Goal: Task Accomplishment & Management: Complete application form

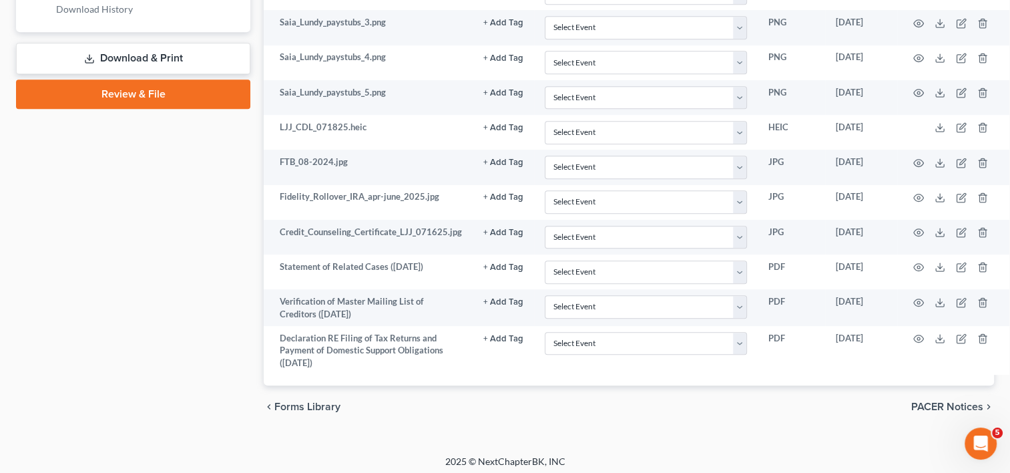
click at [144, 56] on link "Download & Print" at bounding box center [133, 58] width 234 height 31
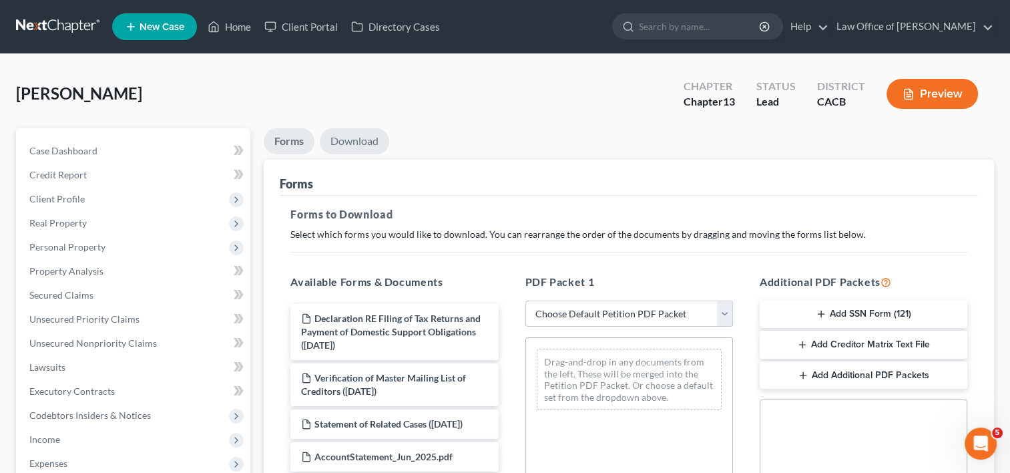
click at [333, 147] on link "Download" at bounding box center [354, 141] width 69 height 26
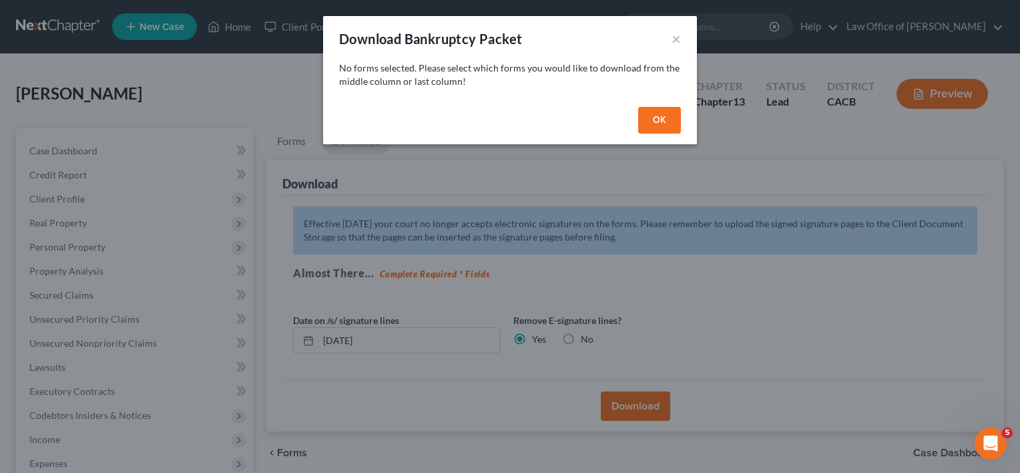
click at [656, 126] on button "OK" at bounding box center [659, 120] width 43 height 27
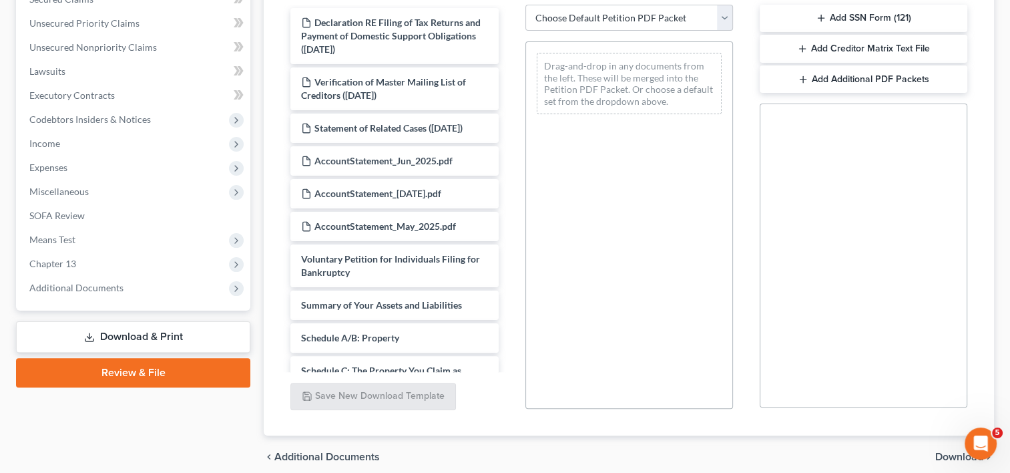
scroll to position [351, 0]
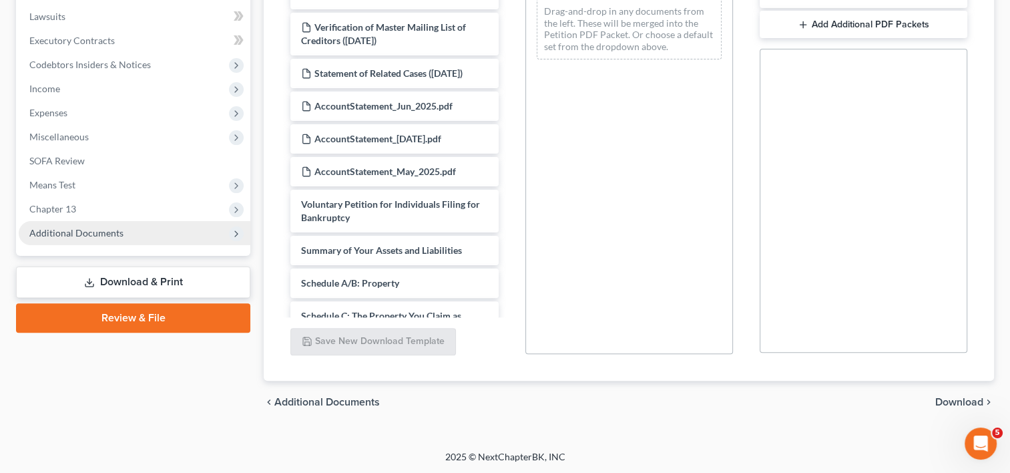
click at [94, 228] on span "Additional Documents" at bounding box center [76, 232] width 94 height 11
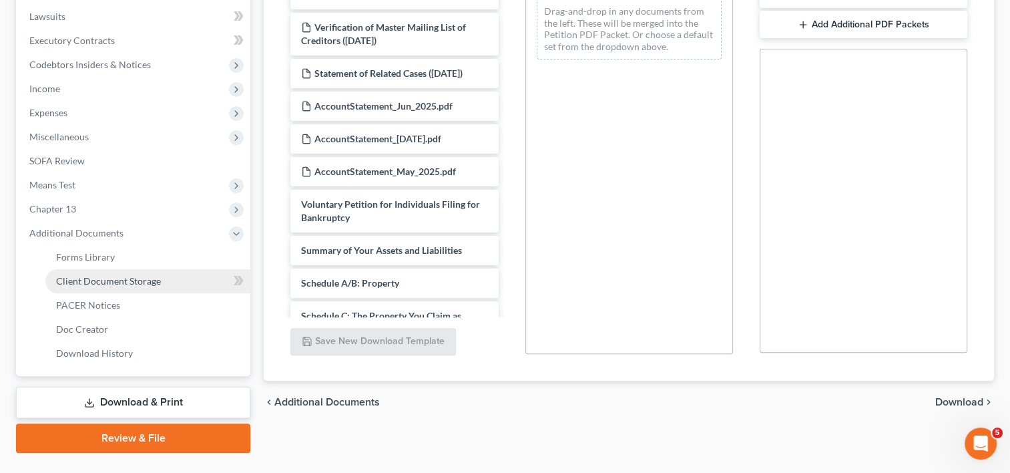
click at [137, 272] on link "Client Document Storage" at bounding box center [147, 281] width 205 height 24
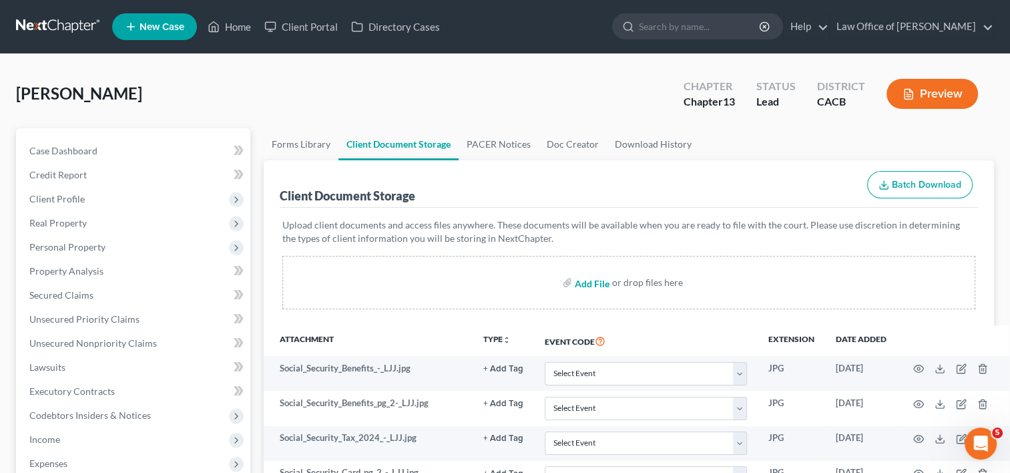
click at [585, 279] on input "file" at bounding box center [591, 282] width 32 height 24
type input "C:\fakepath\RARA FILE1.pdf"
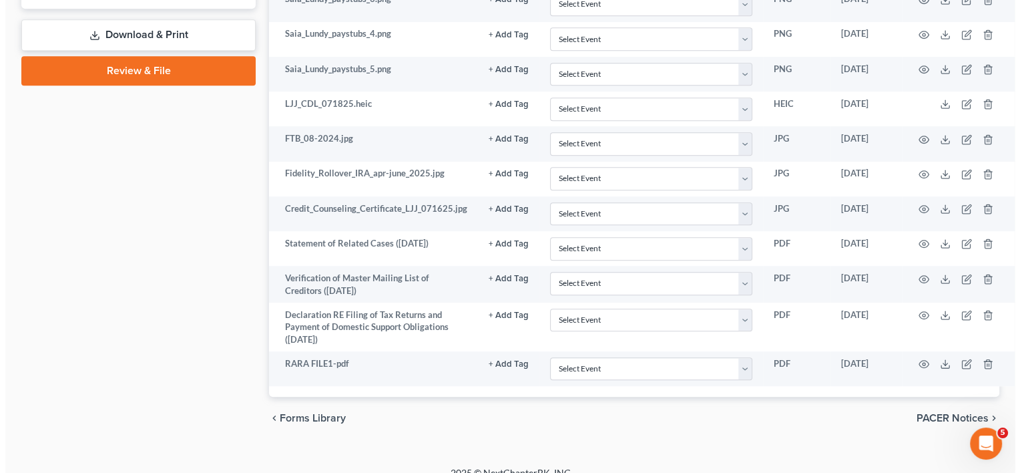
scroll to position [721, 0]
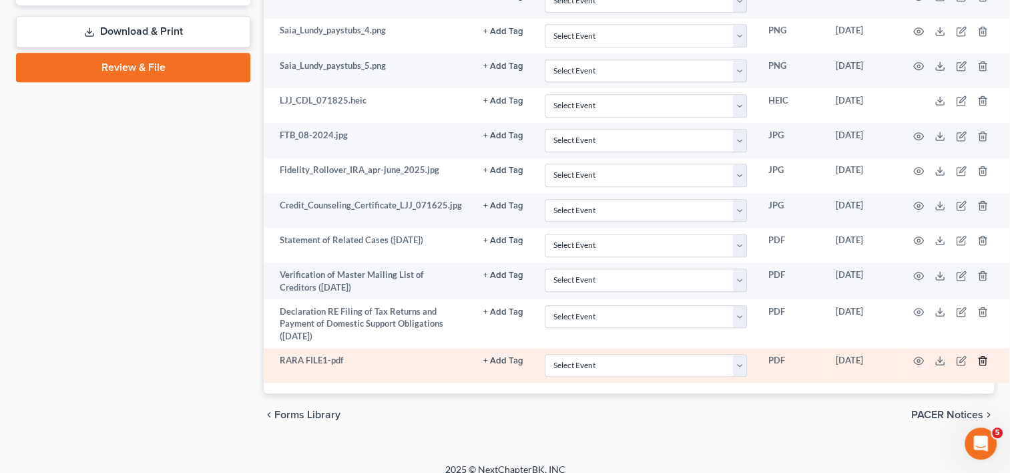
click at [982, 361] on line "button" at bounding box center [982, 362] width 0 height 3
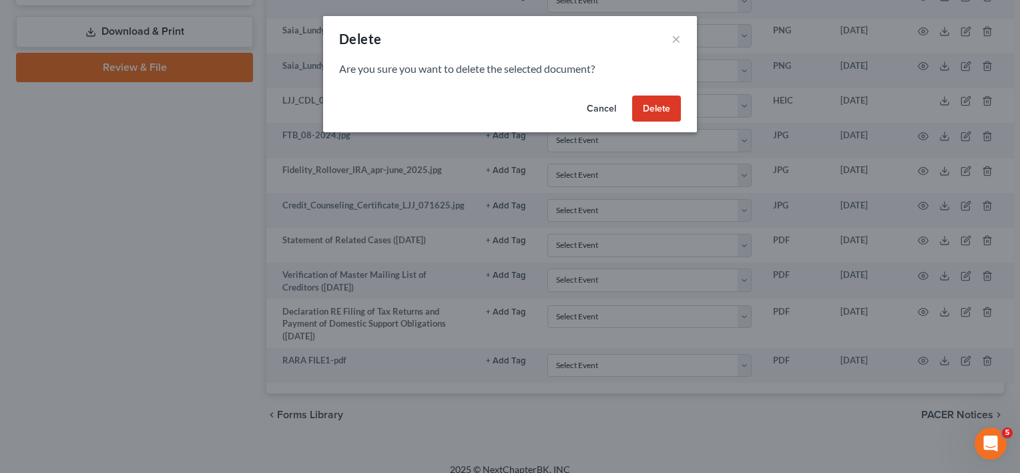
click at [656, 102] on button "Delete" at bounding box center [656, 108] width 49 height 27
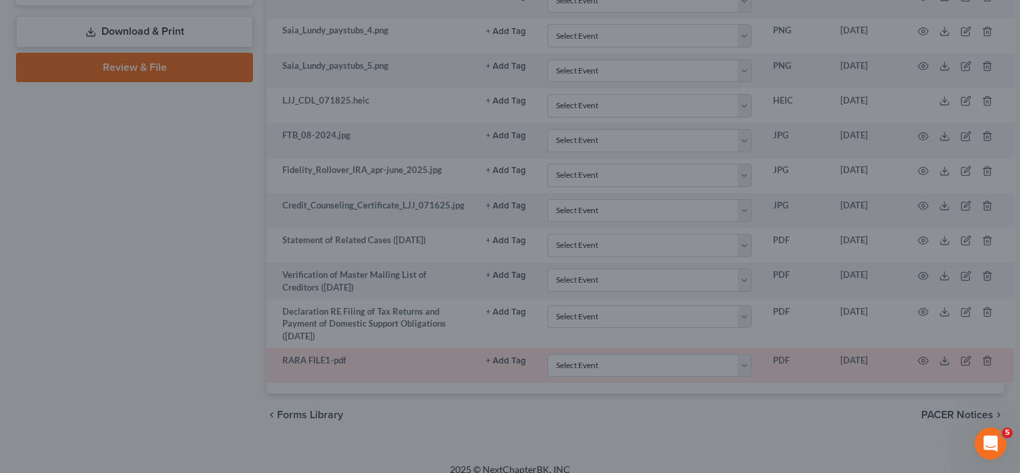
scroll to position [694, 0]
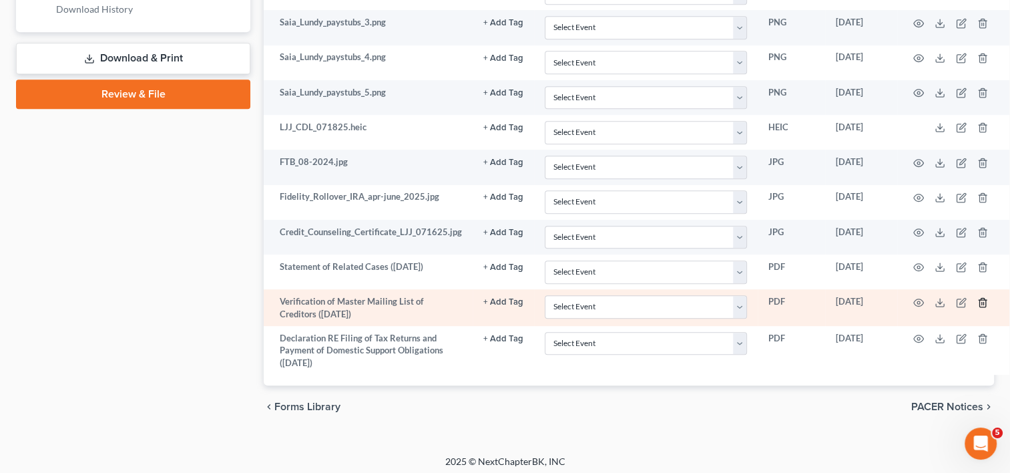
click at [978, 302] on icon "button" at bounding box center [983, 302] width 11 height 11
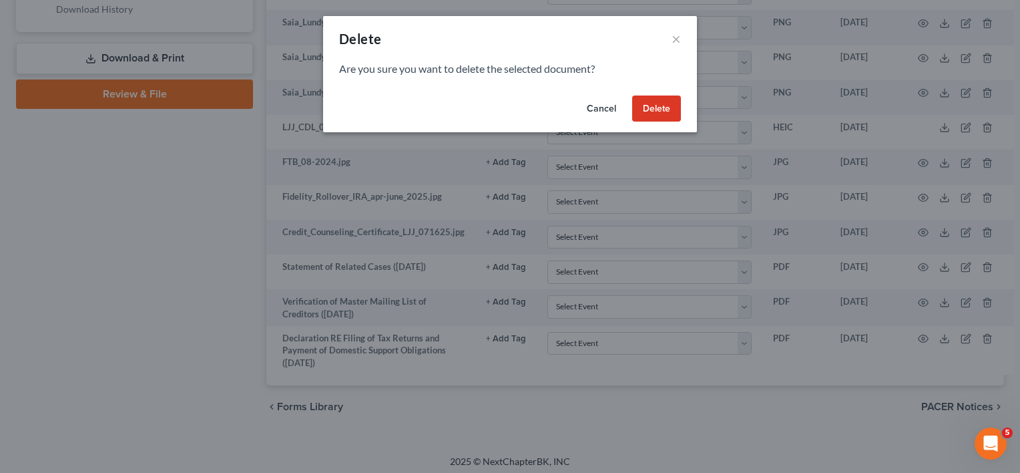
click at [647, 114] on button "Delete" at bounding box center [656, 108] width 49 height 27
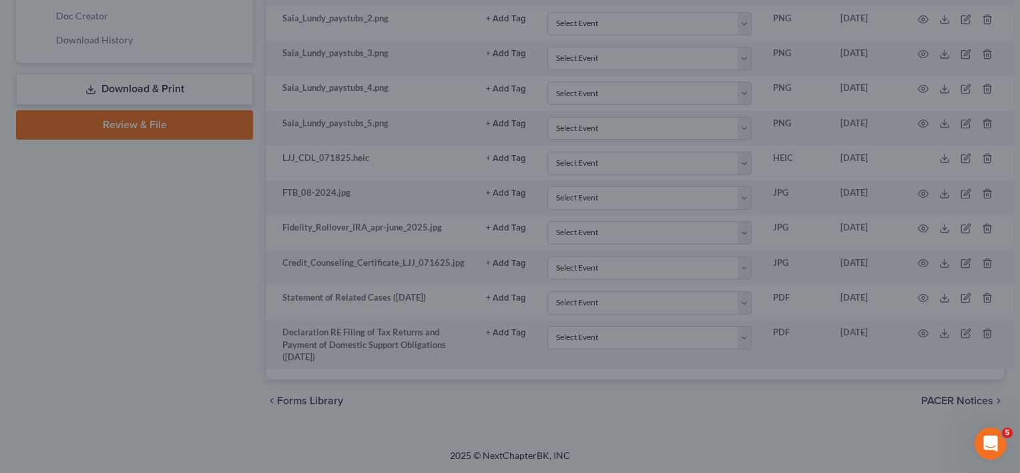
scroll to position [658, 0]
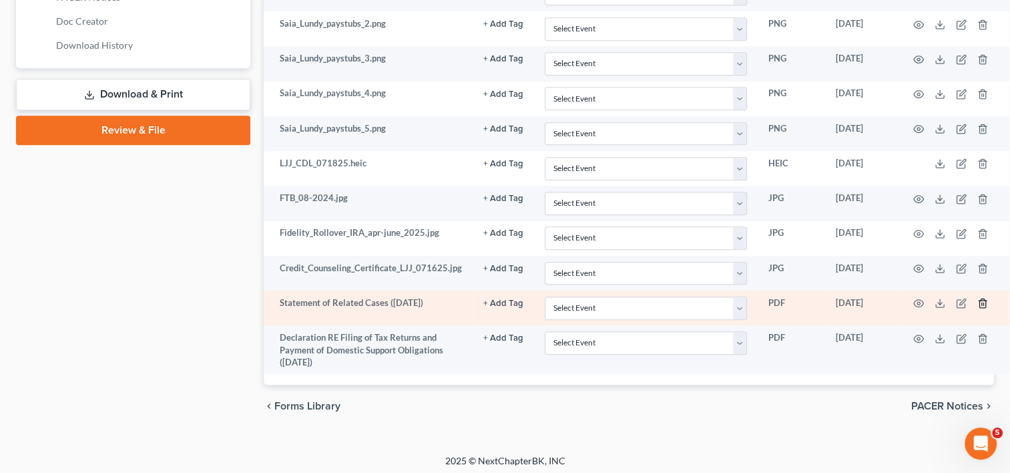
click at [984, 303] on line "button" at bounding box center [984, 304] width 0 height 3
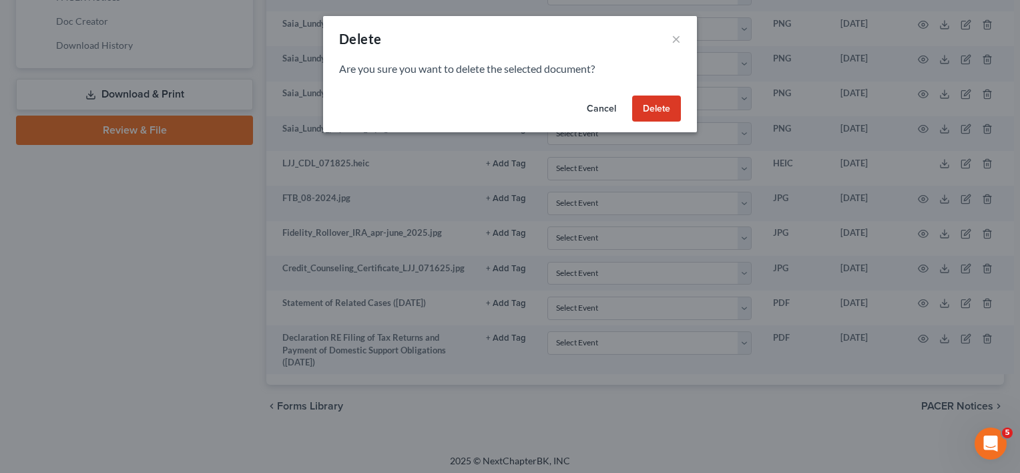
click at [664, 102] on button "Delete" at bounding box center [656, 108] width 49 height 27
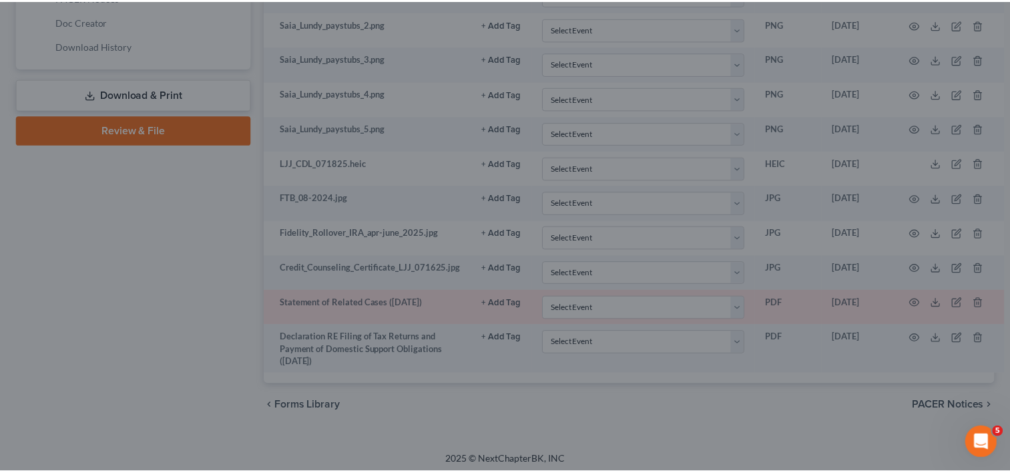
scroll to position [624, 0]
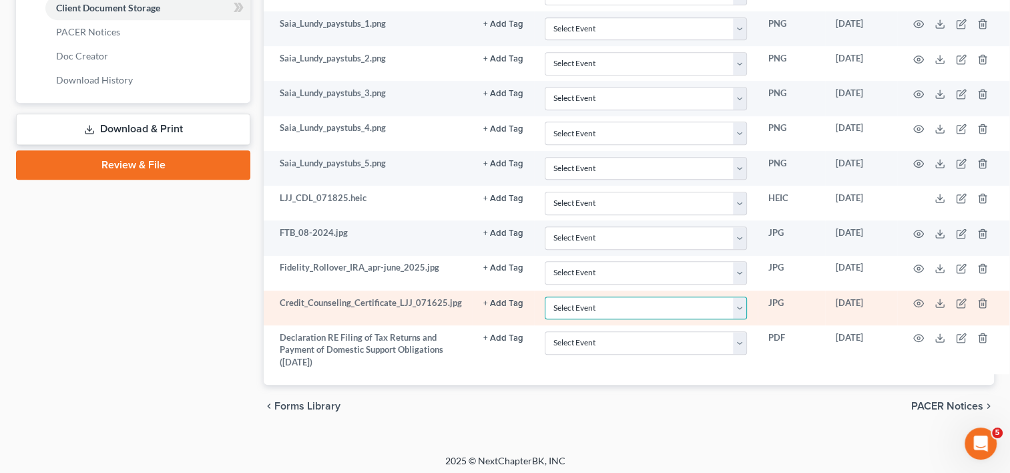
click at [735, 307] on select "Select Event Amended Chapter 11 Plan Amended Chapter 11 Small Business Plan Ame…" at bounding box center [646, 307] width 202 height 23
select select "10"
click at [545, 296] on select "Select Event Amended Chapter 11 Plan Amended Chapter 11 Small Business Plan Ame…" at bounding box center [646, 307] width 202 height 23
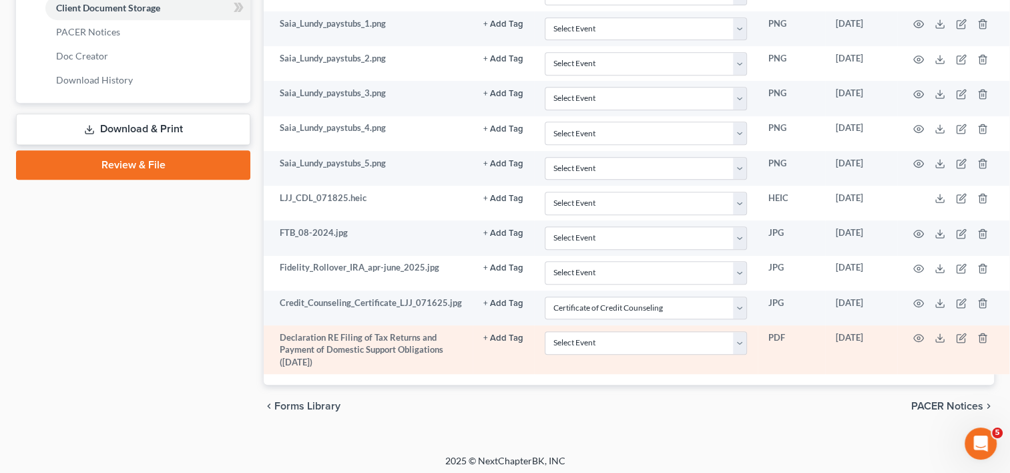
drag, startPoint x: 978, startPoint y: 335, endPoint x: 804, endPoint y: 361, distance: 175.5
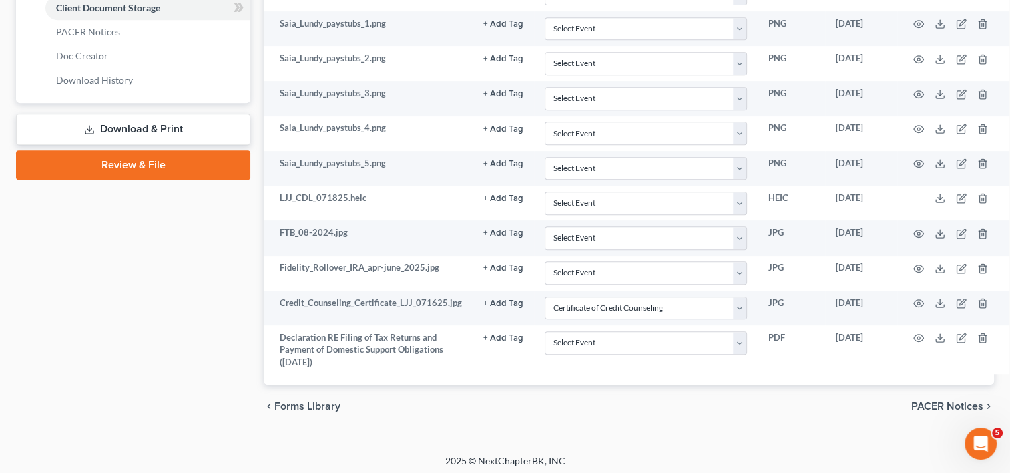
drag, startPoint x: 804, startPoint y: 361, endPoint x: 831, endPoint y: 402, distance: 49.6
drag, startPoint x: 831, startPoint y: 402, endPoint x: 799, endPoint y: 443, distance: 52.8
drag, startPoint x: 799, startPoint y: 443, endPoint x: 646, endPoint y: 390, distance: 162.0
drag, startPoint x: 646, startPoint y: 390, endPoint x: 184, endPoint y: 292, distance: 471.6
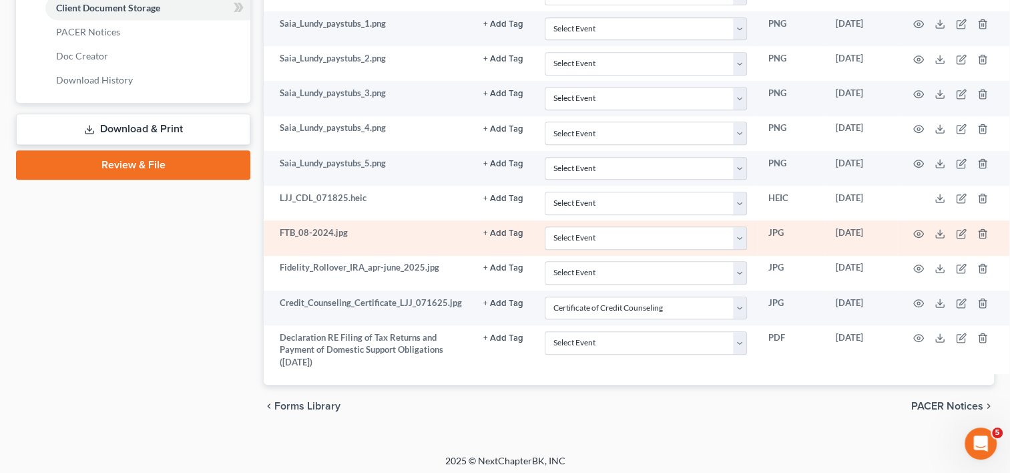
drag, startPoint x: 978, startPoint y: 404, endPoint x: 994, endPoint y: 237, distance: 167.7
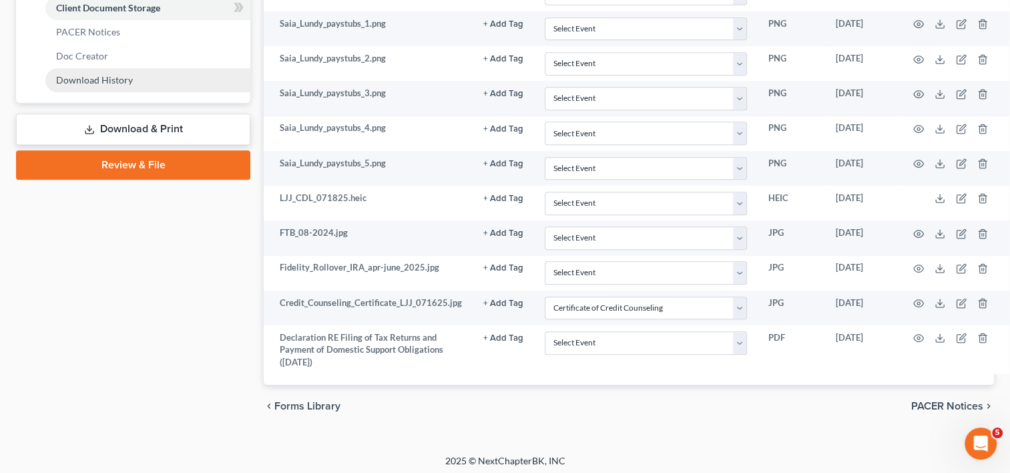
click at [83, 82] on span "Download History" at bounding box center [94, 79] width 77 height 11
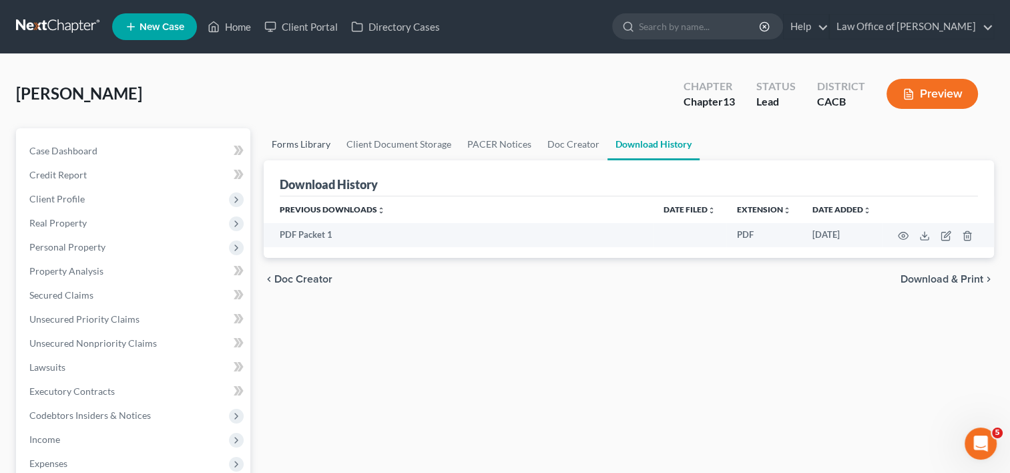
click at [286, 142] on link "Forms Library" at bounding box center [301, 144] width 75 height 32
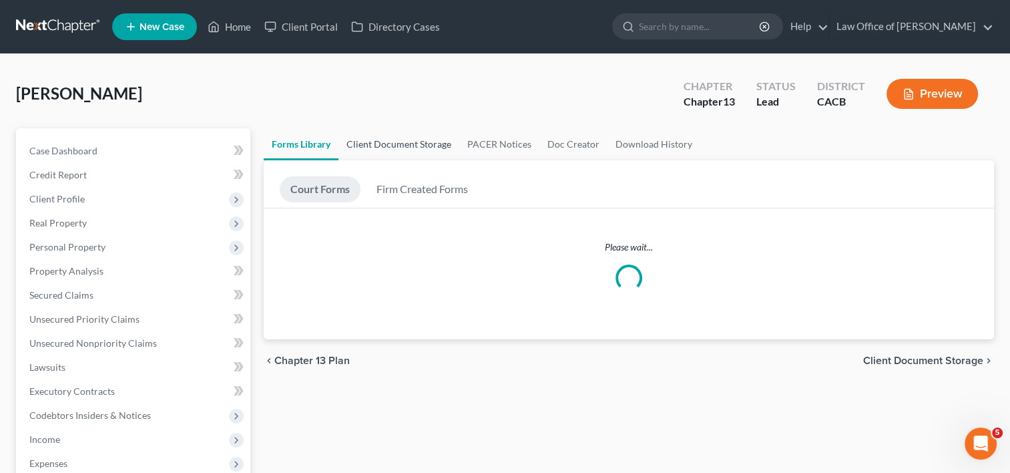
click at [373, 146] on link "Client Document Storage" at bounding box center [399, 144] width 121 height 32
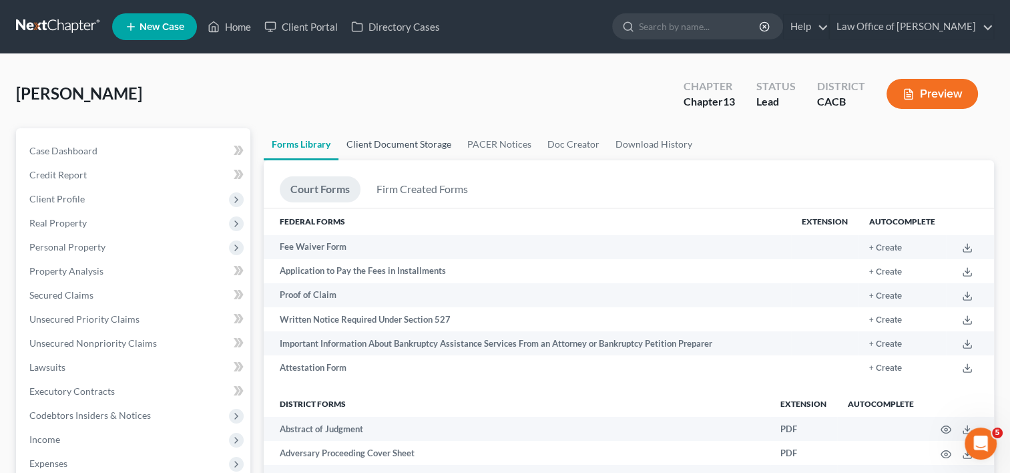
select select "10"
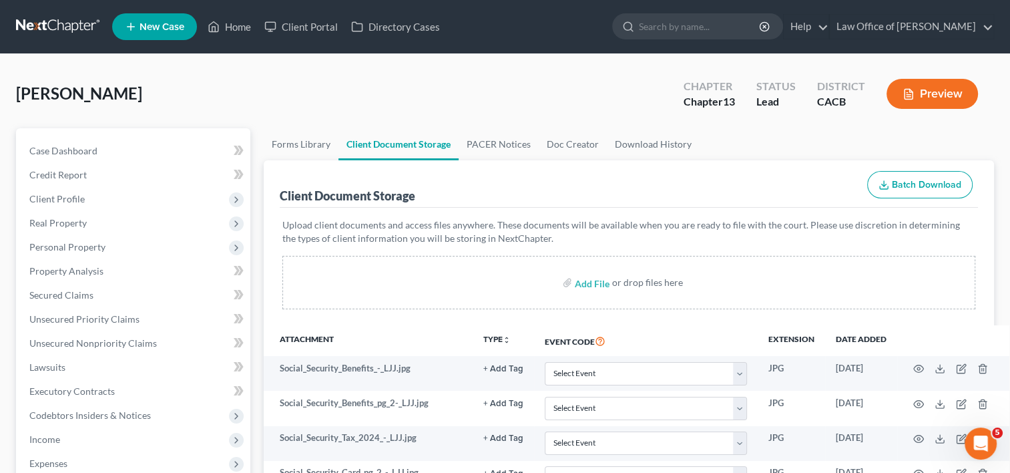
click at [373, 146] on link "Client Document Storage" at bounding box center [399, 144] width 120 height 32
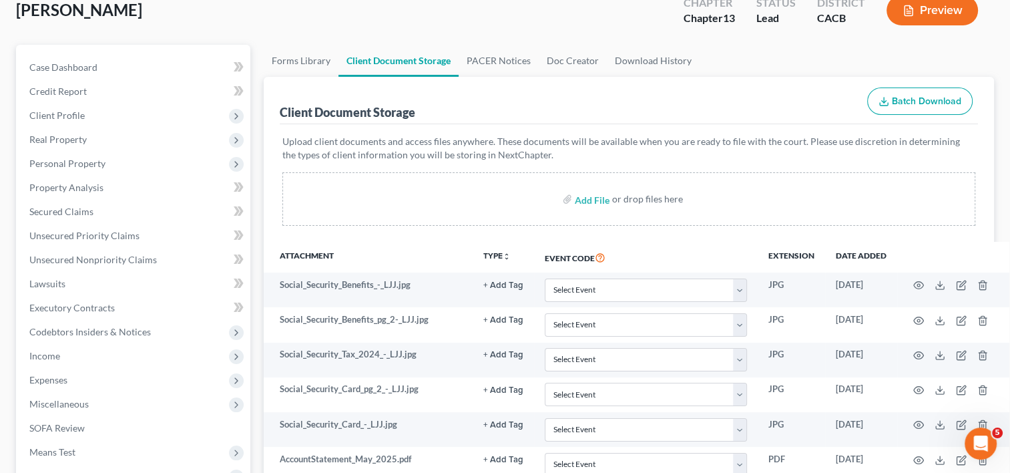
scroll to position [71, 0]
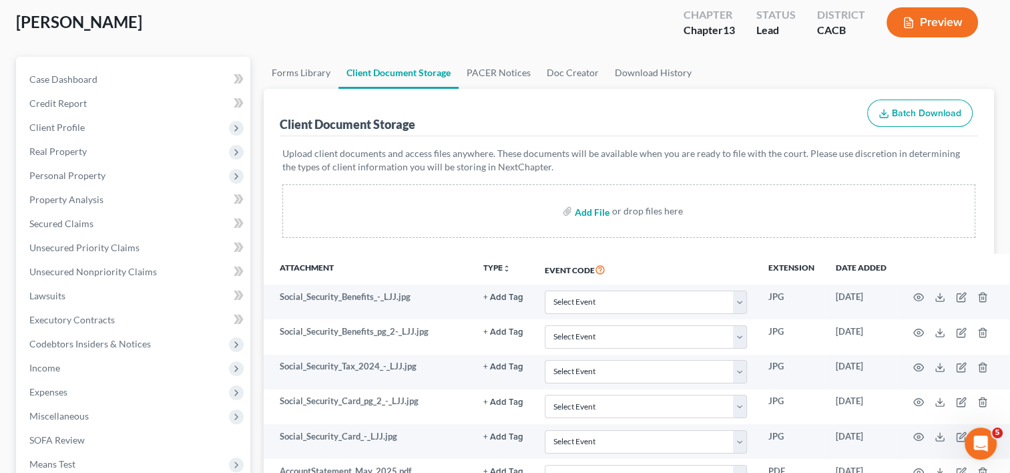
click at [590, 210] on input "file" at bounding box center [591, 211] width 32 height 24
click at [600, 212] on input "file" at bounding box center [591, 211] width 32 height 24
type input "C:\fakepath\Chapter 13 Plan- FILE.pdf"
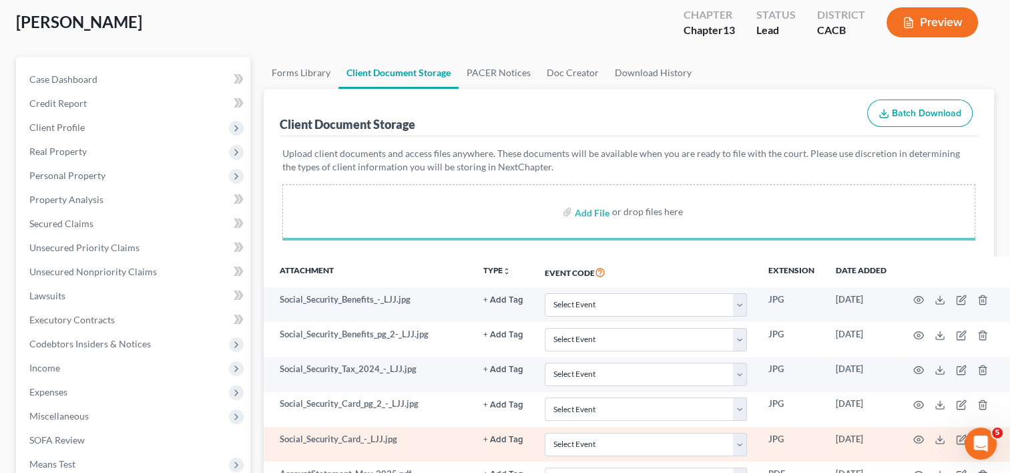
select select "10"
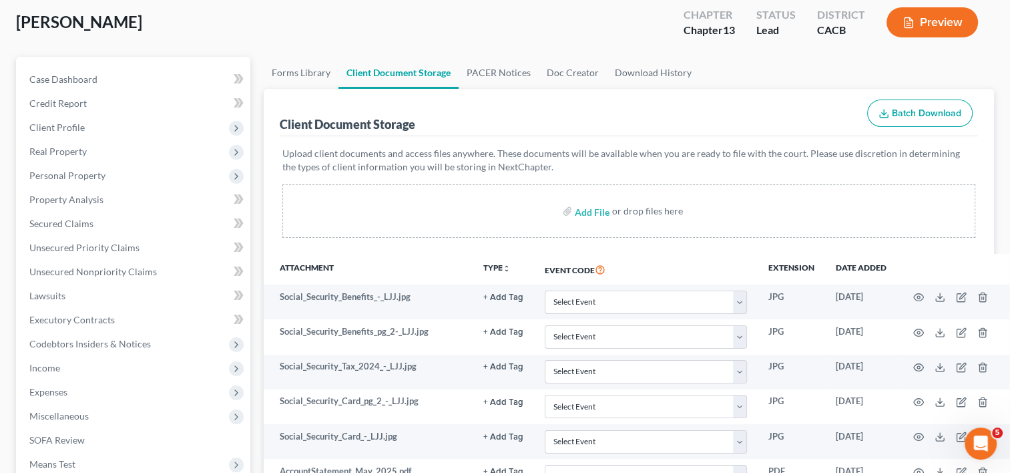
select select "10"
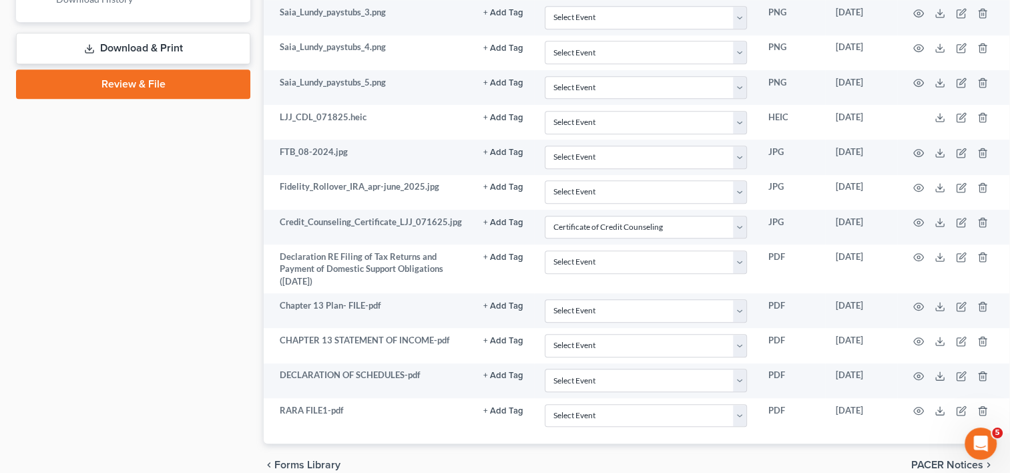
scroll to position [763, 0]
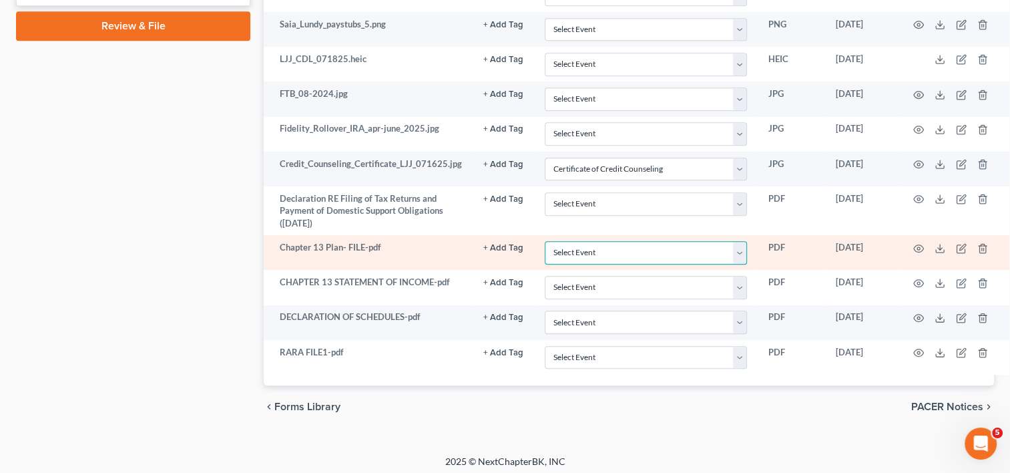
click at [740, 245] on select "Select Event Amended Chapter 11 Plan Amended Chapter 11 Small Business Plan Ame…" at bounding box center [646, 252] width 202 height 23
select select "19"
click at [545, 241] on select "Select Event Amended Chapter 11 Plan Amended Chapter 11 Small Business Plan Ame…" at bounding box center [646, 252] width 202 height 23
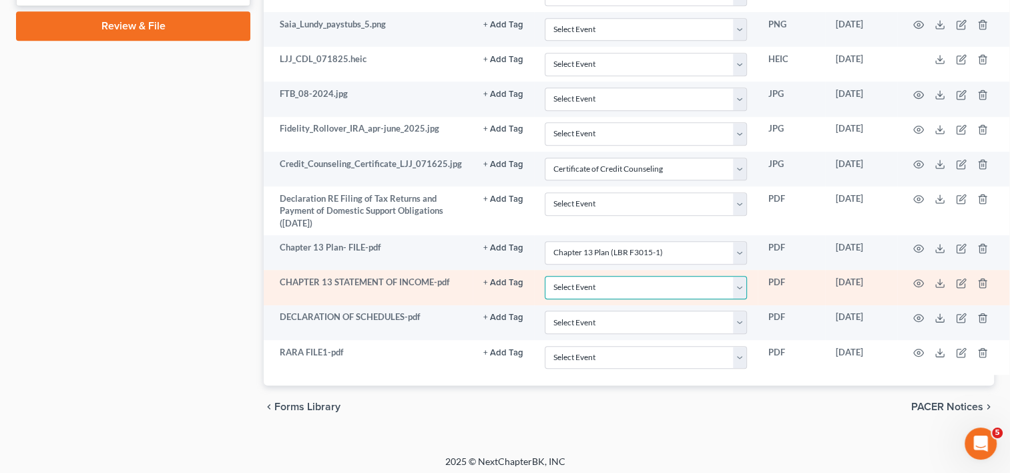
click at [740, 284] on select "Select Event Amended Chapter 11 Plan Amended Chapter 11 Small Business Plan Ame…" at bounding box center [646, 287] width 202 height 23
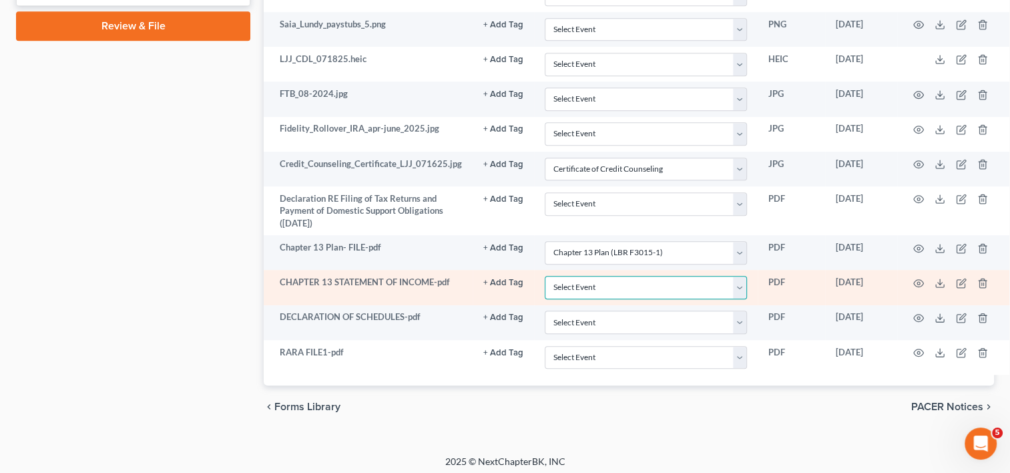
drag, startPoint x: 739, startPoint y: 280, endPoint x: 740, endPoint y: 288, distance: 8.1
click at [740, 288] on select "Select Event Amended Chapter 11 Plan Amended Chapter 11 Small Business Plan Ame…" at bounding box center [646, 287] width 202 height 23
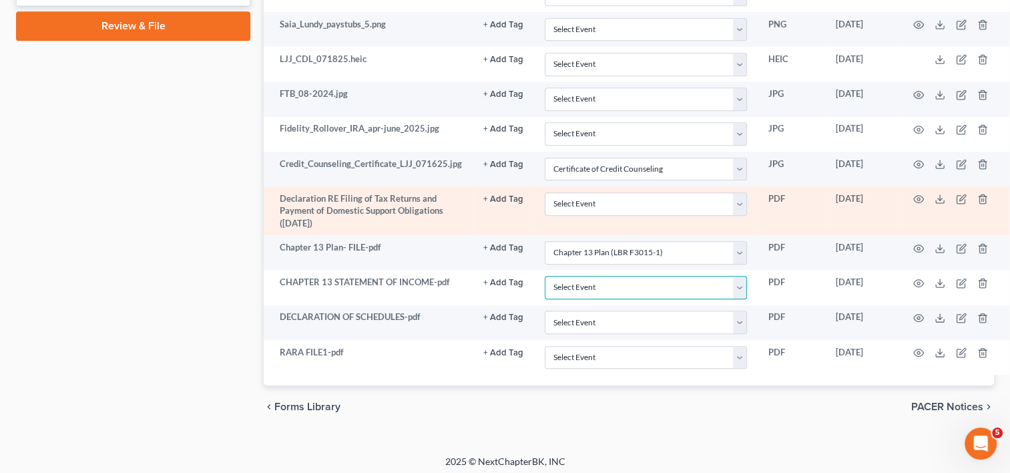
select select "53"
click at [545, 276] on select "Select Event Amended Chapter 11 Plan Amended Chapter 11 Small Business Plan Ame…" at bounding box center [646, 287] width 202 height 23
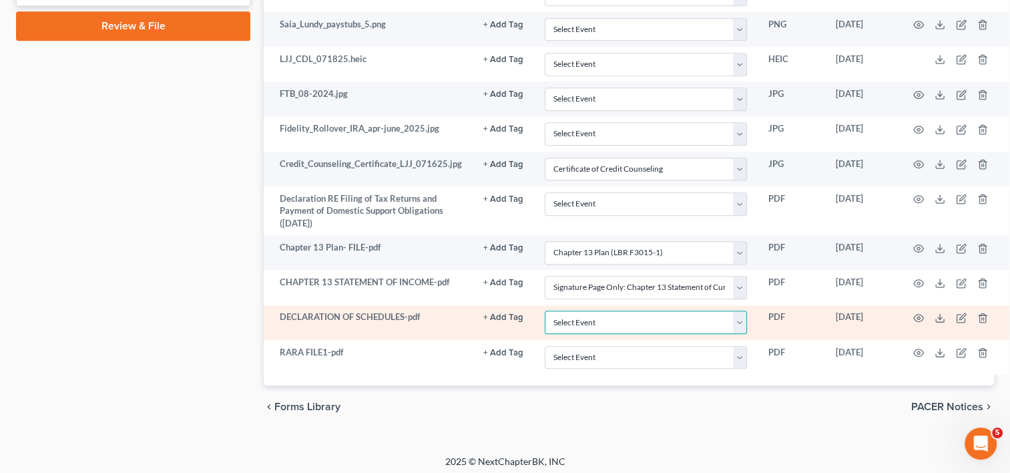
click at [741, 321] on select "Select Event Amended Chapter 11 Plan Amended Chapter 11 Small Business Plan Ame…" at bounding box center [646, 322] width 202 height 23
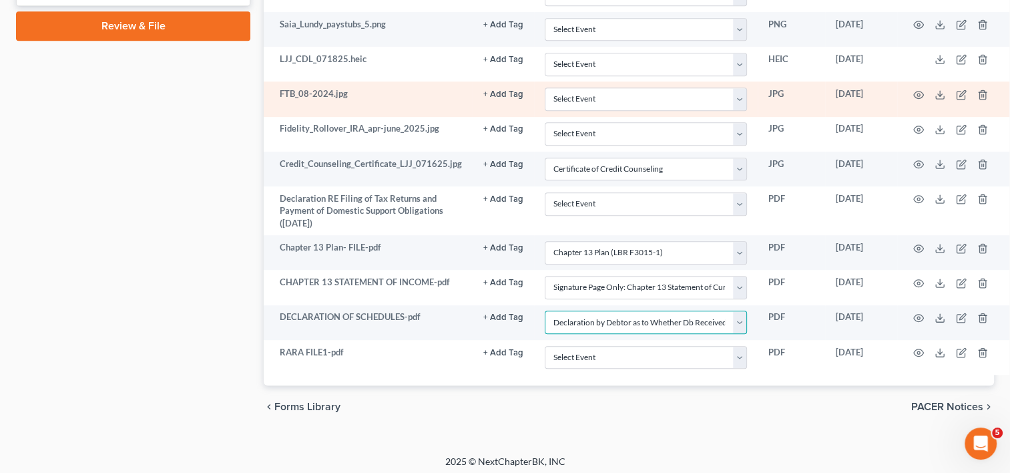
click at [545, 311] on select "Select Event Amended Chapter 11 Plan Amended Chapter 11 Small Business Plan Ame…" at bounding box center [646, 322] width 202 height 23
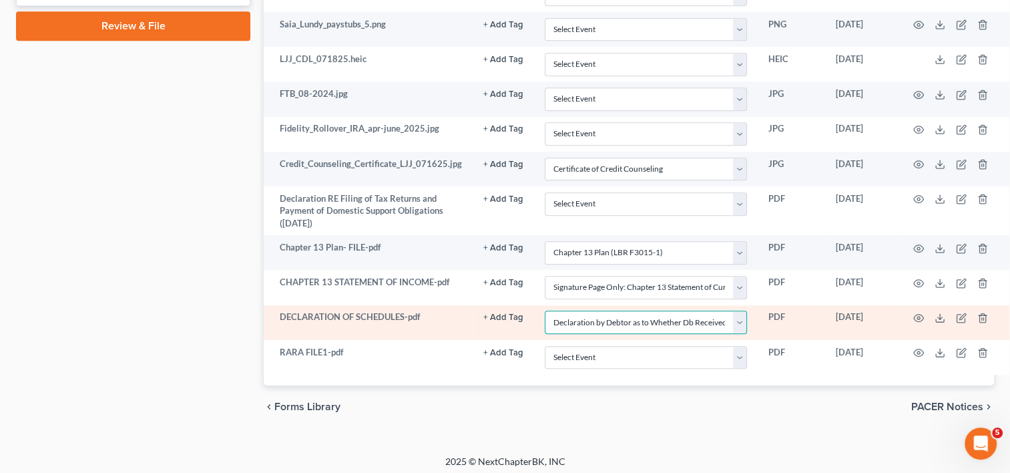
click at [739, 316] on select "Select Event Amended Chapter 11 Plan Amended Chapter 11 Small Business Plan Ame…" at bounding box center [646, 322] width 202 height 23
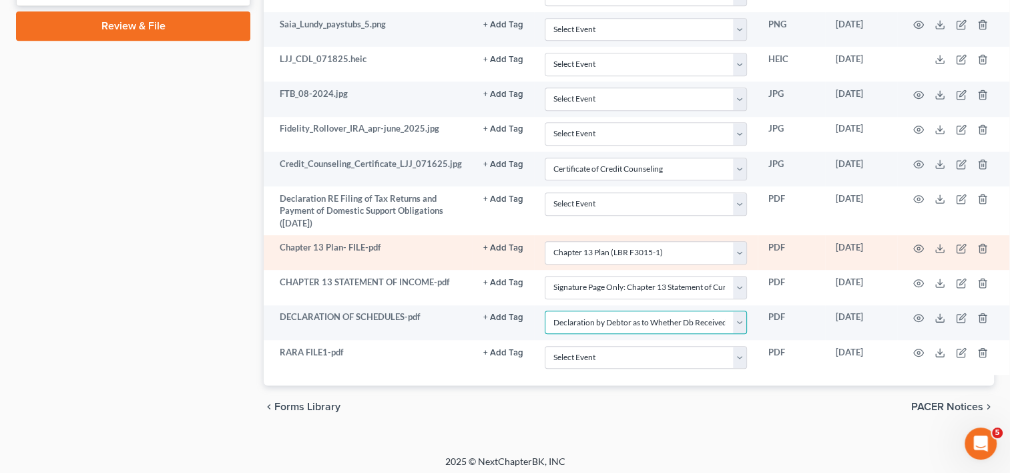
select select "56"
click at [545, 311] on select "Select Event Amended Chapter 11 Plan Amended Chapter 11 Small Business Plan Ame…" at bounding box center [646, 322] width 202 height 23
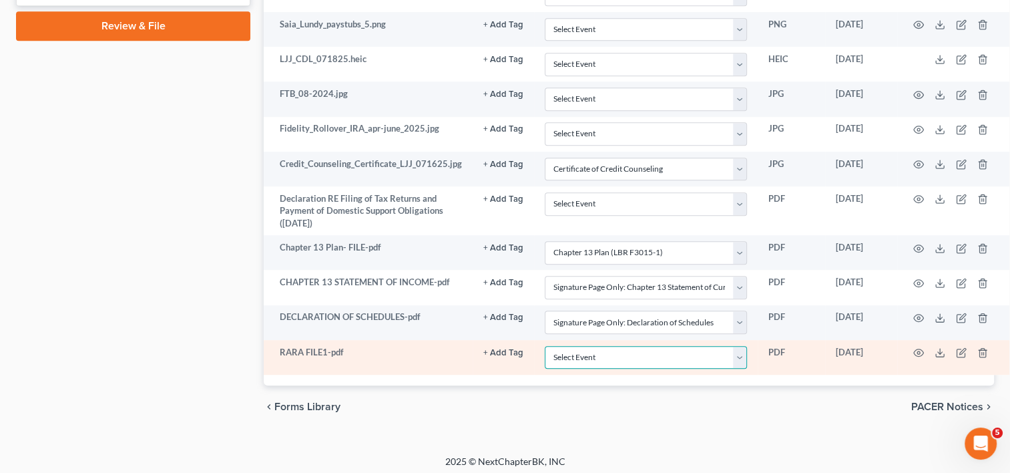
click at [739, 355] on select "Select Event Amended Chapter 11 Plan Amended Chapter 11 Small Business Plan Ame…" at bounding box center [646, 357] width 202 height 23
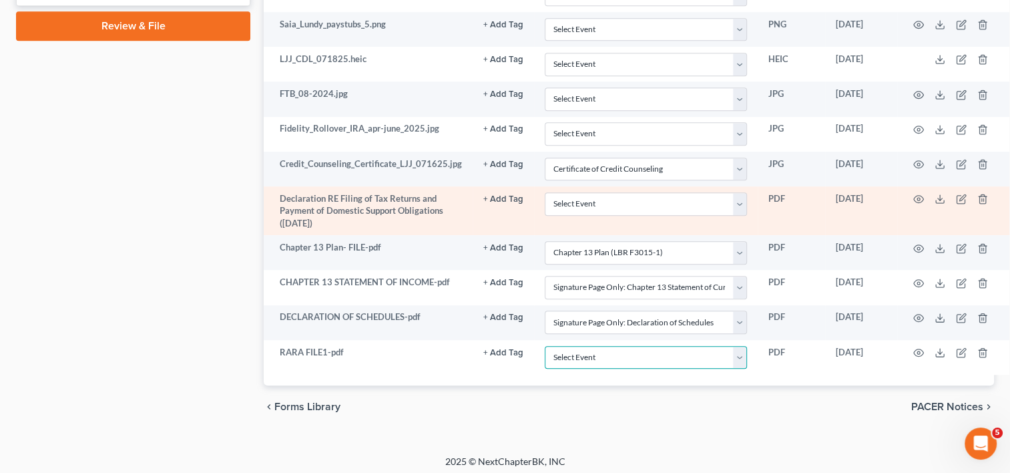
select select "41"
click at [545, 346] on select "Select Event Amended Chapter 11 Plan Amended Chapter 11 Small Business Plan Ame…" at bounding box center [646, 357] width 202 height 23
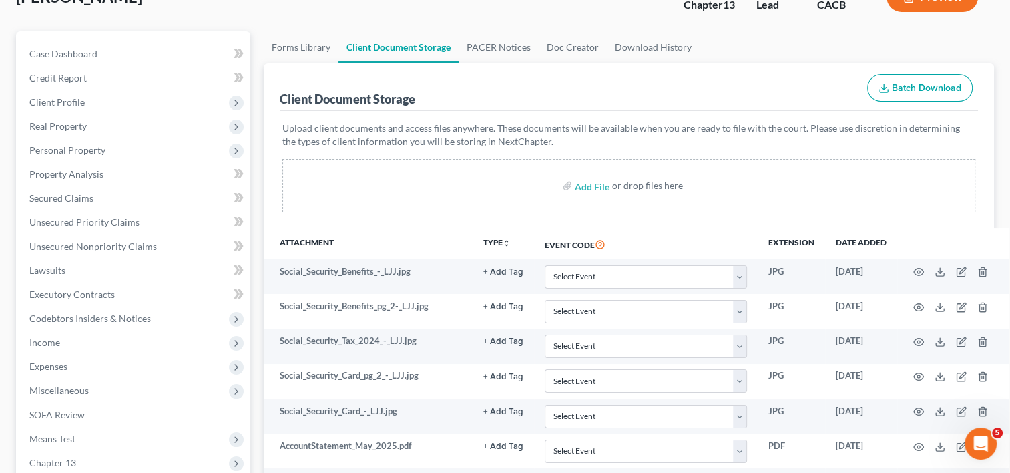
scroll to position [19, 0]
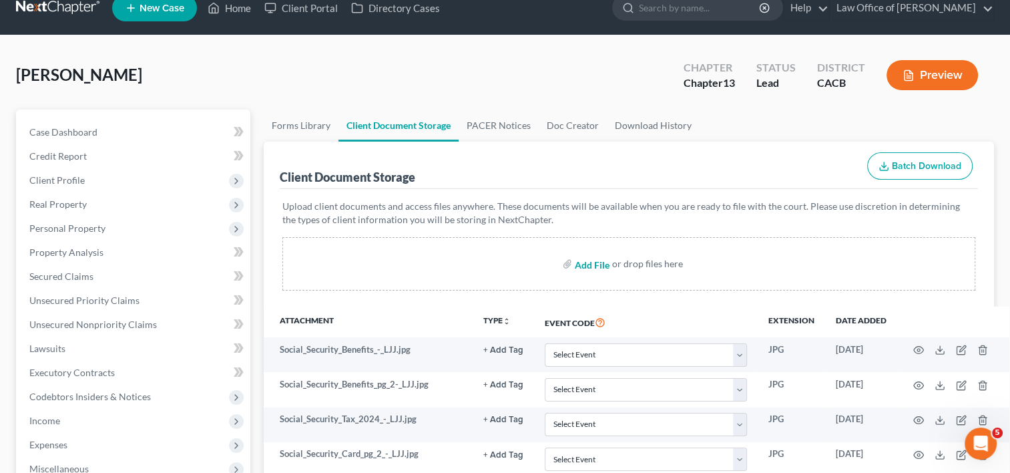
click at [585, 267] on input "file" at bounding box center [591, 264] width 32 height 24
type input "C:\fakepath\Chapter 13 Plan- FILE.pdf"
click at [585, 262] on input "file" at bounding box center [591, 264] width 32 height 24
select select "10"
select select "19"
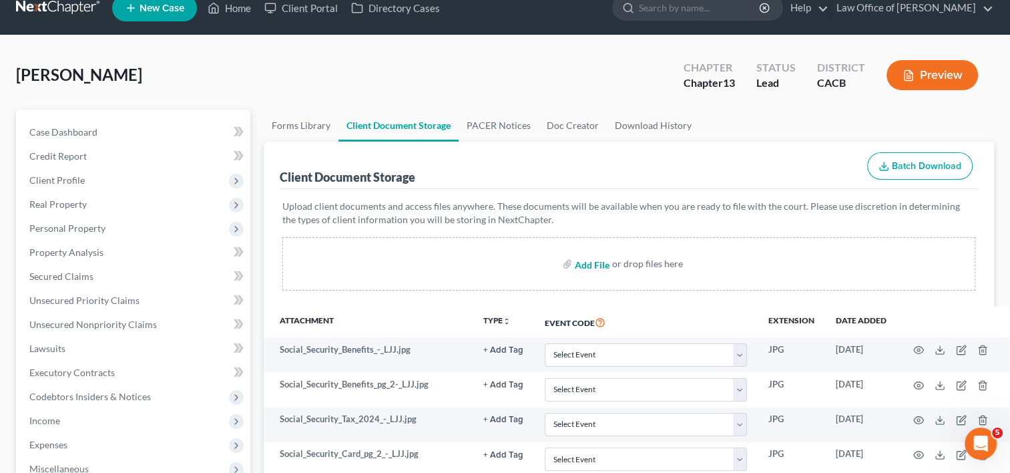
select select "53"
select select "56"
select select "41"
type input "C:\fakepath\CHAPTER 13 STATEMENT OF INCOME.pdf"
select select "10"
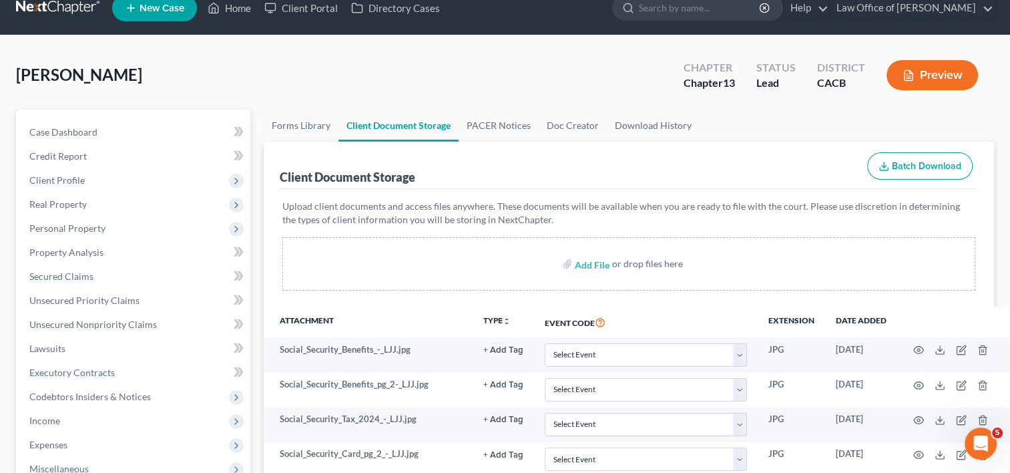
select select "19"
select select "53"
select select "56"
select select "41"
click at [582, 262] on input "file" at bounding box center [591, 264] width 32 height 24
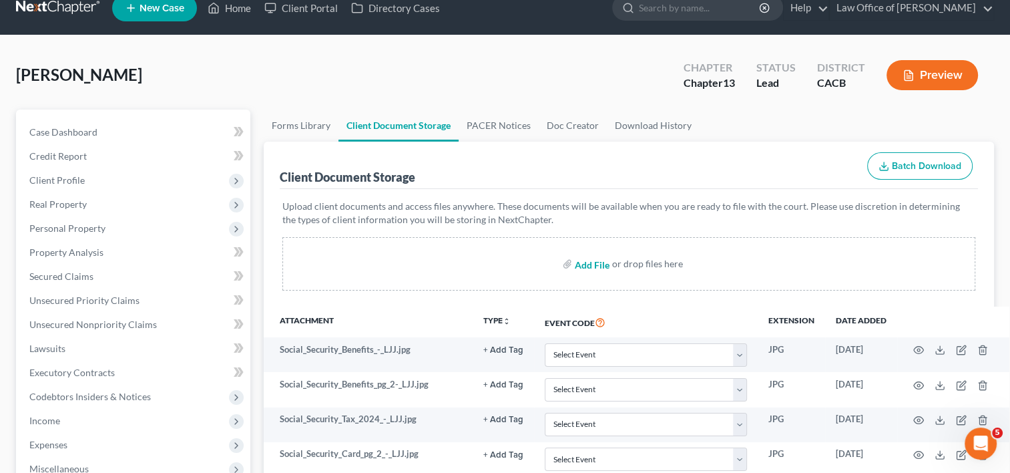
type input "C:\fakepath\DECLARATION OF SCHEDULES.pdf"
select select "10"
select select "19"
select select "53"
select select "56"
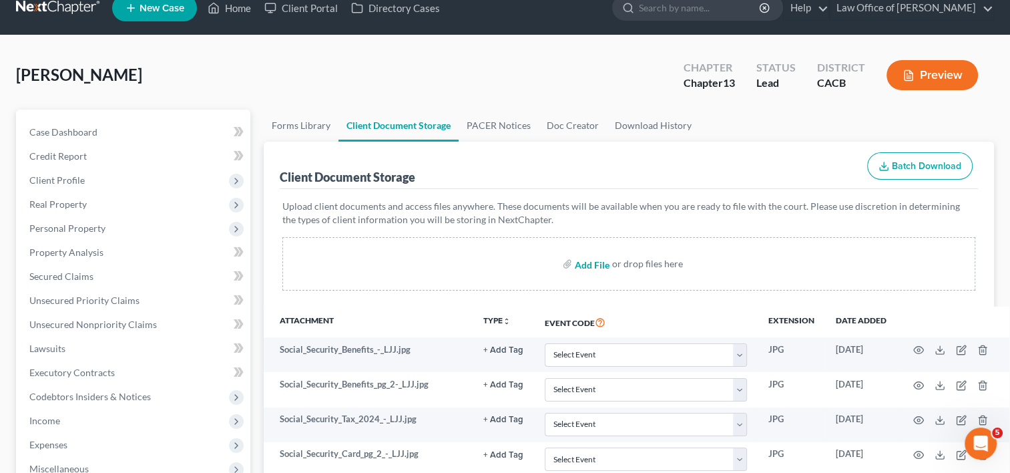
select select "41"
click at [593, 265] on input "file" at bounding box center [591, 264] width 32 height 24
type input "C:\fakepath\RARA FILE1.pdf"
click at [585, 257] on input "file" at bounding box center [591, 264] width 32 height 24
select select "10"
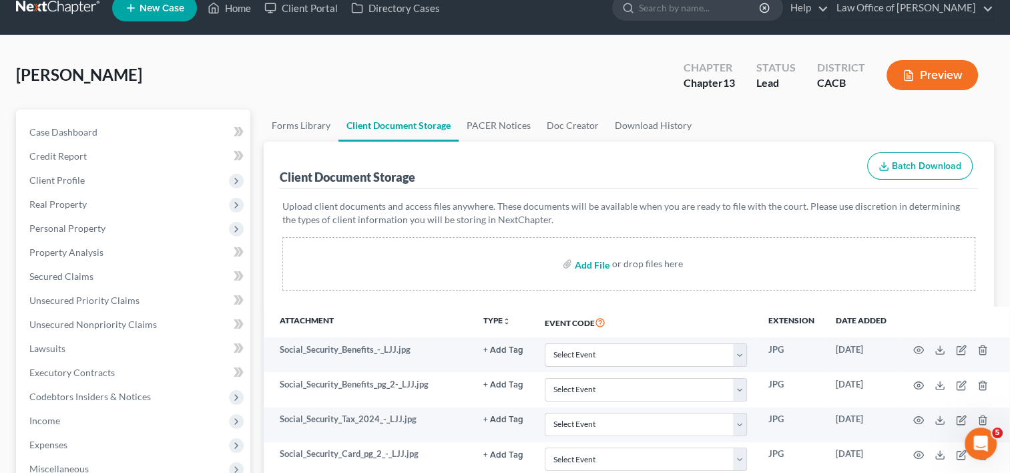
select select "19"
select select "53"
select select "56"
select select "41"
type input "C:\fakepath\SOFA SIG.pdf"
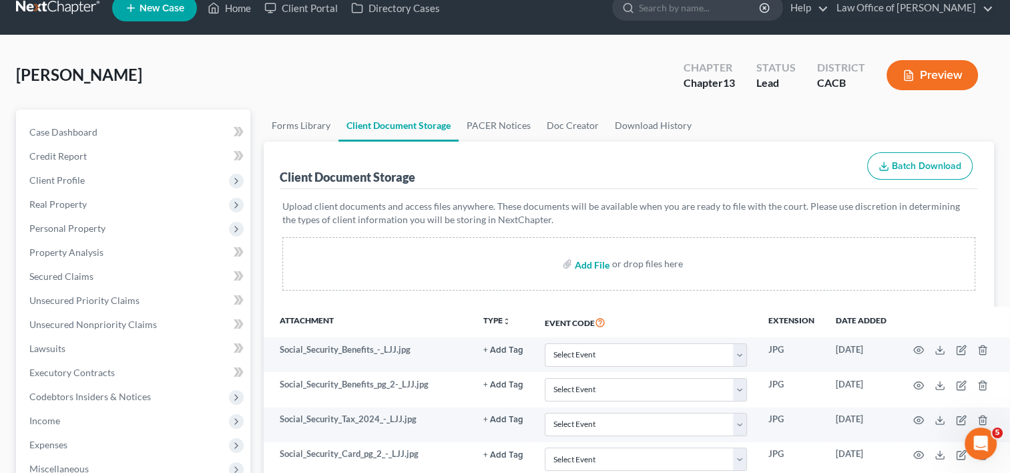
click at [593, 264] on input "file" at bounding box center [591, 264] width 32 height 24
select select "10"
select select "19"
select select "53"
select select "56"
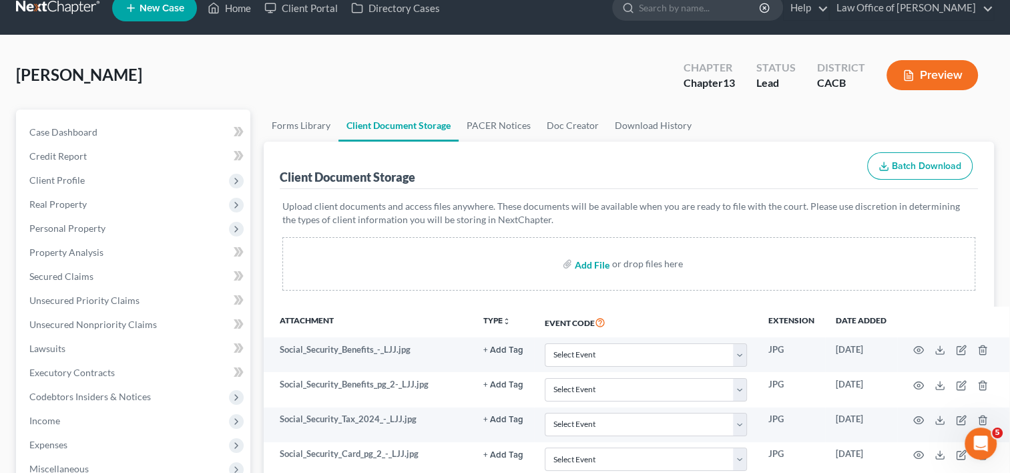
select select "41"
type input "C:\fakepath\Statement of Related Cases.pdf"
select select "10"
select select "19"
select select "53"
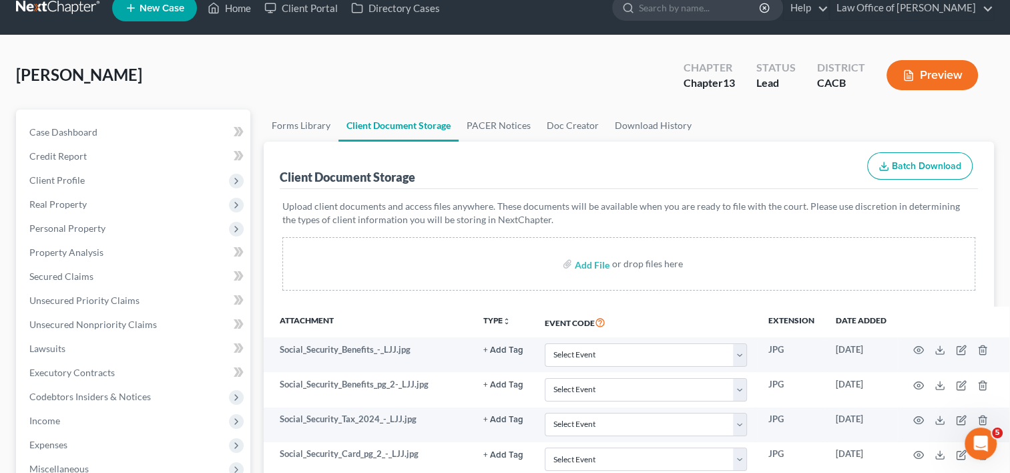
select select "56"
select select "41"
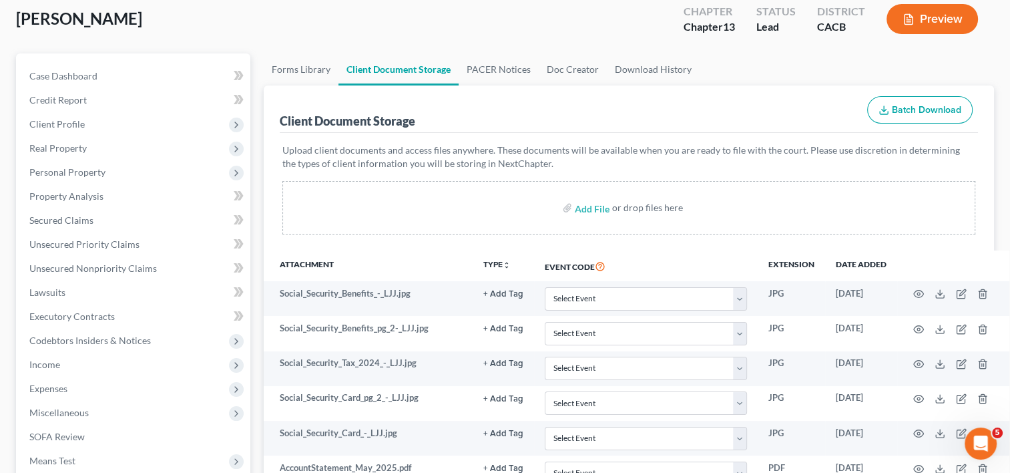
scroll to position [59, 0]
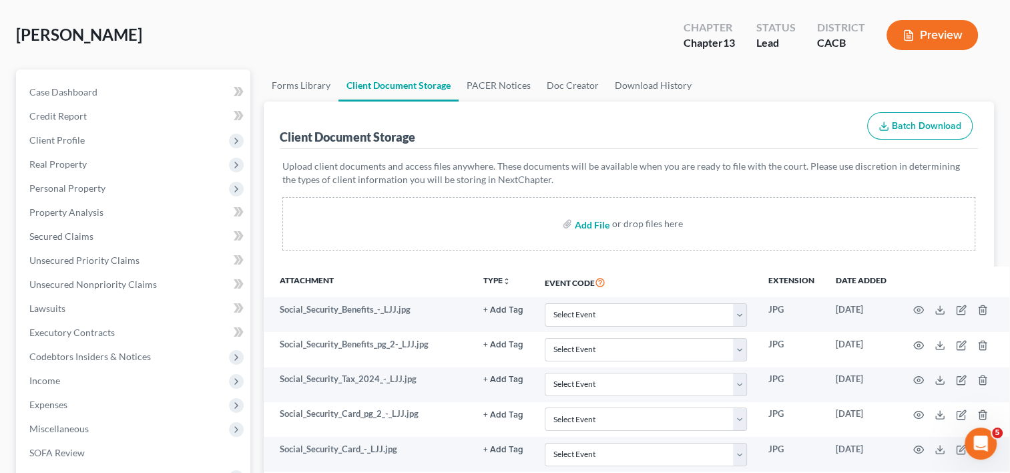
click at [588, 224] on input "file" at bounding box center [591, 224] width 32 height 24
type input "C:\fakepath\sTATEMET OF RELATED CASES.pdf"
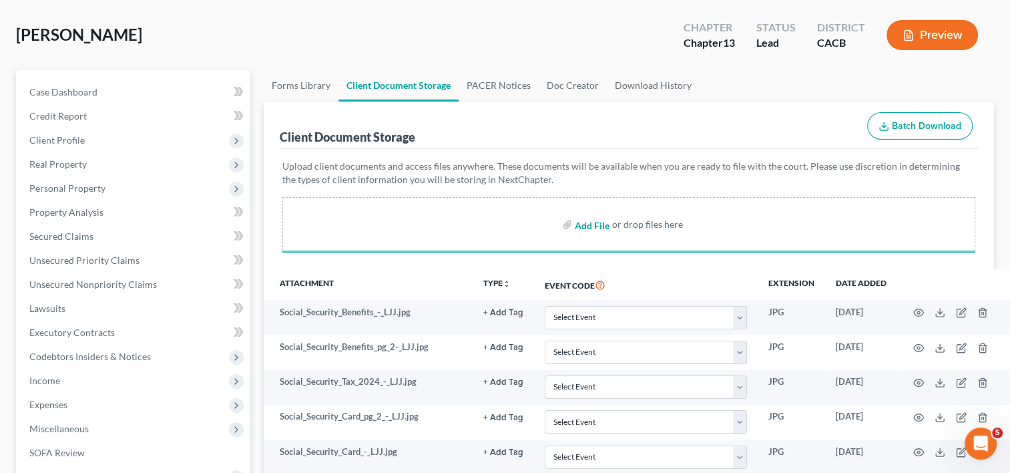
select select "10"
select select "19"
select select "53"
select select "56"
select select "41"
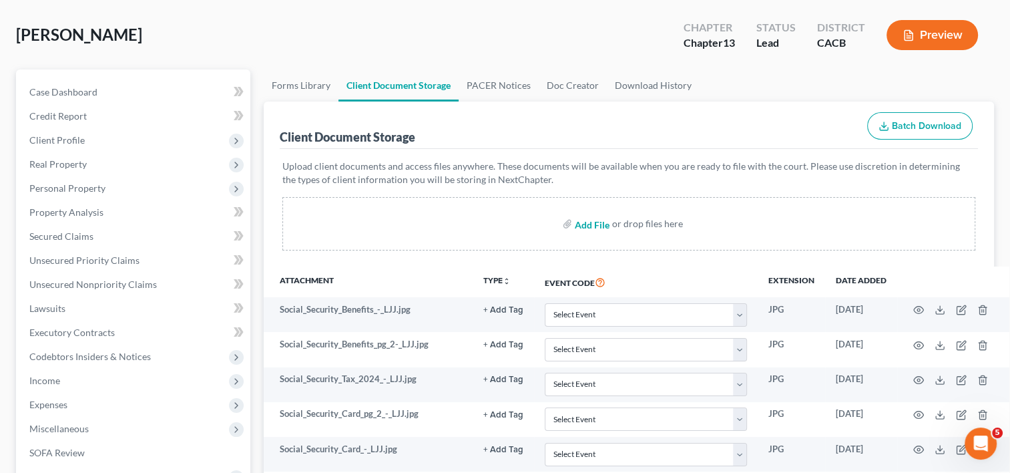
click at [586, 225] on input "file" at bounding box center [591, 224] width 32 height 24
type input "C:\fakepath\VERIFICATION OF CREDITORS.pdf"
select select "10"
select select "19"
select select "53"
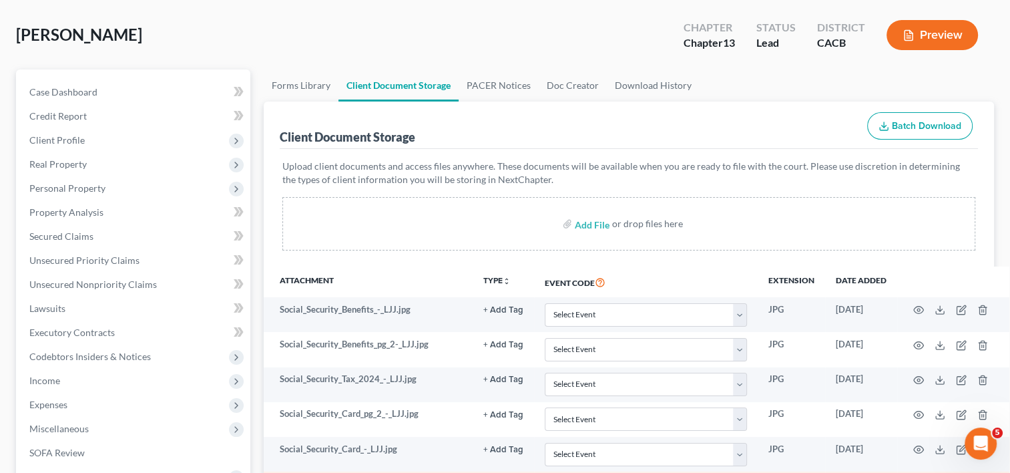
select select "56"
select select "41"
click at [664, 91] on link "Download History" at bounding box center [653, 85] width 93 height 32
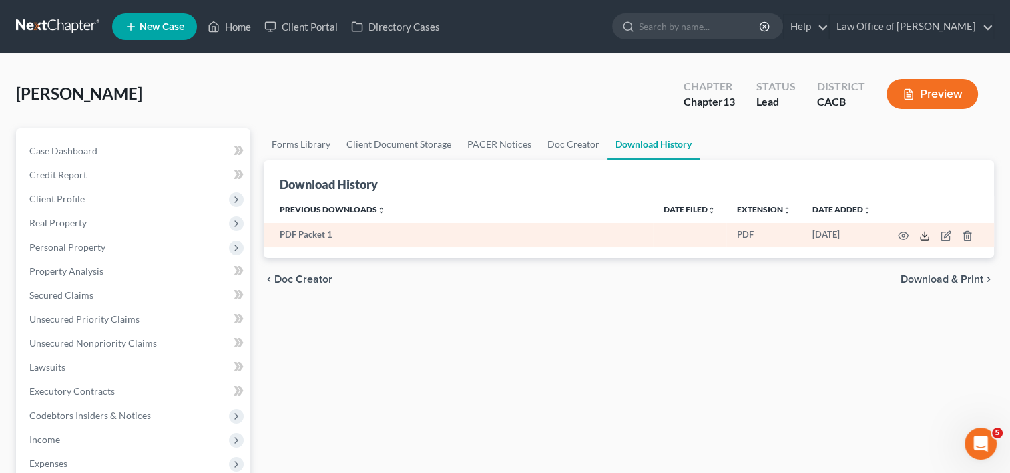
click at [925, 232] on line at bounding box center [925, 234] width 0 height 5
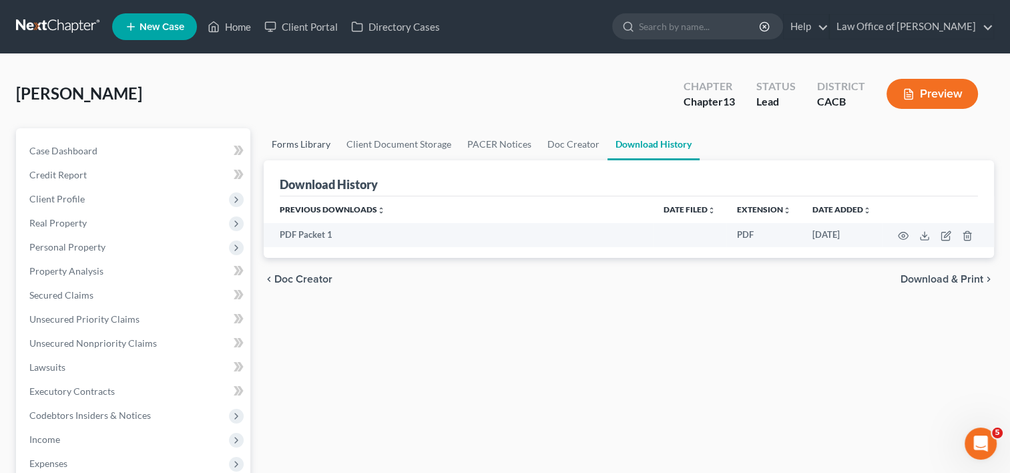
click at [294, 144] on link "Forms Library" at bounding box center [301, 144] width 75 height 32
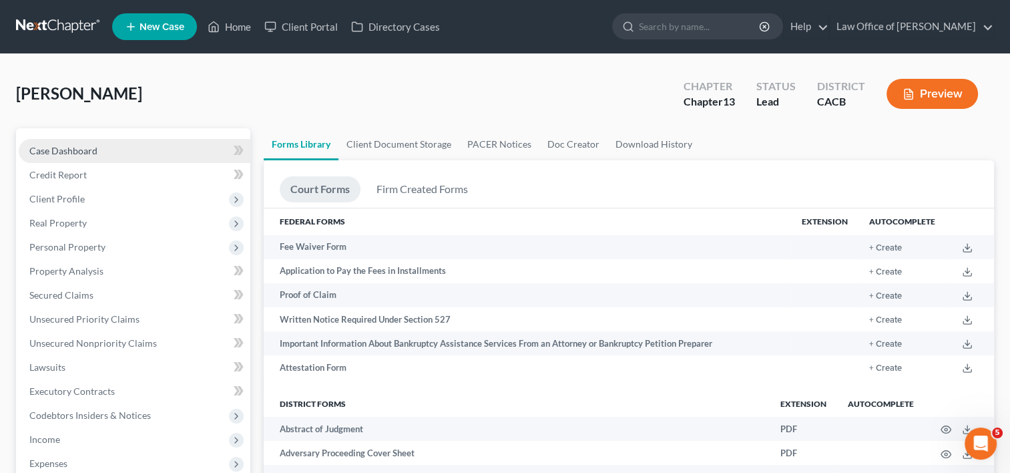
click at [48, 153] on span "Case Dashboard" at bounding box center [63, 150] width 68 height 11
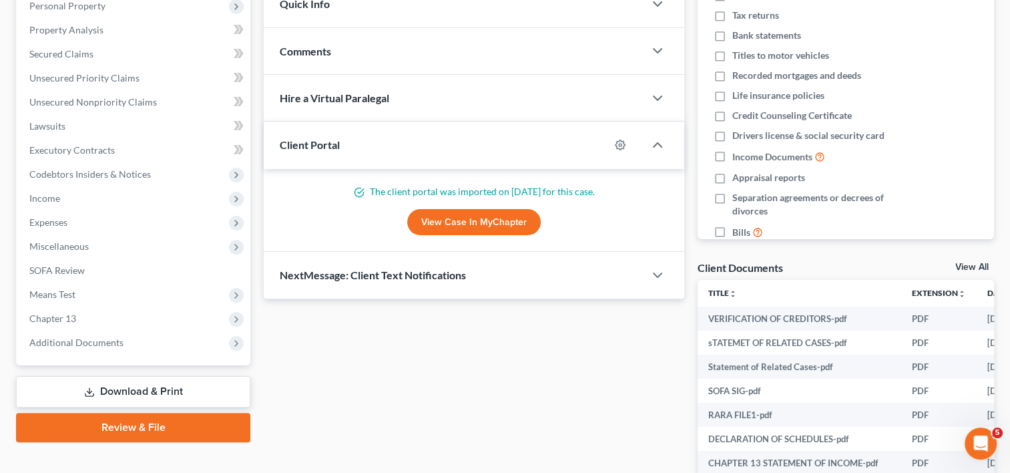
scroll to position [286, 0]
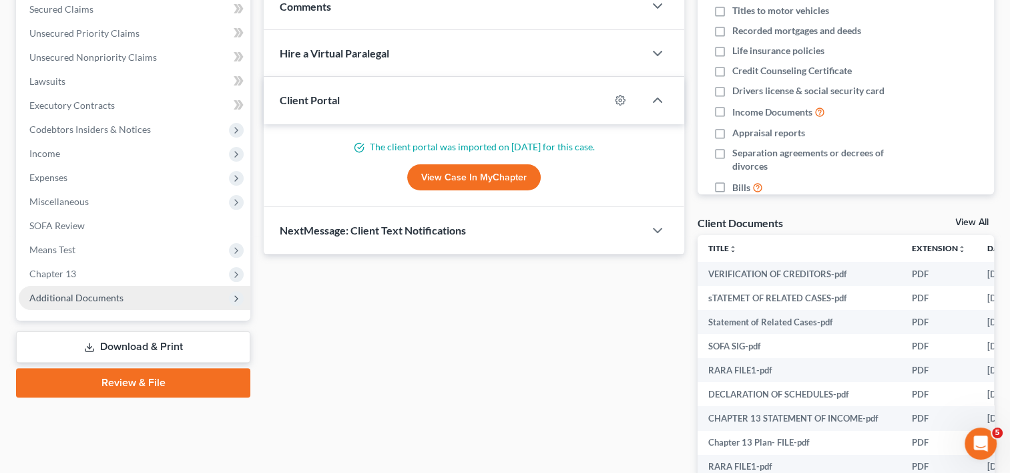
click at [120, 298] on span "Additional Documents" at bounding box center [76, 297] width 94 height 11
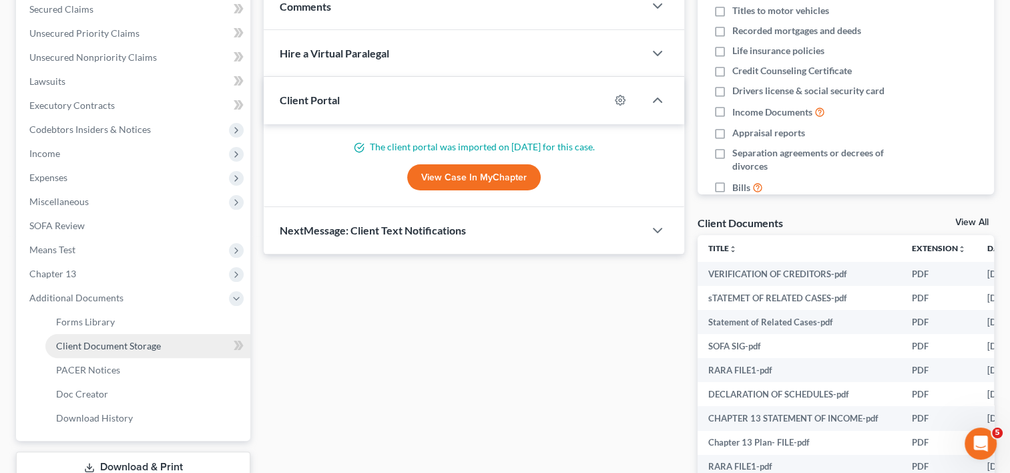
click at [109, 348] on span "Client Document Storage" at bounding box center [108, 345] width 105 height 11
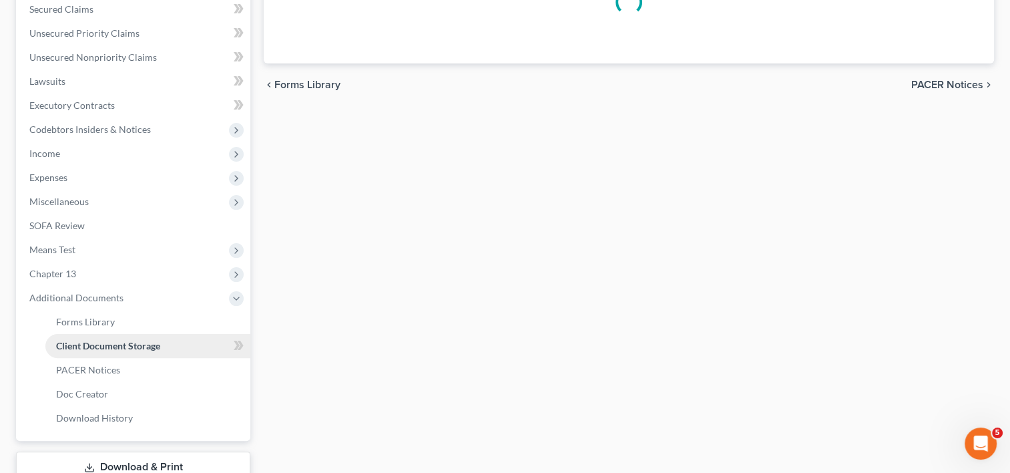
scroll to position [258, 0]
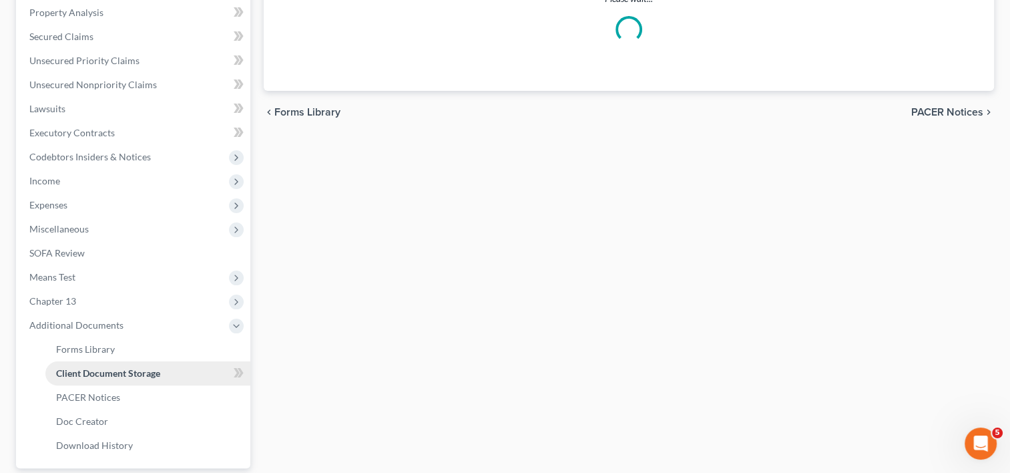
select select "10"
select select "19"
select select "53"
select select "56"
select select "41"
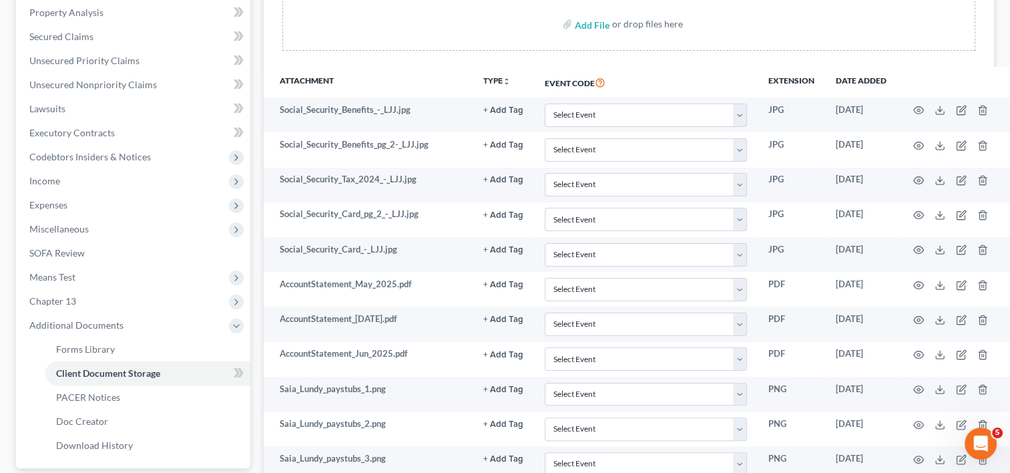
scroll to position [0, 0]
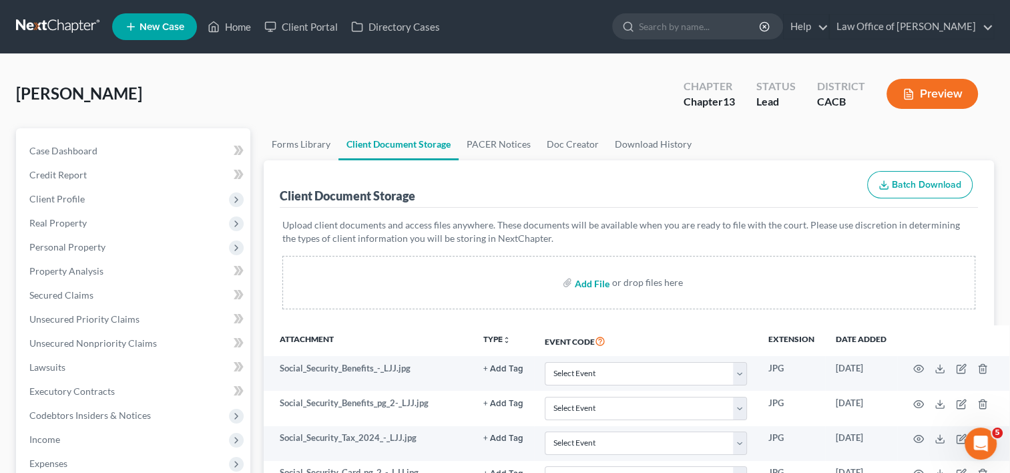
click at [590, 283] on input "file" at bounding box center [591, 282] width 32 height 24
type input "C:\fakepath\Voluntary Petition Sigs.pdf"
select select "10"
select select "19"
select select "53"
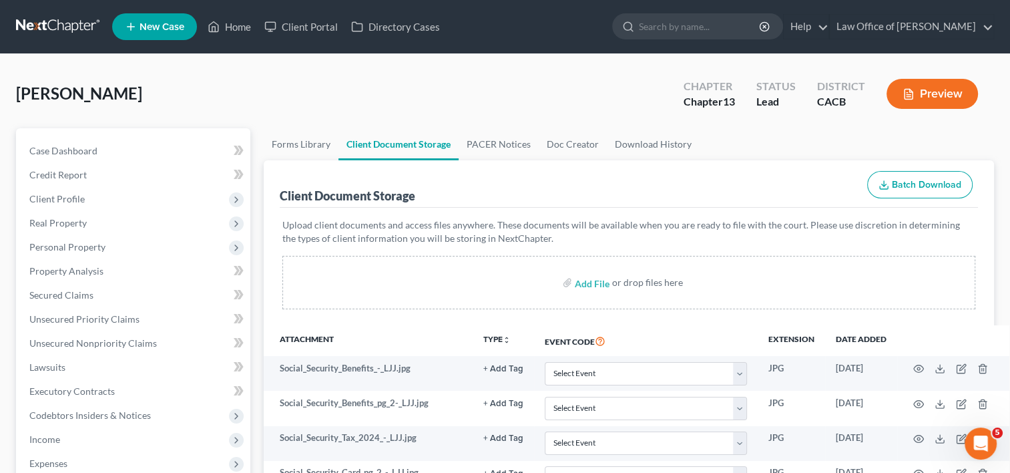
select select "56"
select select "41"
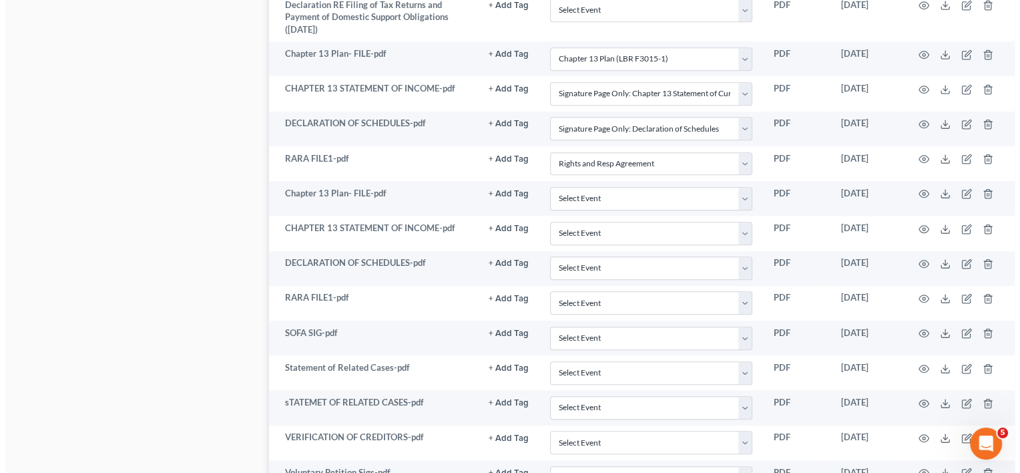
scroll to position [1040, 0]
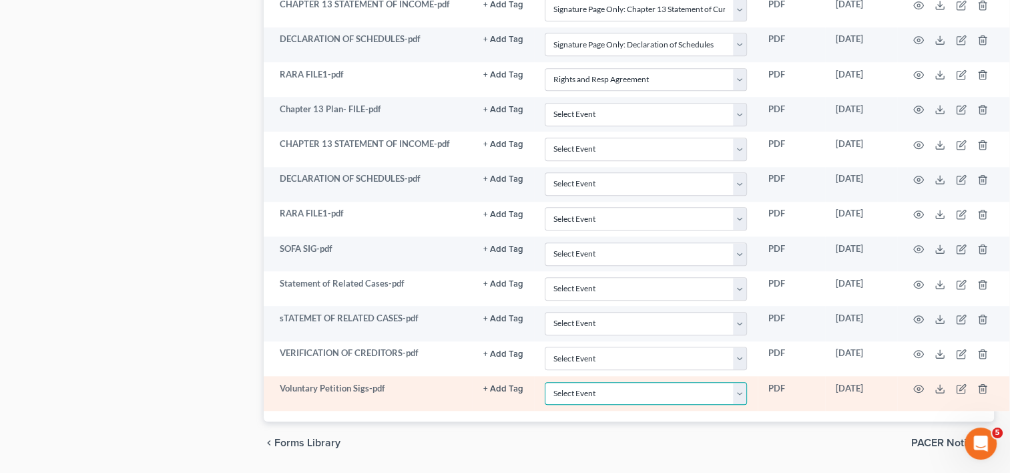
click at [737, 390] on select "Select Event Amended Chapter 11 Plan Amended Chapter 11 Small Business Plan Ame…" at bounding box center [646, 393] width 202 height 23
select select "60"
click at [545, 382] on select "Select Event Amended Chapter 11 Plan Amended Chapter 11 Small Business Plan Ame…" at bounding box center [646, 393] width 202 height 23
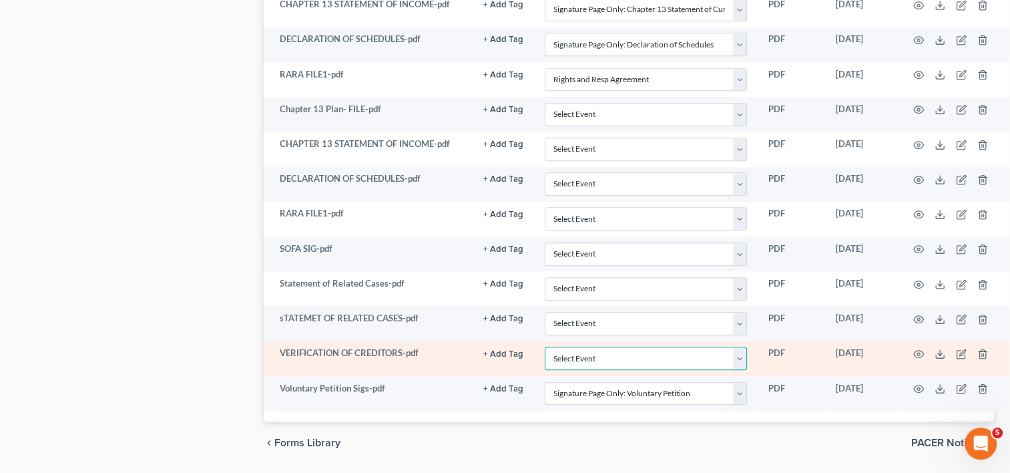
click at [740, 347] on select "Select Event Amended Chapter 11 Plan Amended Chapter 11 Small Business Plan Ame…" at bounding box center [646, 358] width 202 height 23
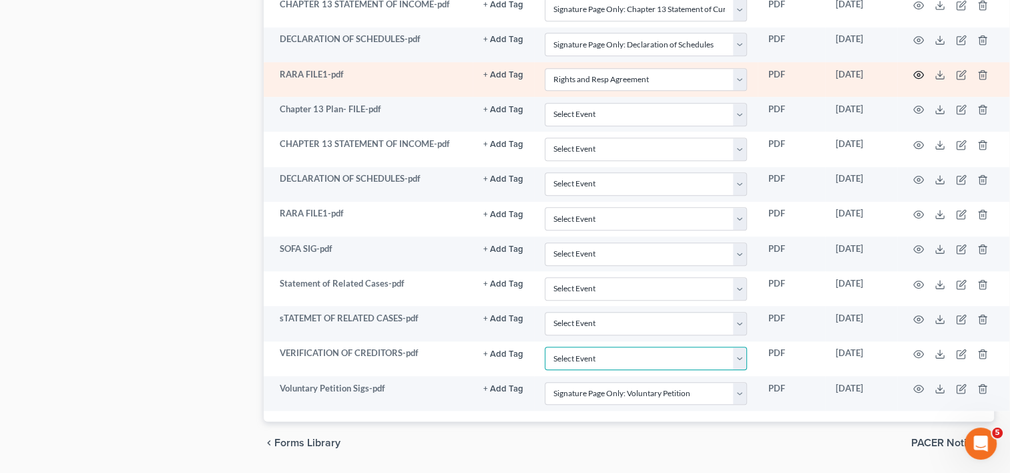
select select "59"
click at [545, 347] on select "Select Event Amended Chapter 11 Plan Amended Chapter 11 Small Business Plan Ame…" at bounding box center [646, 358] width 202 height 23
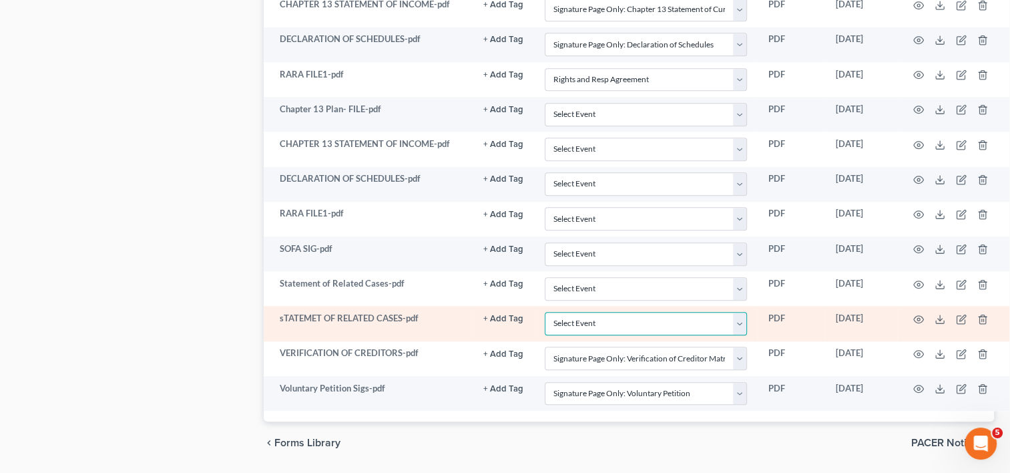
click at [735, 313] on select "Select Event Amended Chapter 11 Plan Amended Chapter 11 Small Business Plan Ame…" at bounding box center [646, 323] width 202 height 23
select select "65"
click at [545, 312] on select "Select Event Amended Chapter 11 Plan Amended Chapter 11 Small Business Plan Ame…" at bounding box center [646, 323] width 202 height 23
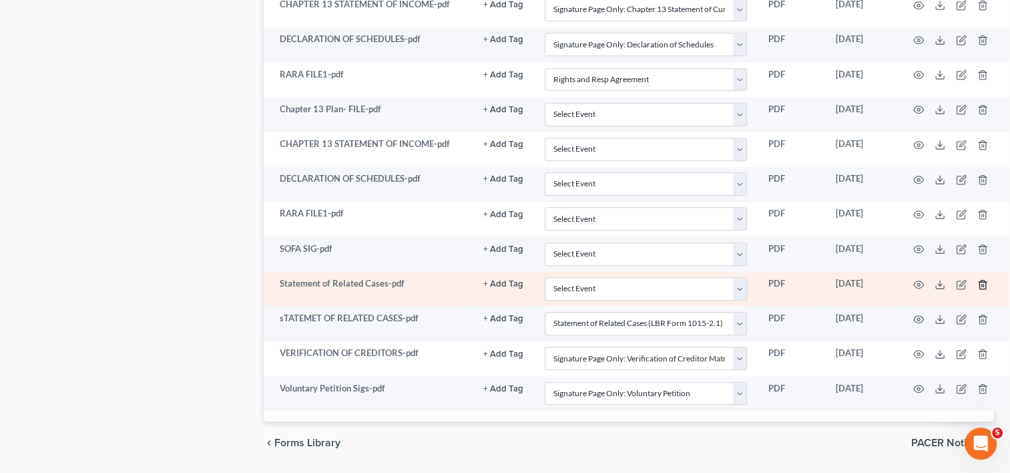
click at [979, 279] on icon "button" at bounding box center [983, 284] width 11 height 11
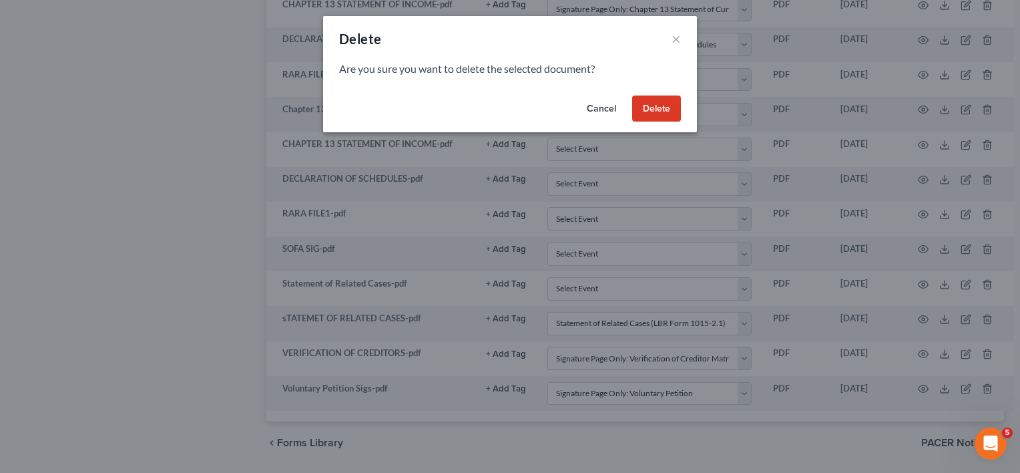
click at [670, 104] on button "Delete" at bounding box center [656, 108] width 49 height 27
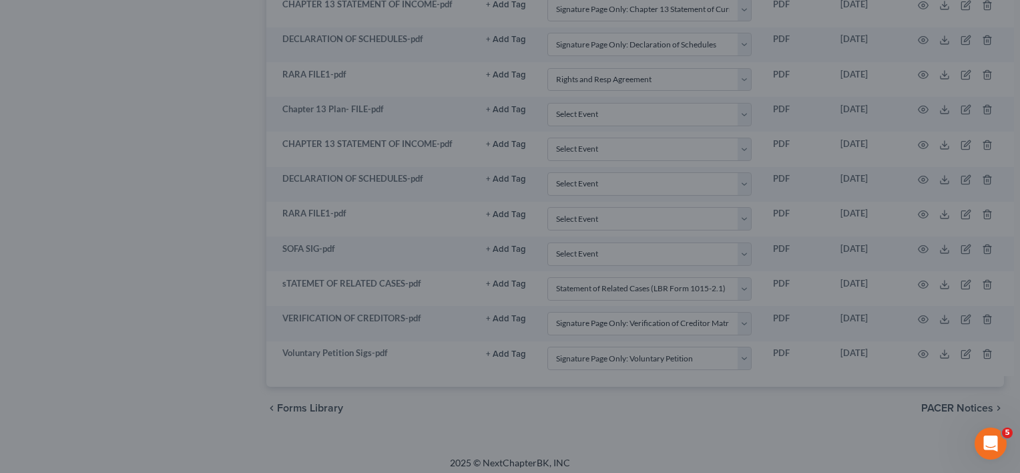
scroll to position [1039, 0]
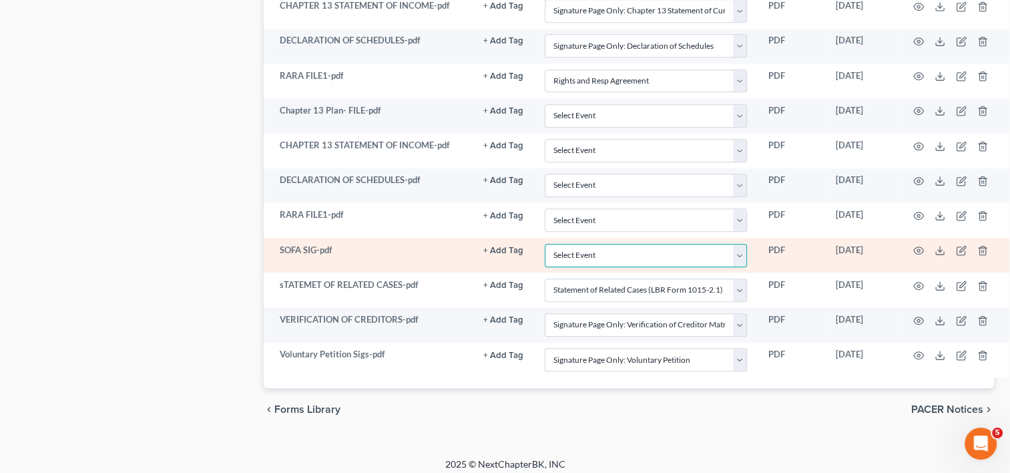
click at [737, 247] on select "Select Event Amended Chapter 11 Plan Amended Chapter 11 Small Business Plan Ame…" at bounding box center [646, 255] width 202 height 23
select select "57"
click at [545, 244] on select "Select Event Amended Chapter 11 Plan Amended Chapter 11 Small Business Plan Ame…" at bounding box center [646, 255] width 202 height 23
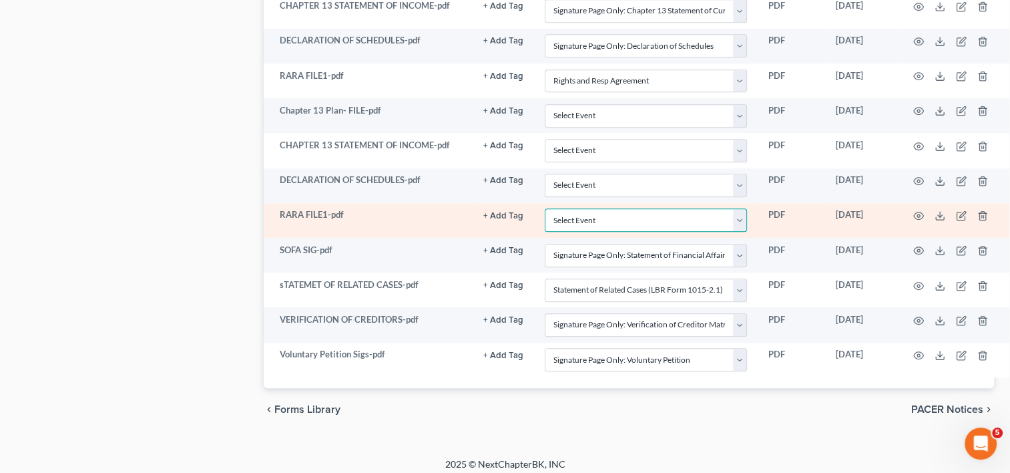
click at [737, 216] on select "Select Event Amended Chapter 11 Plan Amended Chapter 11 Small Business Plan Ame…" at bounding box center [646, 219] width 202 height 23
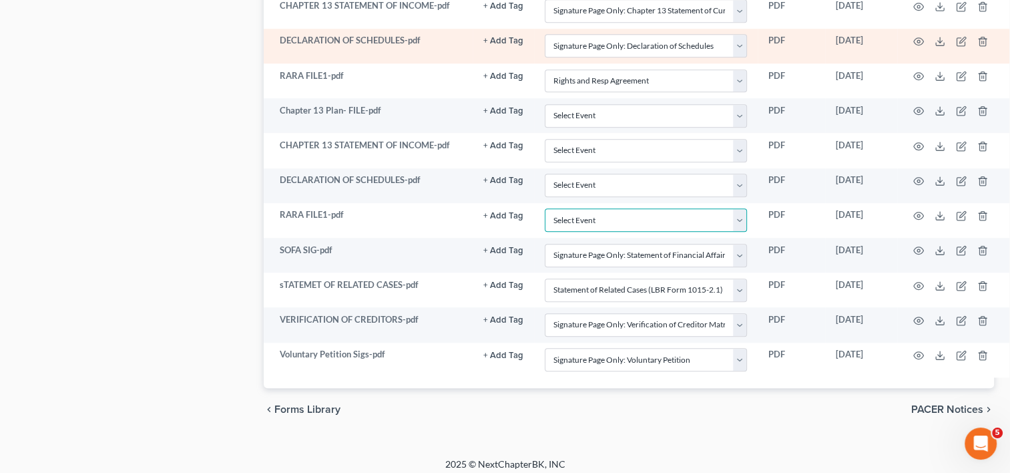
select select "41"
click at [545, 208] on select "Select Event Amended Chapter 11 Plan Amended Chapter 11 Small Business Plan Ame…" at bounding box center [646, 219] width 202 height 23
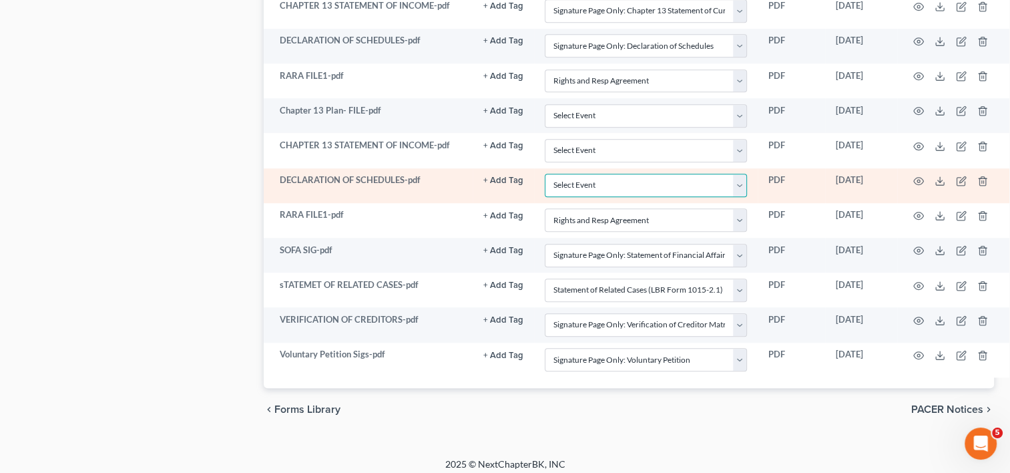
click at [737, 179] on select "Select Event Amended Chapter 11 Plan Amended Chapter 11 Small Business Plan Ame…" at bounding box center [646, 185] width 202 height 23
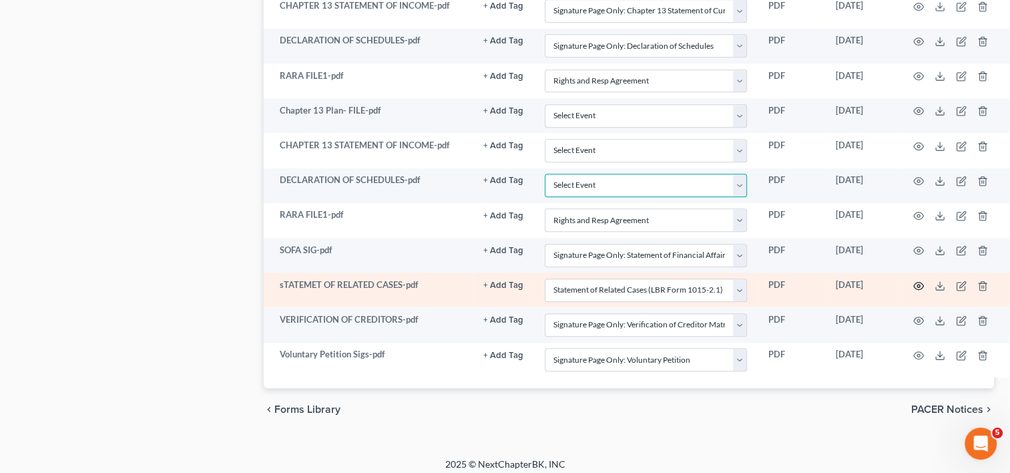
select select "56"
click at [545, 174] on select "Select Event Amended Chapter 11 Plan Amended Chapter 11 Small Business Plan Ame…" at bounding box center [646, 185] width 202 height 23
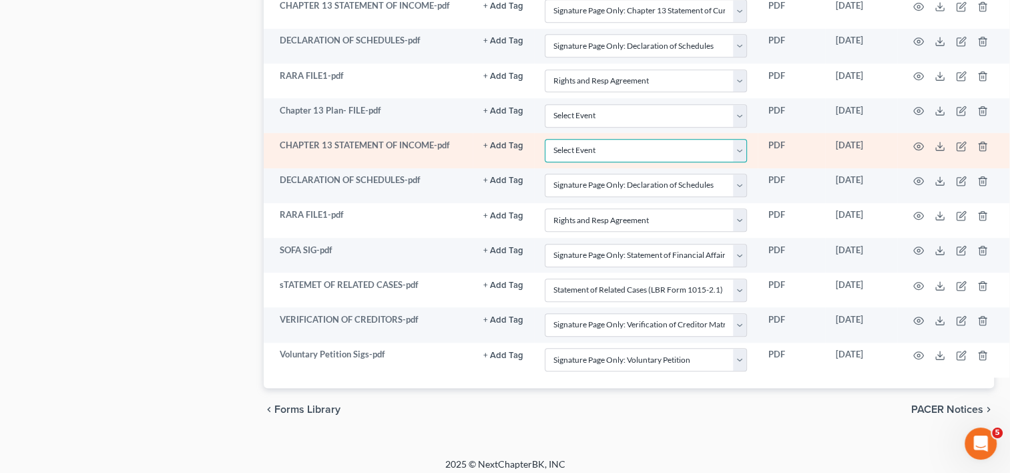
click at [733, 144] on select "Select Event Amended Chapter 11 Plan Amended Chapter 11 Small Business Plan Ame…" at bounding box center [646, 150] width 202 height 23
select select "53"
click at [545, 139] on select "Select Event Amended Chapter 11 Plan Amended Chapter 11 Small Business Plan Ame…" at bounding box center [646, 150] width 202 height 23
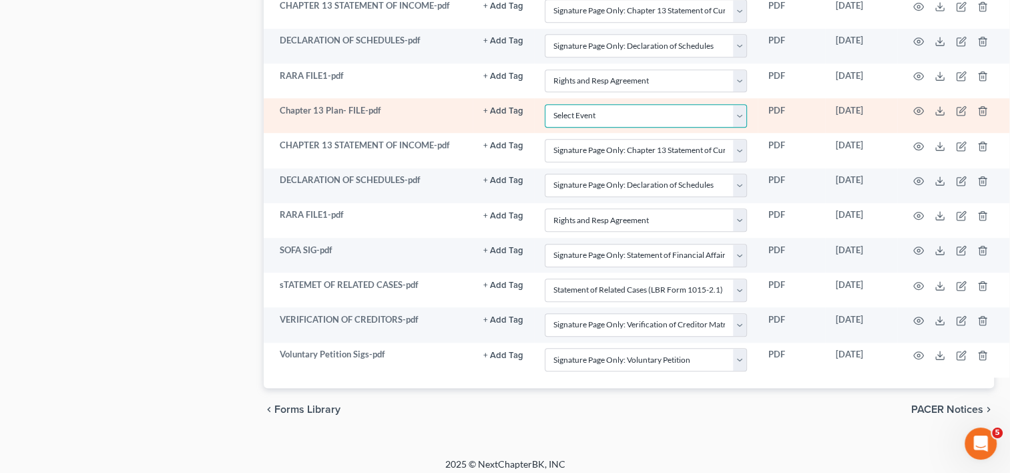
click at [737, 108] on select "Select Event Amended Chapter 11 Plan Amended Chapter 11 Small Business Plan Ame…" at bounding box center [646, 115] width 202 height 23
select select "19"
click at [545, 104] on select "Select Event Amended Chapter 11 Plan Amended Chapter 11 Small Business Plan Ame…" at bounding box center [646, 115] width 202 height 23
click at [982, 111] on line "button" at bounding box center [982, 112] width 0 height 3
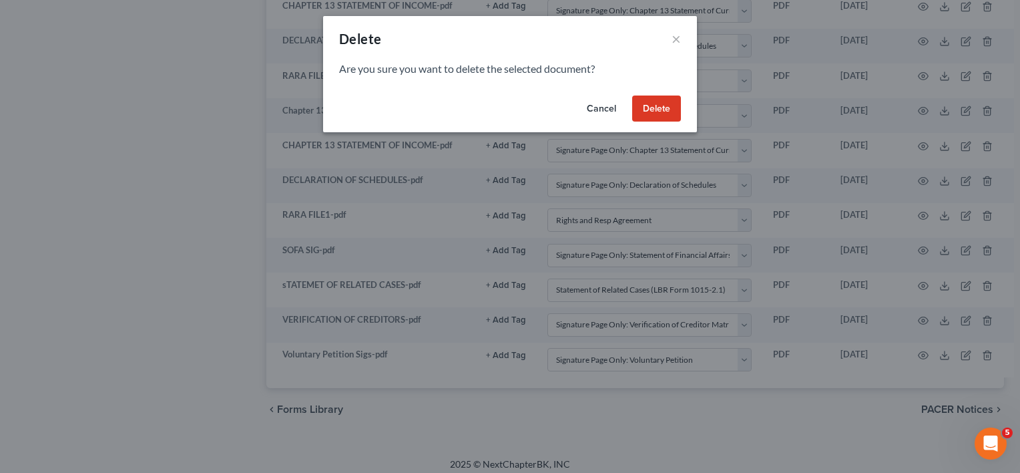
click at [656, 110] on button "Delete" at bounding box center [656, 108] width 49 height 27
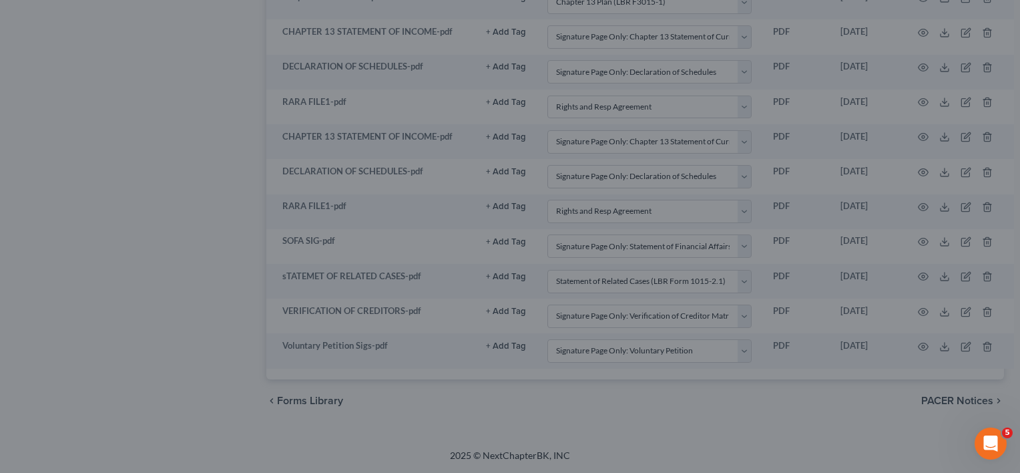
scroll to position [1005, 0]
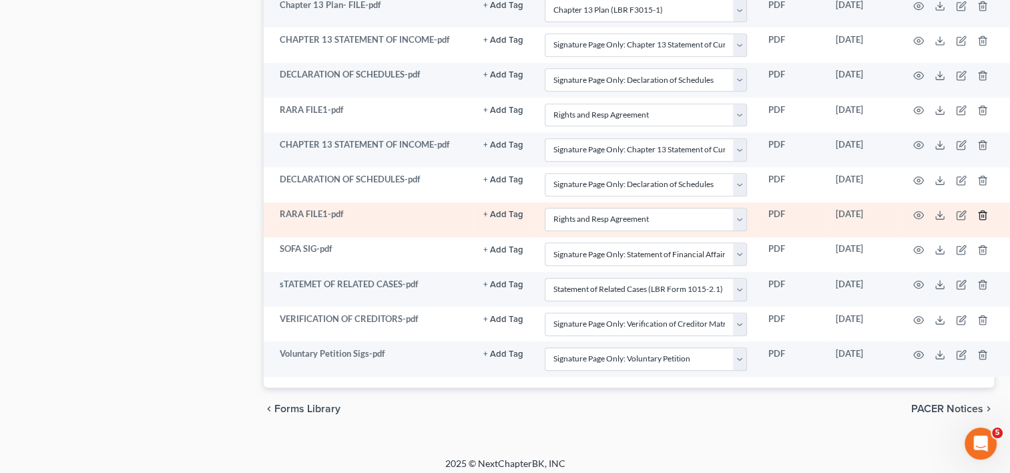
click at [981, 211] on icon "button" at bounding box center [983, 215] width 11 height 11
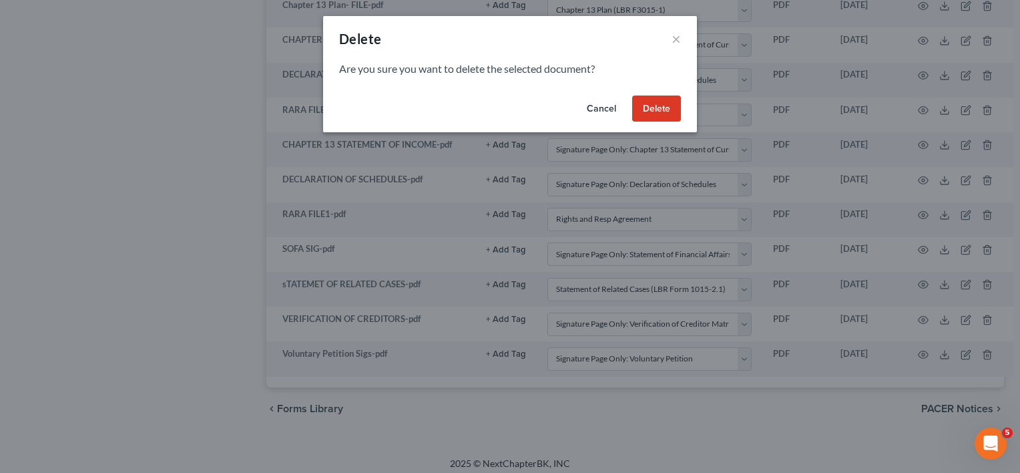
click at [655, 111] on button "Delete" at bounding box center [656, 108] width 49 height 27
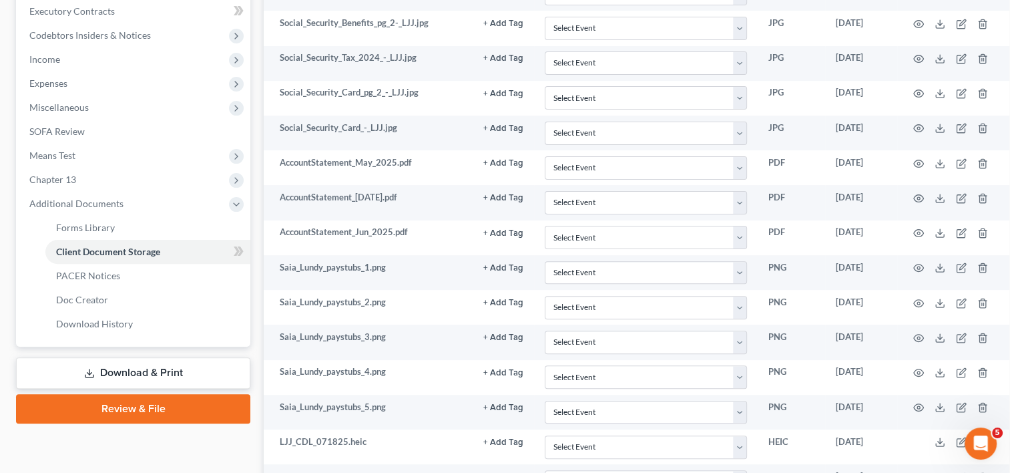
scroll to position [462, 0]
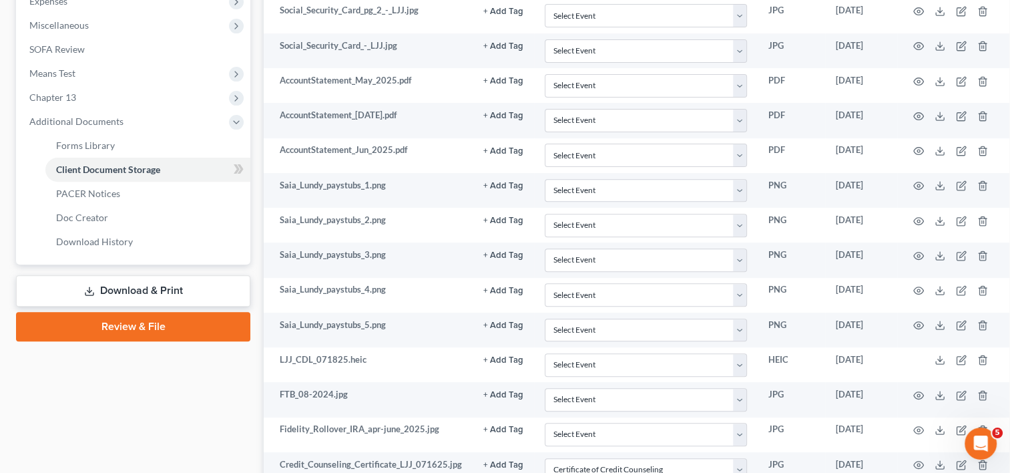
click at [138, 288] on link "Download & Print" at bounding box center [133, 290] width 234 height 31
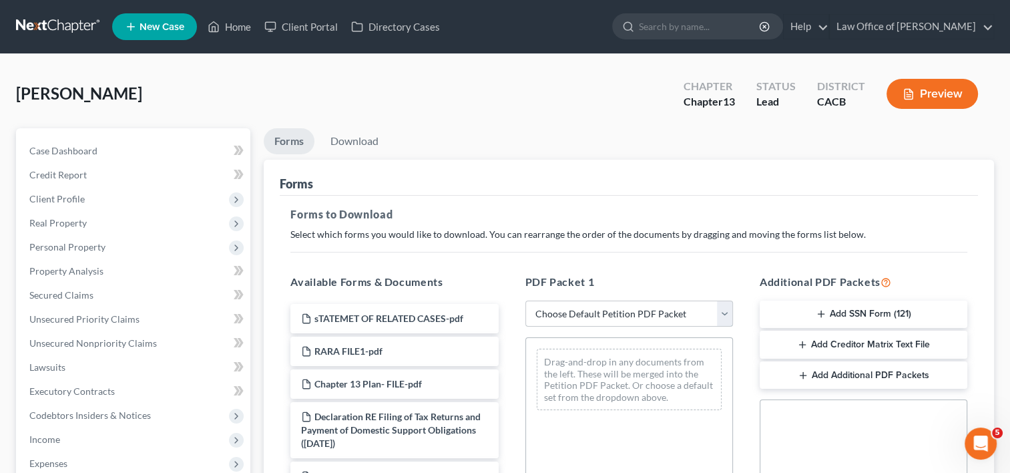
click at [671, 313] on select "Choose Default Petition PDF Packet Complete Bankruptcy Petition (all forms and …" at bounding box center [630, 314] width 208 height 27
select select "0"
click at [526, 301] on select "Choose Default Petition PDF Packet Complete Bankruptcy Petition (all forms and …" at bounding box center [630, 314] width 208 height 27
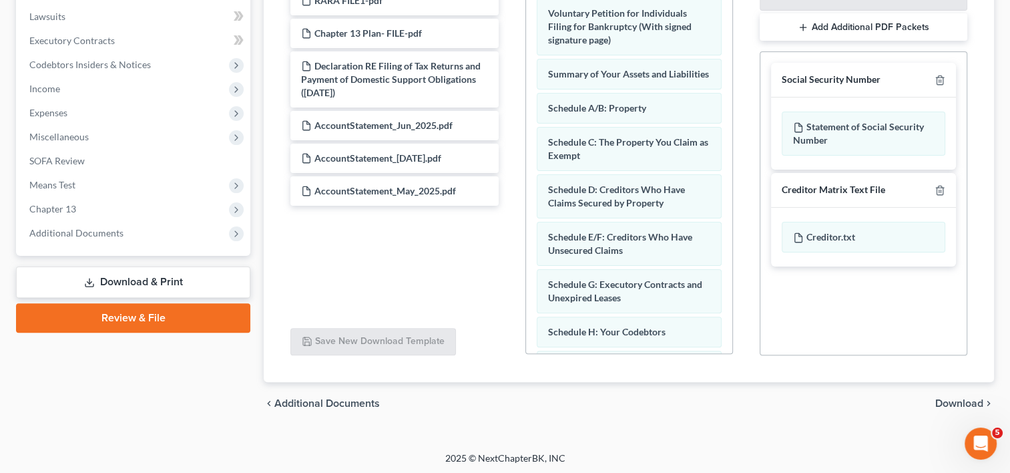
scroll to position [352, 0]
click at [170, 317] on link "Review & File" at bounding box center [133, 316] width 234 height 29
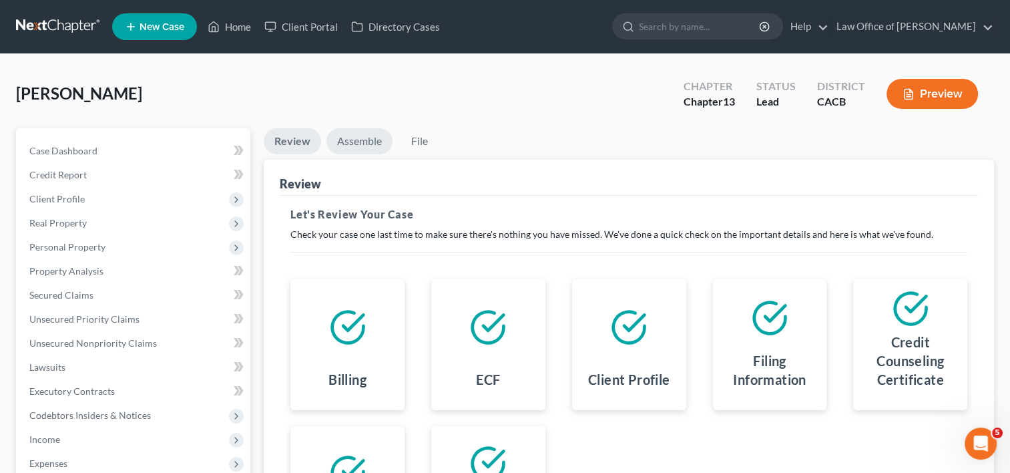
click at [341, 141] on link "Assemble" at bounding box center [360, 141] width 66 height 26
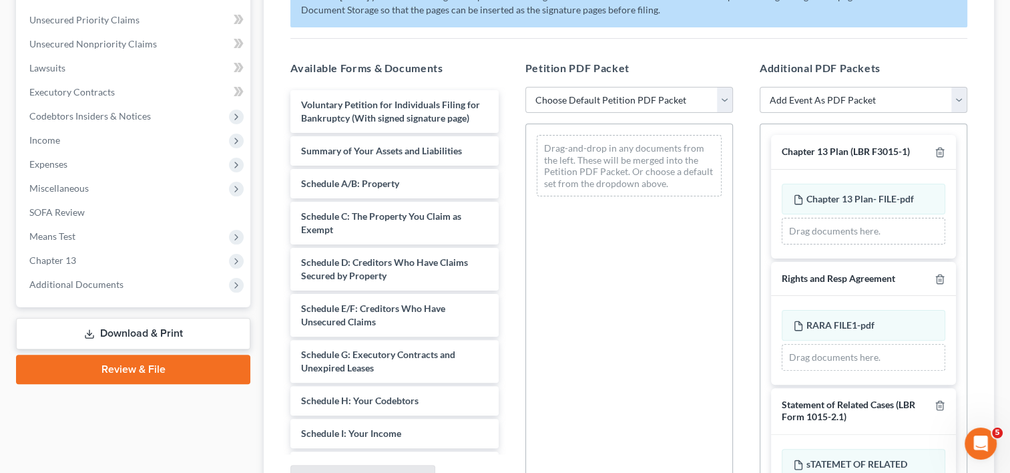
scroll to position [300, 0]
click at [654, 93] on select "Choose Default Petition PDF Packet Complete Bankruptcy Petition (all forms and …" at bounding box center [630, 99] width 208 height 27
select select "0"
click at [526, 86] on select "Choose Default Petition PDF Packet Complete Bankruptcy Petition (all forms and …" at bounding box center [630, 99] width 208 height 27
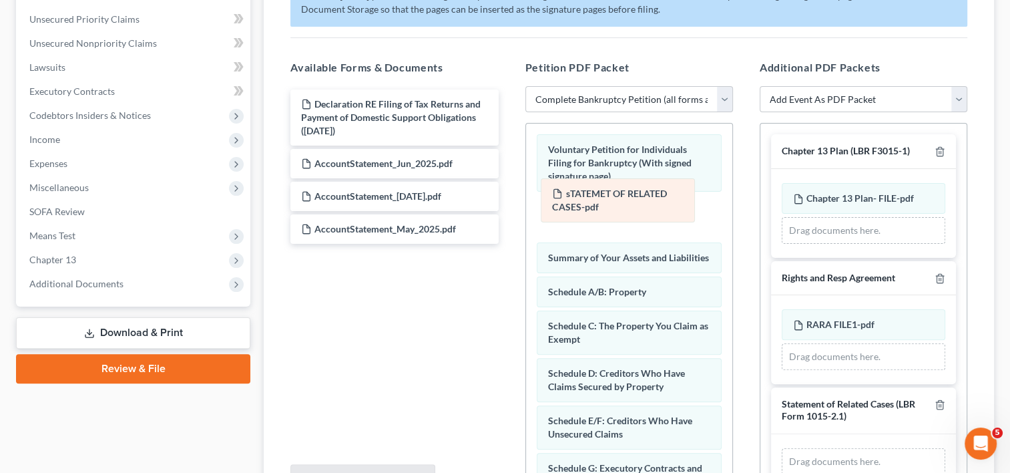
drag, startPoint x: 825, startPoint y: 462, endPoint x: 581, endPoint y: 190, distance: 365.6
click at [782, 448] on div "sTATEMET OF RELATED CASES-pdf Amended sTATEMET OF RELATED CASES-pdf sTATEMET OF…" at bounding box center [864, 461] width 164 height 27
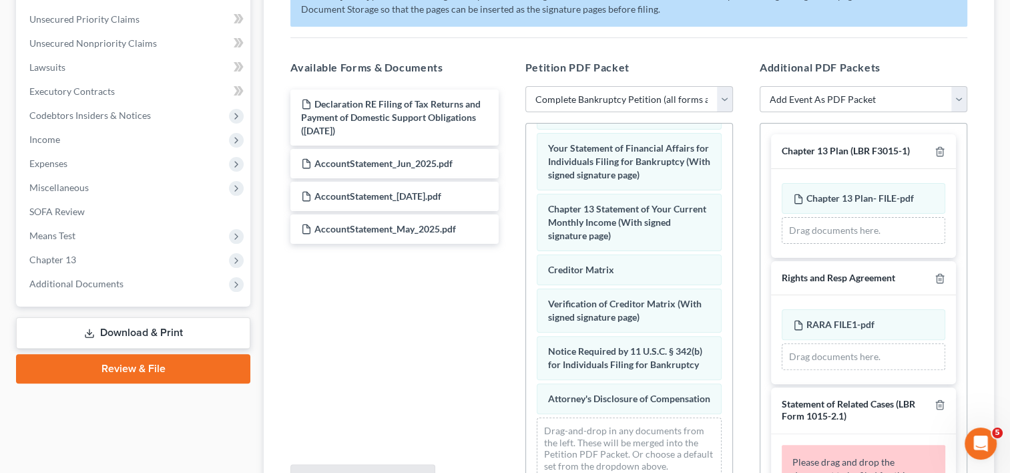
scroll to position [571, 0]
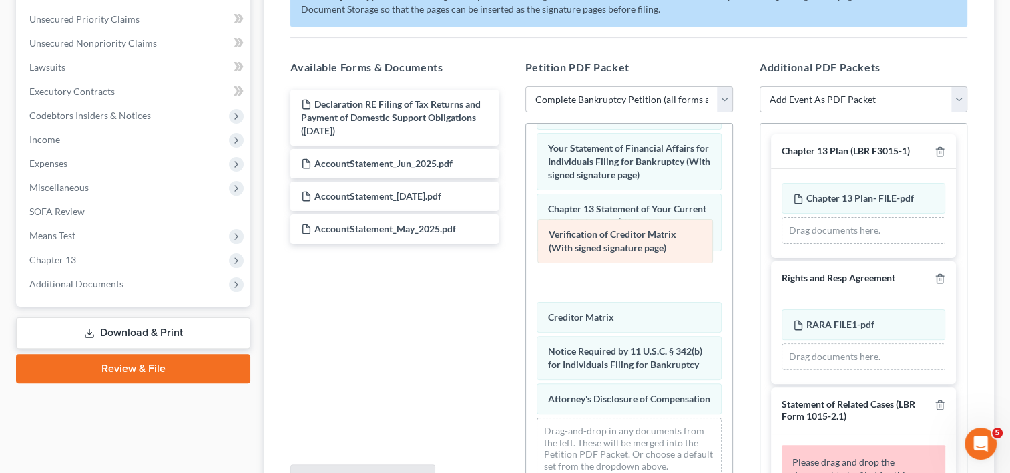
drag, startPoint x: 616, startPoint y: 292, endPoint x: 617, endPoint y: 243, distance: 49.4
click at [617, 243] on div "Verification of Creditor Matrix (With signed signature page) Voluntary Petition…" at bounding box center [629, 41] width 206 height 896
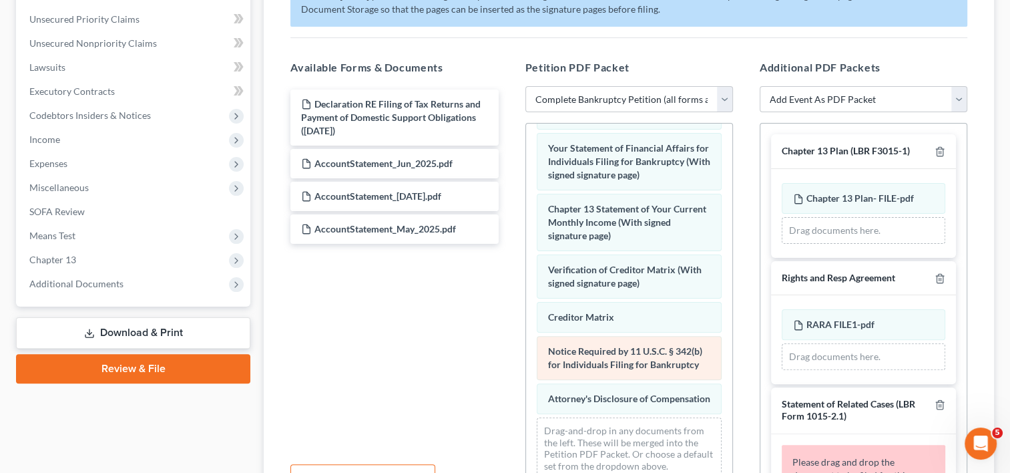
click at [619, 367] on div "Notice Required by 11 U.S.C. § 342(b) for Individuals Filing for Bankruptcy" at bounding box center [629, 358] width 185 height 44
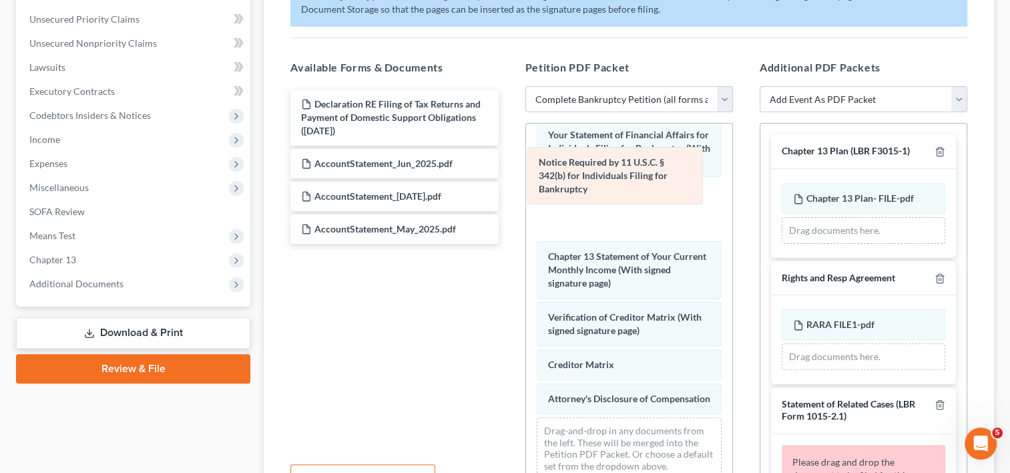
drag, startPoint x: 620, startPoint y: 369, endPoint x: 611, endPoint y: 200, distance: 169.2
click at [611, 200] on div "Notice Required by 11 U.S.C. § 342(b) for Individuals Filing for Bankruptcy Vol…" at bounding box center [629, 35] width 206 height 910
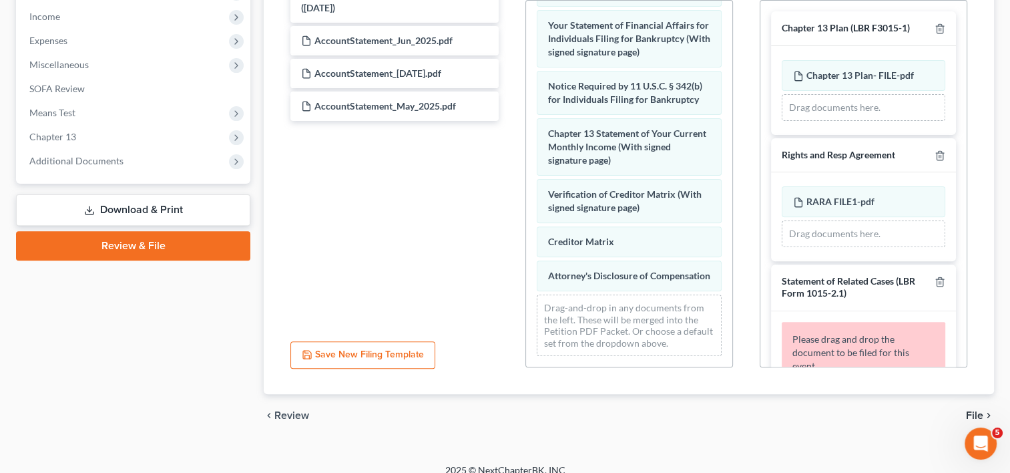
scroll to position [436, 0]
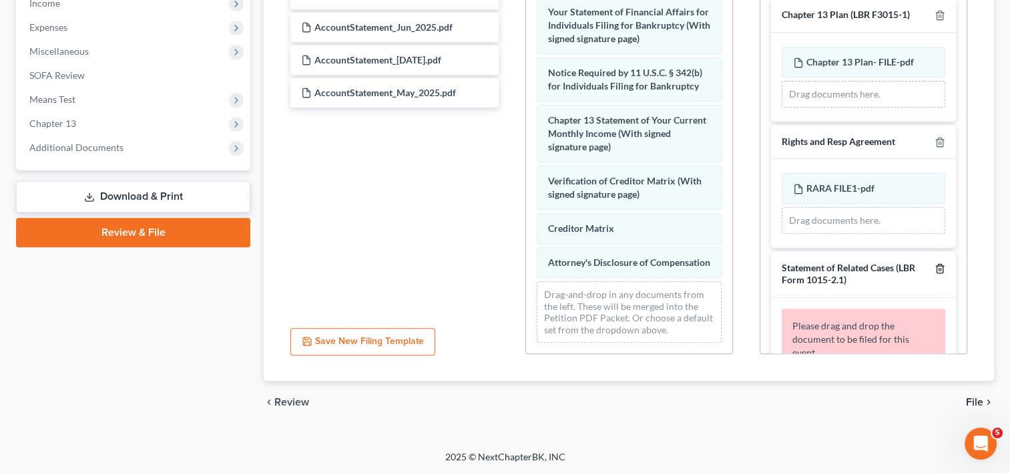
click at [935, 264] on icon "button" at bounding box center [940, 268] width 11 height 11
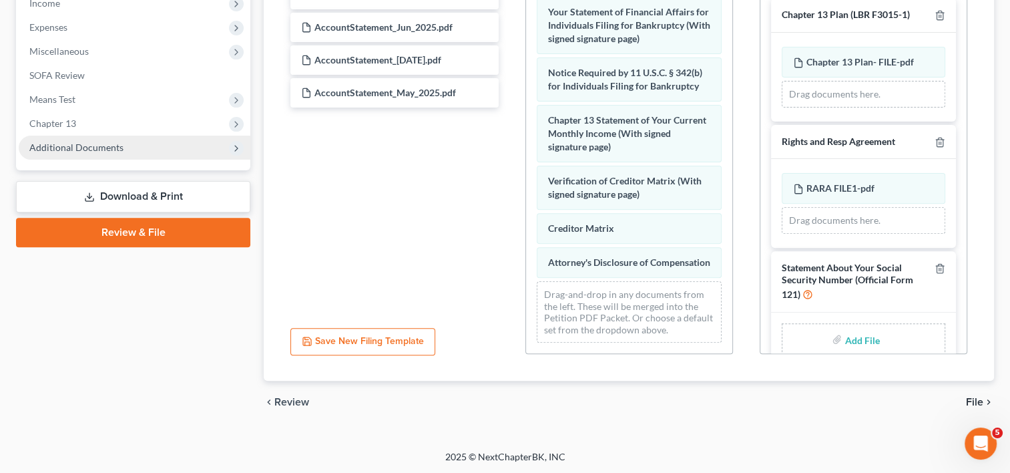
click at [80, 144] on span "Additional Documents" at bounding box center [76, 147] width 94 height 11
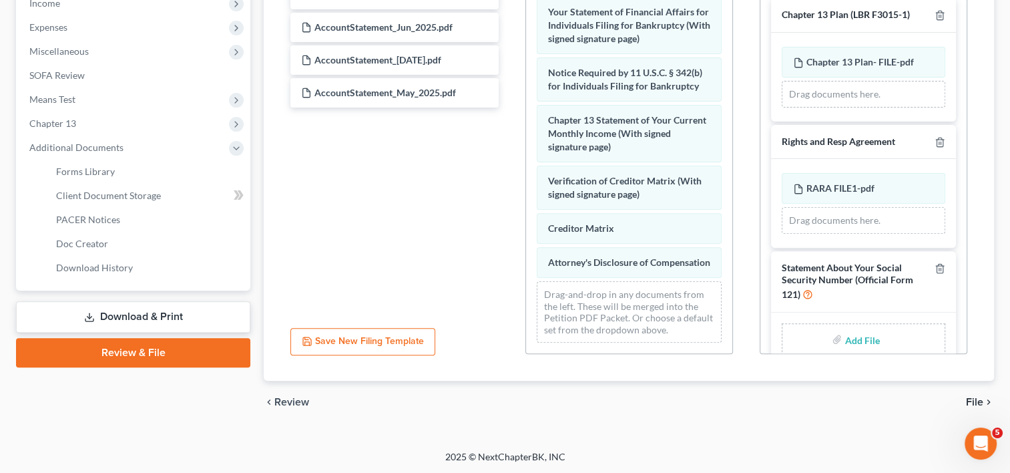
drag, startPoint x: 127, startPoint y: 314, endPoint x: 91, endPoint y: 315, distance: 36.1
click at [91, 315] on icon at bounding box center [89, 317] width 11 height 11
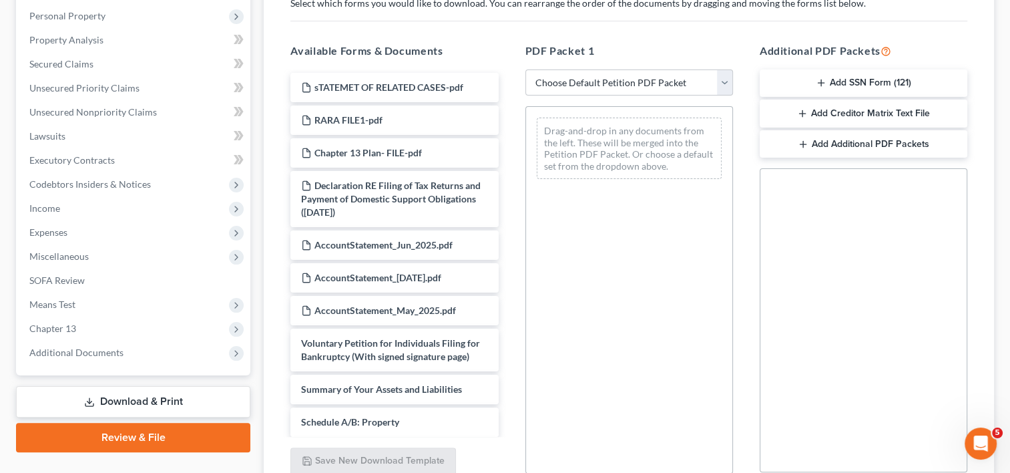
scroll to position [249, 0]
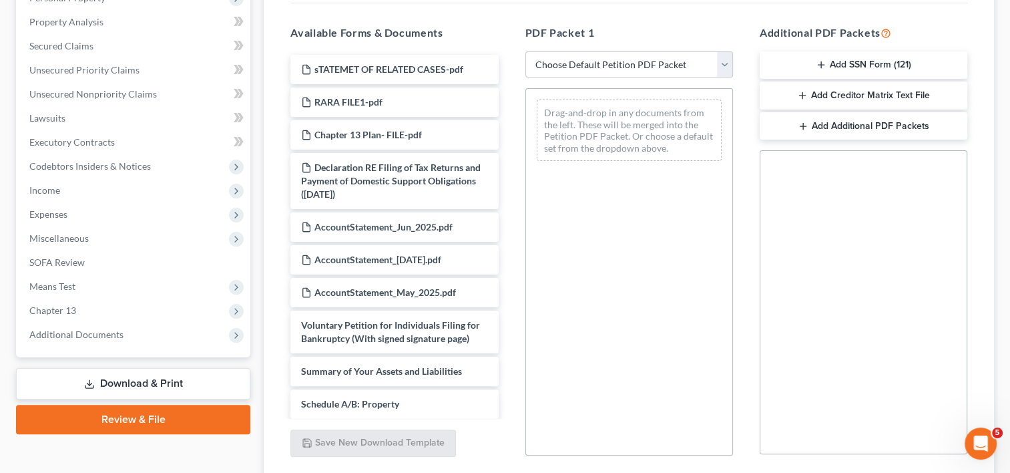
click at [73, 349] on div "Case Dashboard Payments Invoices Payments Payments Credit Report Client Profile…" at bounding box center [133, 118] width 234 height 478
click at [63, 332] on span "Additional Documents" at bounding box center [76, 334] width 94 height 11
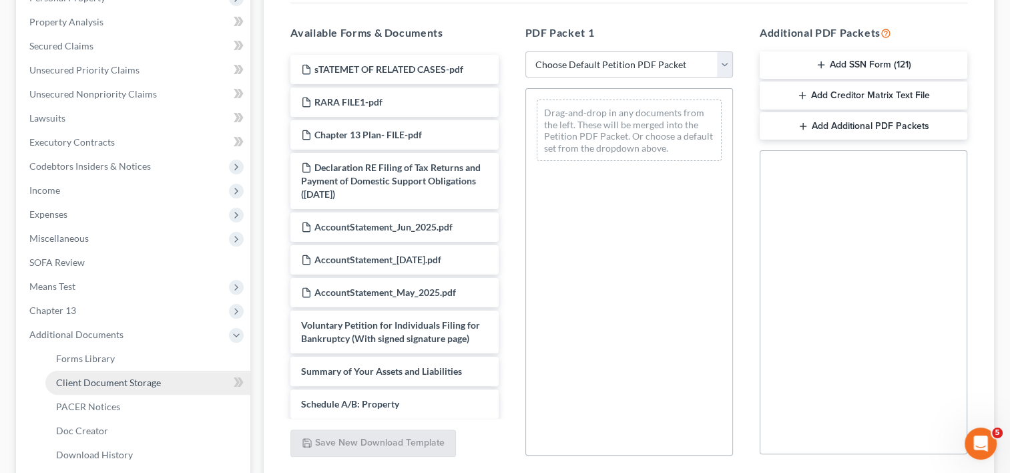
click at [123, 382] on span "Client Document Storage" at bounding box center [108, 382] width 105 height 11
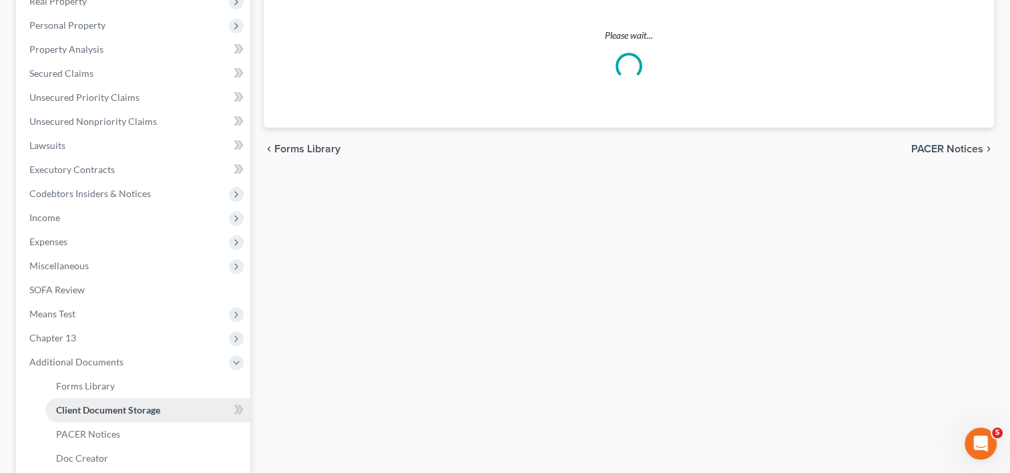
scroll to position [141, 0]
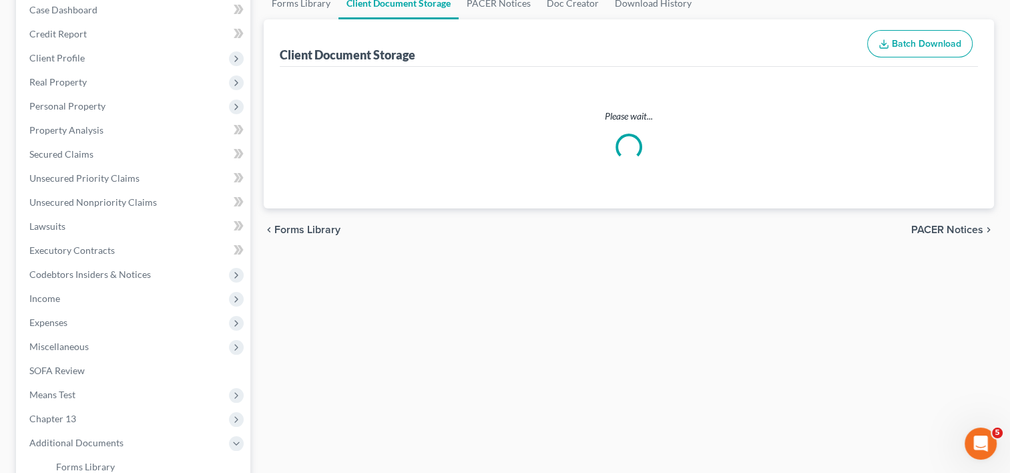
select select "10"
select select "19"
select select "53"
select select "56"
select select "41"
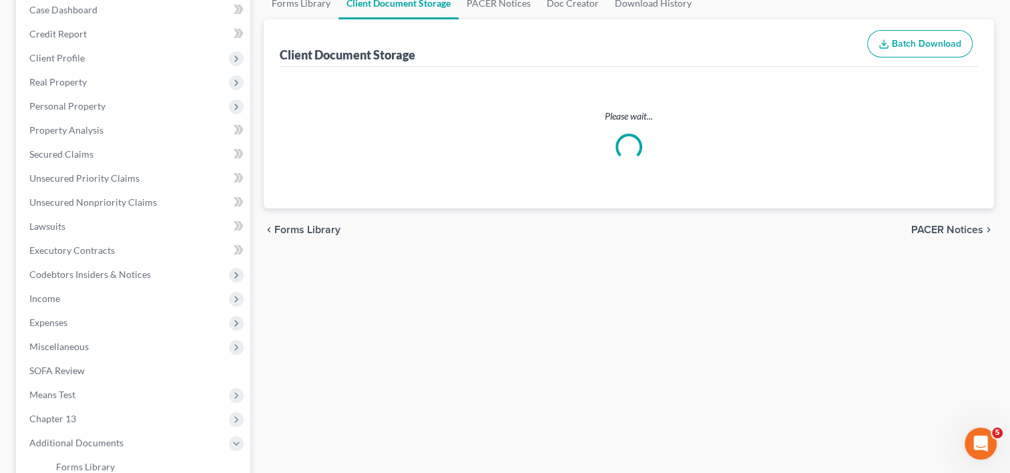
select select "53"
select select "56"
select select "57"
select select "65"
select select "59"
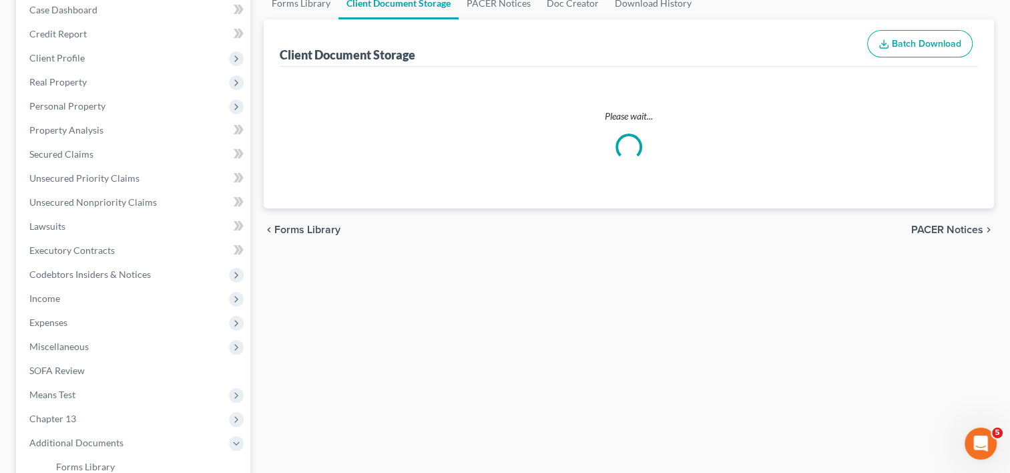
select select "60"
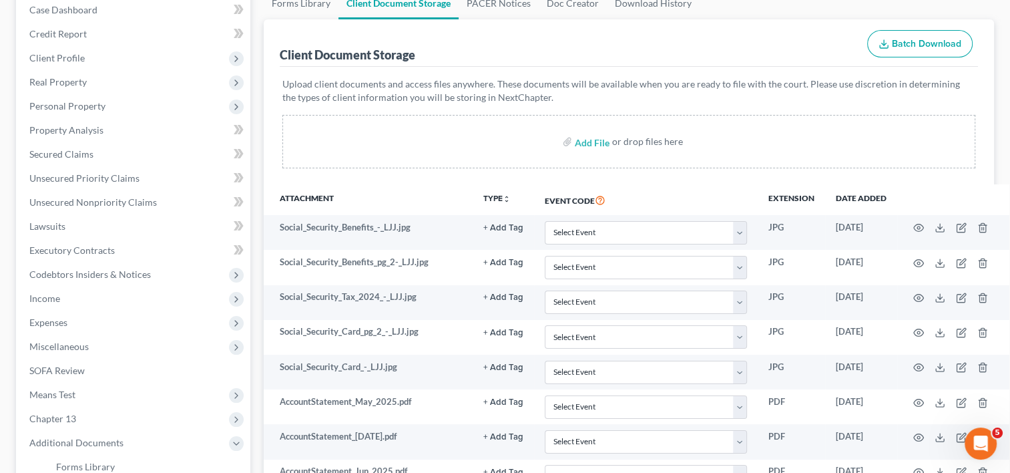
scroll to position [0, 0]
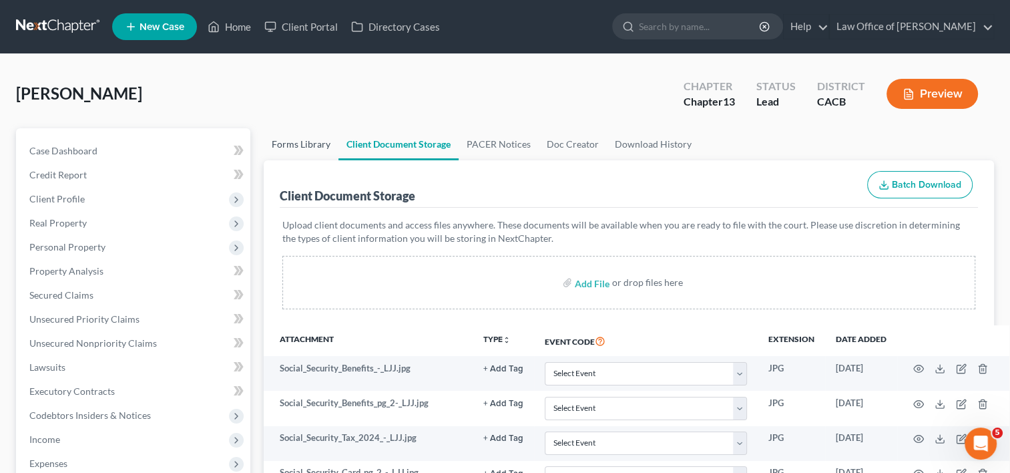
click at [302, 147] on link "Forms Library" at bounding box center [301, 144] width 75 height 32
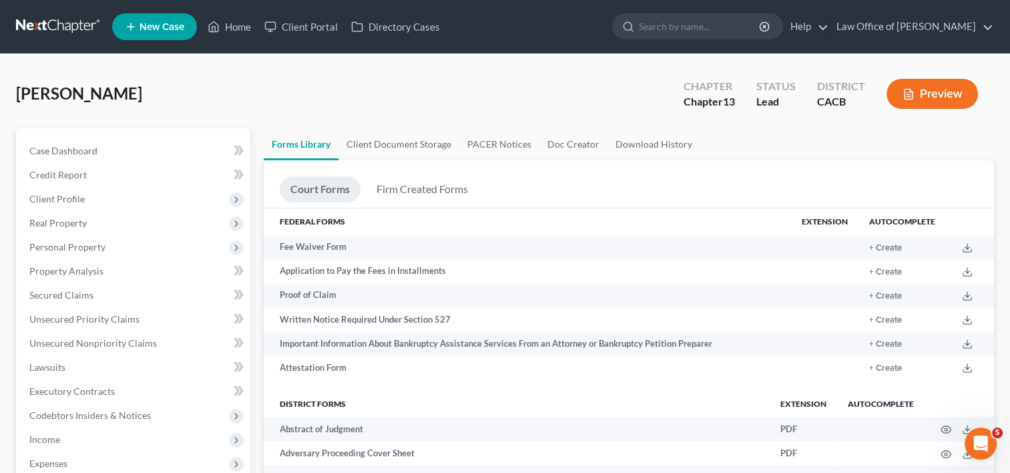
scroll to position [145, 0]
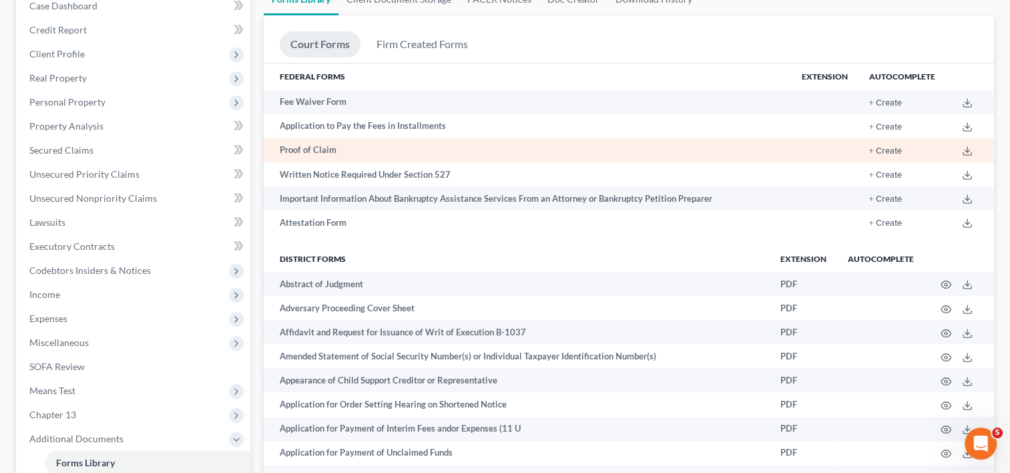
click at [706, 158] on td "Proof of Claim" at bounding box center [528, 150] width 528 height 24
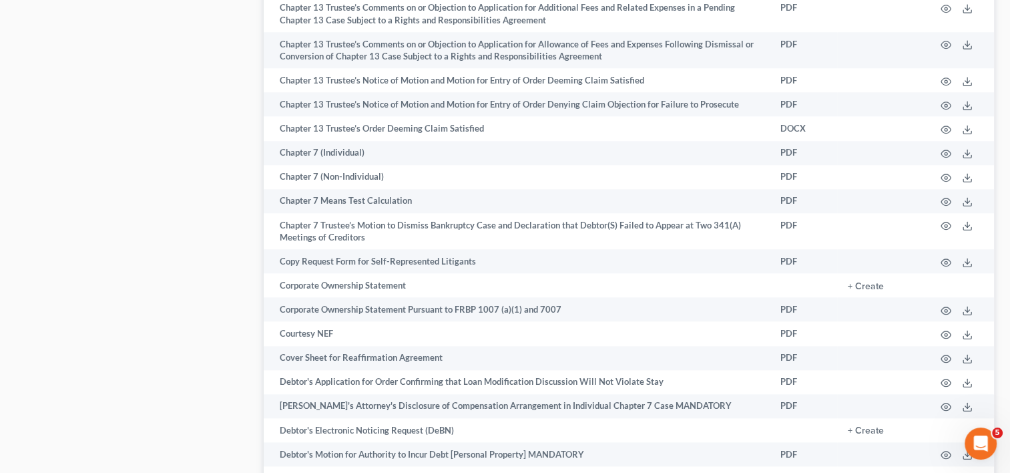
scroll to position [2177, 0]
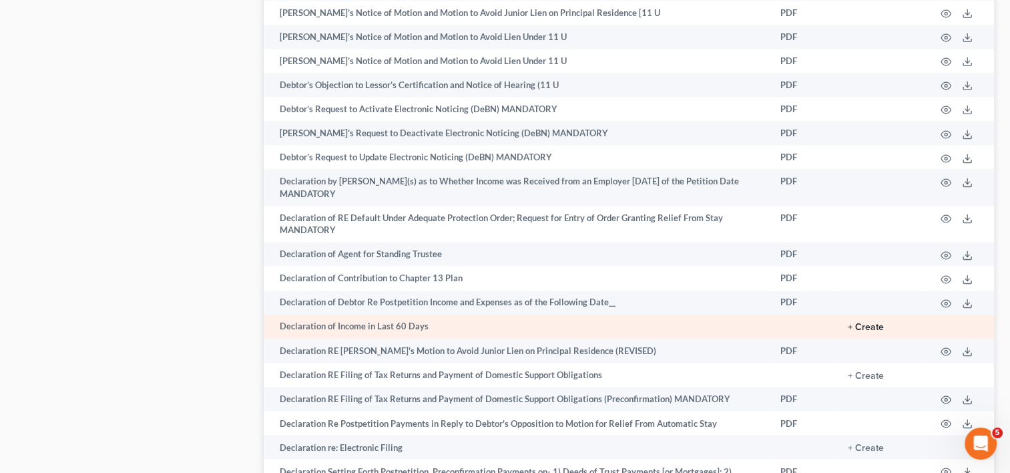
click at [867, 332] on button "+ Create" at bounding box center [866, 327] width 36 height 9
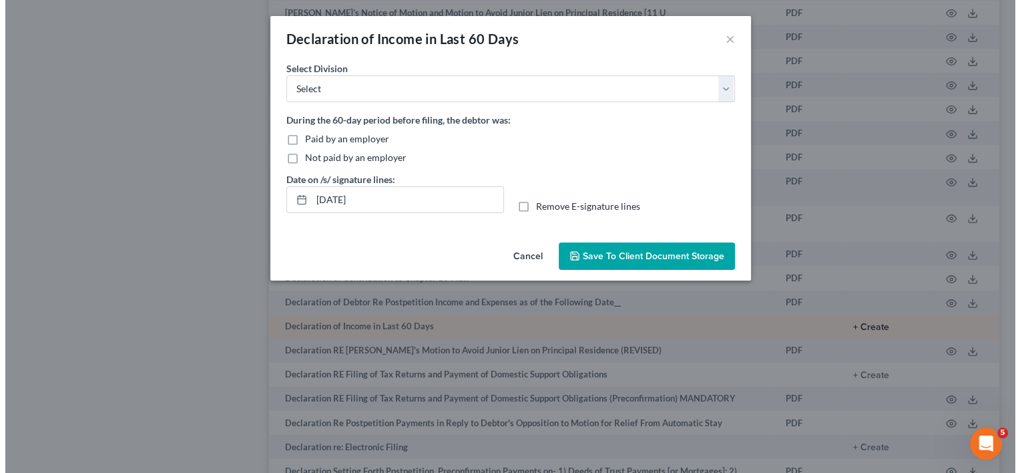
scroll to position [2153, 0]
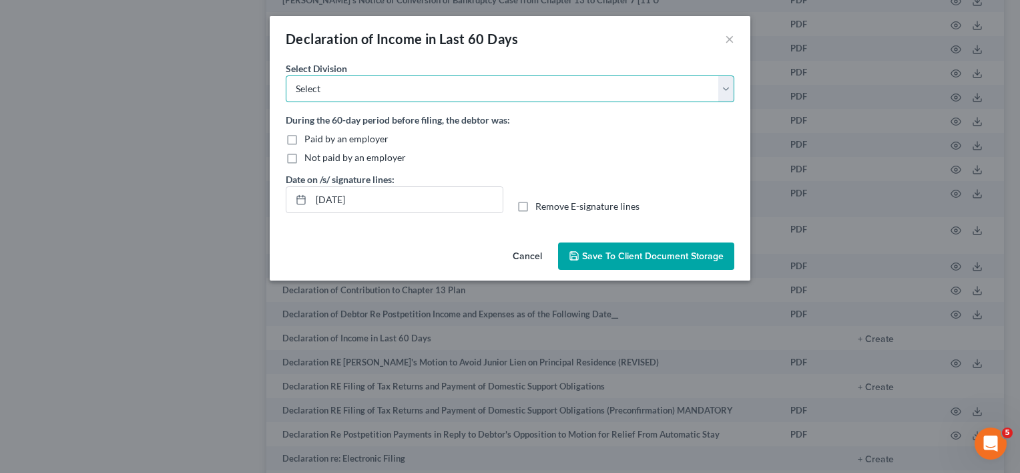
click at [446, 83] on select "Select [GEOGRAPHIC_DATA] [GEOGRAPHIC_DATA] [GEOGRAPHIC_DATA][PERSON_NAME] [GEOG…" at bounding box center [510, 88] width 449 height 27
select select "0"
click at [286, 75] on select "Select [GEOGRAPHIC_DATA] [GEOGRAPHIC_DATA] [GEOGRAPHIC_DATA][PERSON_NAME] [GEOG…" at bounding box center [510, 88] width 449 height 27
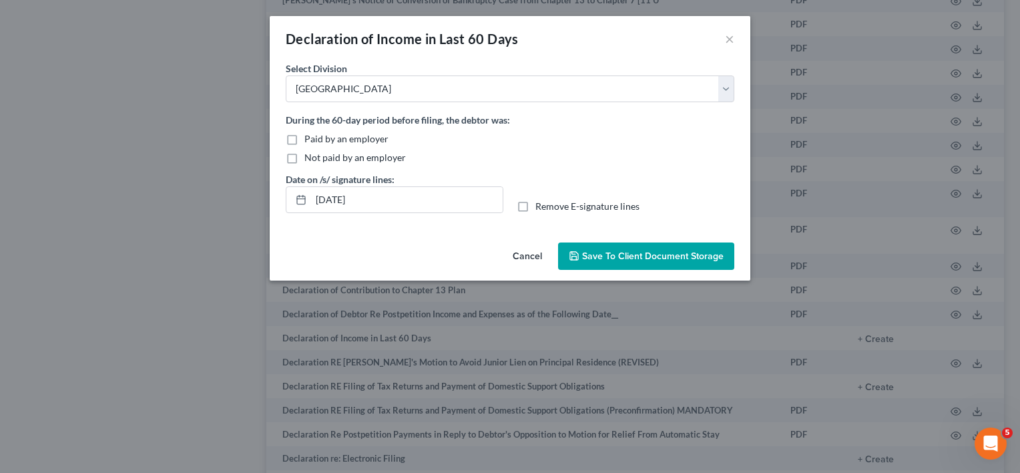
click at [305, 160] on label "Not paid by an employer" at bounding box center [356, 157] width 102 height 13
click at [310, 160] on input "Not paid by an employer" at bounding box center [314, 155] width 9 height 9
checkbox input "true"
click at [337, 199] on input "[DATE]" at bounding box center [407, 199] width 192 height 25
type input "[DATE]"
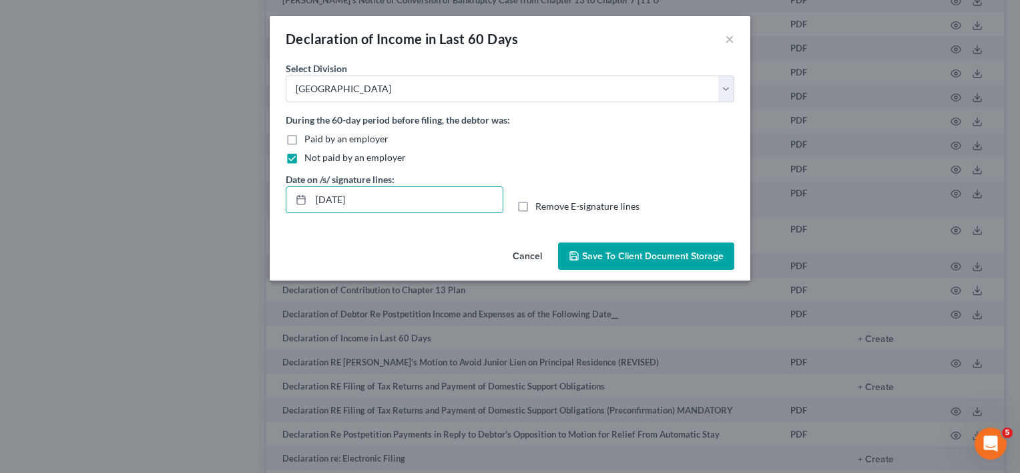
click at [636, 258] on span "Save to Client Document Storage" at bounding box center [653, 255] width 142 height 11
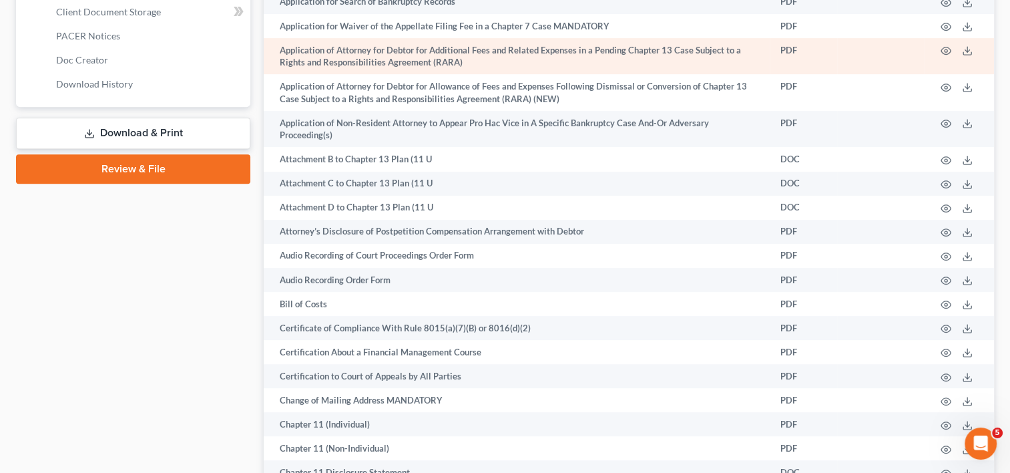
scroll to position [1532, 0]
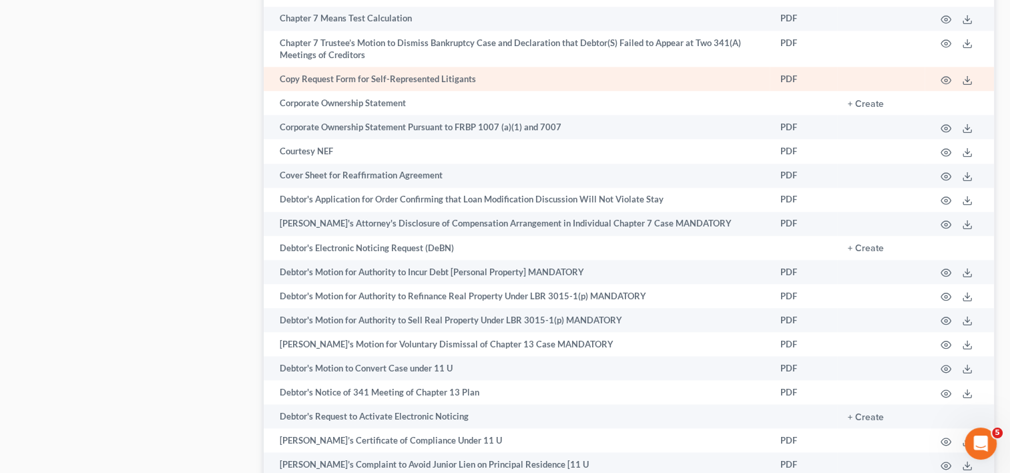
click at [849, 91] on td at bounding box center [880, 79] width 87 height 24
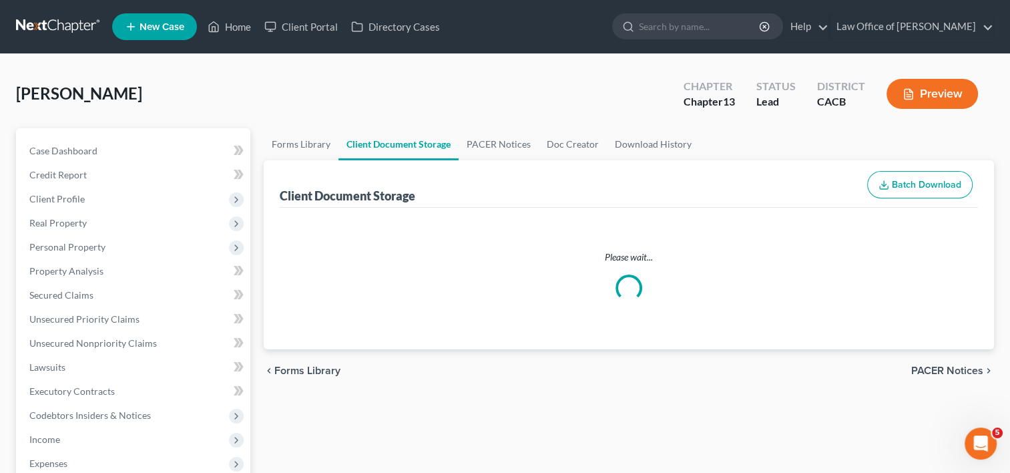
select select "10"
select select "19"
select select "53"
select select "56"
select select "41"
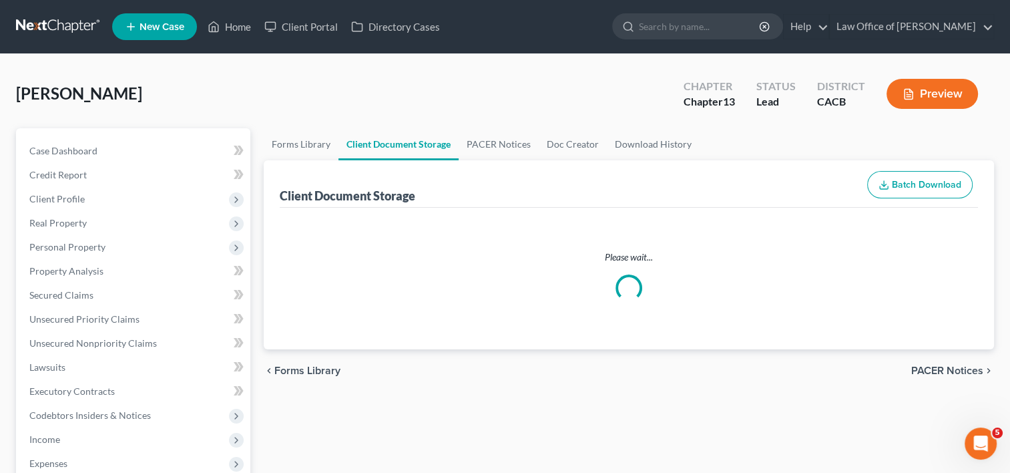
select select "53"
select select "56"
select select "57"
select select "65"
select select "59"
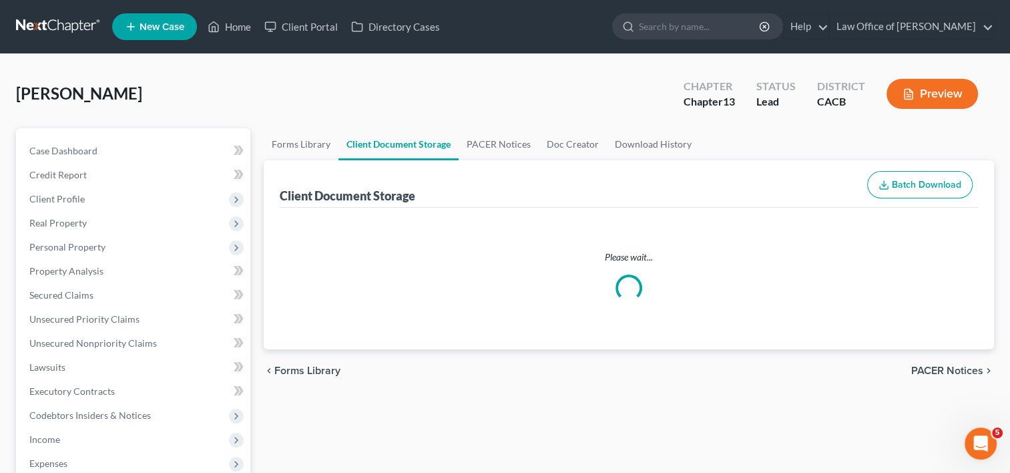
select select "60"
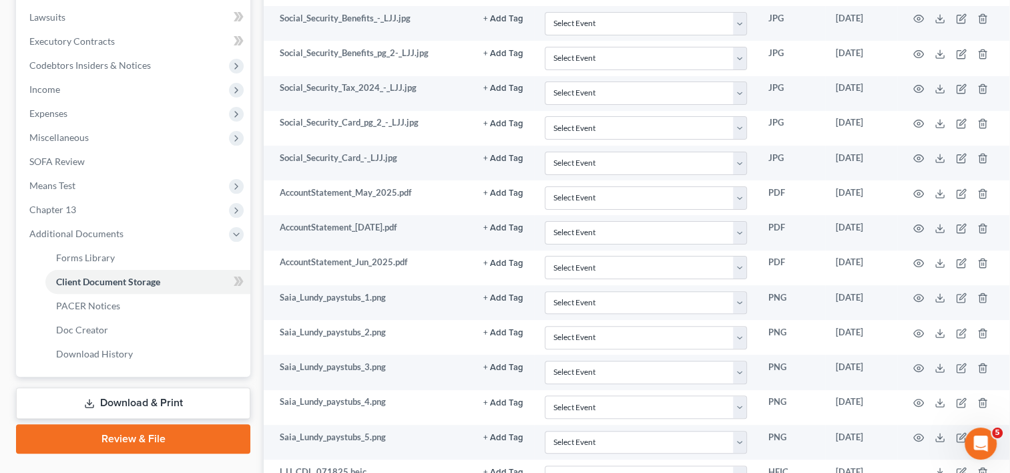
scroll to position [353, 0]
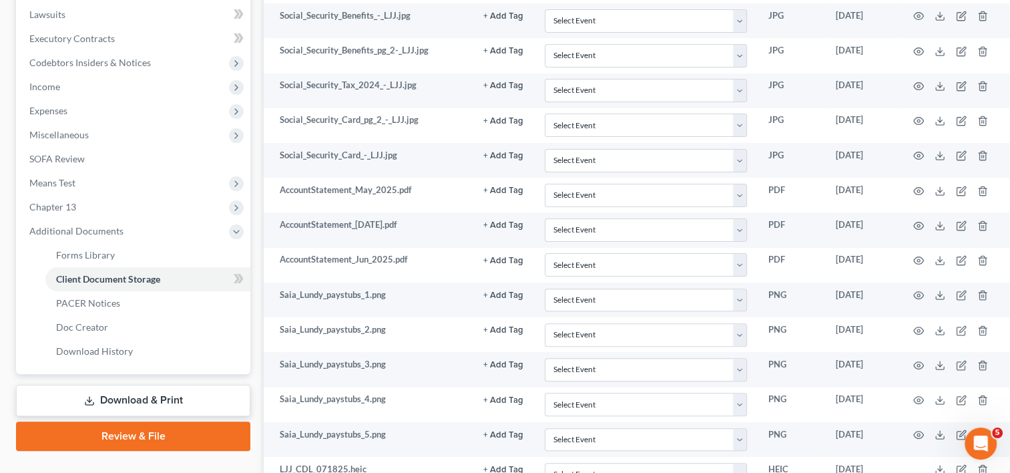
click at [126, 393] on link "Download & Print" at bounding box center [133, 400] width 234 height 31
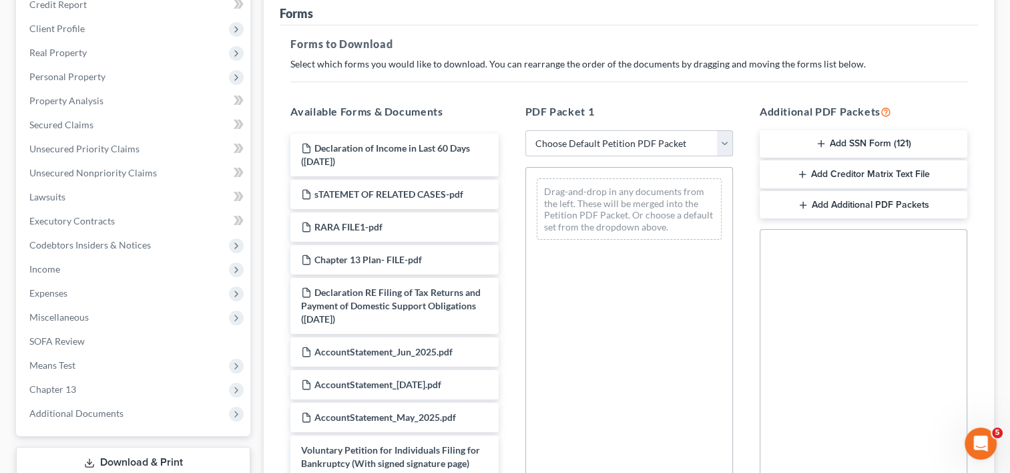
scroll to position [174, 0]
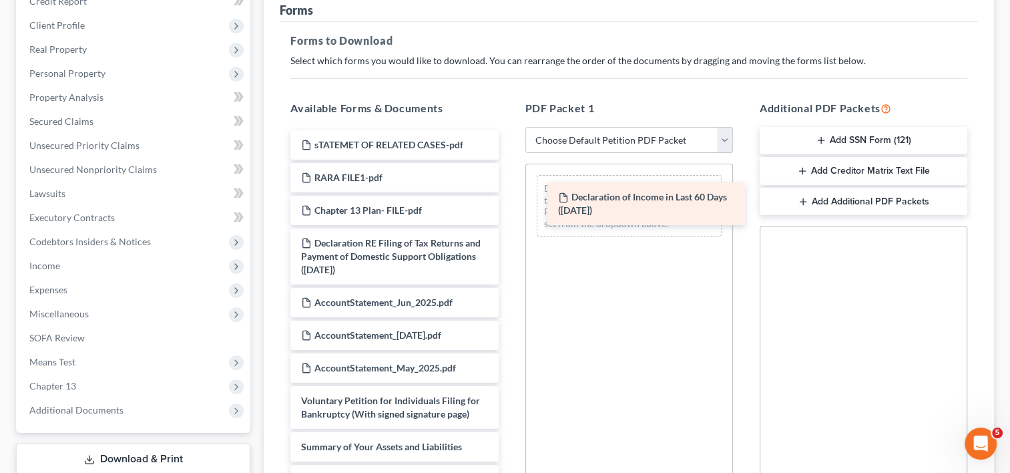
drag, startPoint x: 445, startPoint y: 146, endPoint x: 703, endPoint y: 199, distance: 262.6
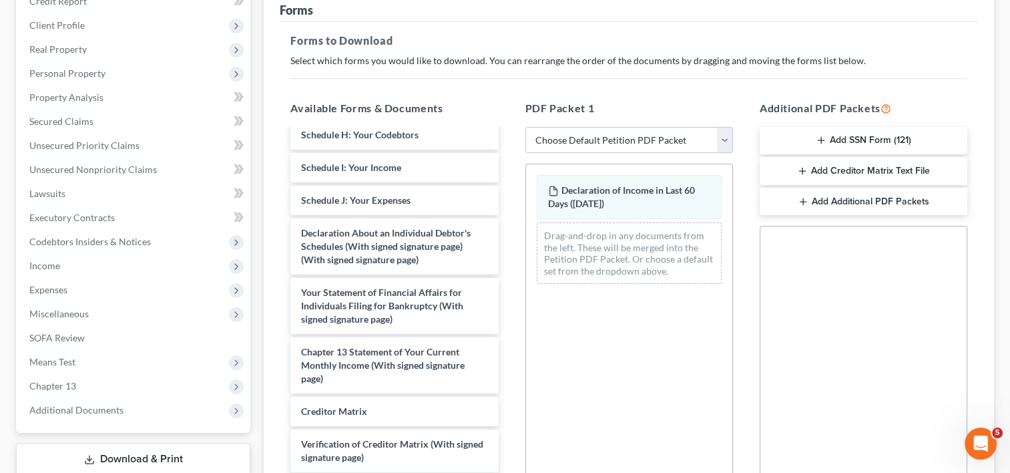
scroll to position [572, 0]
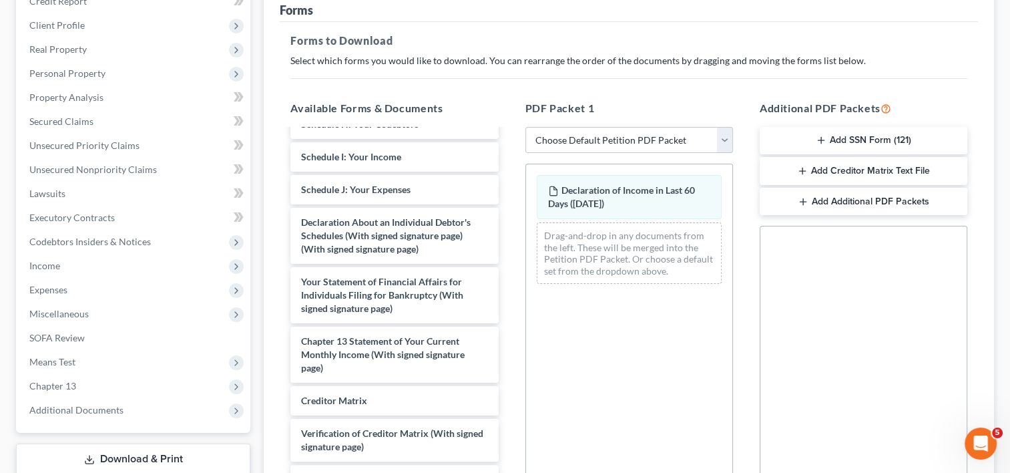
click at [519, 405] on div "PDF Packet 1 Choose Default Petition PDF Packet Complete Bankruptcy Petition (a…" at bounding box center [629, 315] width 234 height 453
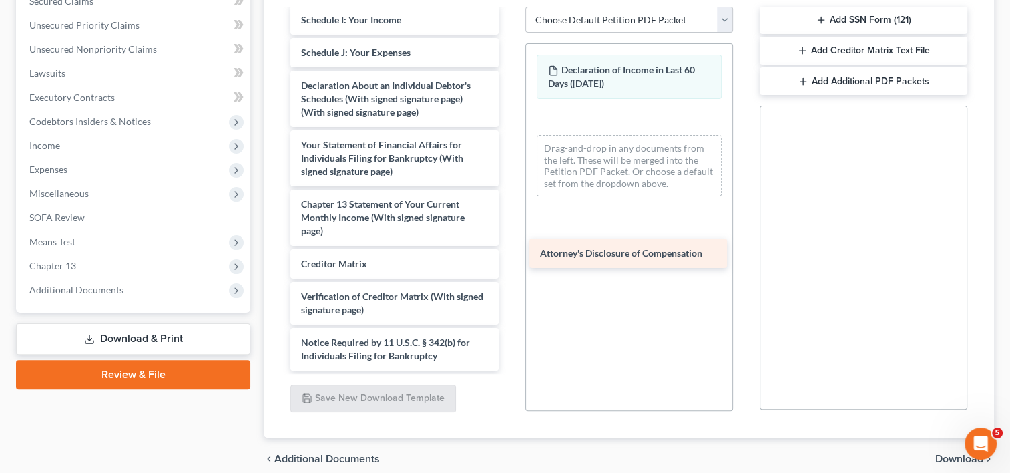
scroll to position [602, 0]
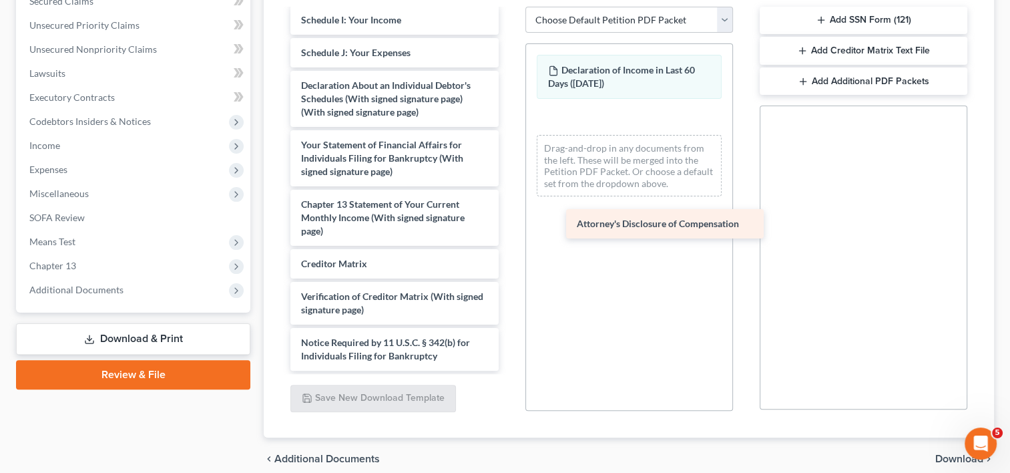
drag, startPoint x: 382, startPoint y: 353, endPoint x: 658, endPoint y: 222, distance: 305.3
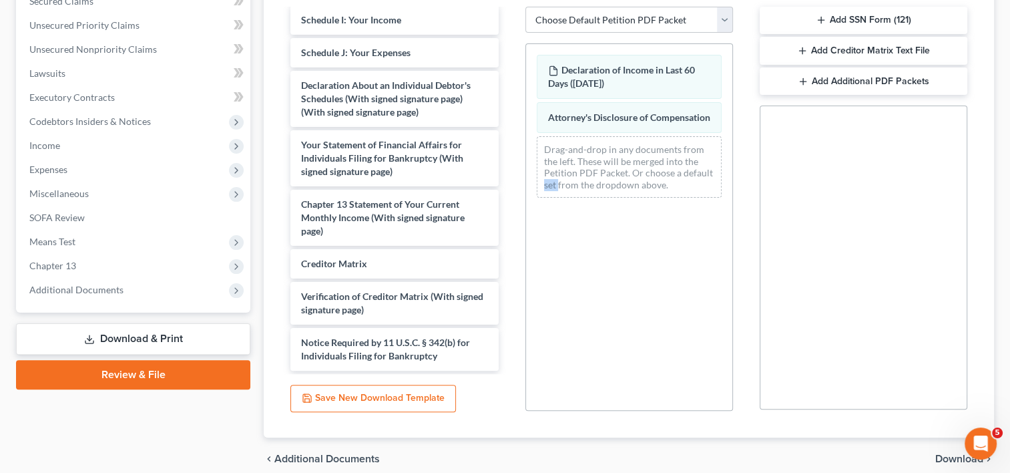
click at [950, 462] on span "Download" at bounding box center [960, 458] width 48 height 11
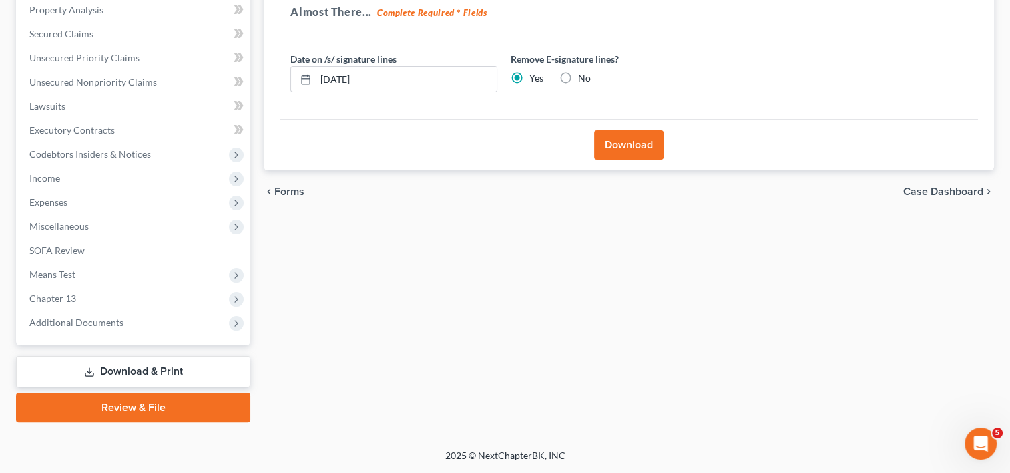
scroll to position [260, 0]
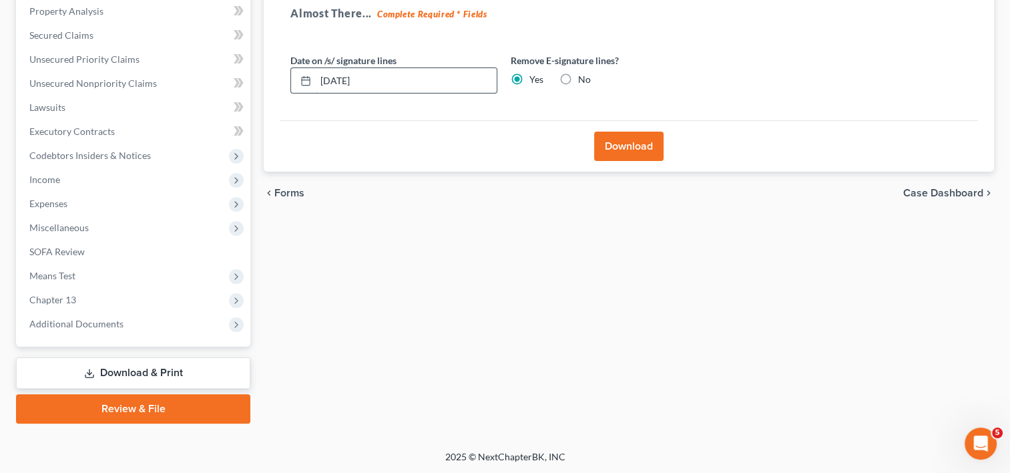
click at [342, 79] on input "[DATE]" at bounding box center [406, 80] width 181 height 25
type input "[DATE]"
click at [632, 142] on button "Download" at bounding box center [628, 146] width 69 height 29
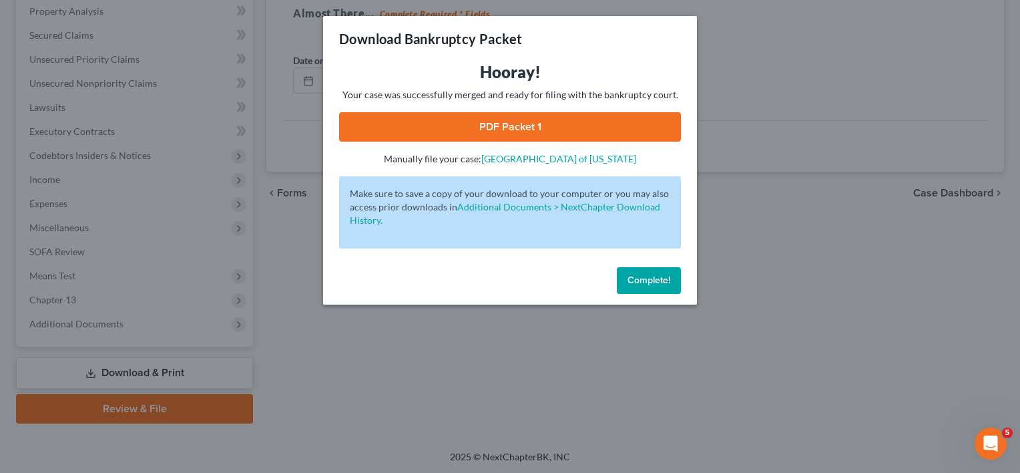
click at [497, 110] on div "Hooray! Your case was successfully merged and ready for filing with the bankrup…" at bounding box center [510, 113] width 342 height 104
click at [497, 117] on link "PDF Packet 1" at bounding box center [510, 126] width 342 height 29
click at [803, 128] on div "Download Bankruptcy Packet Hooray! Your case was successfully merged and ready …" at bounding box center [510, 236] width 1020 height 473
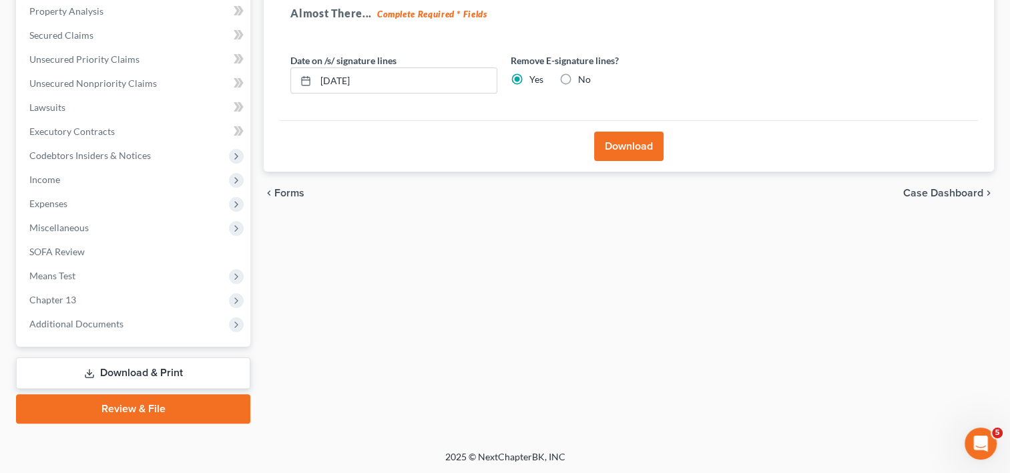
click at [666, 243] on div "Forms Download Forms Forms to Download Select which forms you would like to dow…" at bounding box center [629, 145] width 744 height 555
click at [135, 369] on link "Download & Print" at bounding box center [133, 372] width 234 height 31
click at [77, 320] on span "Additional Documents" at bounding box center [76, 323] width 94 height 11
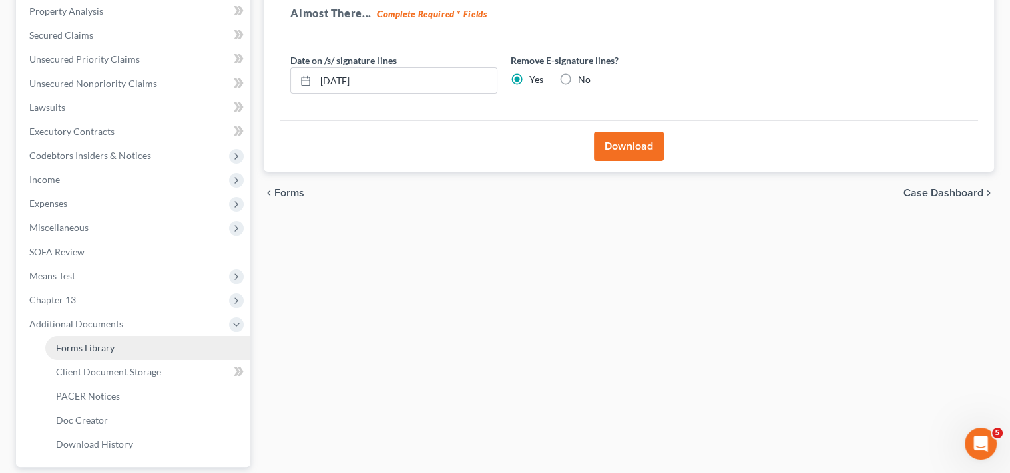
click at [126, 357] on link "Forms Library" at bounding box center [147, 348] width 205 height 24
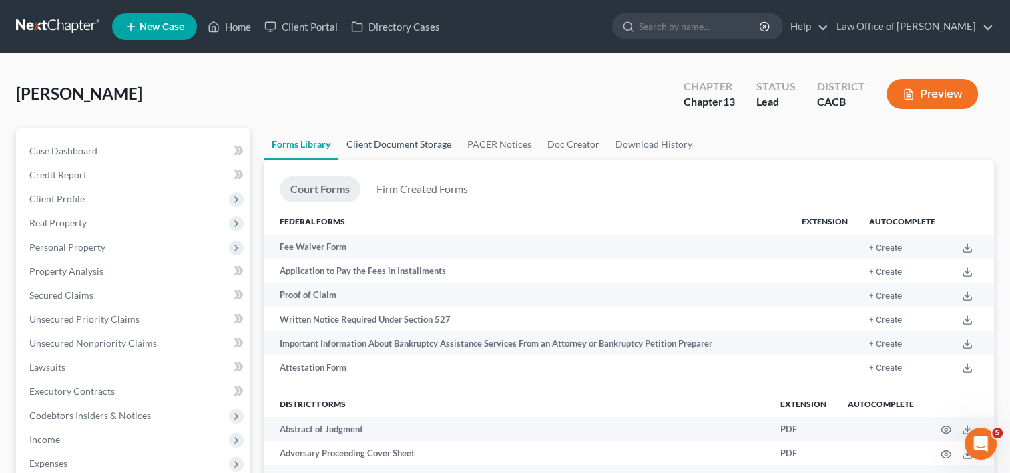
click at [390, 142] on link "Client Document Storage" at bounding box center [399, 144] width 121 height 32
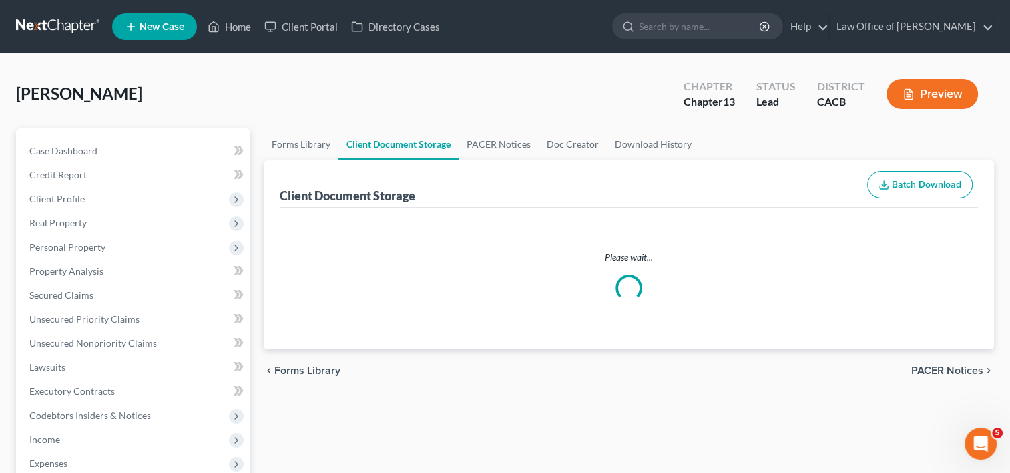
select select "10"
select select "19"
select select "53"
select select "56"
select select "41"
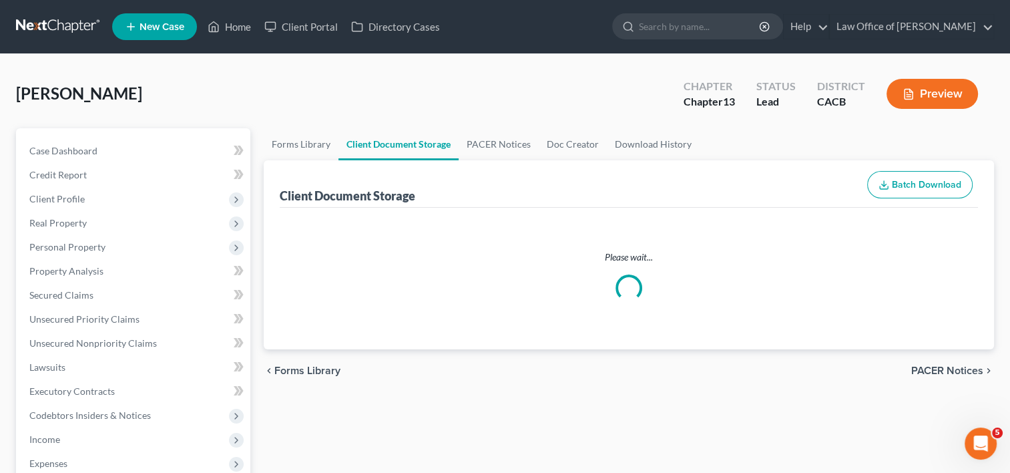
select select "53"
select select "56"
select select "57"
select select "65"
select select "59"
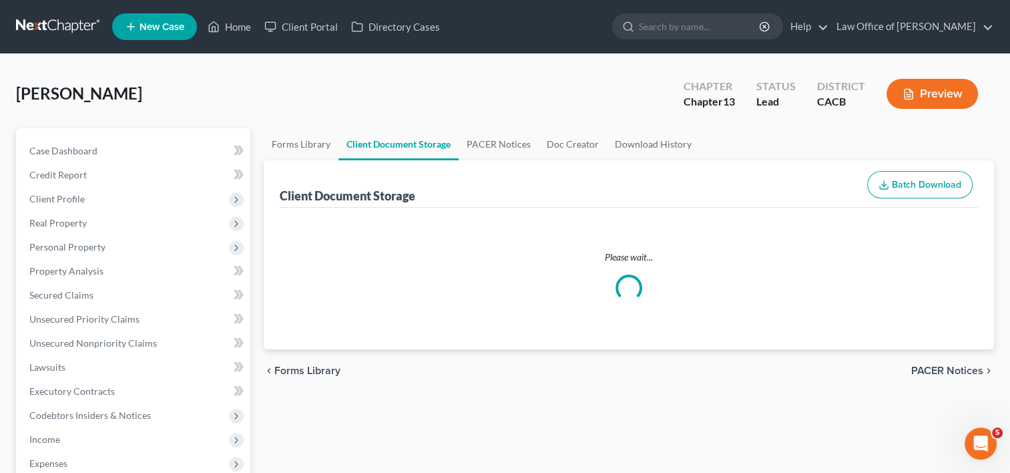
select select "60"
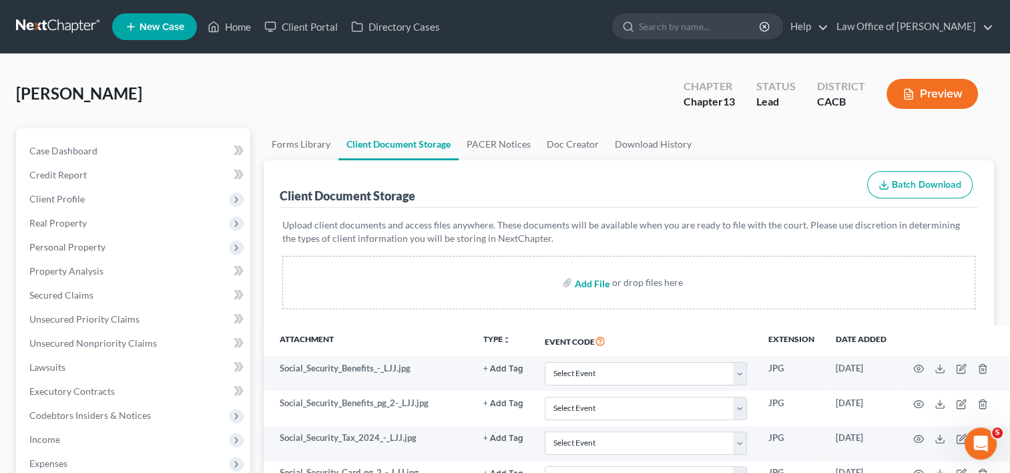
click at [586, 274] on input "file" at bounding box center [591, 282] width 32 height 24
type input "C:\fakepath\Attorney Dec.pdf"
select select "10"
select select "19"
select select "53"
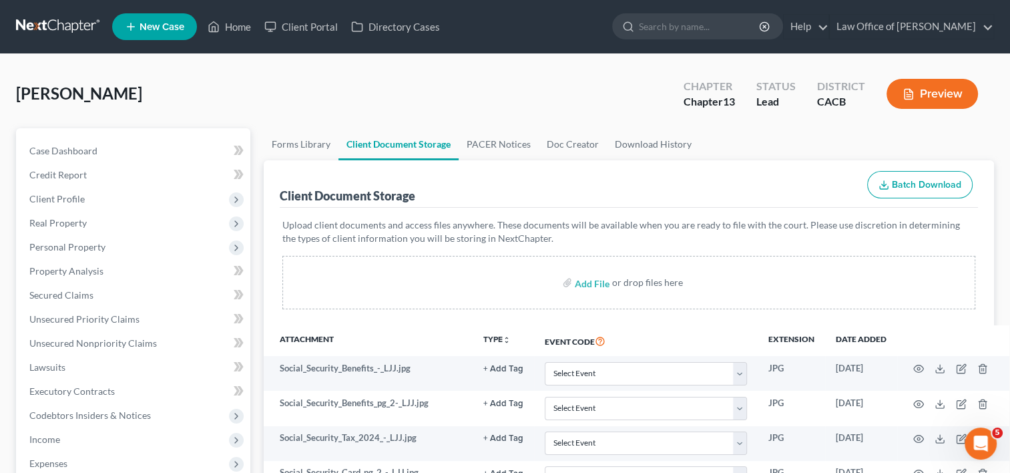
select select "56"
select select "41"
select select "53"
select select "56"
select select "57"
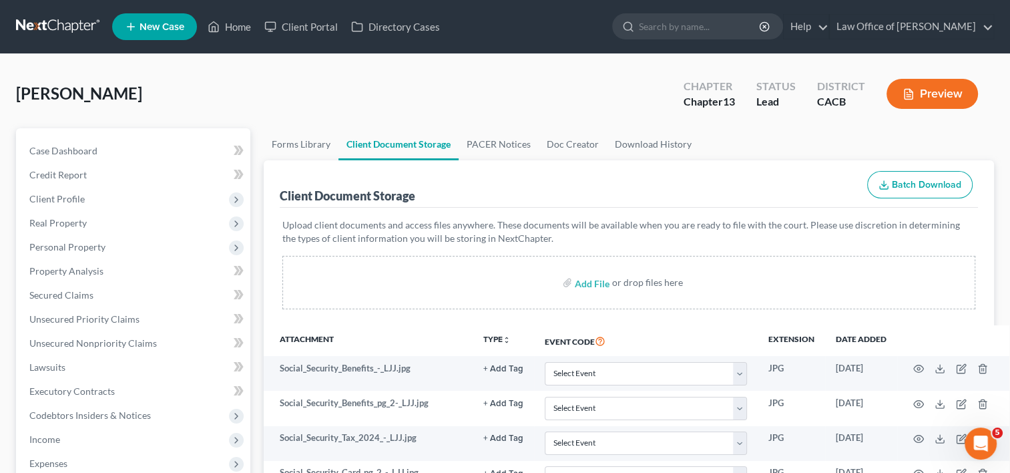
select select "65"
select select "59"
select select "60"
click at [586, 288] on input "file" at bounding box center [591, 282] width 32 height 24
type input "C:\fakepath\Dec_20250904_0001.pdf"
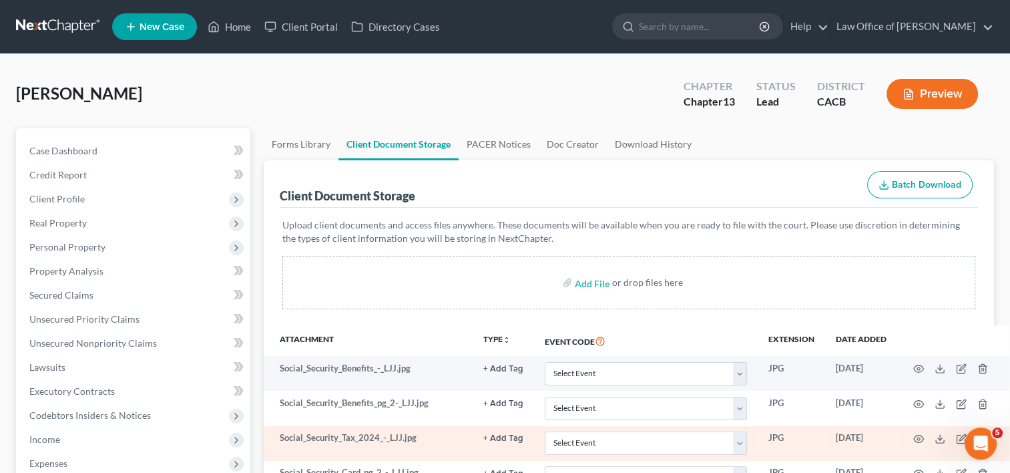
select select "10"
select select "19"
select select "53"
select select "56"
select select "41"
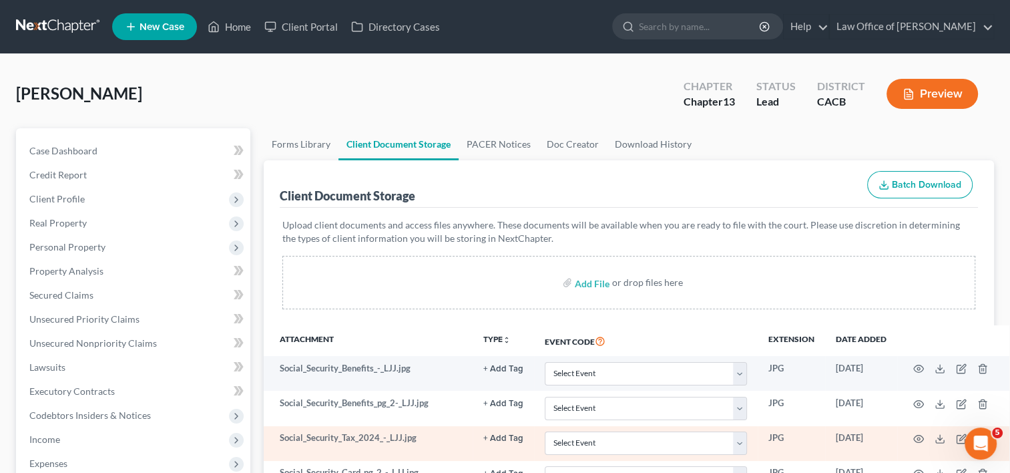
select select "53"
select select "56"
select select "57"
select select "65"
select select "59"
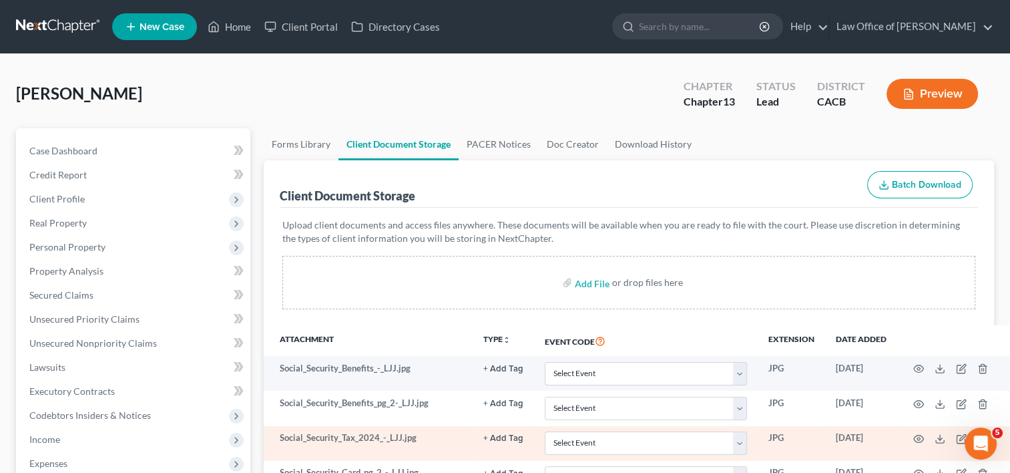
select select "60"
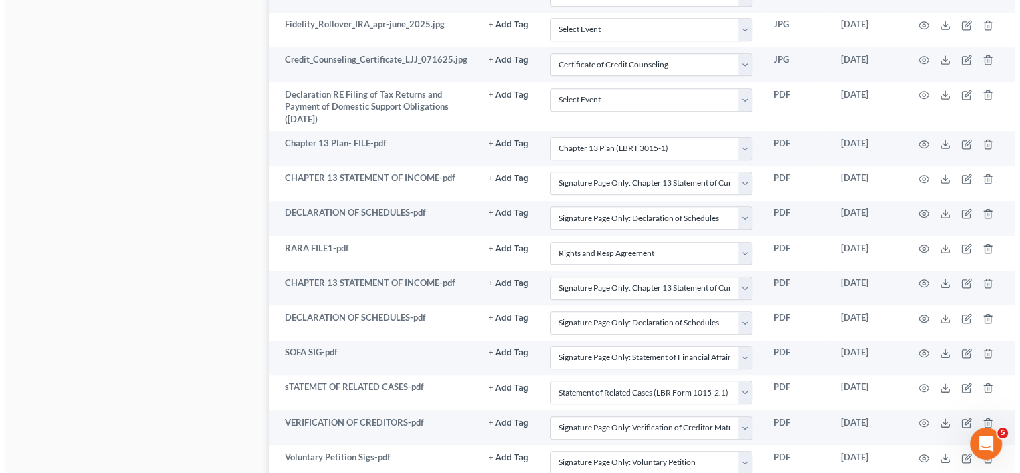
scroll to position [1076, 0]
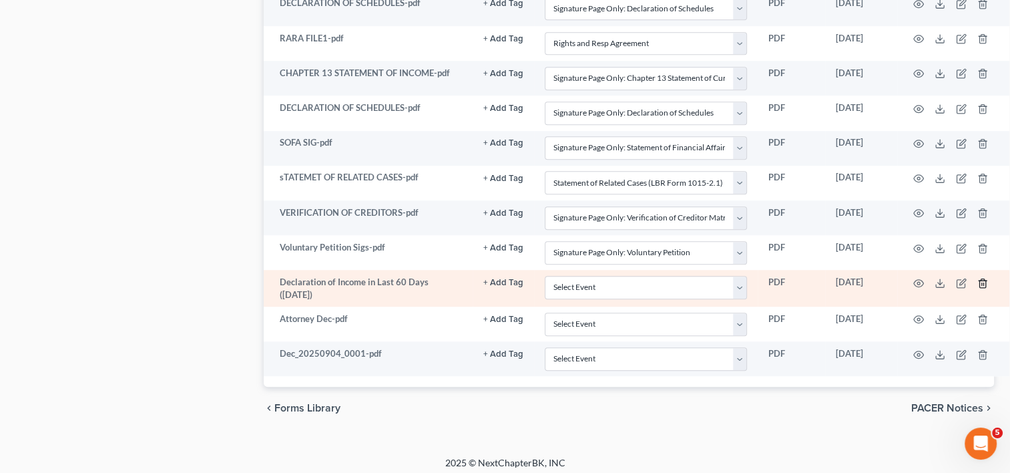
click at [978, 278] on icon "button" at bounding box center [983, 283] width 11 height 11
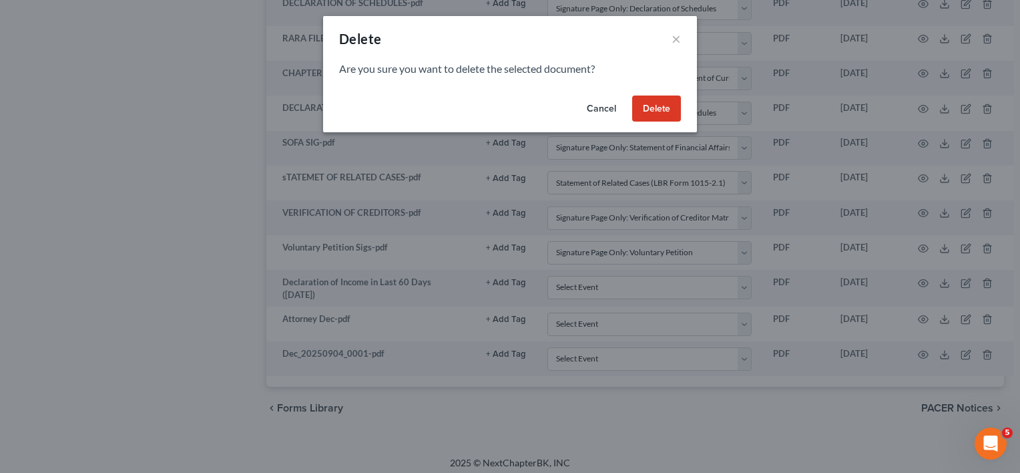
click at [667, 108] on button "Delete" at bounding box center [656, 108] width 49 height 27
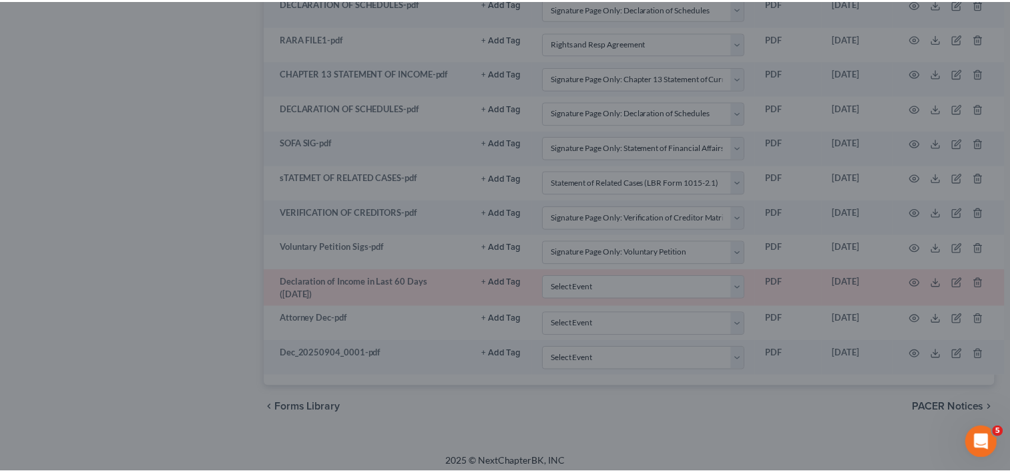
scroll to position [1039, 0]
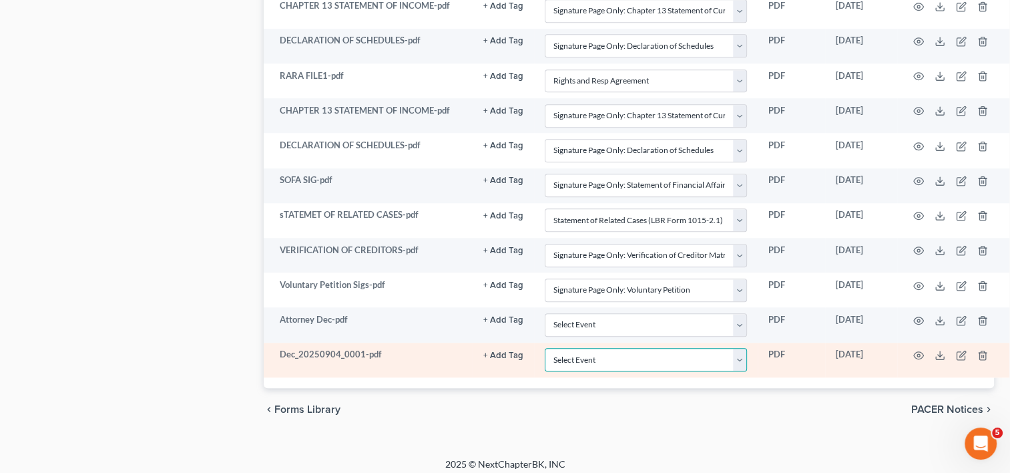
click at [737, 350] on select "Select Event Amended Chapter 11 Plan Amended Chapter 11 Small Business Plan Ame…" at bounding box center [646, 359] width 202 height 23
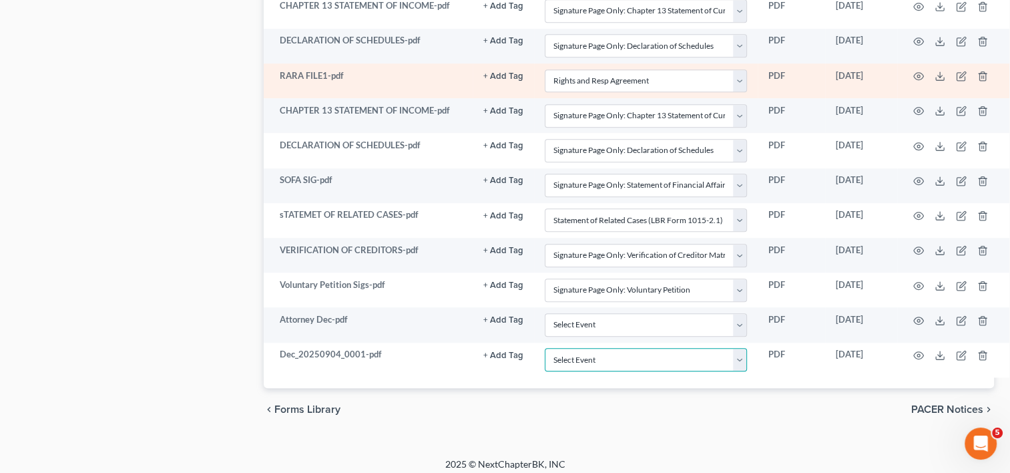
select select "30"
click at [545, 348] on select "Select Event Amended Chapter 11 Plan Amended Chapter 11 Small Business Plan Ame…" at bounding box center [646, 359] width 202 height 23
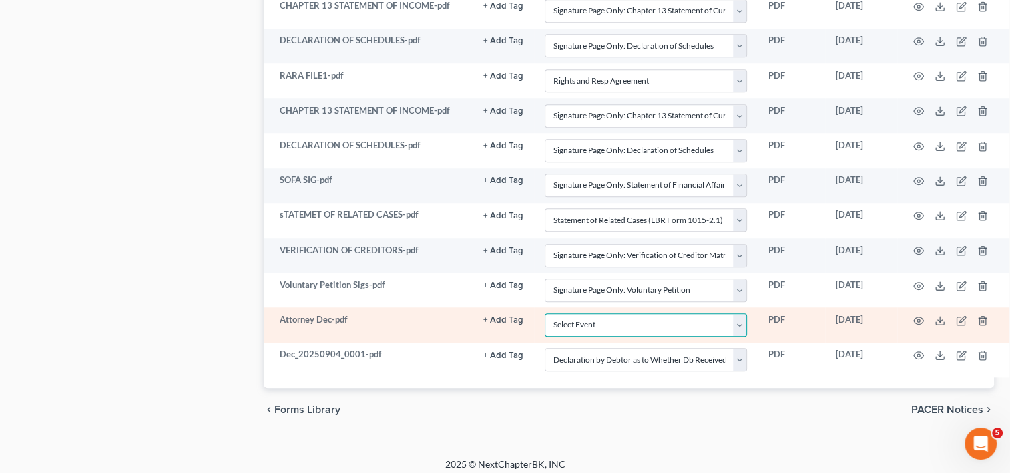
click at [736, 317] on select "Select Event Amended Chapter 11 Plan Amended Chapter 11 Small Business Plan Ame…" at bounding box center [646, 324] width 202 height 23
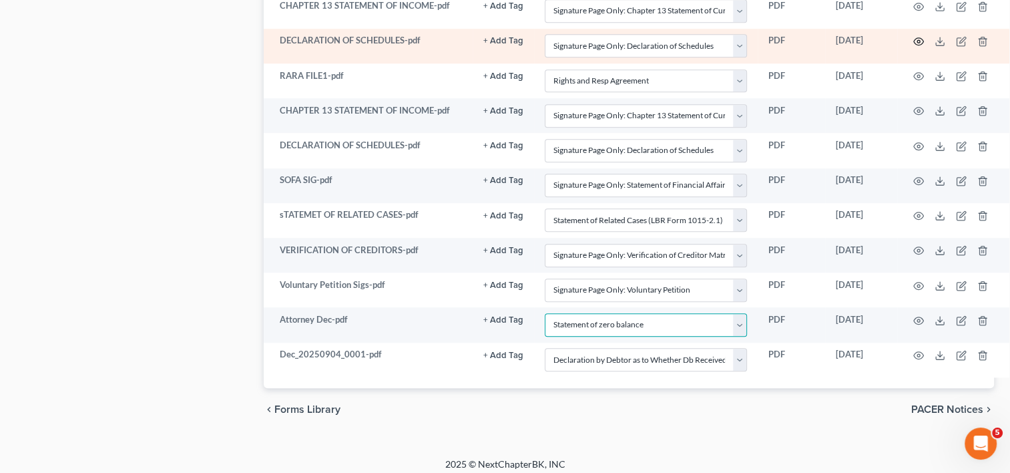
click at [545, 313] on select "Select Event Amended Chapter 11 Plan Amended Chapter 11 Small Business Plan Ame…" at bounding box center [646, 324] width 202 height 23
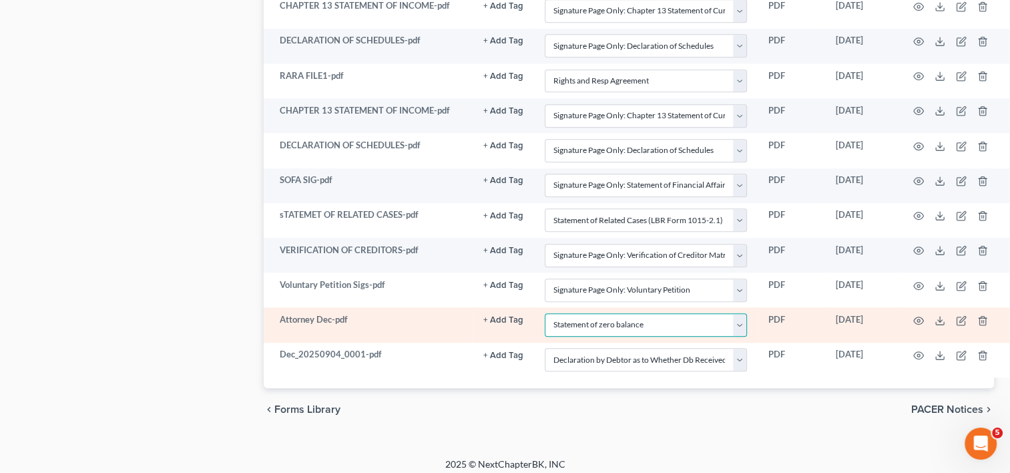
click at [737, 316] on select "Select Event Amended Chapter 11 Plan Amended Chapter 11 Small Business Plan Ame…" at bounding box center [646, 324] width 202 height 23
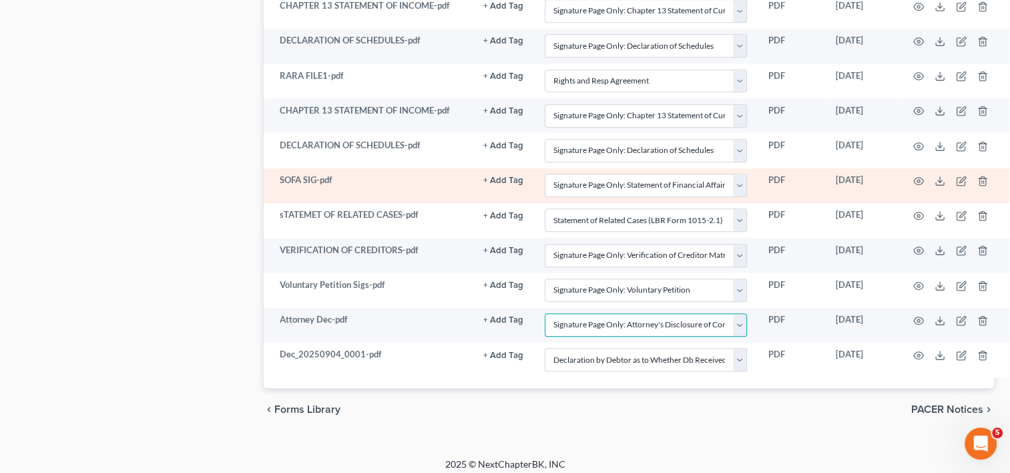
click at [545, 313] on select "Select Event Amended Chapter 11 Plan Amended Chapter 11 Small Business Plan Ame…" at bounding box center [646, 324] width 202 height 23
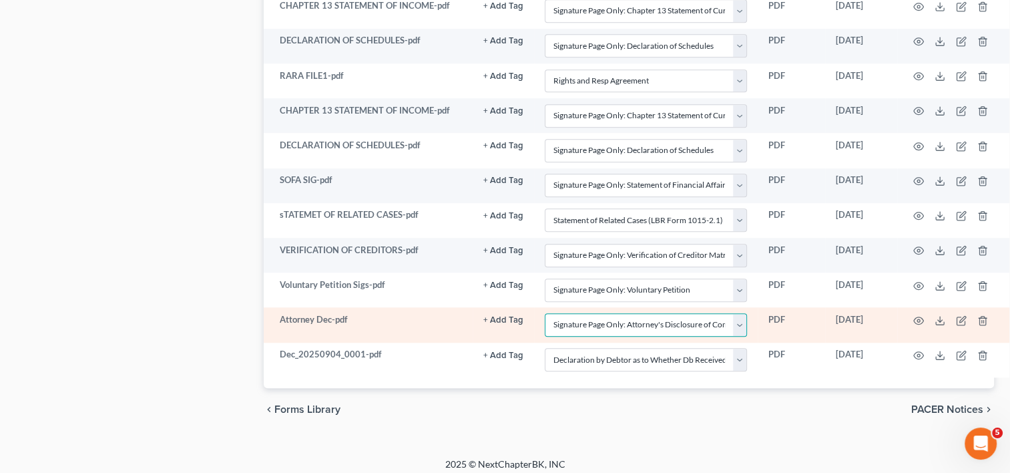
click at [741, 321] on select "Select Event Amended Chapter 11 Plan Amended Chapter 11 Small Business Plan Ame…" at bounding box center [646, 324] width 202 height 23
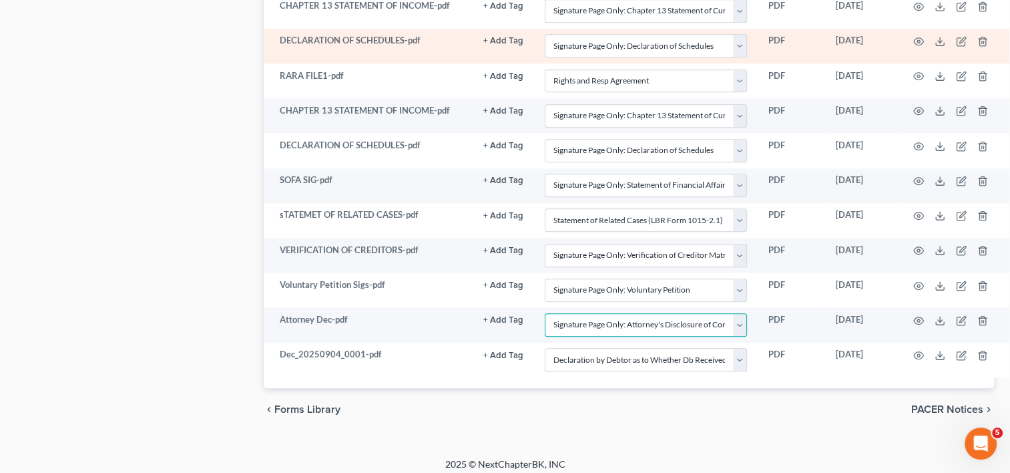
select select "7"
click at [545, 313] on select "Select Event Amended Chapter 11 Plan Amended Chapter 11 Small Business Plan Ame…" at bounding box center [646, 324] width 202 height 23
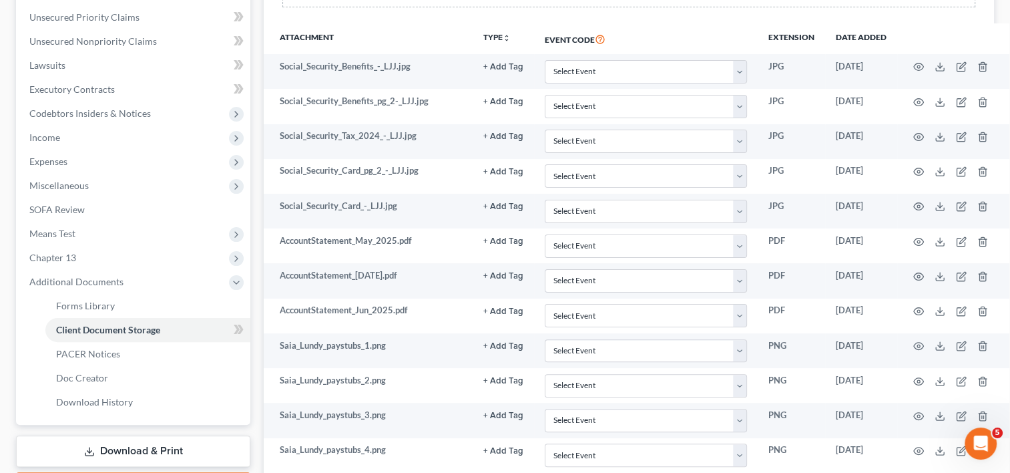
scroll to position [0, 0]
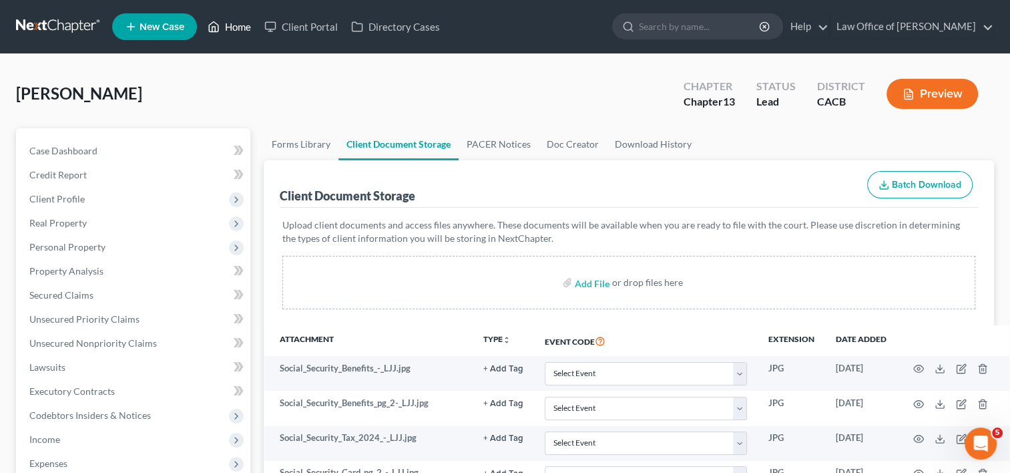
click at [230, 27] on link "Home" at bounding box center [229, 27] width 57 height 24
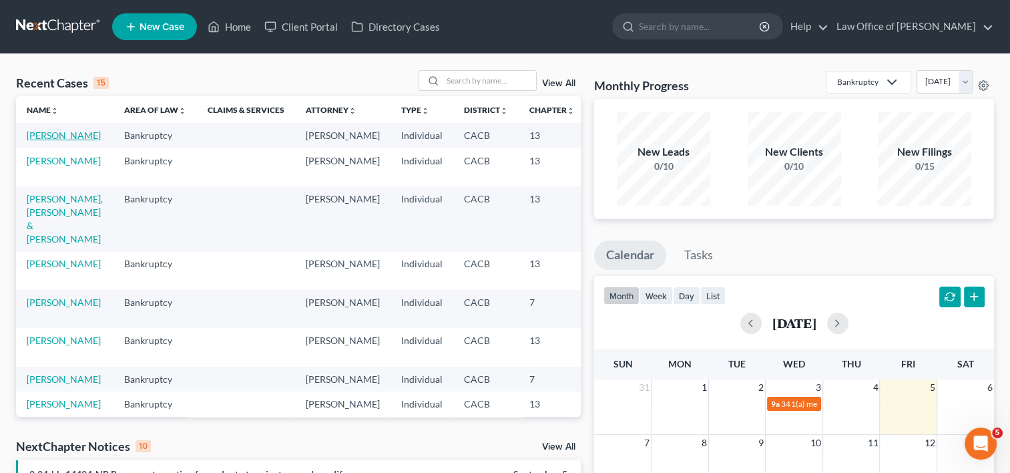
click at [44, 136] on link "[PERSON_NAME]" at bounding box center [64, 135] width 74 height 11
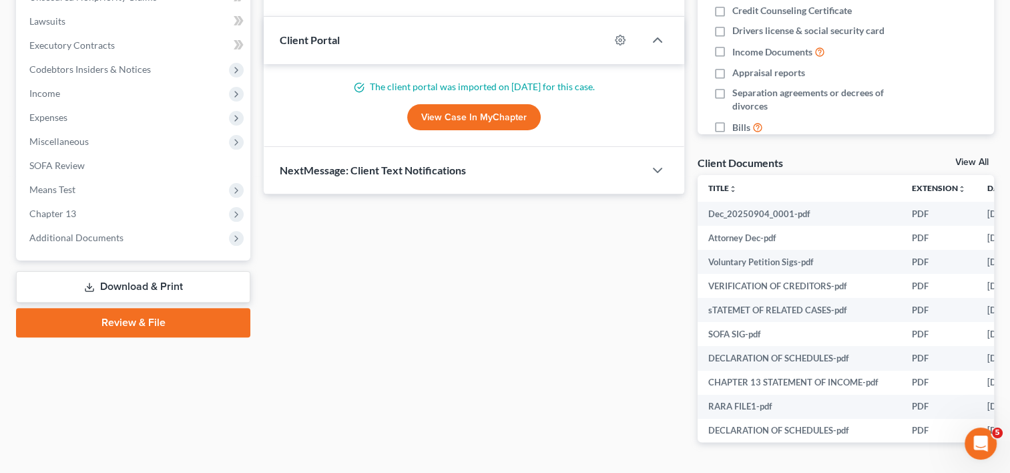
scroll to position [357, 0]
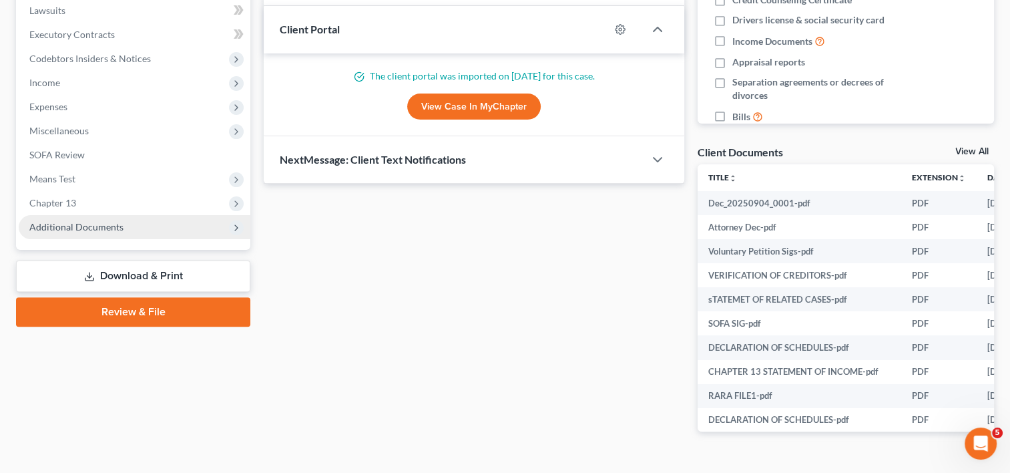
click at [125, 236] on span "Additional Documents" at bounding box center [135, 227] width 232 height 24
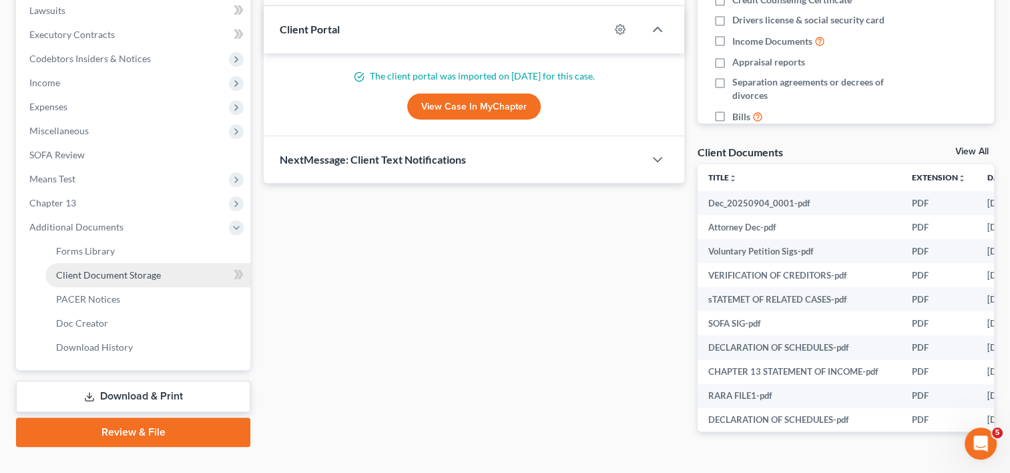
click at [128, 272] on span "Client Document Storage" at bounding box center [108, 274] width 105 height 11
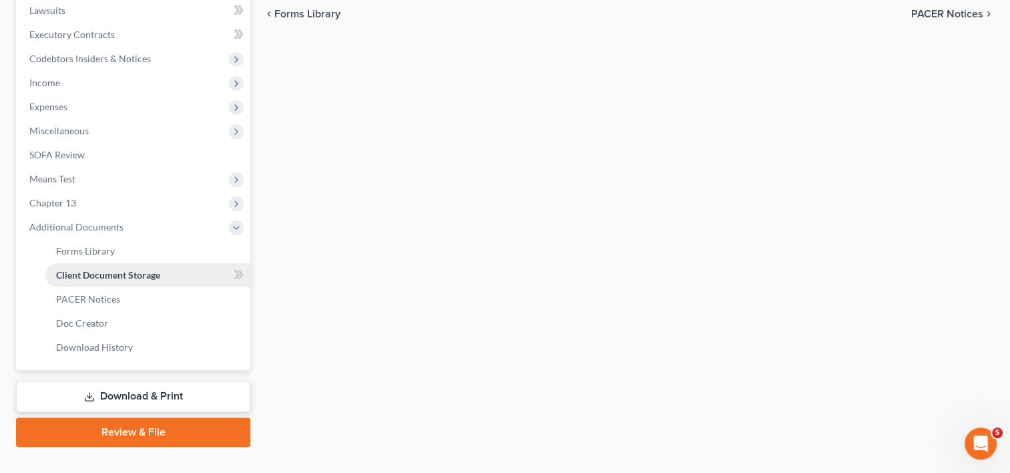
scroll to position [325, 0]
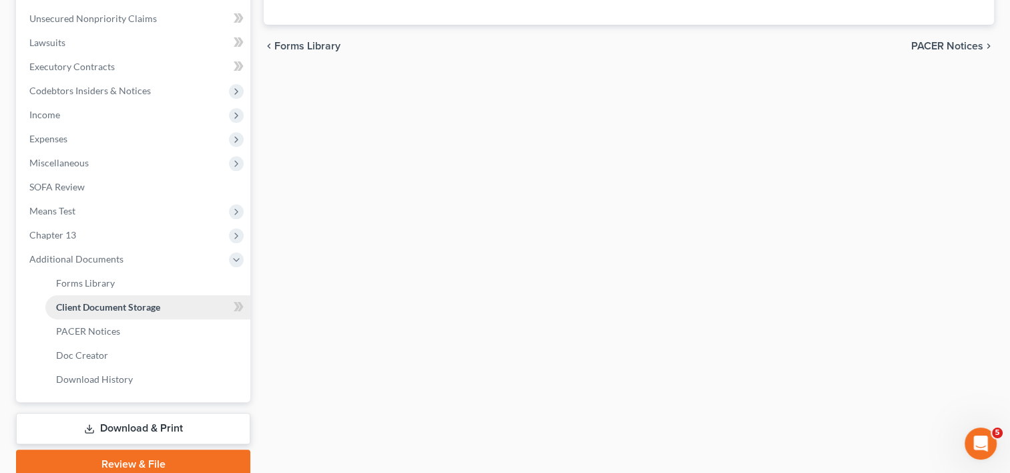
select select "10"
select select "19"
select select "53"
select select "56"
select select "41"
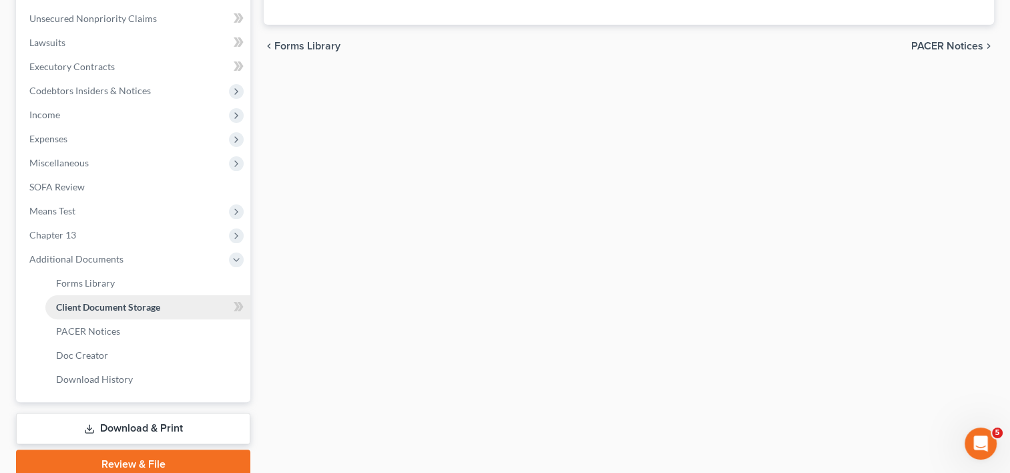
select select "53"
select select "56"
select select "57"
select select "65"
select select "59"
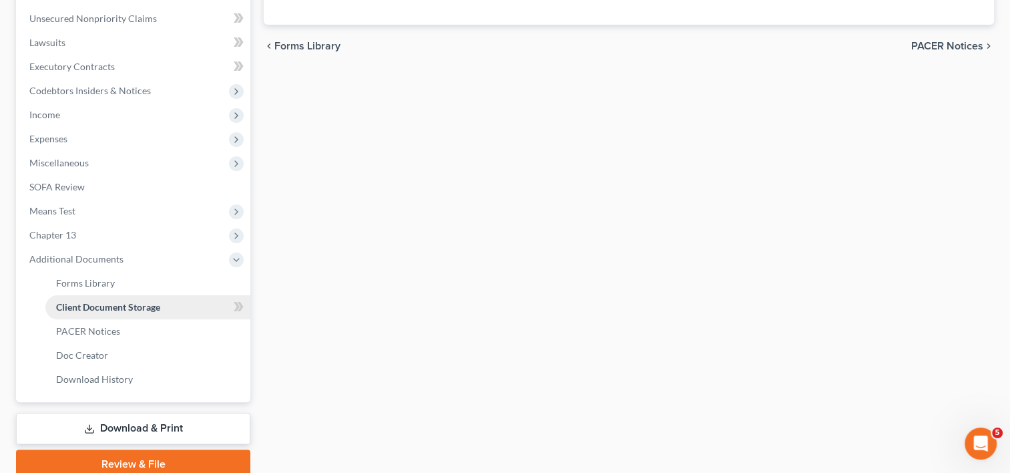
select select "60"
select select "7"
select select "30"
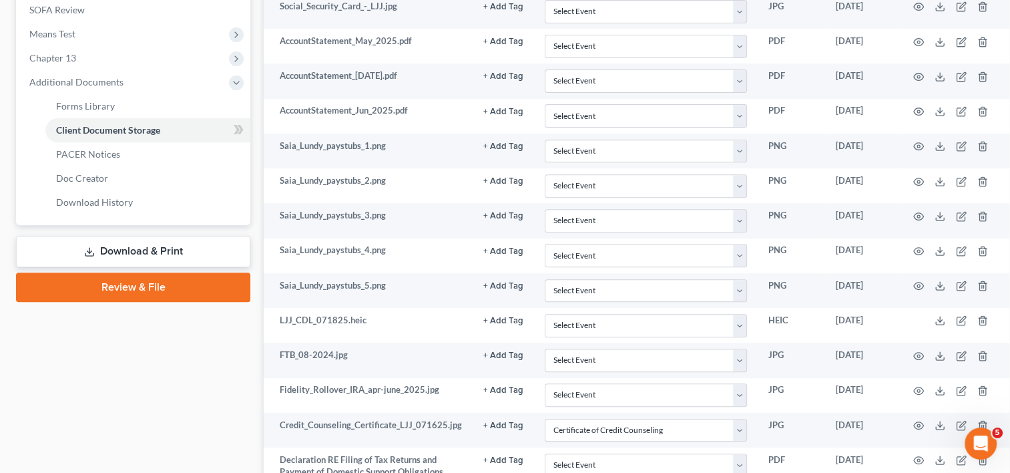
scroll to position [503, 0]
click at [126, 244] on link "Download & Print" at bounding box center [133, 249] width 234 height 31
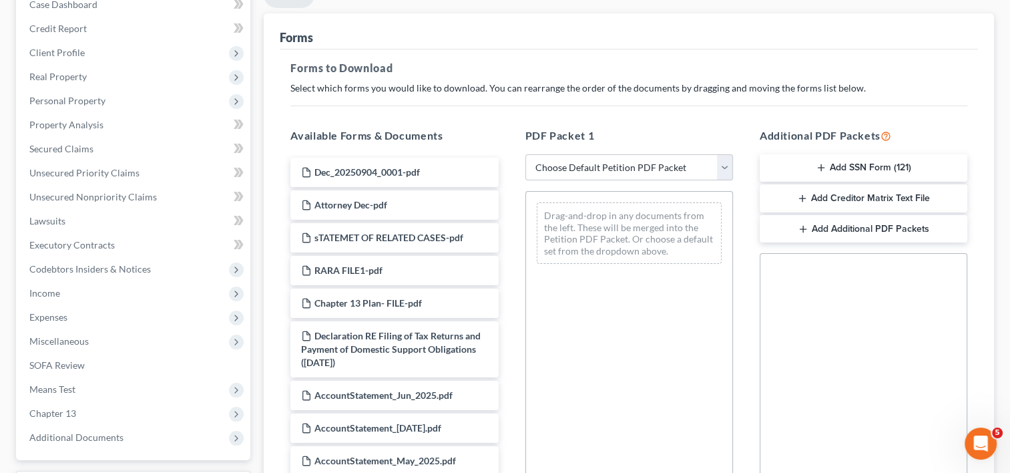
scroll to position [147, 0]
click at [676, 168] on select "Choose Default Petition PDF Packet Complete Bankruptcy Petition (all forms and …" at bounding box center [630, 167] width 208 height 27
select select "0"
click at [526, 154] on select "Choose Default Petition PDF Packet Complete Bankruptcy Petition (all forms and …" at bounding box center [630, 167] width 208 height 27
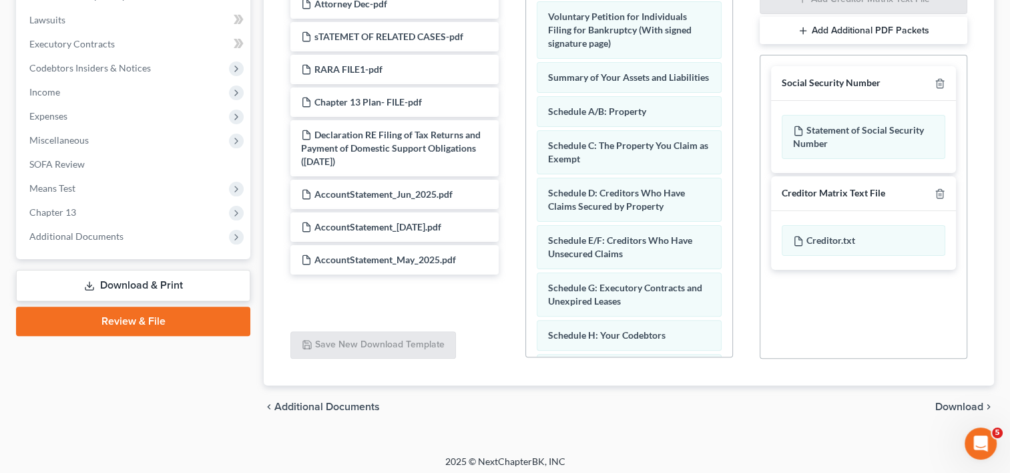
scroll to position [347, 0]
click at [130, 329] on link "Review & File" at bounding box center [133, 321] width 234 height 29
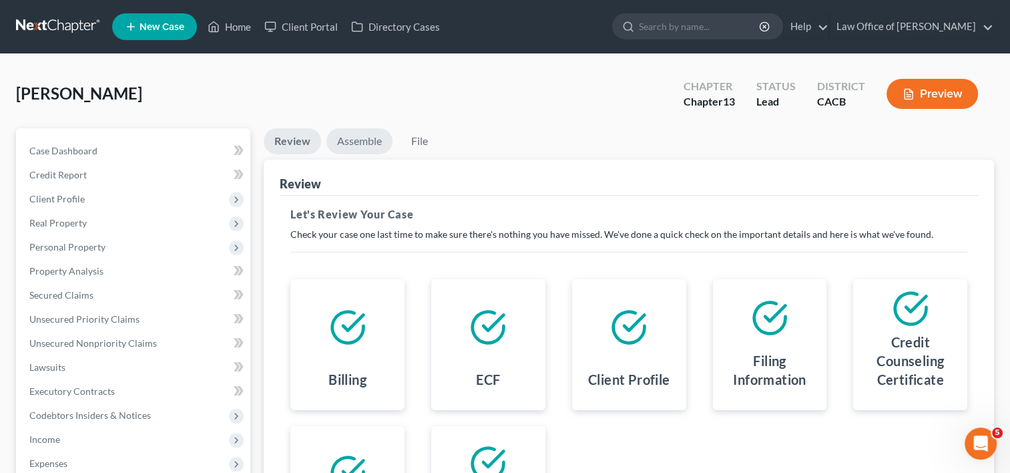
click at [361, 147] on link "Assemble" at bounding box center [360, 141] width 66 height 26
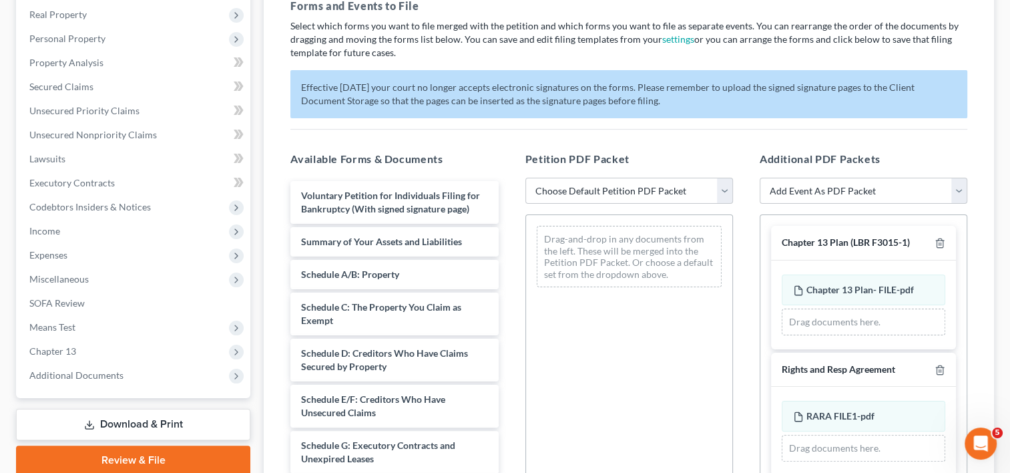
scroll to position [226, 0]
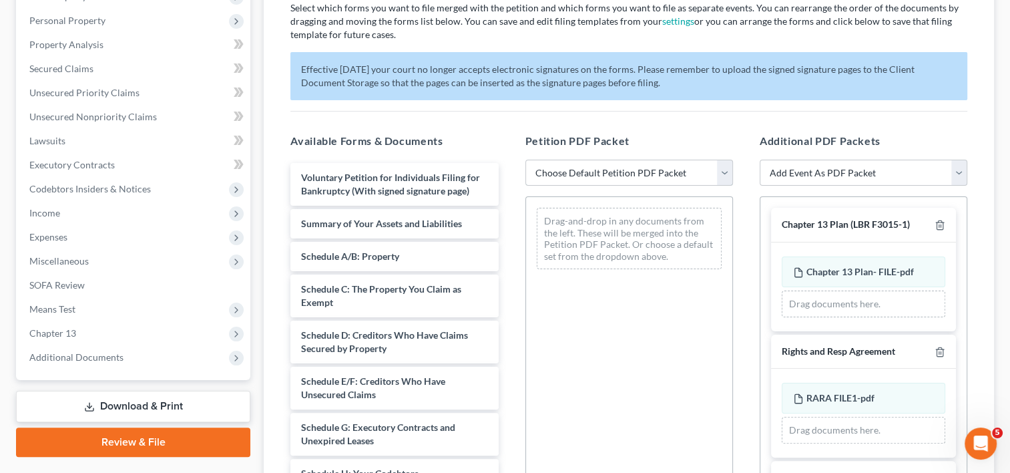
click at [682, 173] on select "Choose Default Petition PDF Packet Complete Bankruptcy Petition (all forms and …" at bounding box center [630, 173] width 208 height 27
select select "0"
click at [526, 160] on select "Choose Default Petition PDF Packet Complete Bankruptcy Petition (all forms and …" at bounding box center [630, 173] width 208 height 27
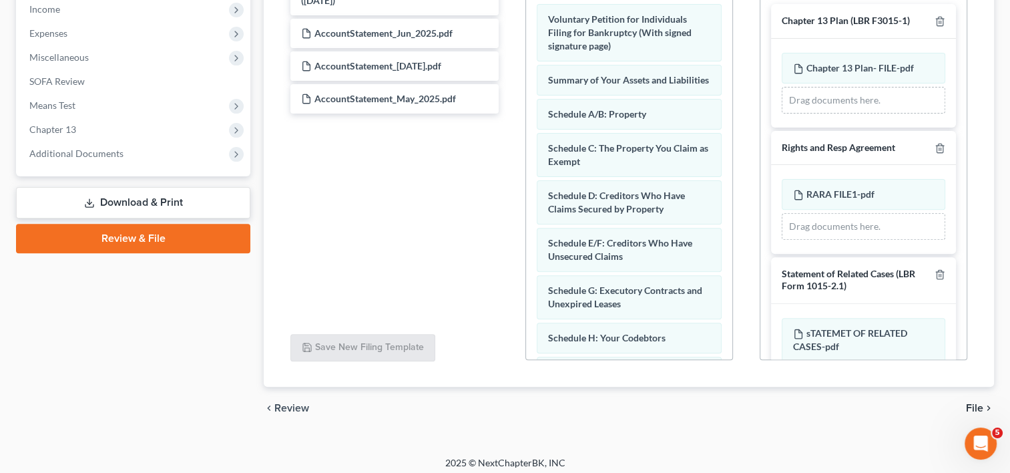
scroll to position [429, 0]
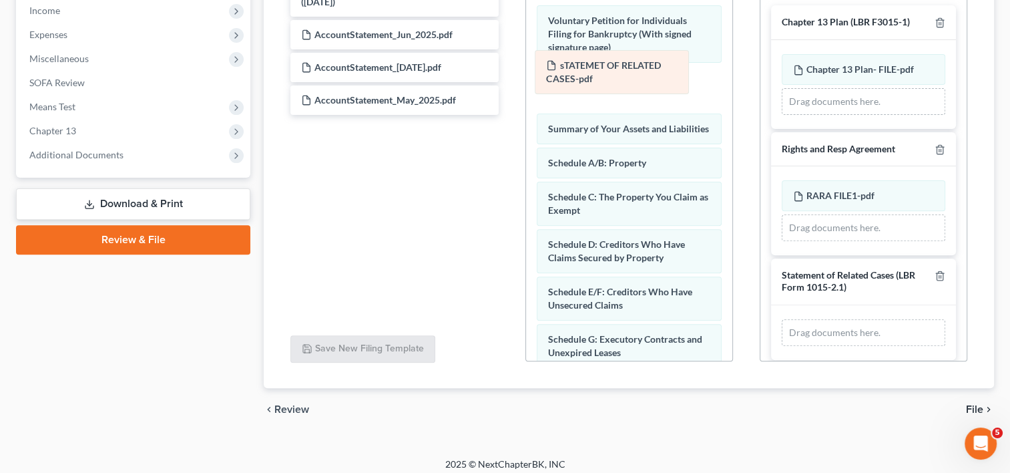
drag, startPoint x: 847, startPoint y: 339, endPoint x: 605, endPoint y: 78, distance: 355.8
click at [782, 319] on div "sTATEMET OF RELATED CASES-pdf Amended sTATEMET OF RELATED CASES-pdf sTATEMET OF…" at bounding box center [864, 332] width 164 height 27
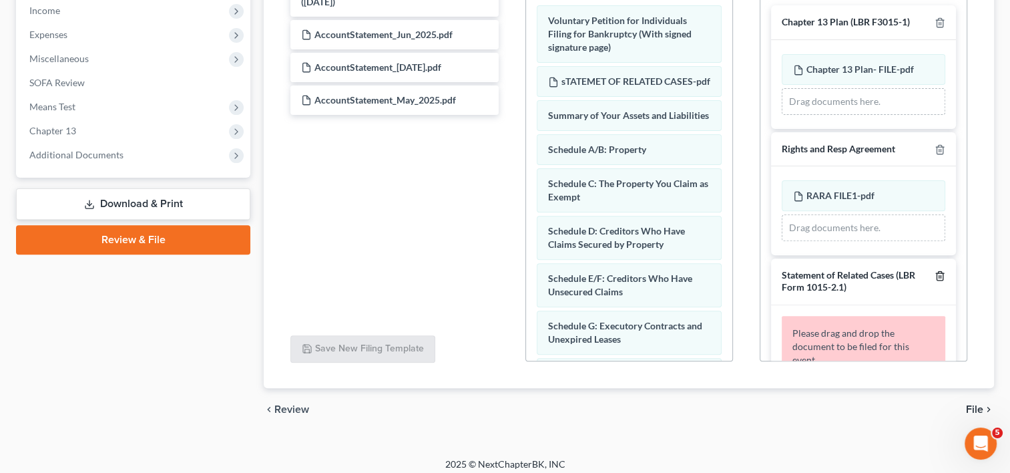
click at [940, 275] on line "button" at bounding box center [940, 276] width 0 height 3
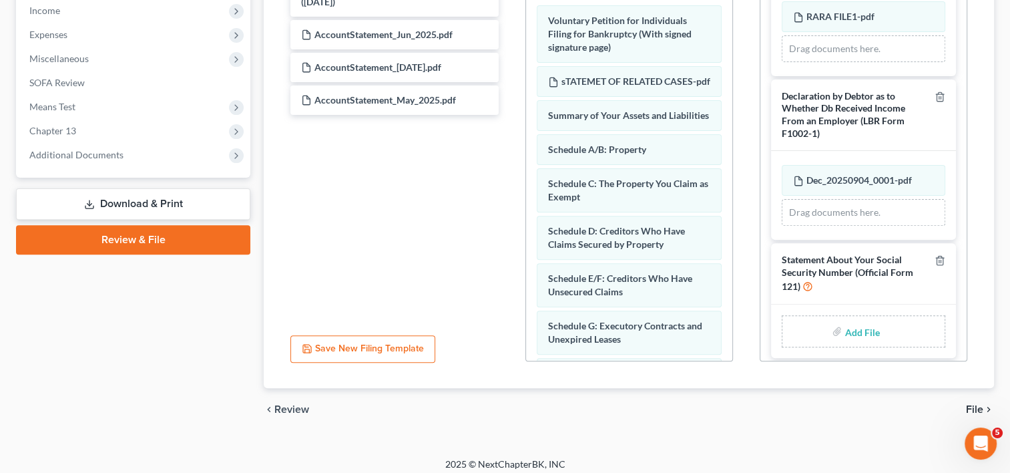
scroll to position [184, 0]
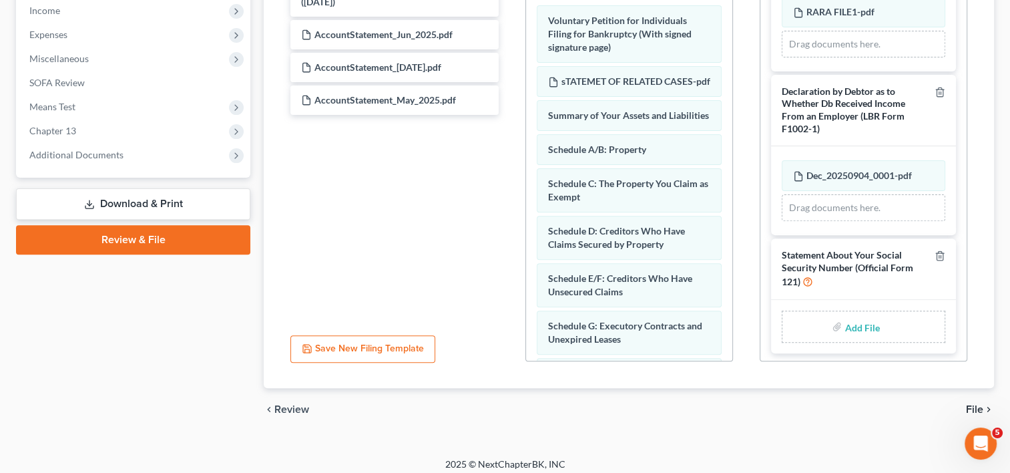
click at [854, 327] on input "file" at bounding box center [861, 327] width 32 height 24
type input "C:\fakepath\SSN.pdf"
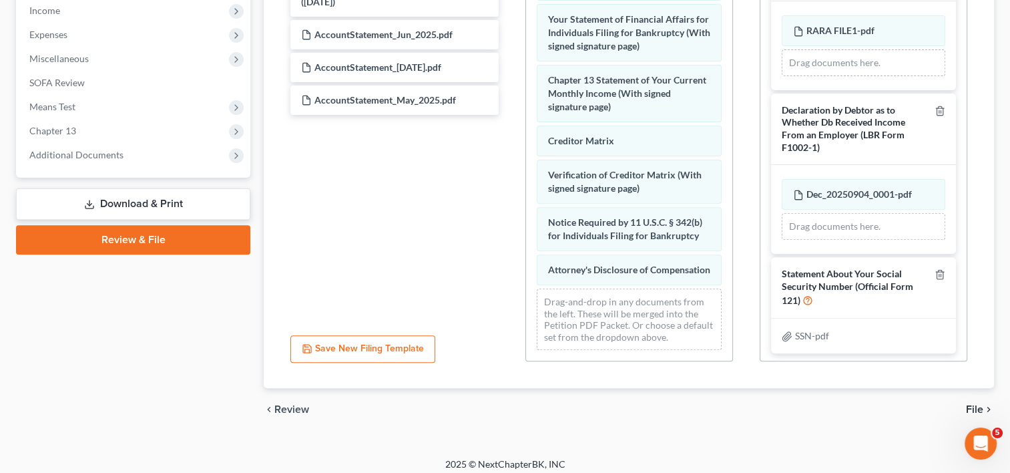
scroll to position [551, 0]
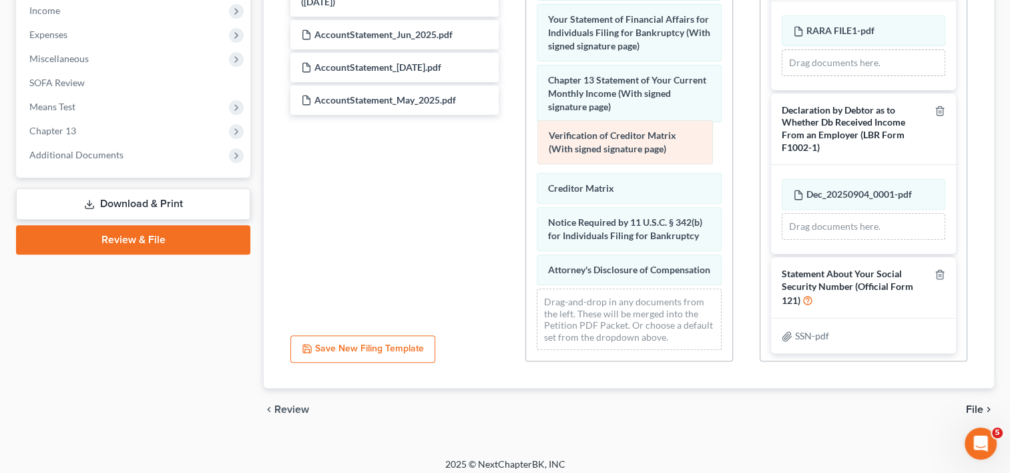
drag, startPoint x: 572, startPoint y: 168, endPoint x: 574, endPoint y: 120, distance: 48.8
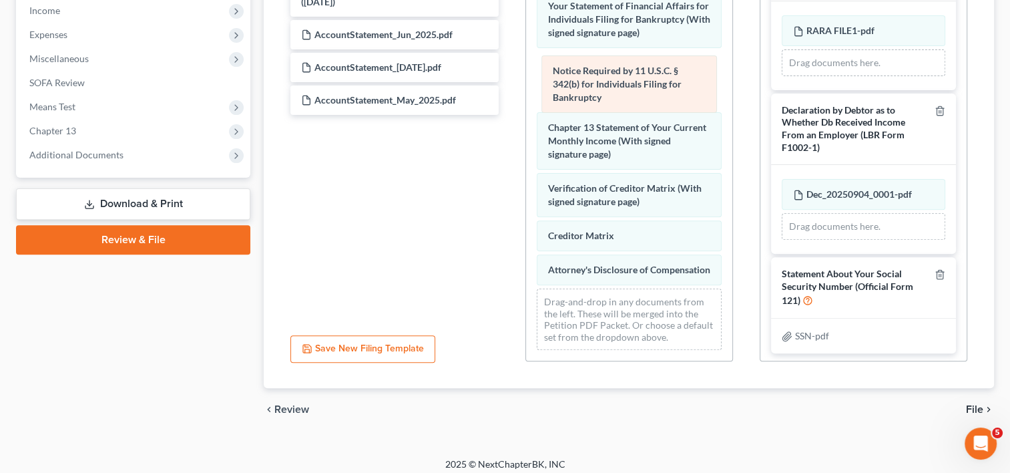
drag, startPoint x: 580, startPoint y: 240, endPoint x: 586, endPoint y: 89, distance: 151.1
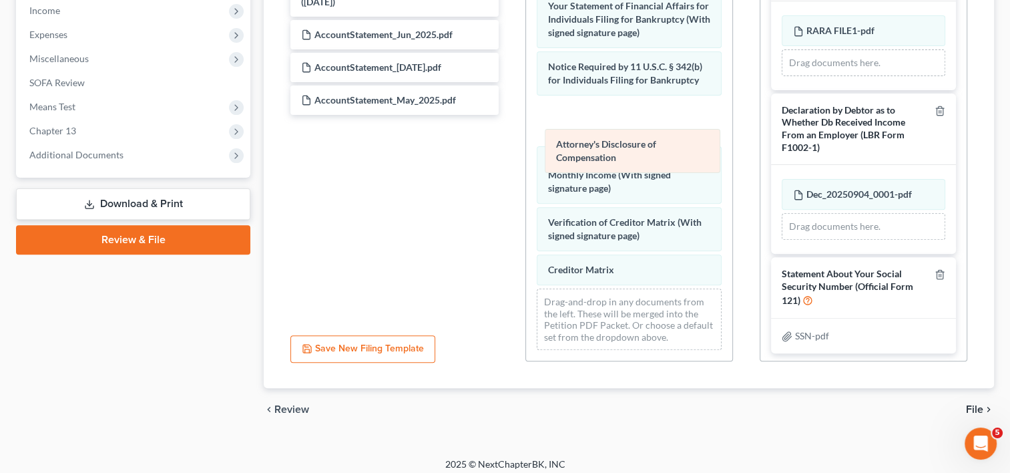
drag, startPoint x: 588, startPoint y: 296, endPoint x: 596, endPoint y: 158, distance: 139.2
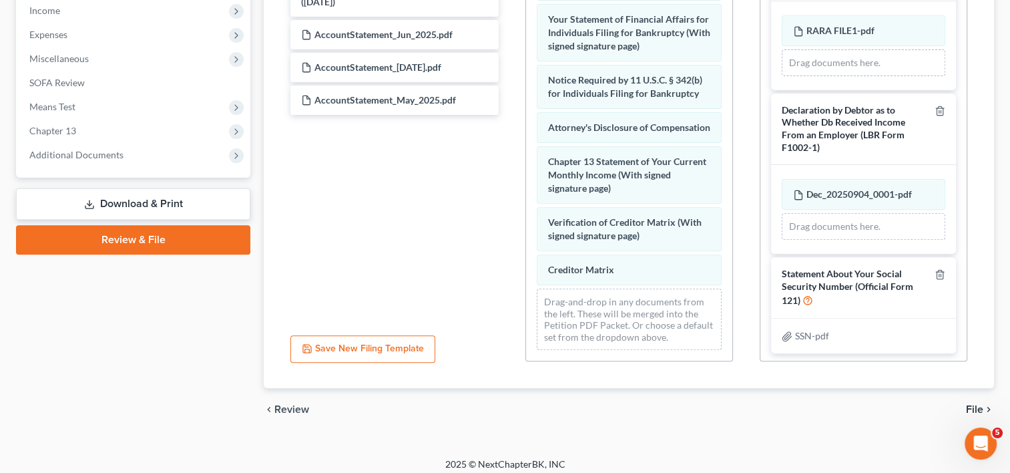
click at [976, 409] on span "File" at bounding box center [974, 409] width 17 height 11
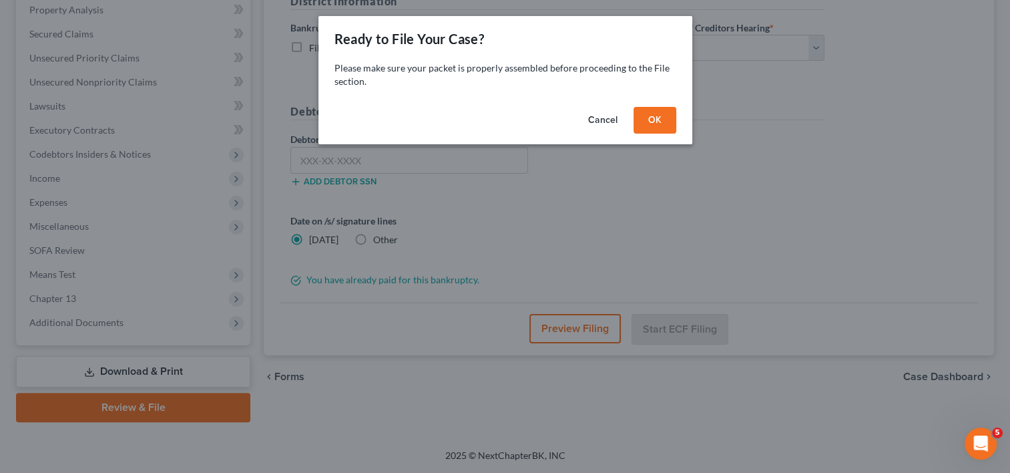
scroll to position [260, 0]
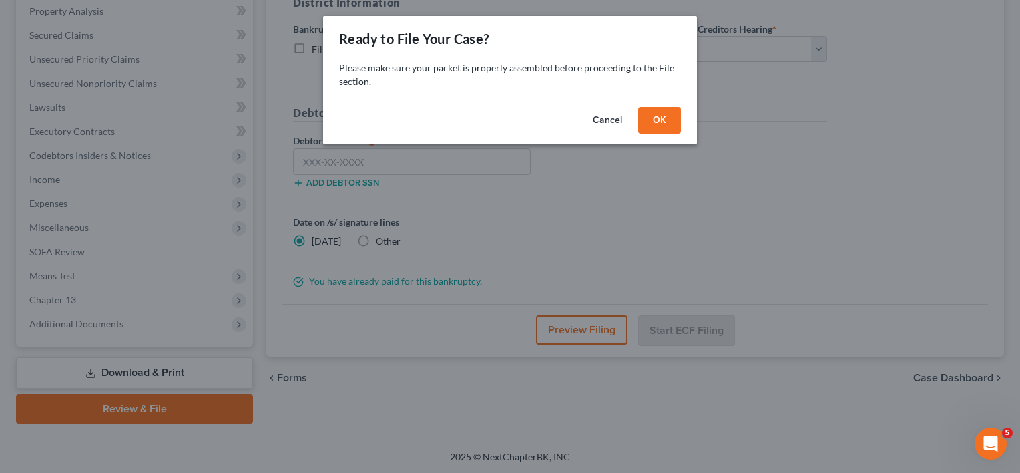
click at [665, 110] on button "OK" at bounding box center [659, 120] width 43 height 27
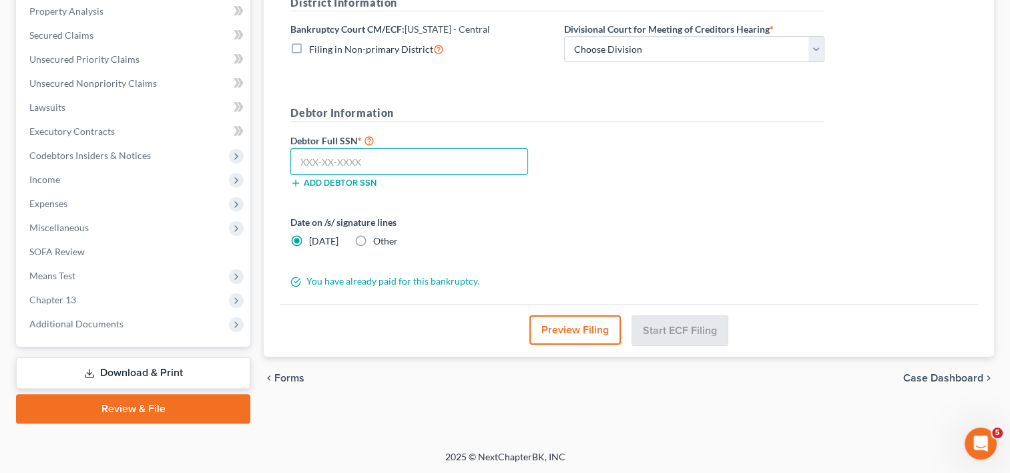
click at [349, 164] on input "text" at bounding box center [409, 161] width 238 height 27
drag, startPoint x: 630, startPoint y: 45, endPoint x: 604, endPoint y: 49, distance: 27.1
click at [604, 49] on select "Choose Division [GEOGRAPHIC_DATA][PERSON_NAME] [GEOGRAPHIC_DATA] [GEOGRAPHIC_DA…" at bounding box center [694, 49] width 260 height 27
select select "1"
click at [564, 36] on select "Choose Division [GEOGRAPHIC_DATA][PERSON_NAME] [GEOGRAPHIC_DATA] [GEOGRAPHIC_DA…" at bounding box center [694, 49] width 260 height 27
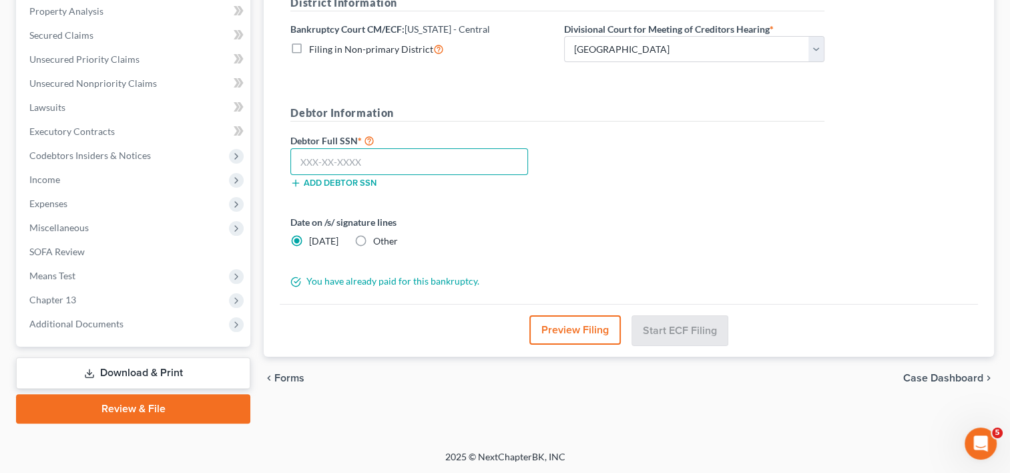
click at [375, 162] on input "text" at bounding box center [409, 161] width 238 height 27
click at [373, 240] on label "Other" at bounding box center [385, 240] width 25 height 13
click at [379, 240] on input "Other" at bounding box center [383, 238] width 9 height 9
radio input "true"
radio input "false"
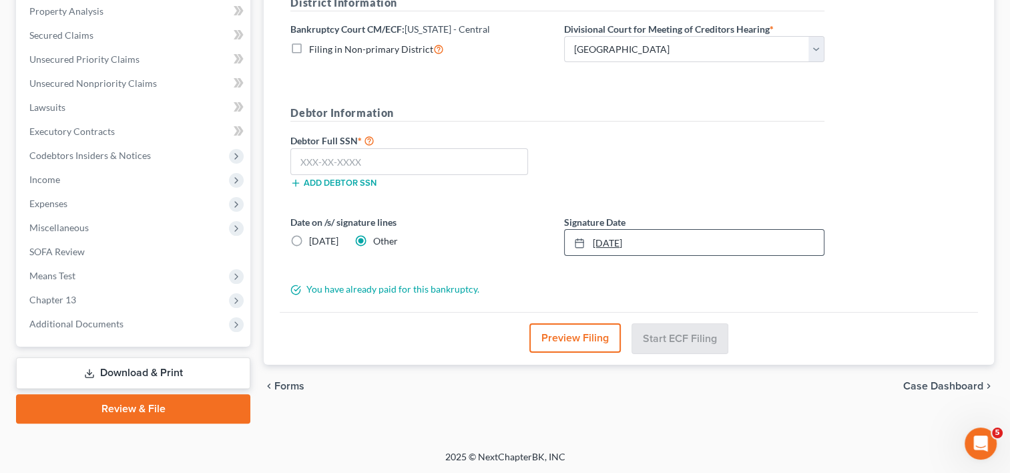
type input "[DATE]"
click at [604, 249] on link "[DATE]" at bounding box center [694, 242] width 259 height 25
click at [362, 159] on input "text" at bounding box center [409, 161] width 238 height 27
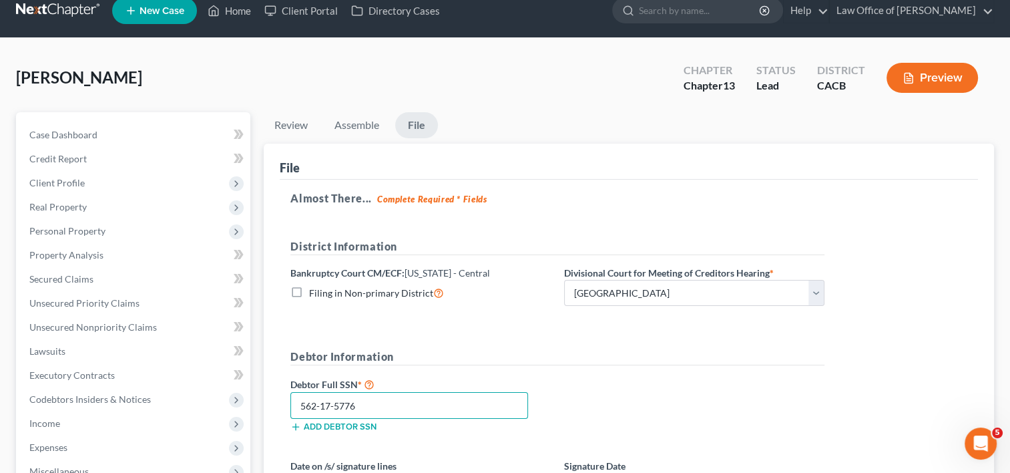
scroll to position [17, 0]
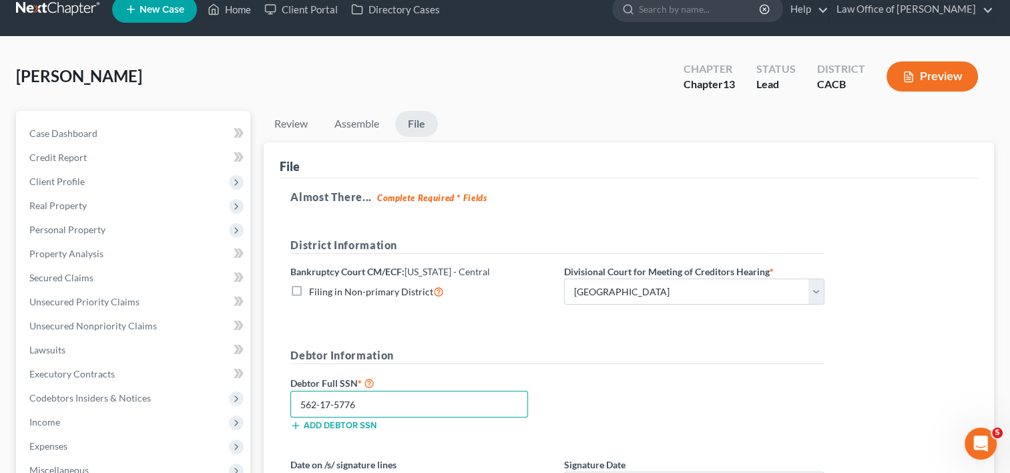
type input "562-17-5776"
click at [915, 75] on button "Preview" at bounding box center [932, 76] width 91 height 30
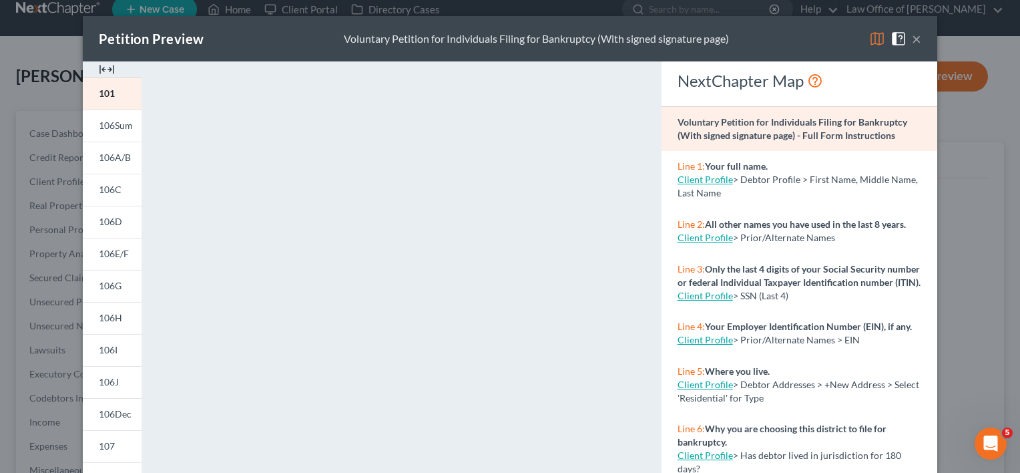
click at [911, 6] on div "Petition Preview Voluntary Petition for Individuals Filing for Bankruptcy (With…" at bounding box center [510, 236] width 1020 height 473
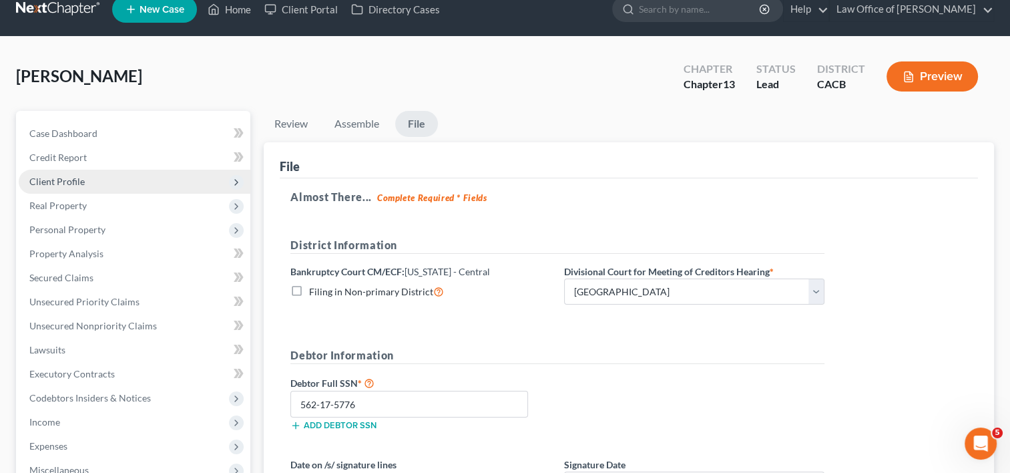
click at [61, 180] on span "Client Profile" at bounding box center [56, 181] width 55 height 11
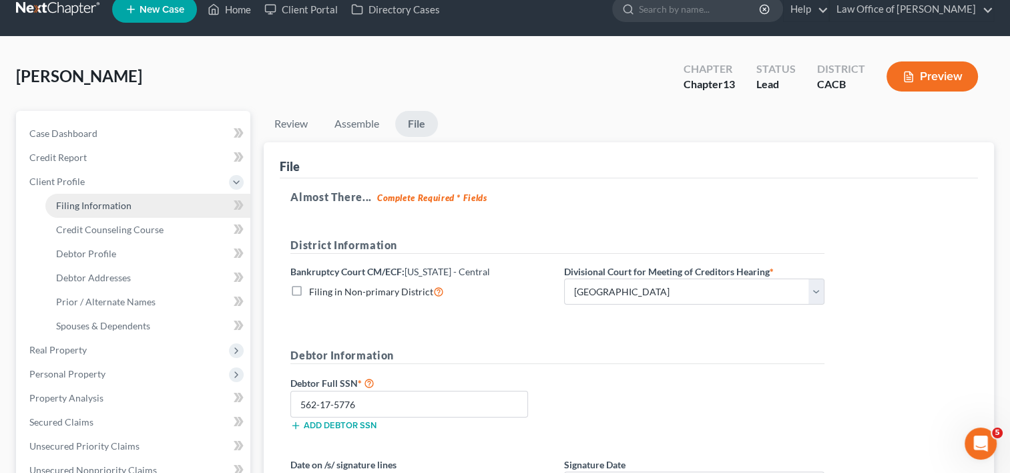
click at [87, 202] on span "Filing Information" at bounding box center [93, 205] width 75 height 11
select select "1"
select select "0"
select select "3"
select select "4"
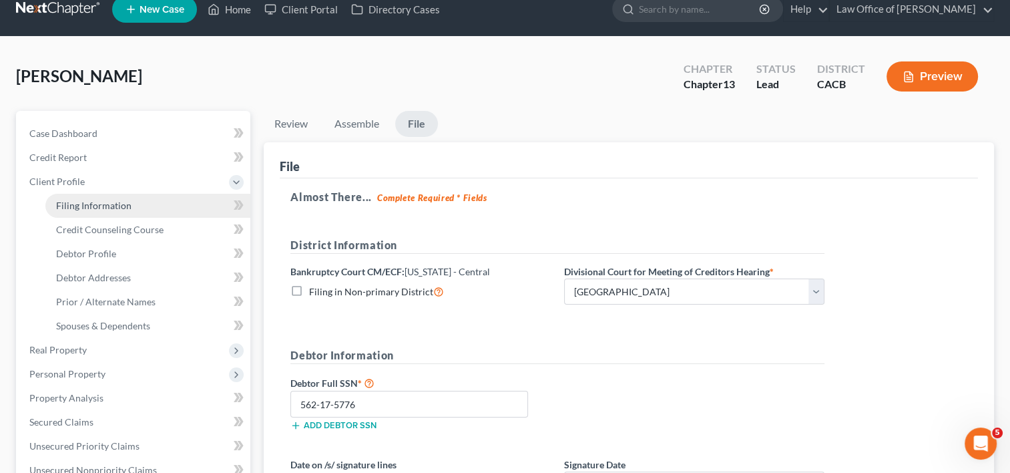
select select "0"
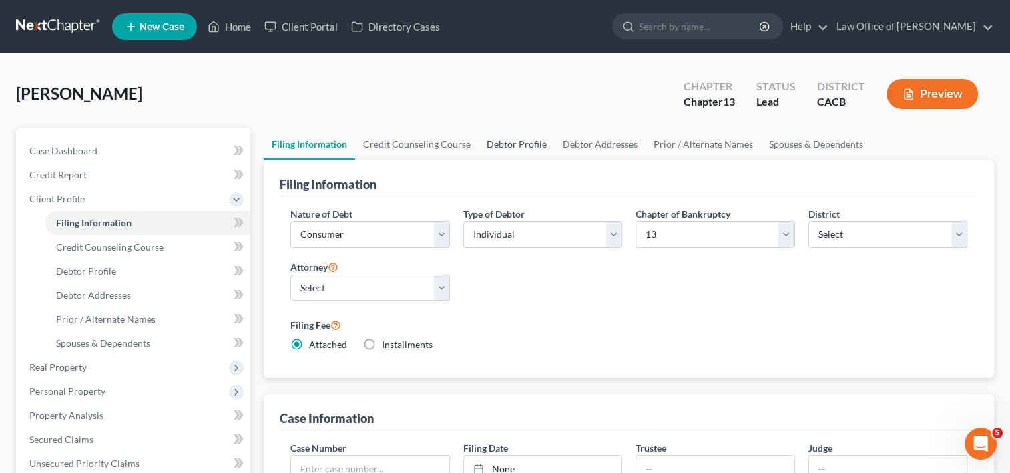
click at [516, 143] on link "Debtor Profile" at bounding box center [517, 144] width 76 height 32
select select "0"
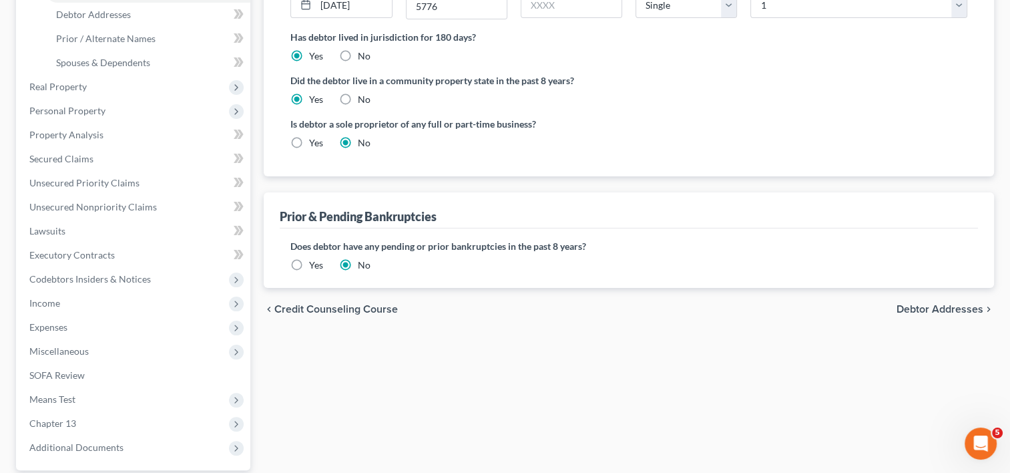
scroll to position [285, 0]
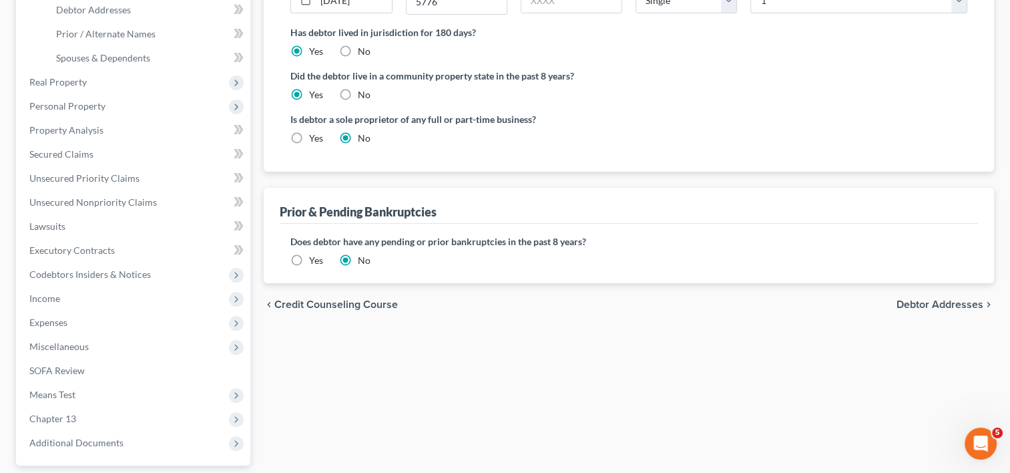
click at [309, 256] on label "Yes" at bounding box center [316, 260] width 14 height 13
click at [315, 256] on input "Yes" at bounding box center [319, 258] width 9 height 9
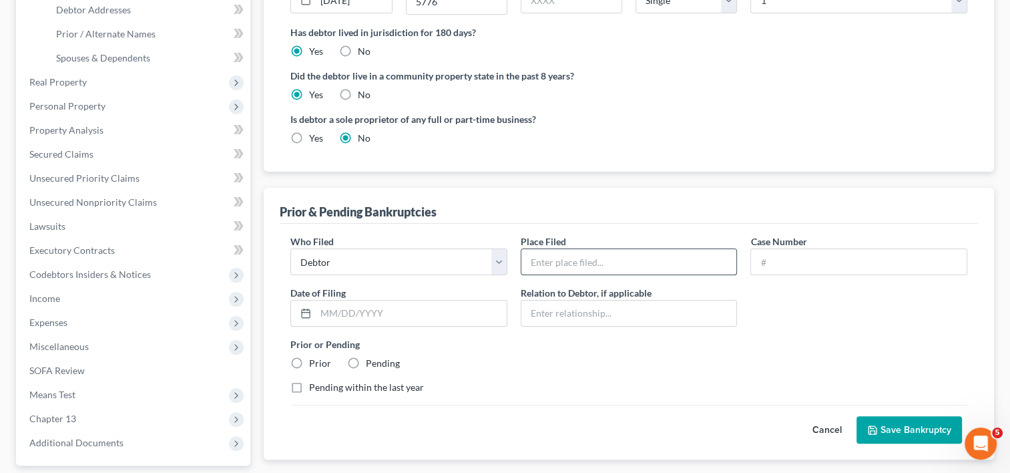
click at [598, 268] on input "text" at bounding box center [630, 261] width 216 height 25
type input "Central District of CA - [GEOGRAPHIC_DATA]"
click at [350, 413] on div "Cancel Save Bankruptcy" at bounding box center [628, 424] width 677 height 39
click at [309, 361] on label "Prior" at bounding box center [320, 363] width 22 height 13
click at [315, 361] on input "Prior" at bounding box center [319, 361] width 9 height 9
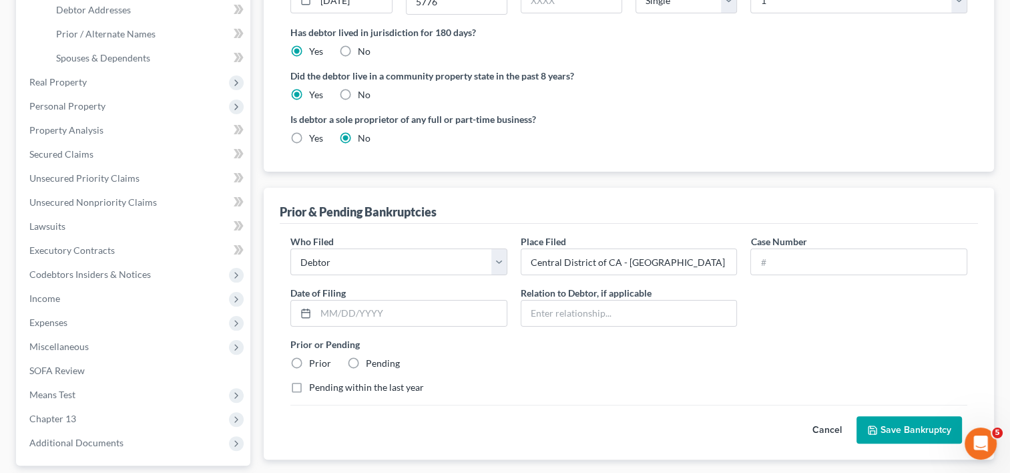
radio input "true"
click at [309, 385] on label "Pending within the last year" at bounding box center [366, 387] width 115 height 13
click at [315, 385] on input "Pending within the last year" at bounding box center [319, 385] width 9 height 9
checkbox input "true"
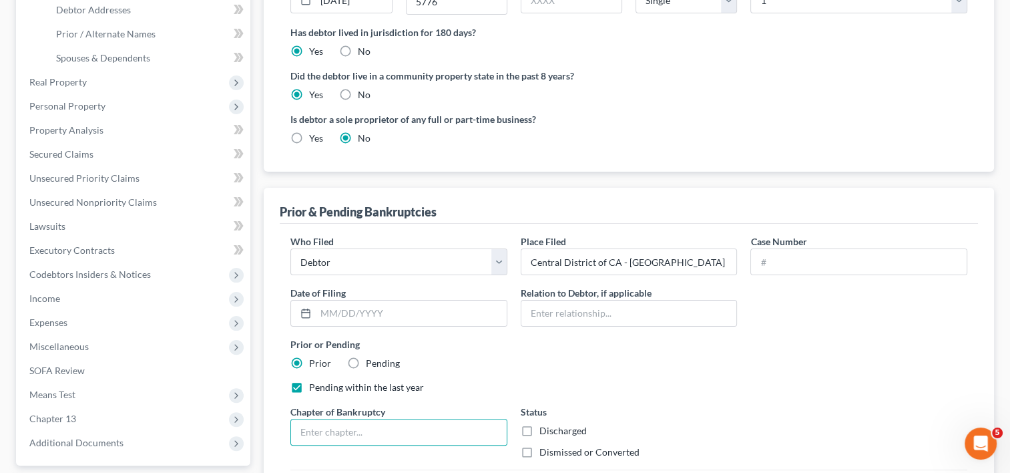
drag, startPoint x: 357, startPoint y: 437, endPoint x: 523, endPoint y: 449, distance: 166.7
click at [540, 449] on label "Dismissed or Converted" at bounding box center [590, 451] width 100 height 13
click at [545, 449] on input "Dismissed or Converted" at bounding box center [549, 449] width 9 height 9
checkbox input "true"
click at [349, 423] on input "text" at bounding box center [399, 431] width 216 height 25
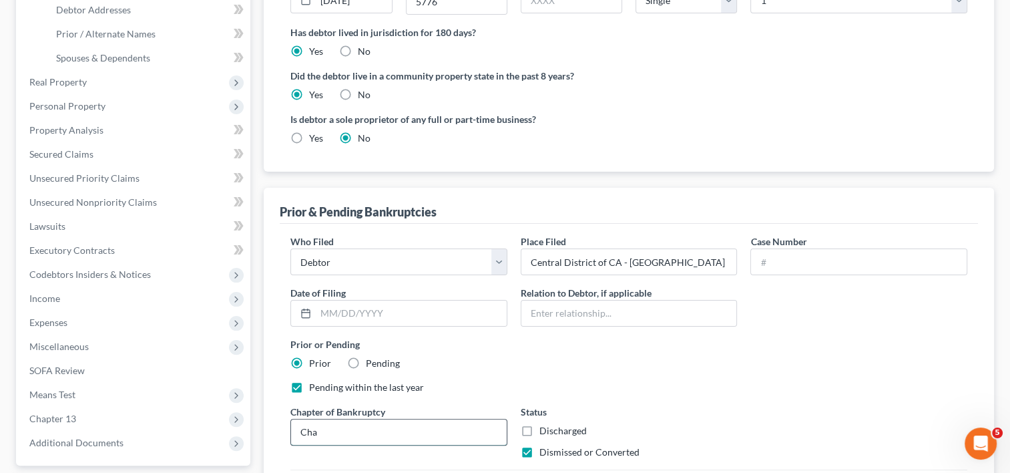
type input "Chapter 13"
click at [369, 315] on input "text" at bounding box center [411, 313] width 191 height 25
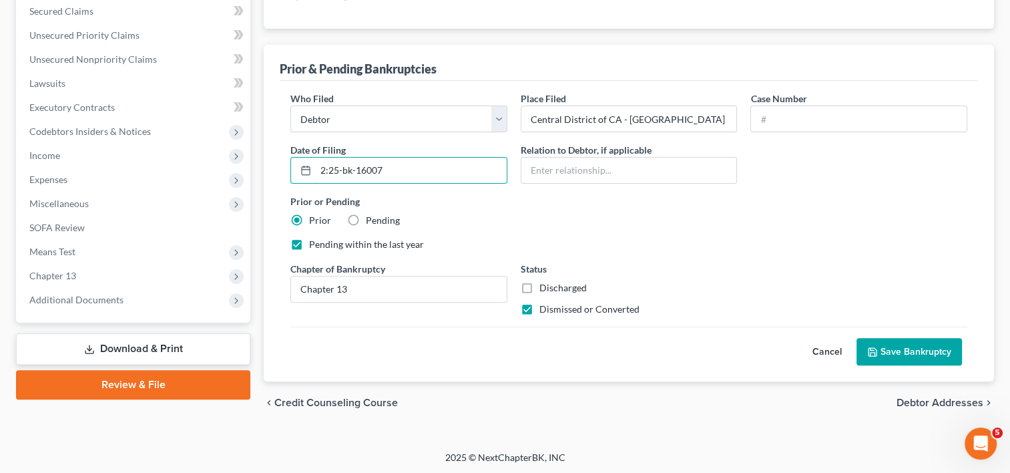
scroll to position [429, 0]
drag, startPoint x: 403, startPoint y: 165, endPoint x: 294, endPoint y: 175, distance: 110.0
click at [294, 175] on div "2:25-bk-16007" at bounding box center [398, 169] width 217 height 27
type input "2:25-bk-16007"
click at [318, 234] on div "Who Filed * Debtor Other Place Filed * [GEOGRAPHIC_DATA] of CA - [GEOGRAPHIC_DA…" at bounding box center [629, 208] width 690 height 235
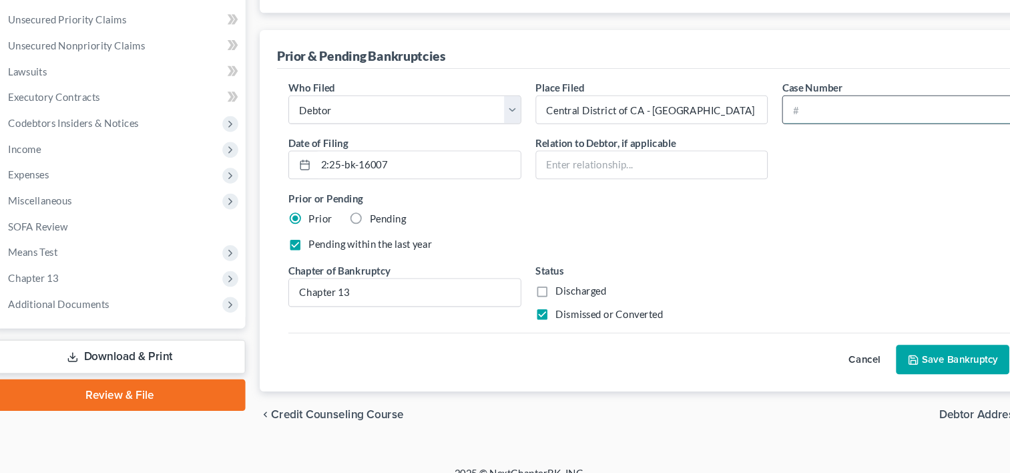
click at [791, 114] on input "text" at bounding box center [859, 118] width 216 height 25
paste input "2:25-bk-16007"
type input "2:25-bk-16007WB"
click at [407, 160] on input "2:25-bk-16007" at bounding box center [411, 169] width 191 height 25
type input "2"
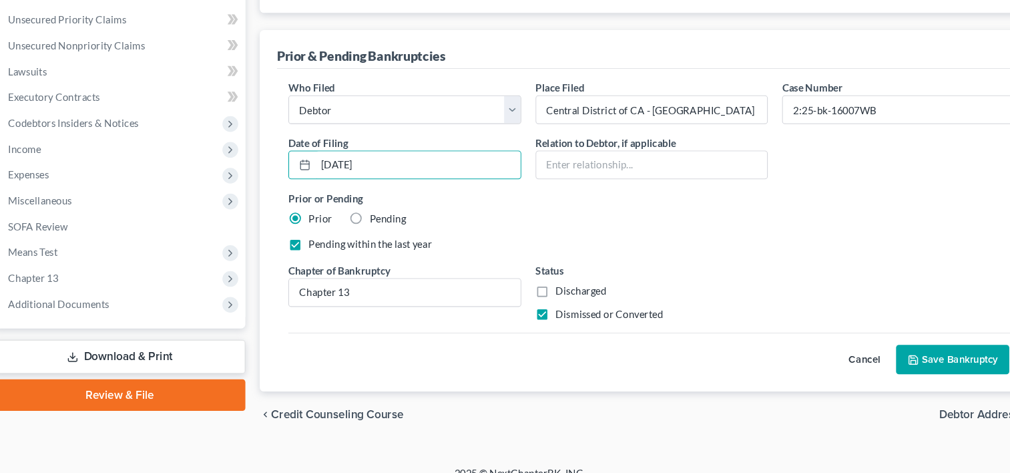
type input "[DATE]"
click at [895, 352] on button "Save Bankruptcy" at bounding box center [910, 351] width 106 height 28
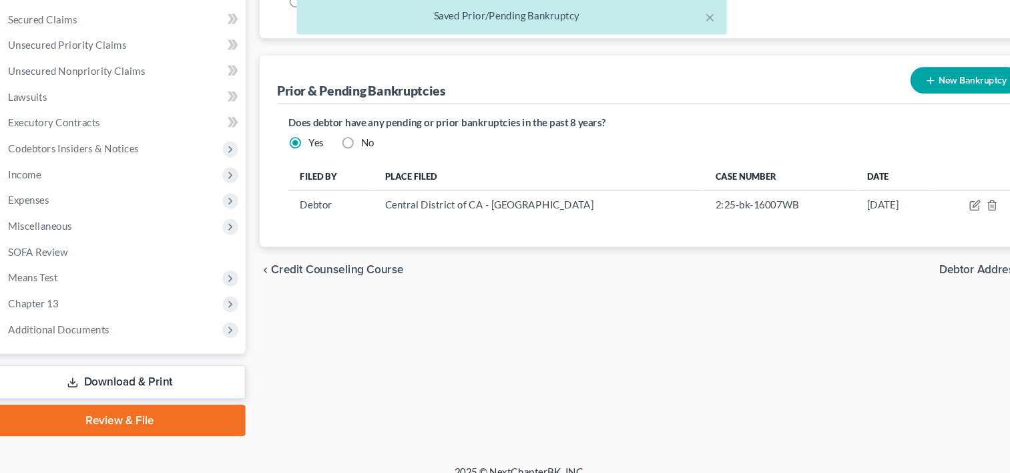
scroll to position [404, 0]
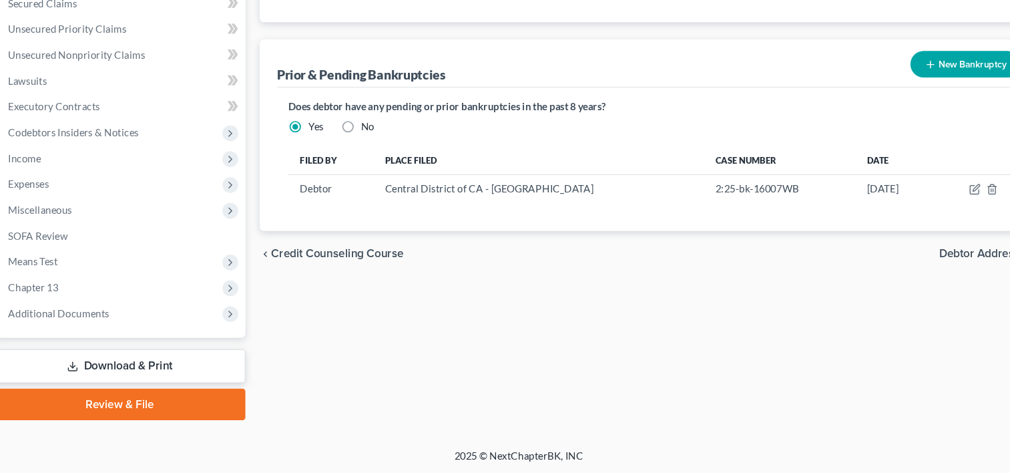
click at [561, 310] on div "Filing Information Credit Counseling Course Debtor Profile Debtor Addresses Pri…" at bounding box center [629, 73] width 744 height 699
click at [130, 405] on link "Review & File" at bounding box center [133, 408] width 234 height 29
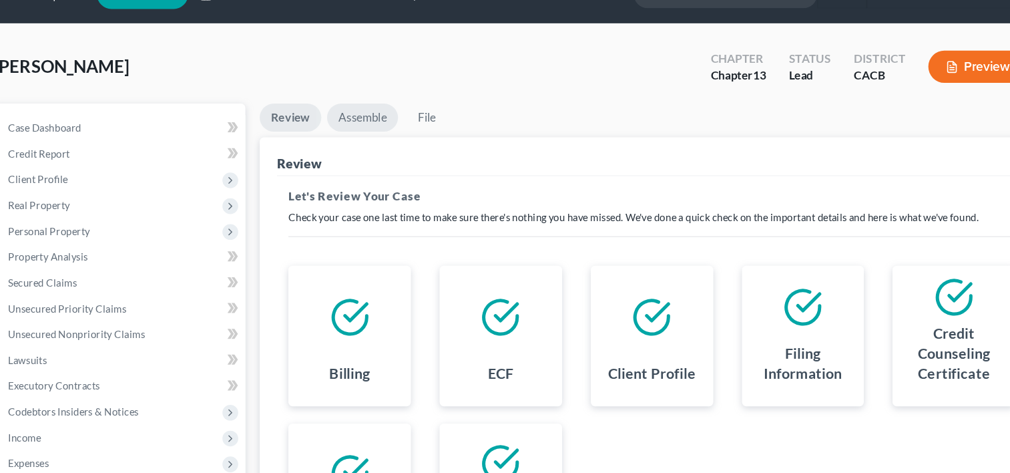
click at [364, 137] on link "Assemble" at bounding box center [360, 141] width 66 height 26
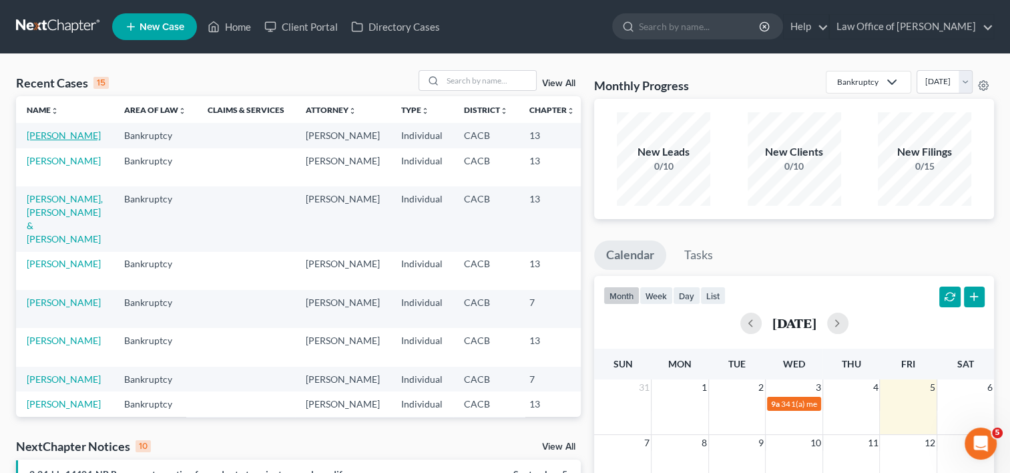
click at [35, 141] on link "[PERSON_NAME]" at bounding box center [64, 135] width 74 height 11
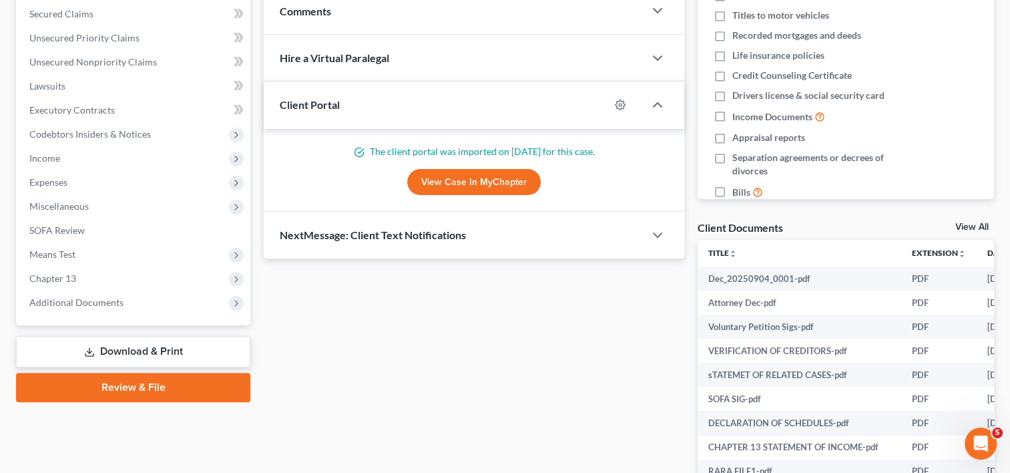
scroll to position [284, 0]
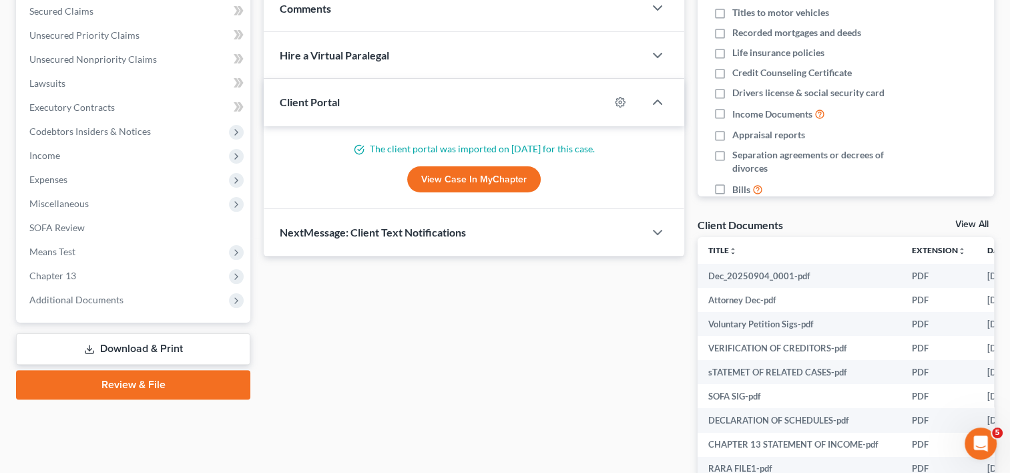
click at [154, 377] on link "Review & File" at bounding box center [133, 384] width 234 height 29
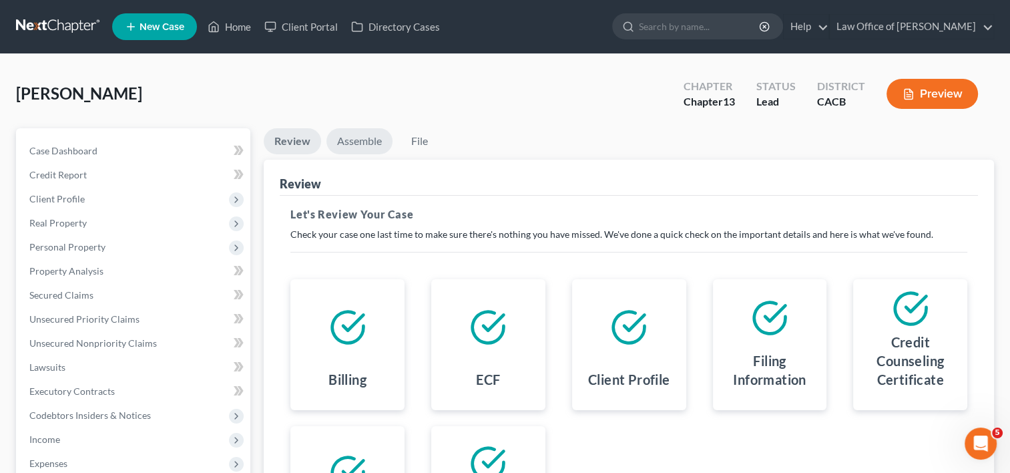
click at [369, 139] on link "Assemble" at bounding box center [360, 141] width 66 height 26
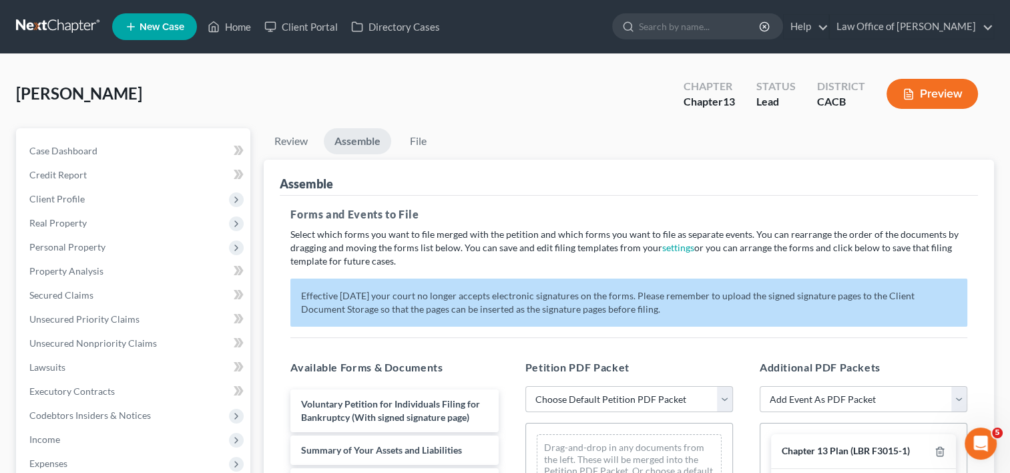
click at [643, 398] on select "Choose Default Petition PDF Packet Complete Bankruptcy Petition (all forms and …" at bounding box center [630, 399] width 208 height 27
select select "0"
click at [526, 386] on select "Choose Default Petition PDF Packet Complete Bankruptcy Petition (all forms and …" at bounding box center [630, 399] width 208 height 27
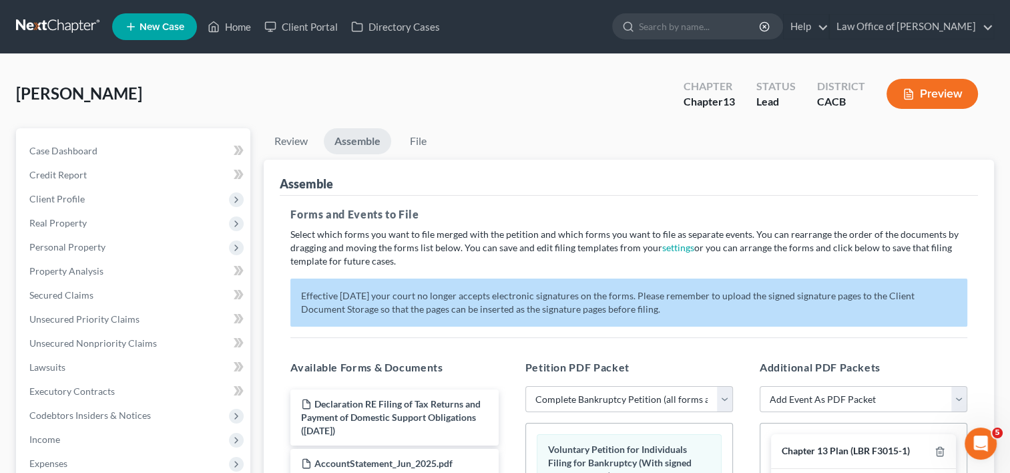
click at [916, 81] on button "Preview" at bounding box center [932, 94] width 91 height 30
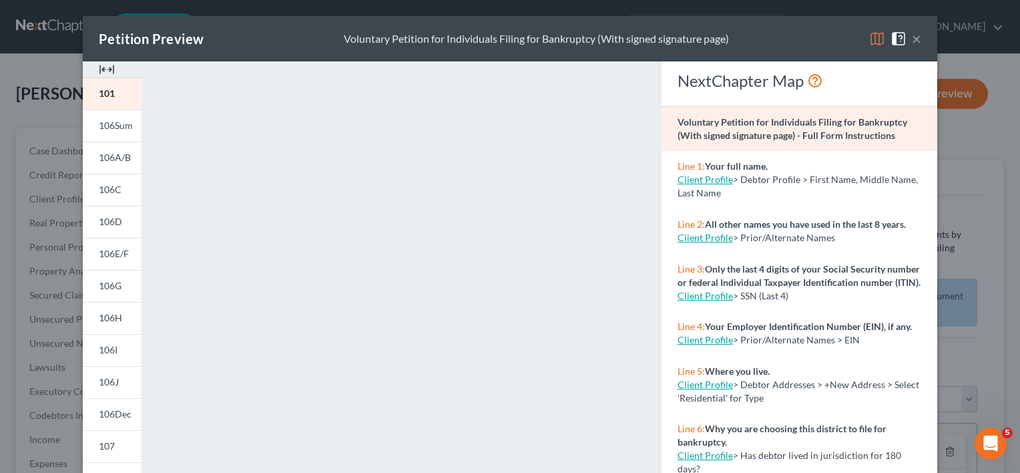
click at [912, 41] on button "×" at bounding box center [916, 39] width 9 height 16
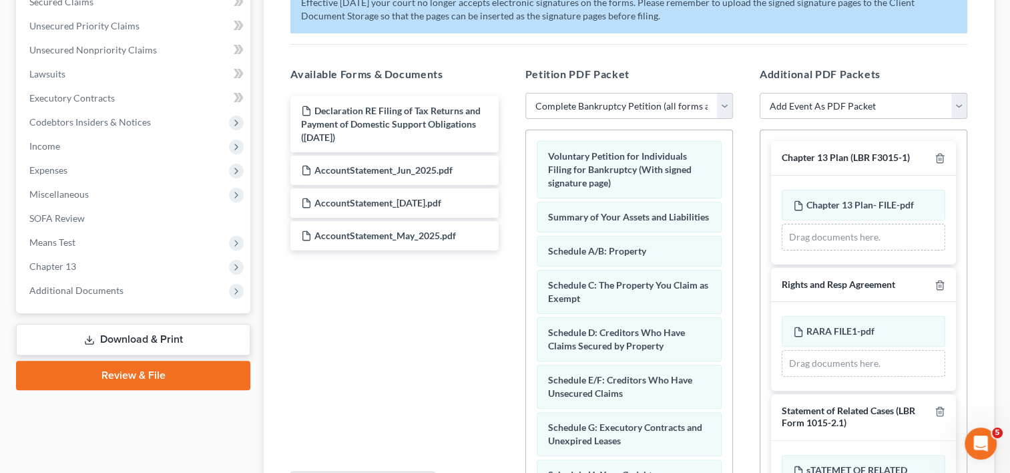
scroll to position [298, 0]
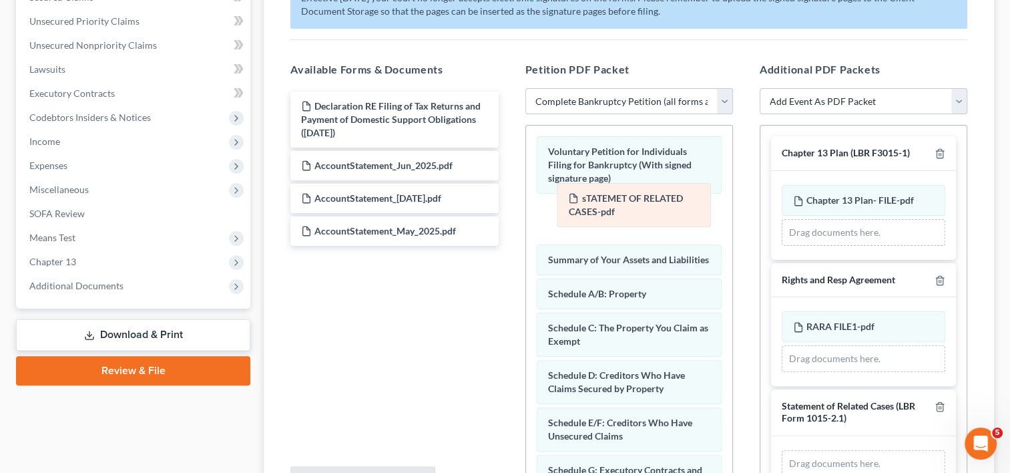
drag, startPoint x: 860, startPoint y: 462, endPoint x: 635, endPoint y: 198, distance: 347.2
click at [782, 450] on div "sTATEMET OF RELATED CASES-pdf Amended sTATEMET OF RELATED CASES-pdf sTATEMET OF…" at bounding box center [864, 463] width 164 height 27
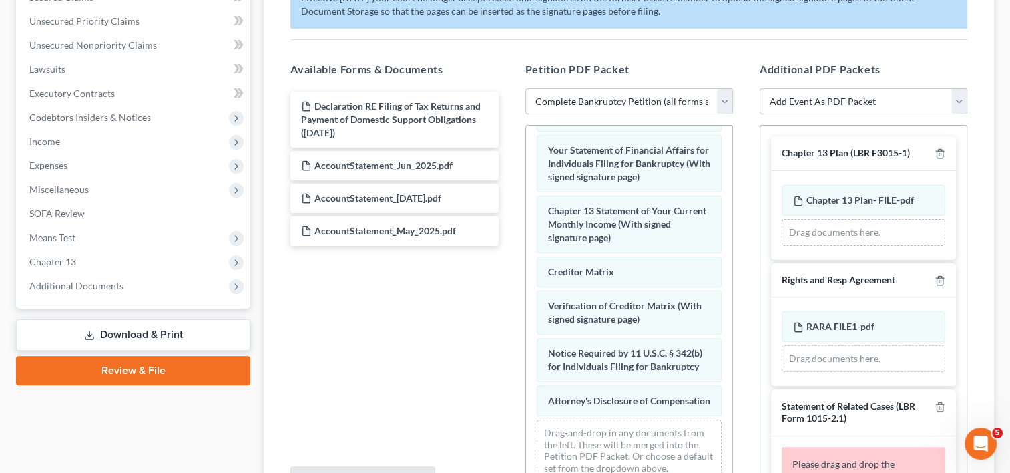
scroll to position [549, 0]
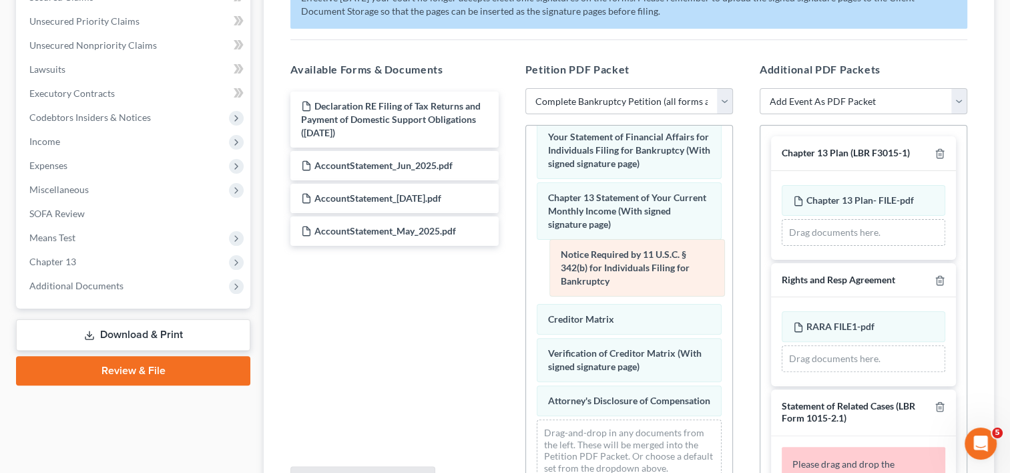
drag, startPoint x: 598, startPoint y: 341, endPoint x: 611, endPoint y: 242, distance: 100.3
click at [611, 242] on div "Notice Required by 11 U.S.C. § 342(b) for Individuals Filing for Bankruptcy Vol…" at bounding box center [629, 37] width 206 height 910
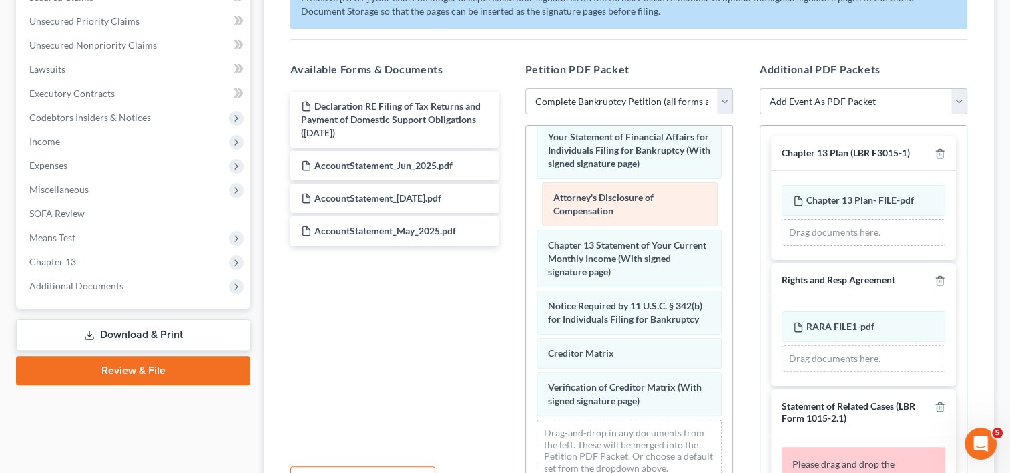
drag, startPoint x: 592, startPoint y: 436, endPoint x: 598, endPoint y: 218, distance: 218.4
click at [598, 218] on div "Attorney's Disclosure of Compensation Voluntary Petition for Individuals Filing…" at bounding box center [629, 37] width 206 height 910
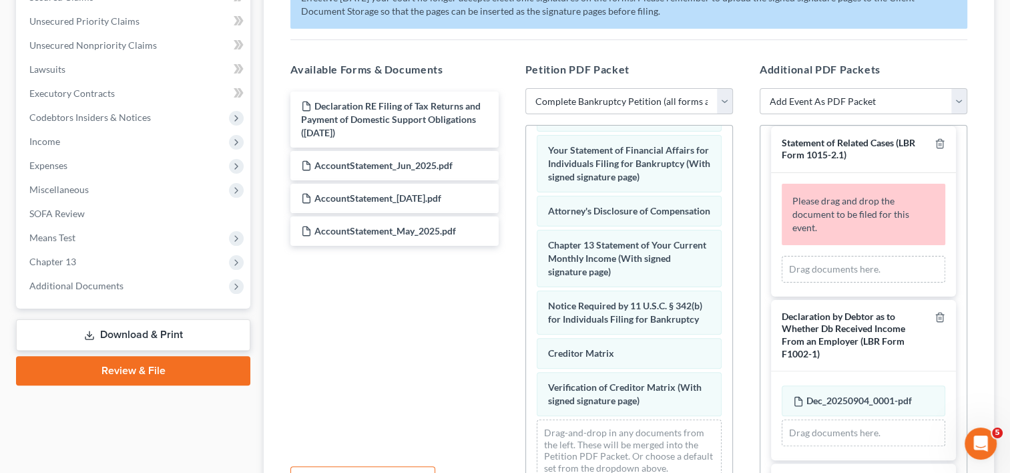
scroll to position [265, 0]
click at [941, 141] on line "button" at bounding box center [941, 142] width 0 height 3
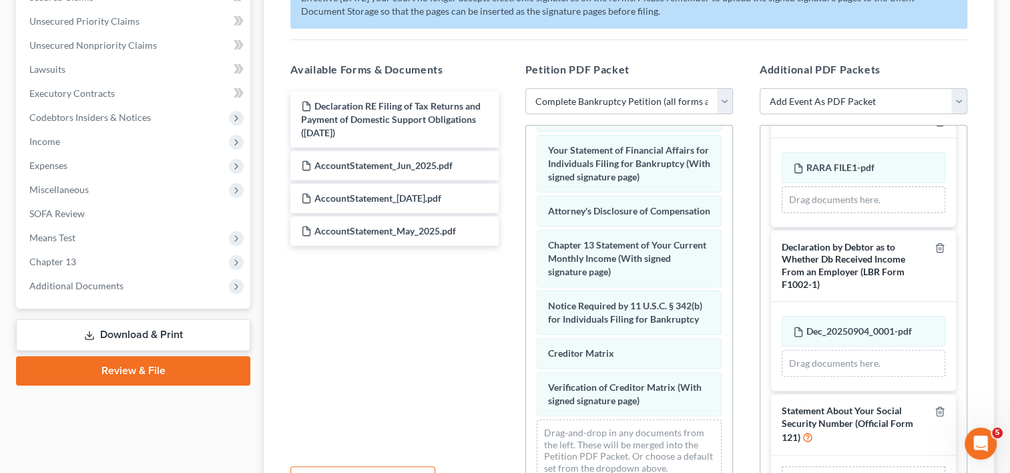
scroll to position [184, 0]
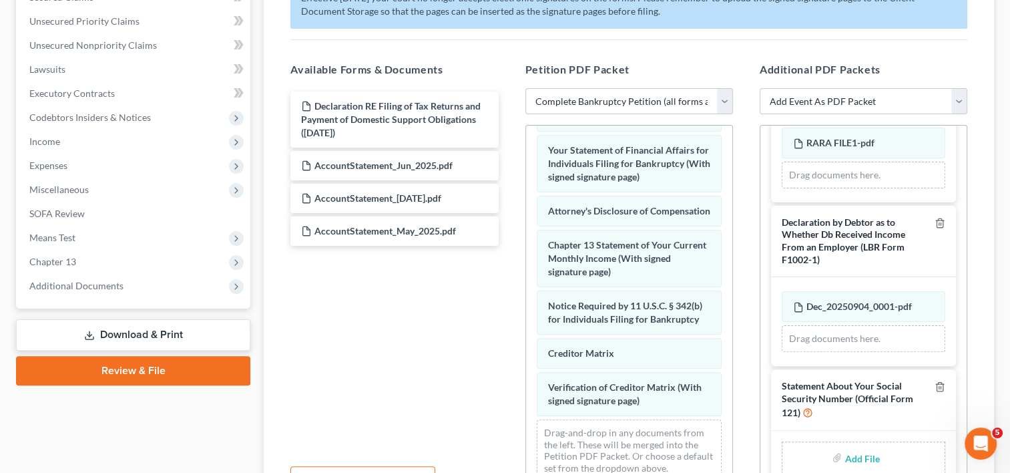
click at [867, 457] on input "file" at bounding box center [861, 457] width 32 height 24
type input "C:\fakepath\SSN.pdf"
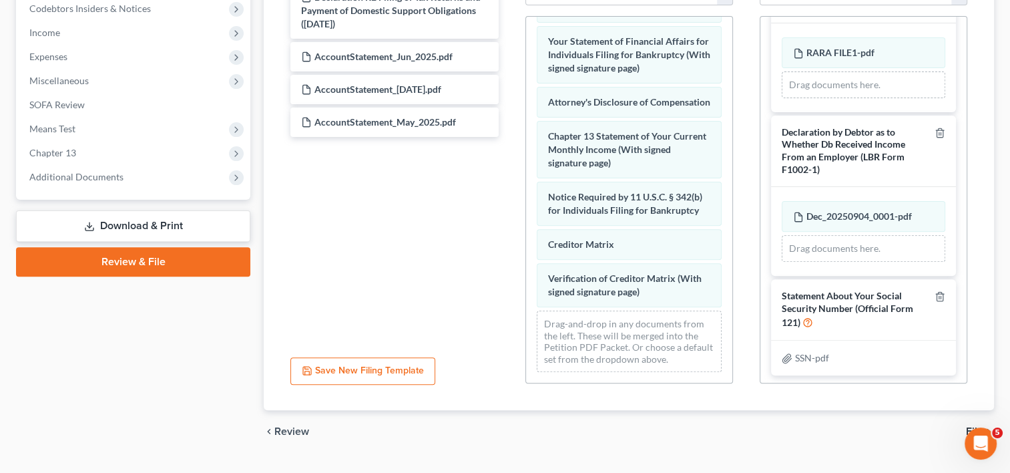
scroll to position [436, 0]
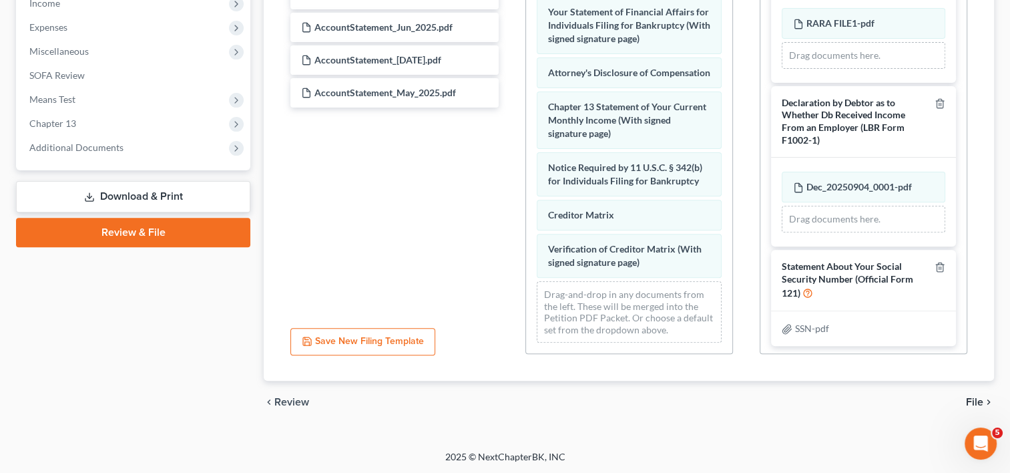
click at [979, 402] on span "File" at bounding box center [974, 402] width 17 height 11
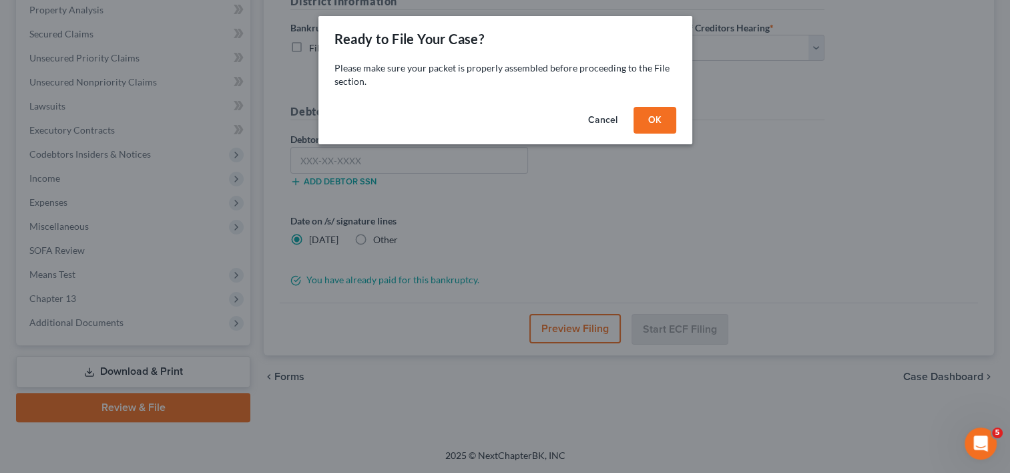
scroll to position [260, 0]
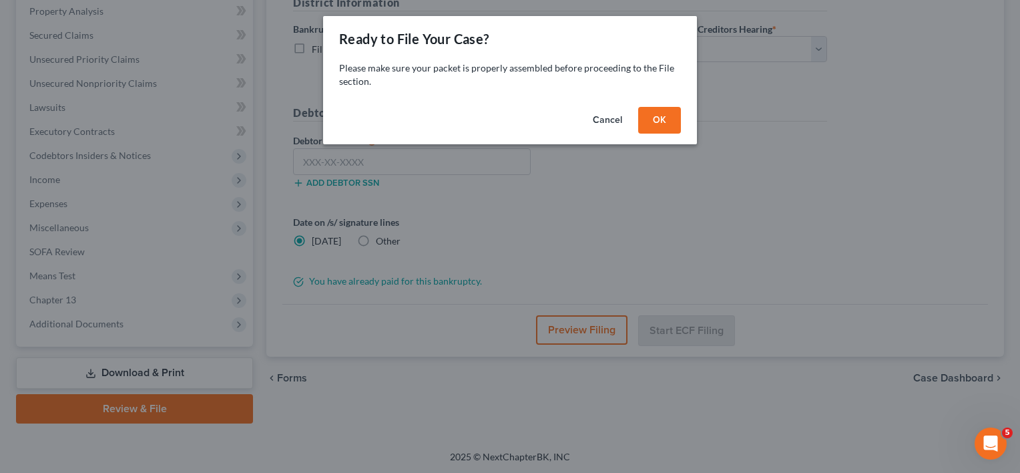
click at [664, 126] on button "OK" at bounding box center [659, 120] width 43 height 27
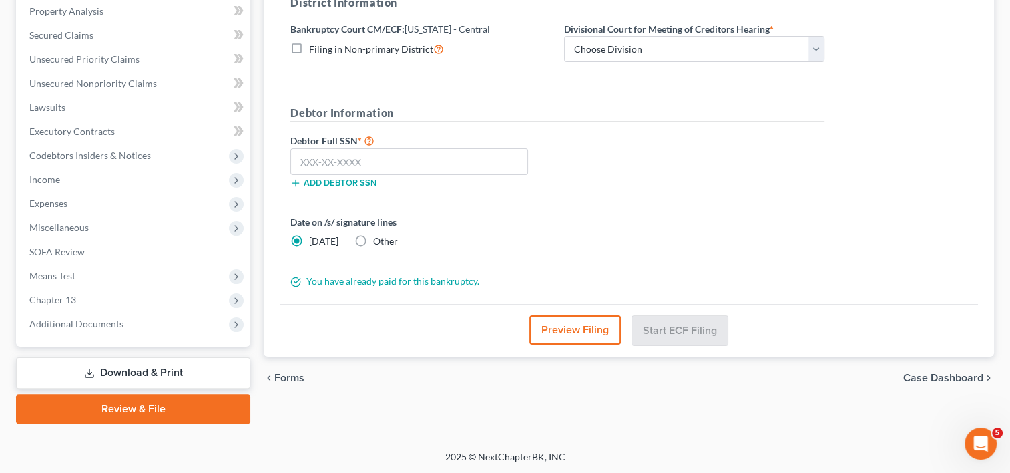
click at [373, 236] on label "Other" at bounding box center [385, 240] width 25 height 13
click at [379, 236] on input "Other" at bounding box center [383, 238] width 9 height 9
radio input "true"
radio input "false"
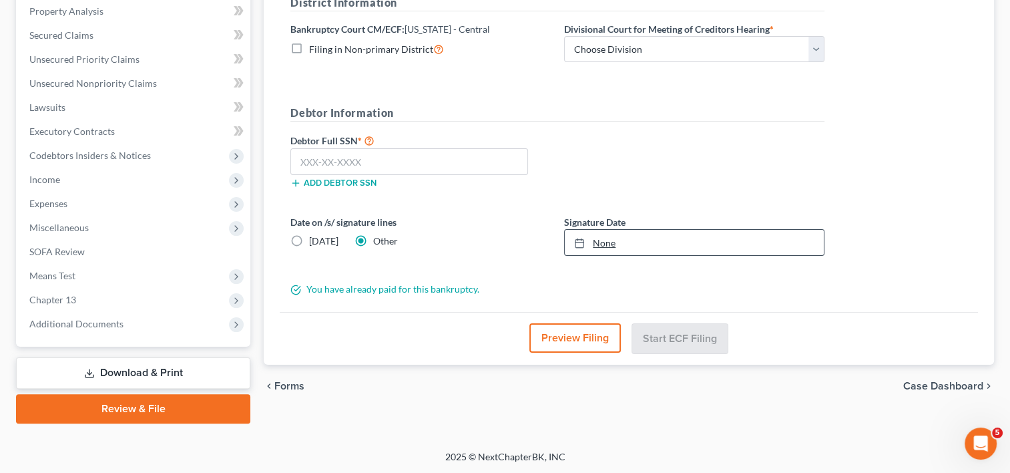
type input "[DATE]"
click at [600, 243] on link "None" at bounding box center [694, 242] width 259 height 25
click at [373, 164] on input "text" at bounding box center [409, 161] width 238 height 27
type input "562-17-5776"
click at [674, 50] on select "Choose Division [GEOGRAPHIC_DATA][PERSON_NAME] [GEOGRAPHIC_DATA] [GEOGRAPHIC_DA…" at bounding box center [694, 49] width 260 height 27
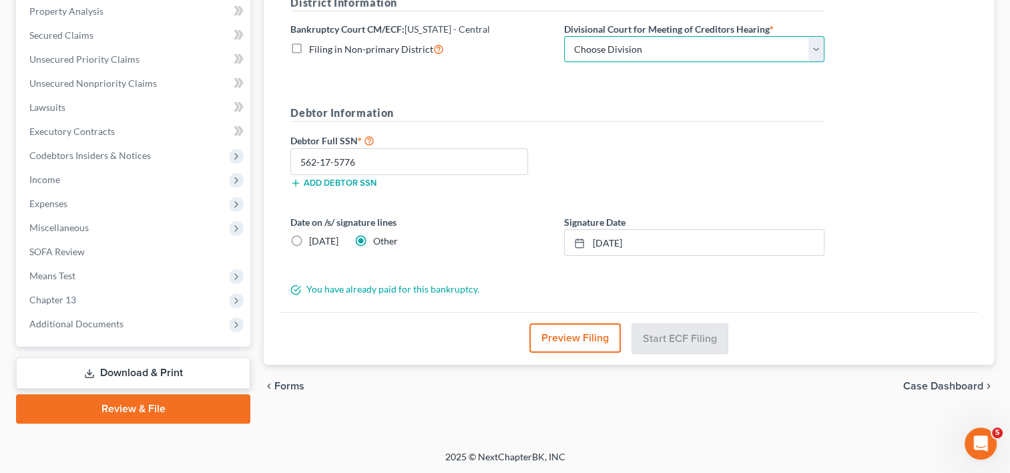
select select "1"
click at [564, 36] on select "Choose Division [GEOGRAPHIC_DATA][PERSON_NAME] [GEOGRAPHIC_DATA] [GEOGRAPHIC_DA…" at bounding box center [694, 49] width 260 height 27
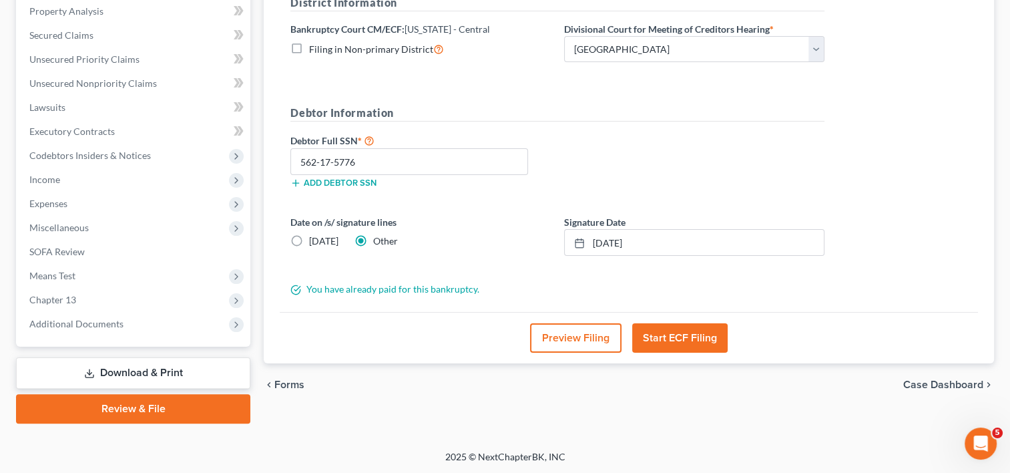
drag, startPoint x: 688, startPoint y: 343, endPoint x: 632, endPoint y: 435, distance: 108.5
click at [632, 435] on div "[PERSON_NAME] Upgraded Chapter Chapter 13 Status Lead District CACB Preview Pet…" at bounding box center [505, 122] width 1010 height 656
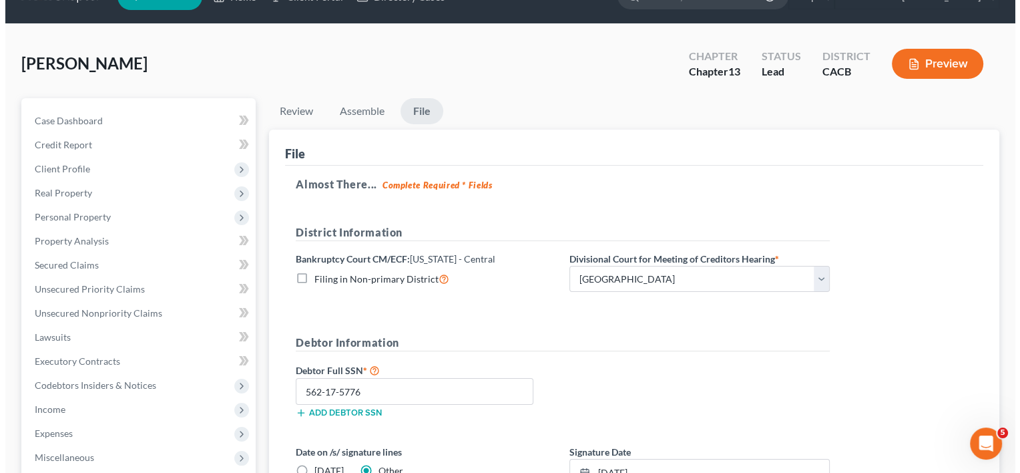
scroll to position [0, 0]
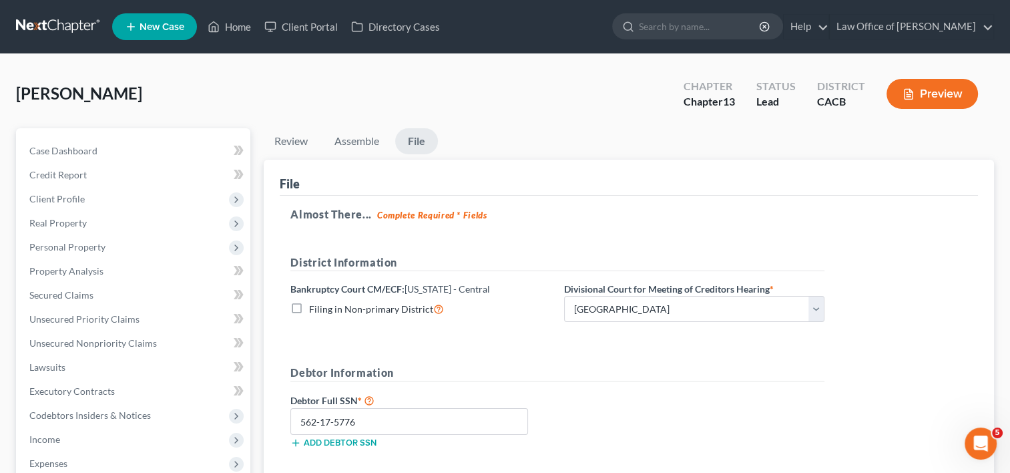
click at [920, 94] on button "Preview" at bounding box center [932, 94] width 91 height 30
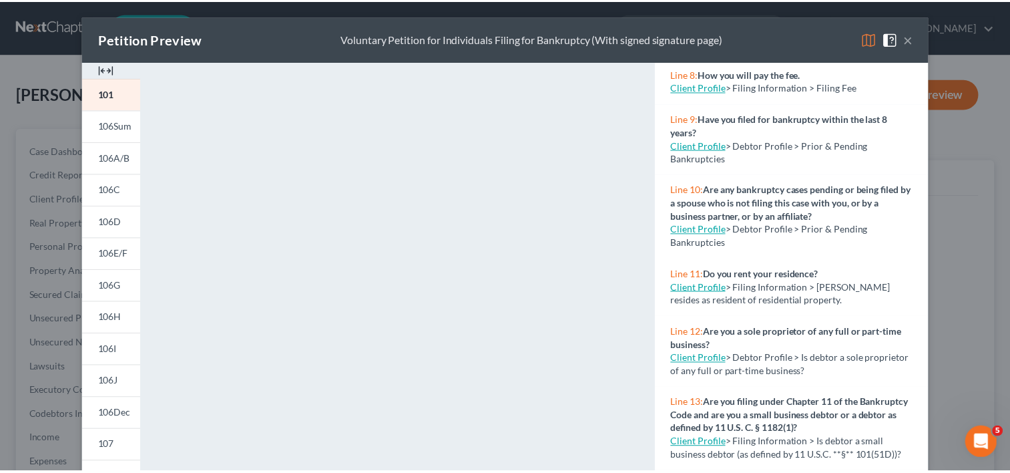
scroll to position [500, 0]
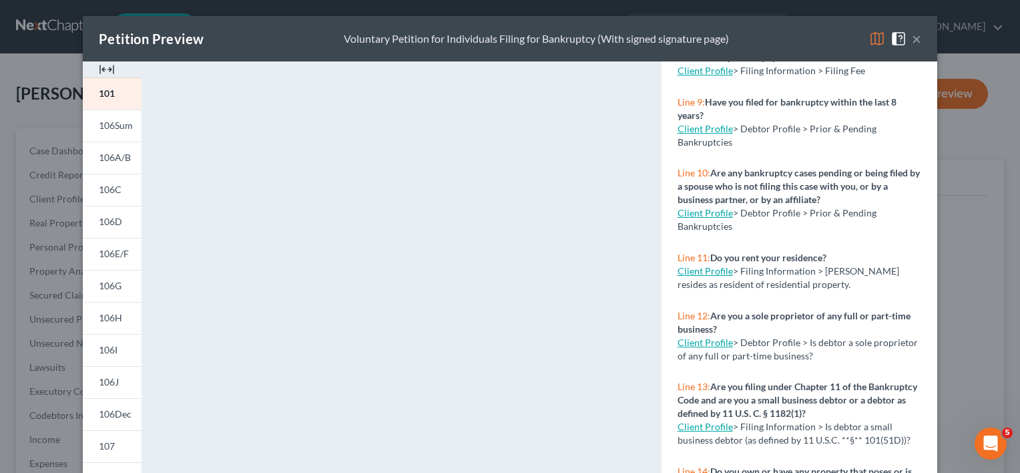
click at [950, 395] on div "Petition Preview Voluntary Petition for Individuals Filing for Bankruptcy (With…" at bounding box center [510, 236] width 1020 height 473
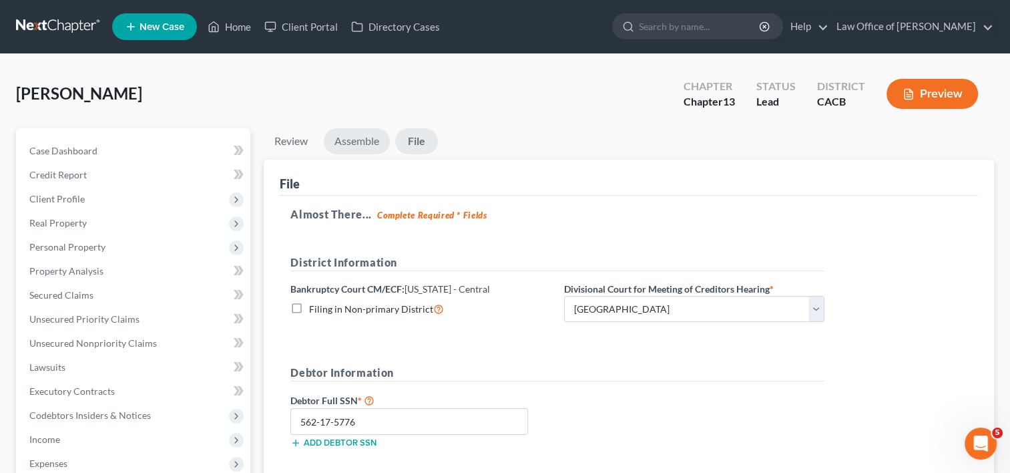
click at [343, 150] on link "Assemble" at bounding box center [357, 141] width 66 height 26
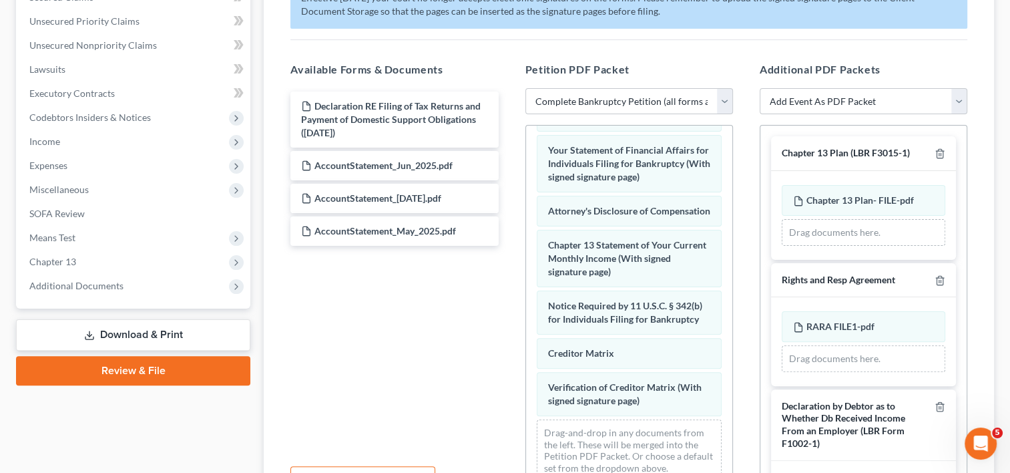
scroll to position [288, 0]
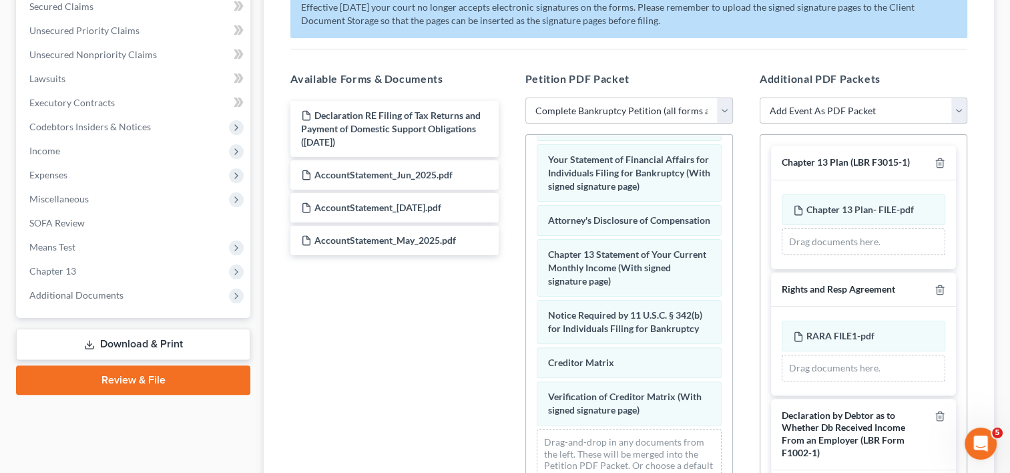
click at [863, 116] on select "Add Event As PDF Packet Amended Chapter 11 Plan Amended Chapter 11 Small Busine…" at bounding box center [864, 110] width 208 height 27
select select "8"
click at [760, 124] on select "Add Event As PDF Packet Amended Chapter 11 Plan Amended Chapter 11 Small Busine…" at bounding box center [864, 110] width 208 height 27
select select
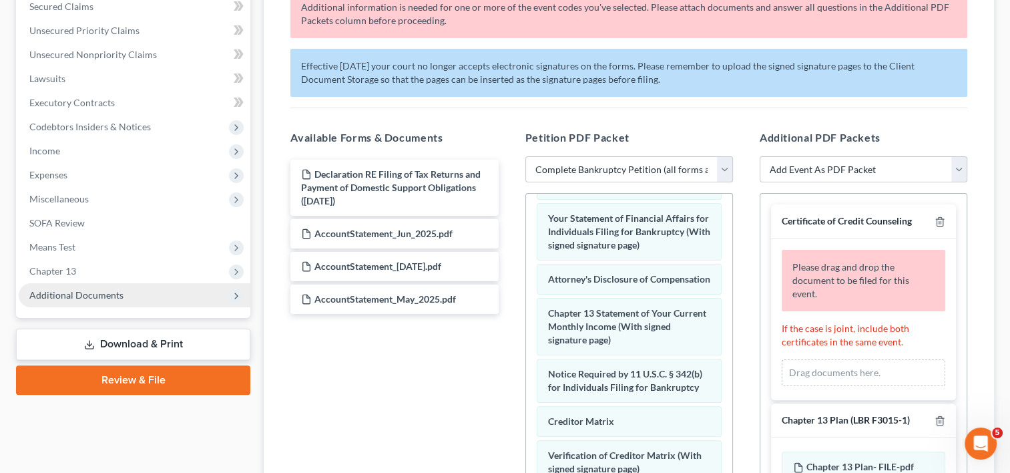
click at [82, 291] on span "Additional Documents" at bounding box center [76, 294] width 94 height 11
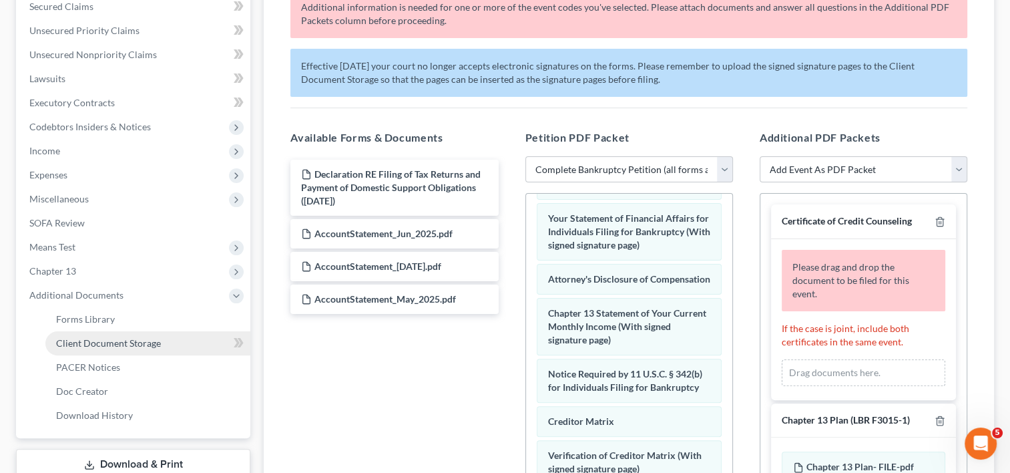
click at [118, 346] on span "Client Document Storage" at bounding box center [108, 342] width 105 height 11
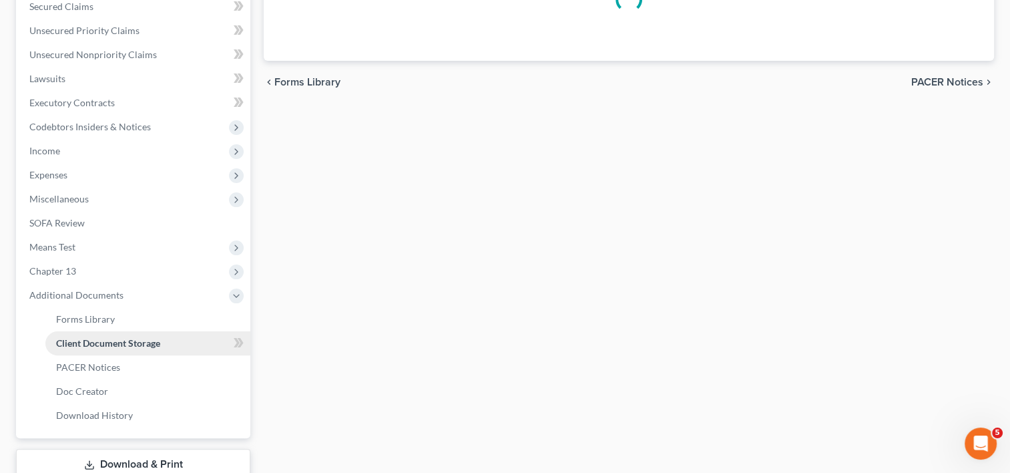
scroll to position [262, 0]
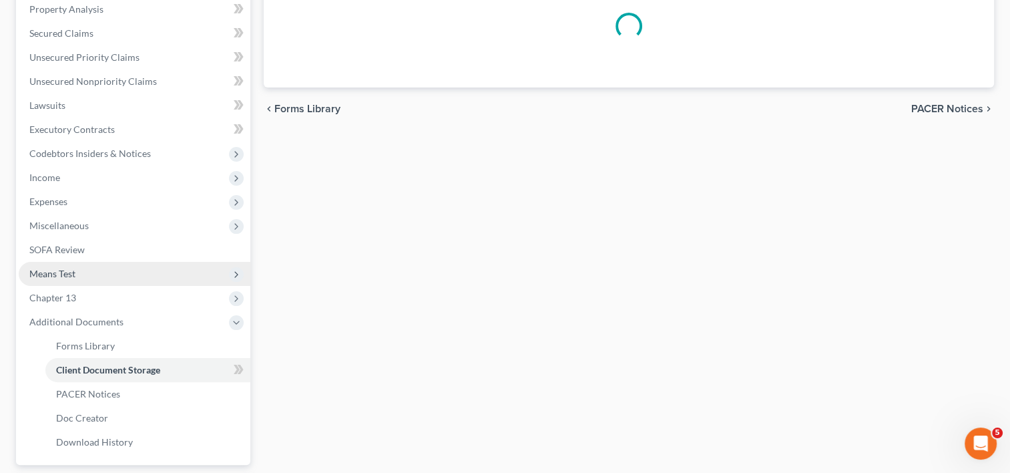
select select "10"
select select "19"
select select "53"
select select "56"
select select "41"
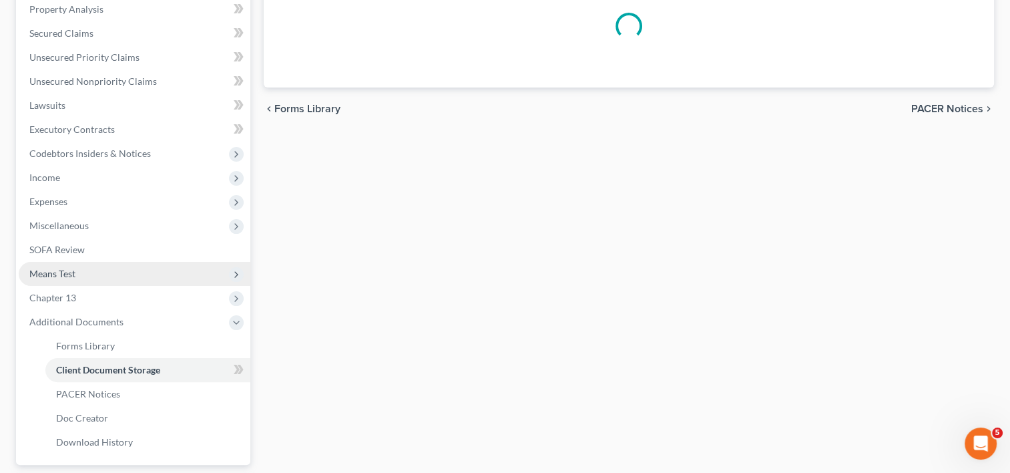
select select "53"
select select "56"
select select "57"
select select "65"
select select "59"
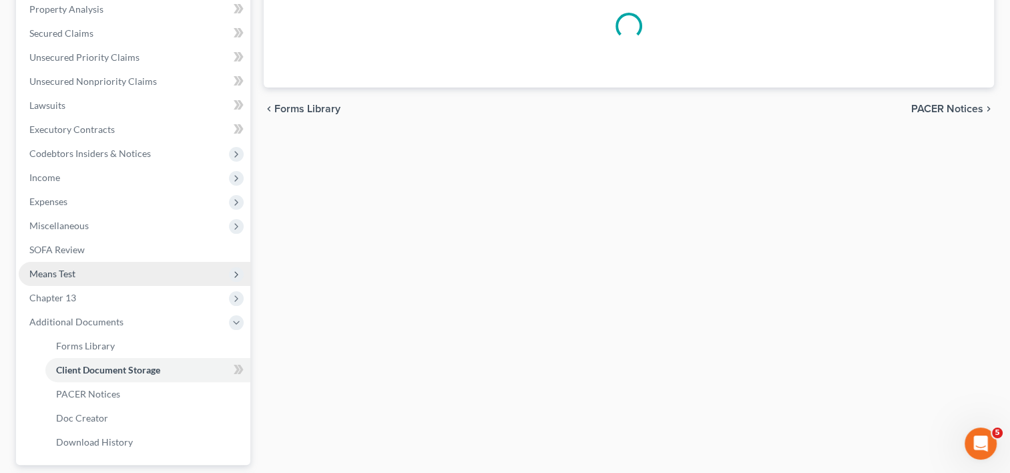
select select "60"
select select "7"
select select "30"
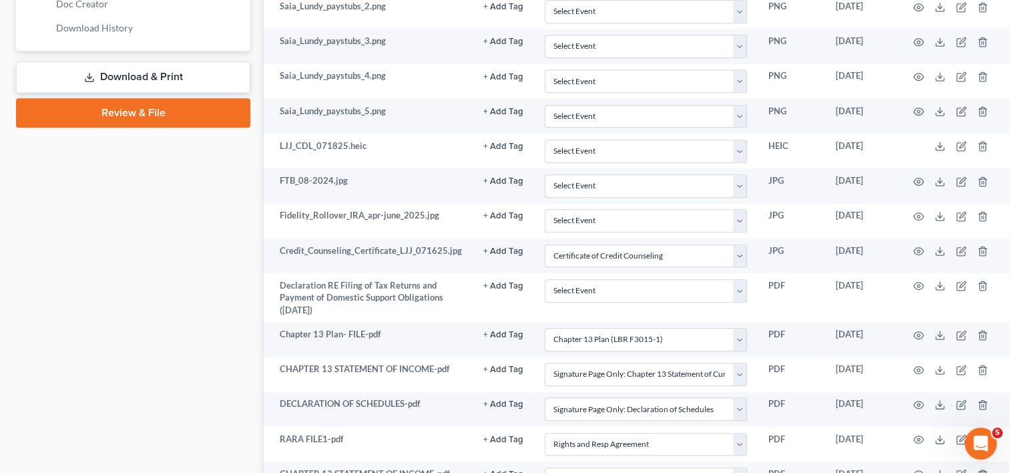
scroll to position [705, 0]
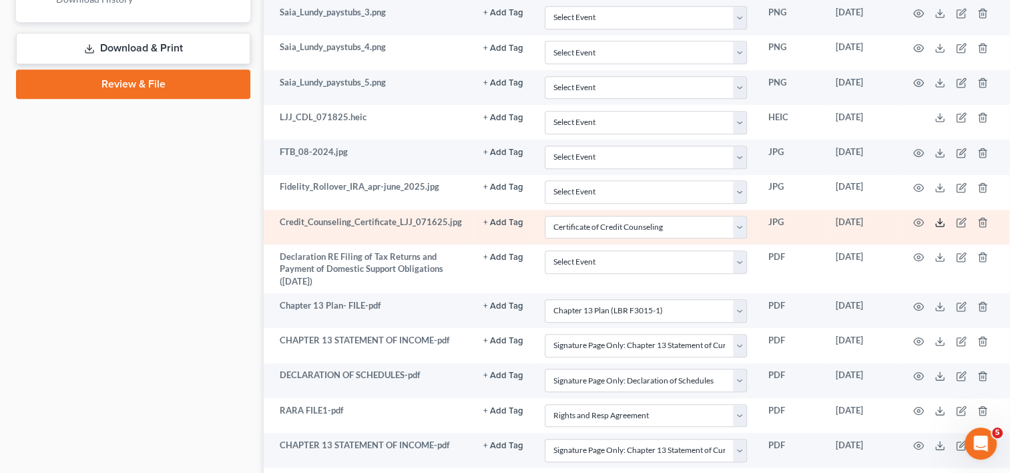
click at [936, 220] on icon at bounding box center [940, 222] width 11 height 11
click at [940, 219] on line at bounding box center [940, 220] width 0 height 5
click at [941, 224] on icon at bounding box center [940, 225] width 8 height 3
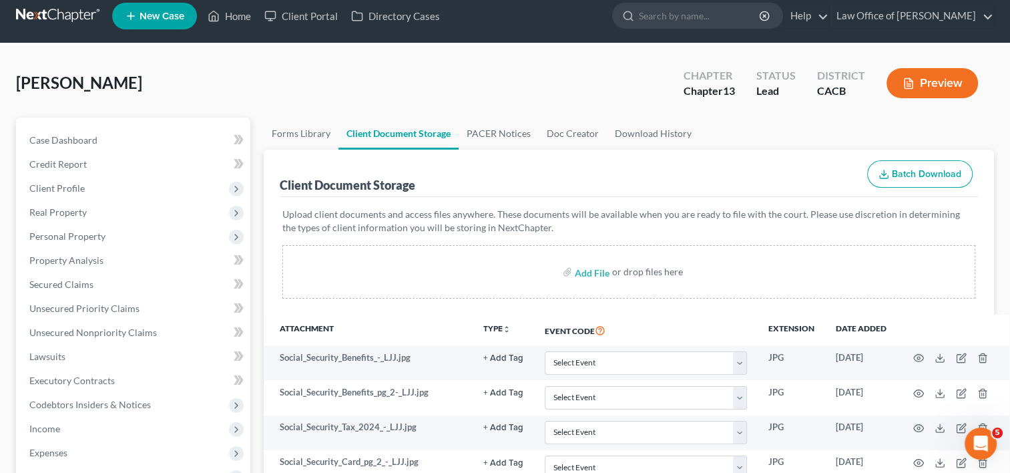
scroll to position [0, 0]
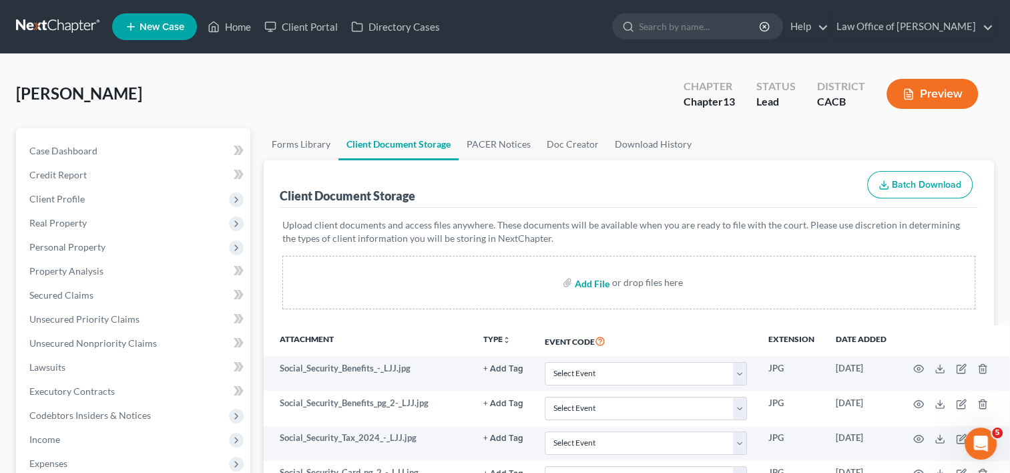
click at [598, 283] on input "file" at bounding box center [591, 282] width 32 height 24
type input "C:\fakepath\CCC1.pdf"
select select "10"
select select "19"
select select "53"
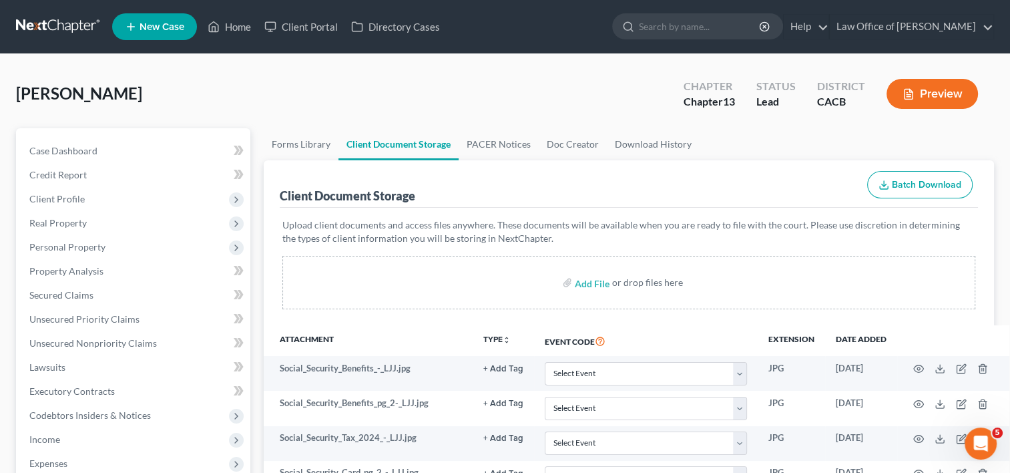
select select "56"
select select "41"
select select "53"
select select "56"
select select "57"
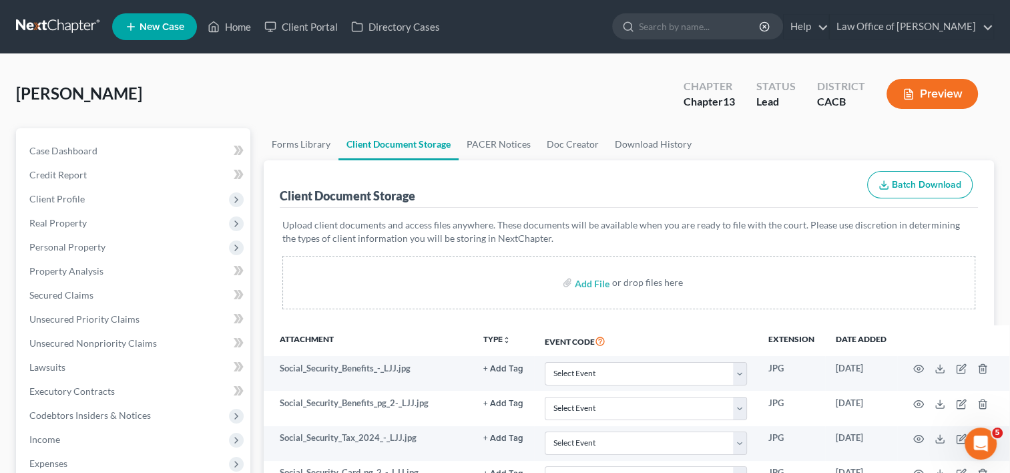
select select "65"
select select "59"
select select "60"
select select "7"
select select "30"
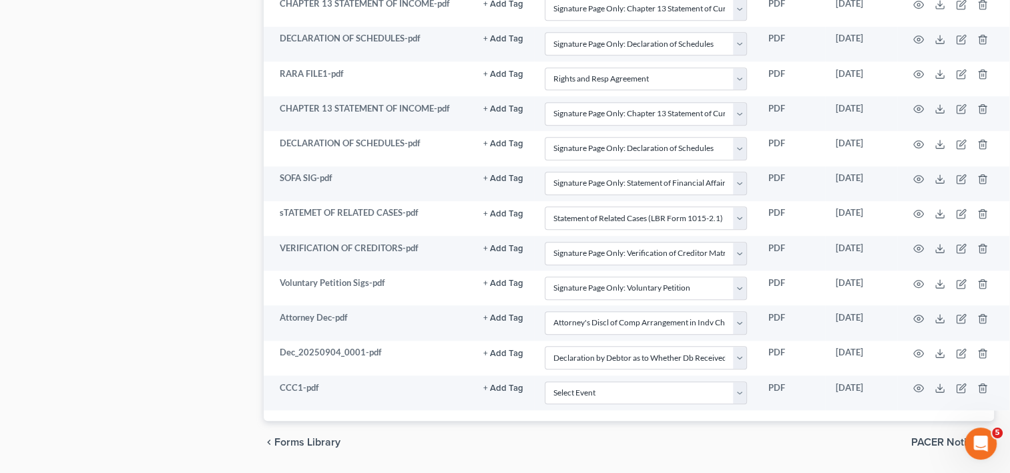
scroll to position [1054, 0]
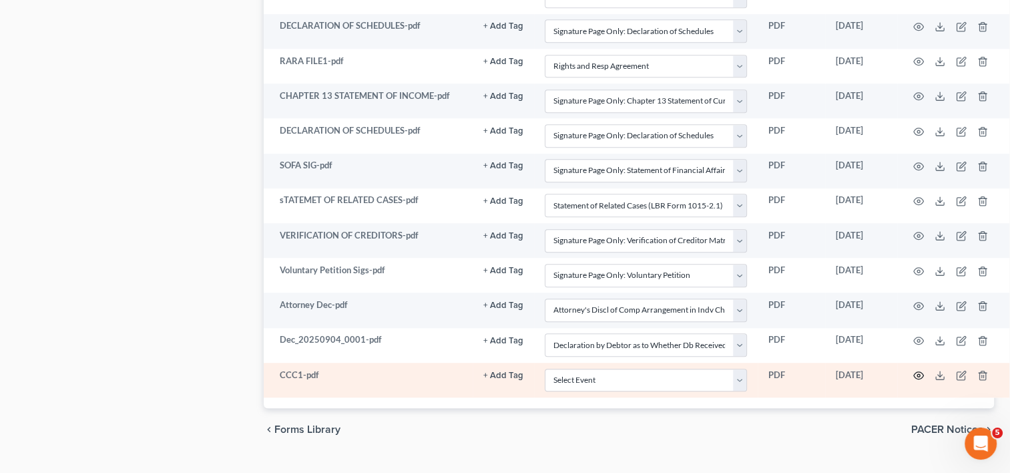
click at [919, 371] on icon "button" at bounding box center [919, 375] width 11 height 11
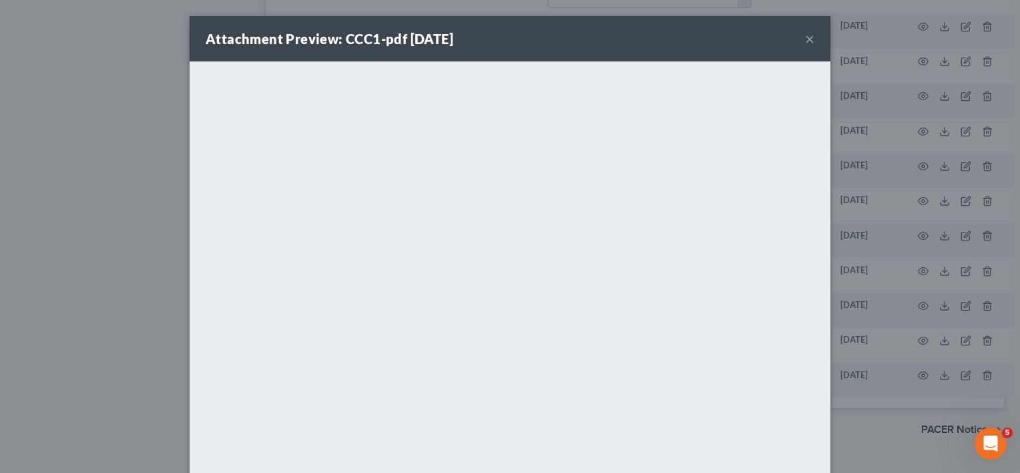
click at [807, 42] on button "×" at bounding box center [809, 39] width 9 height 16
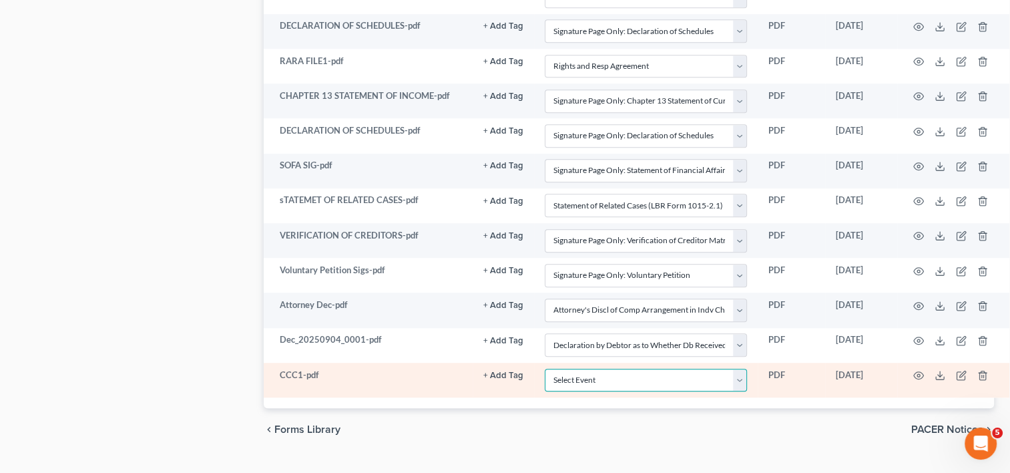
click at [727, 370] on select "Select Event Amended Chapter 11 Plan Amended Chapter 11 Small Business Plan Ame…" at bounding box center [646, 380] width 202 height 23
select select "10"
click at [545, 369] on select "Select Event Amended Chapter 11 Plan Amended Chapter 11 Small Business Plan Ame…" at bounding box center [646, 380] width 202 height 23
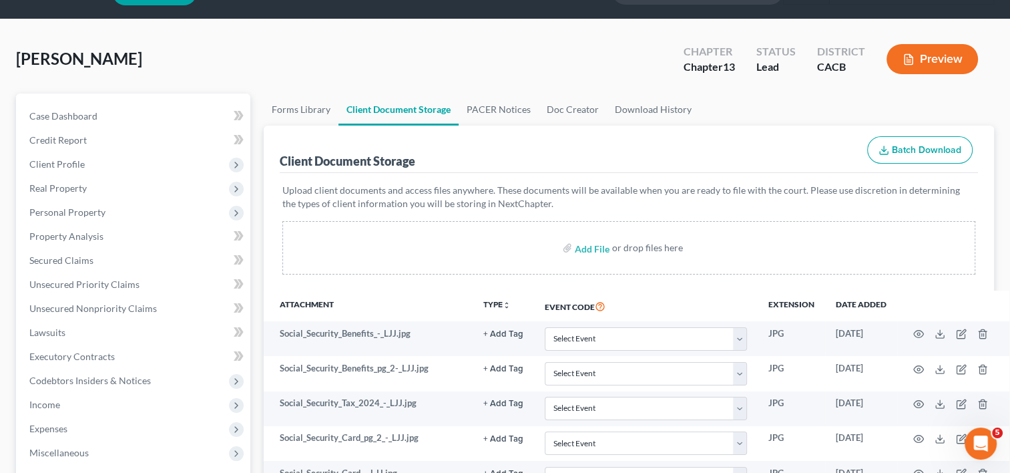
scroll to position [0, 0]
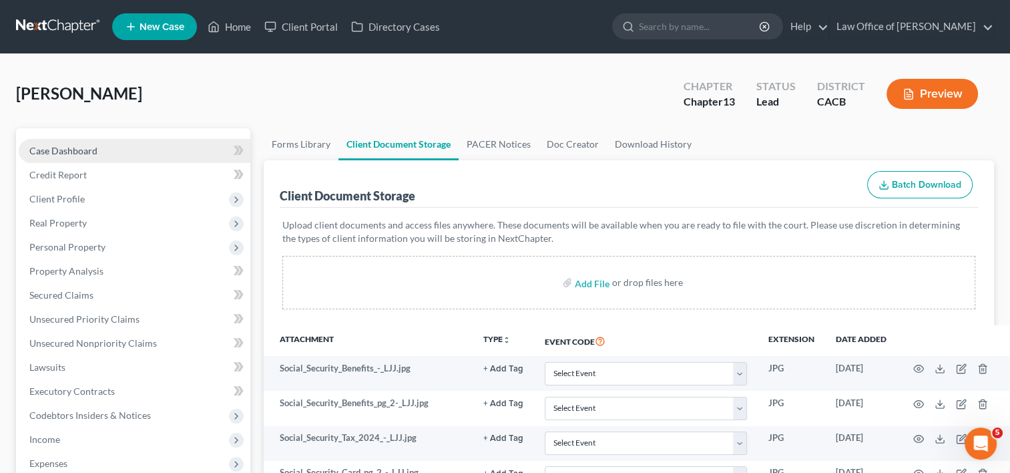
click at [57, 146] on span "Case Dashboard" at bounding box center [63, 150] width 68 height 11
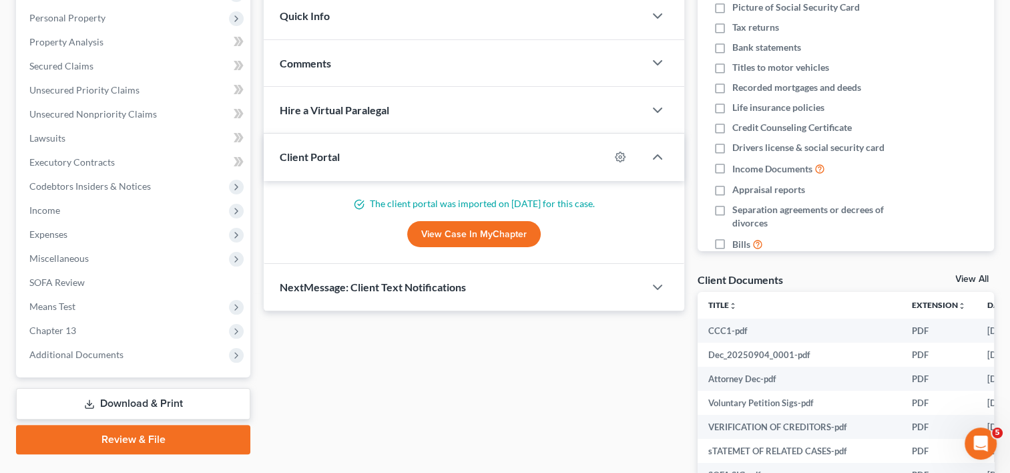
scroll to position [238, 0]
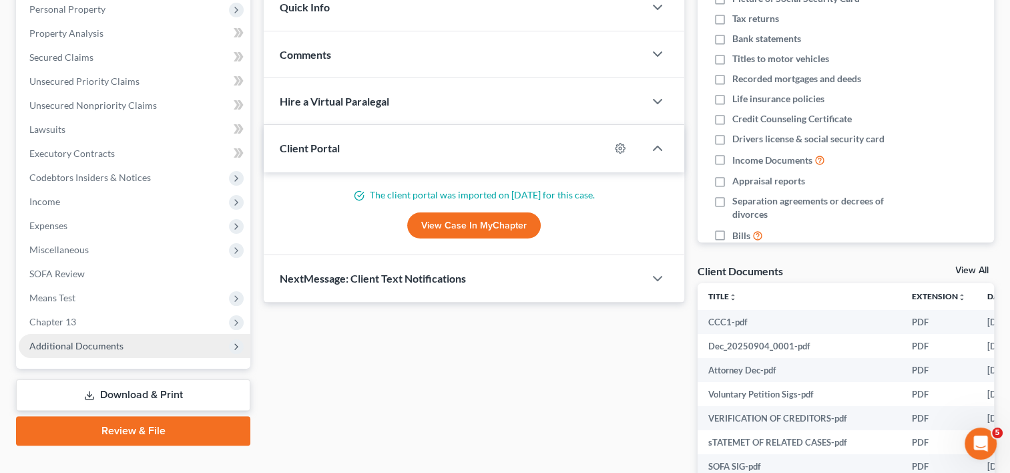
click at [122, 355] on span "Additional Documents" at bounding box center [135, 346] width 232 height 24
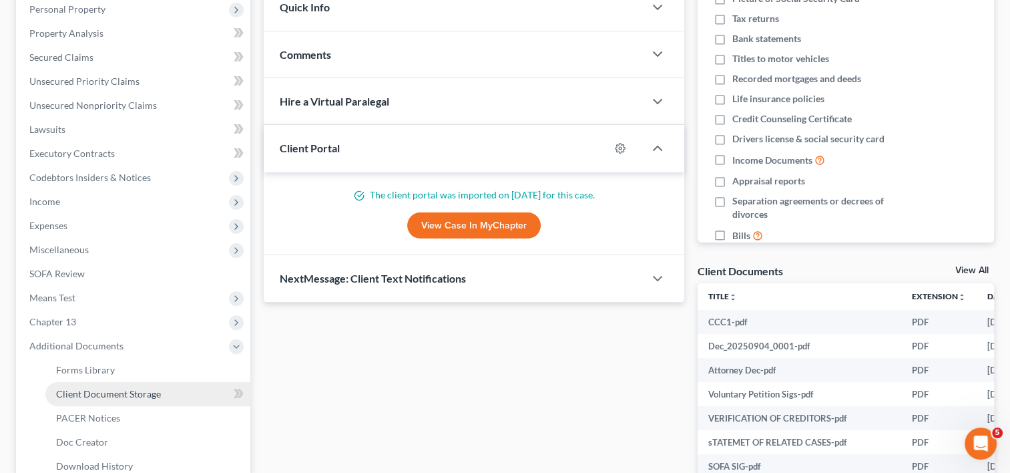
click at [122, 395] on span "Client Document Storage" at bounding box center [108, 393] width 105 height 11
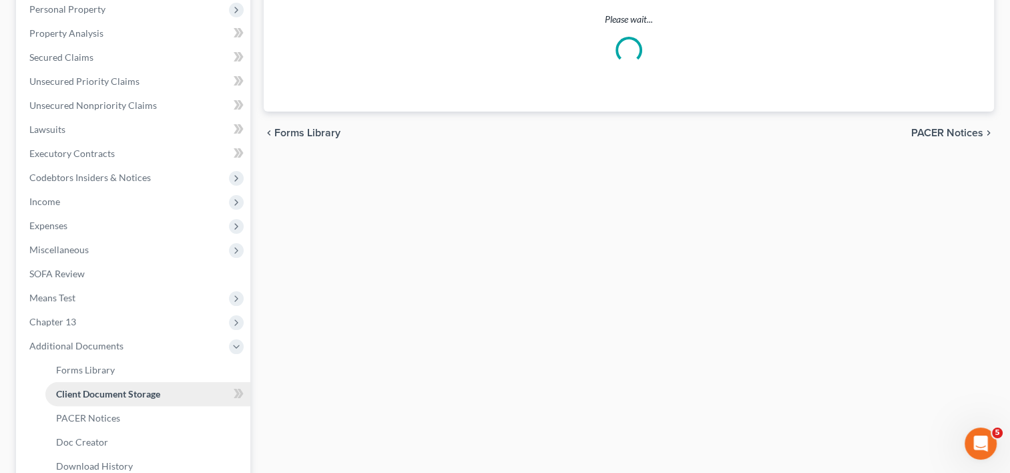
scroll to position [138, 0]
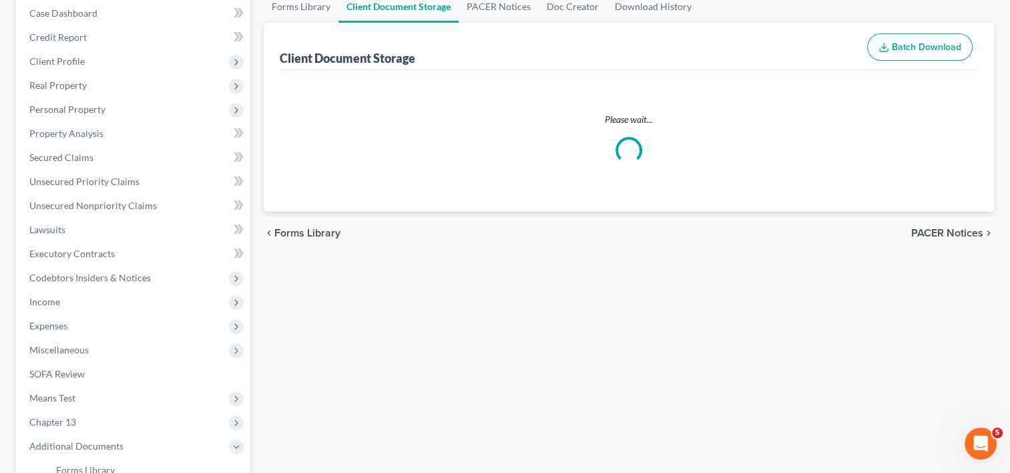
select select "10"
select select "19"
select select "53"
select select "56"
select select "41"
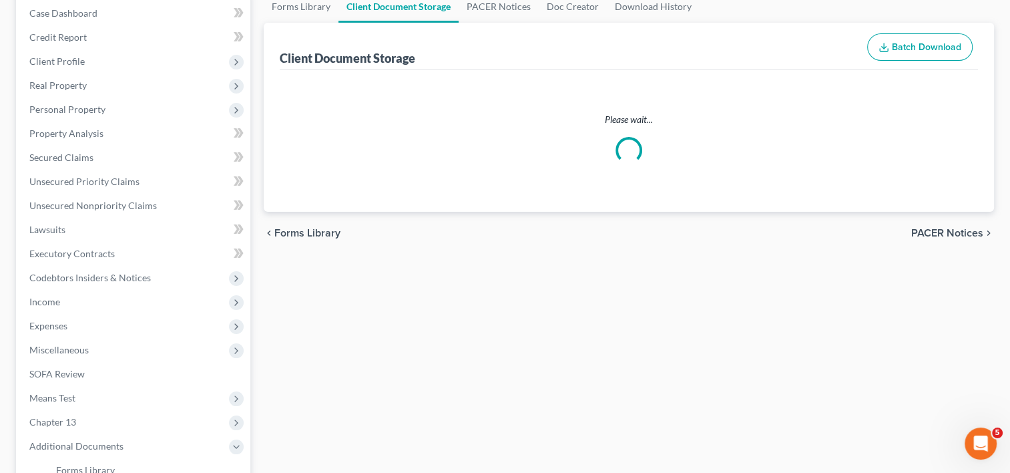
select select "53"
select select "56"
select select "57"
select select "65"
select select "59"
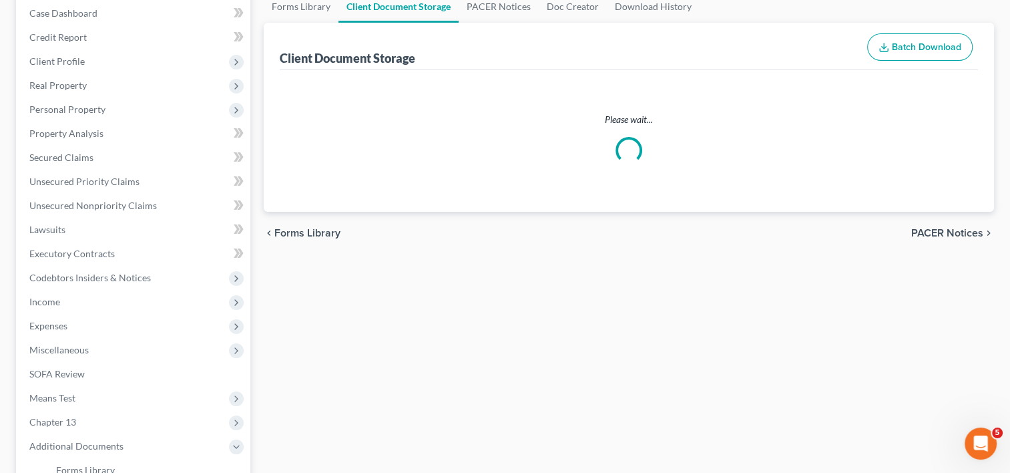
select select "60"
select select "7"
select select "30"
select select "10"
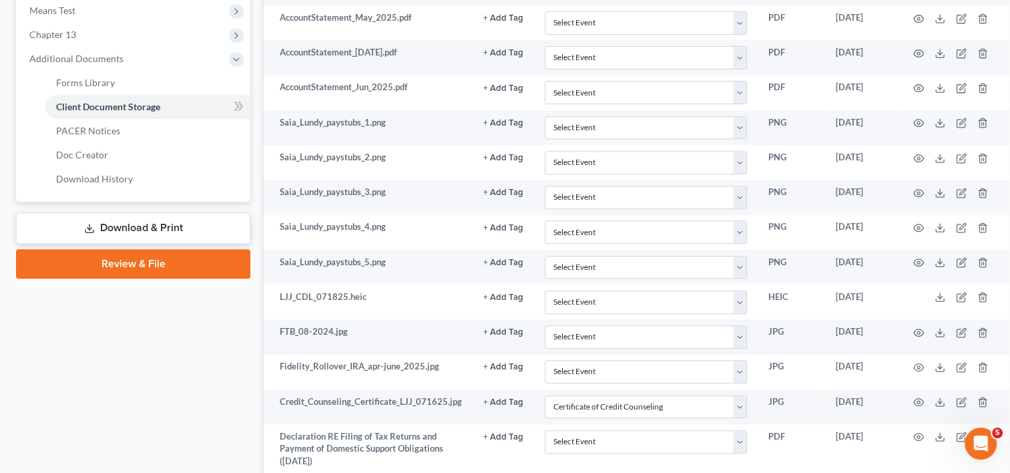
scroll to position [527, 0]
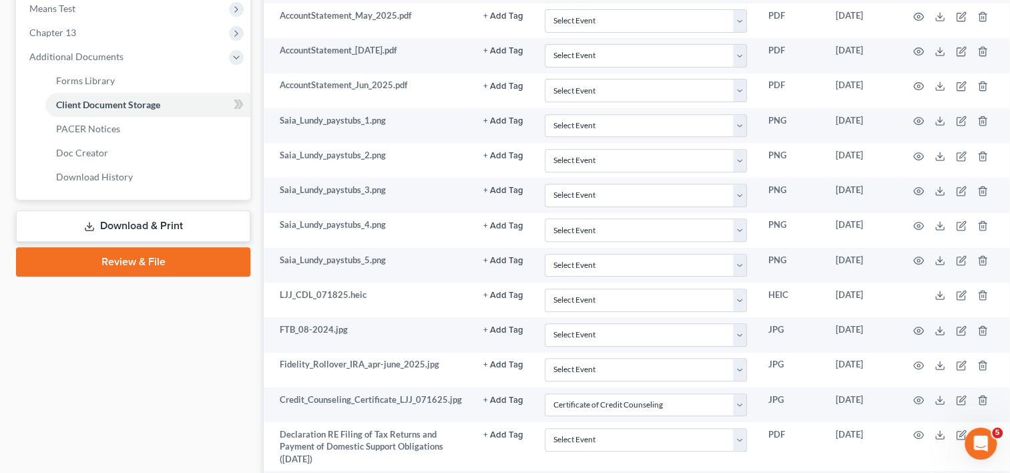
click at [150, 265] on link "Review & File" at bounding box center [133, 261] width 234 height 29
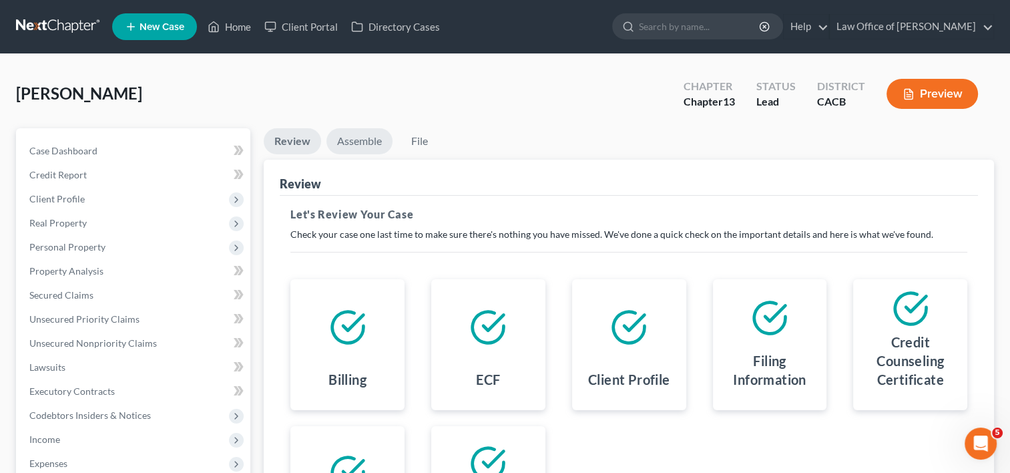
click at [350, 144] on link "Assemble" at bounding box center [360, 141] width 66 height 26
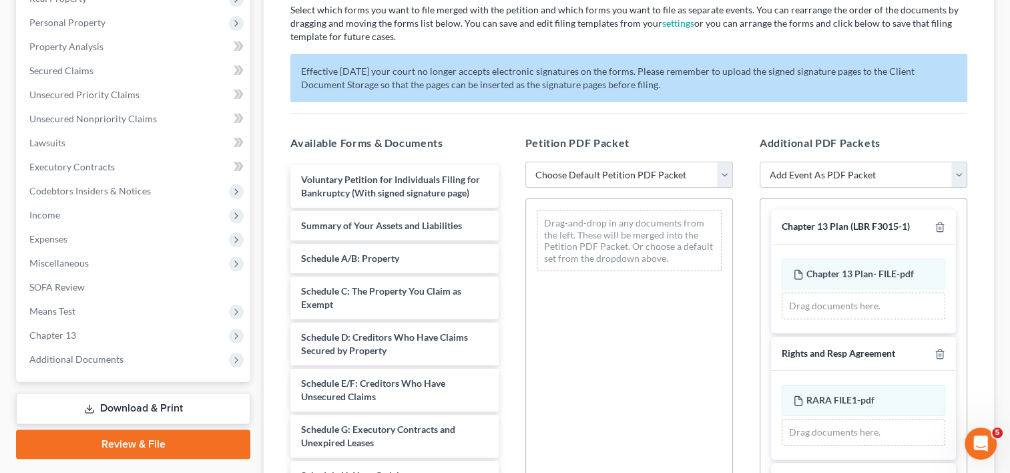
scroll to position [243, 0]
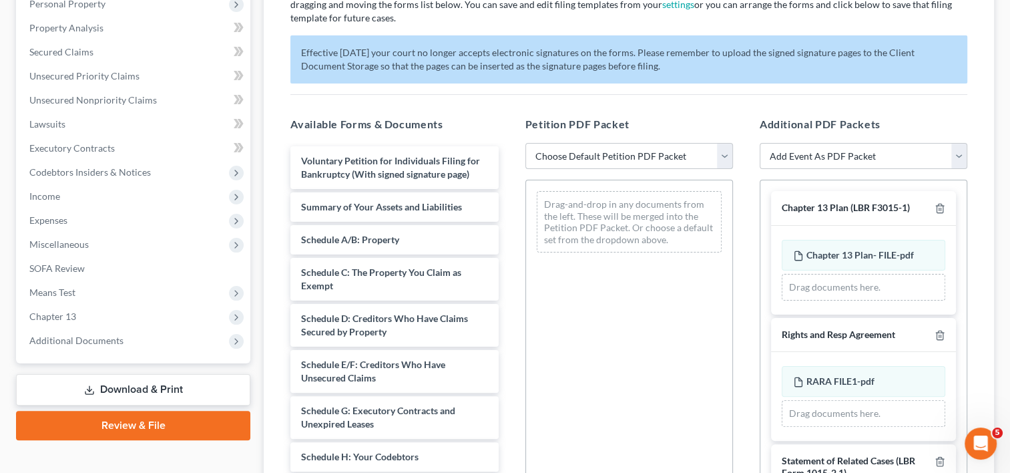
click at [681, 154] on select "Choose Default Petition PDF Packet Complete Bankruptcy Petition (all forms and …" at bounding box center [630, 156] width 208 height 27
select select "0"
click at [526, 143] on select "Choose Default Petition PDF Packet Complete Bankruptcy Petition (all forms and …" at bounding box center [630, 156] width 208 height 27
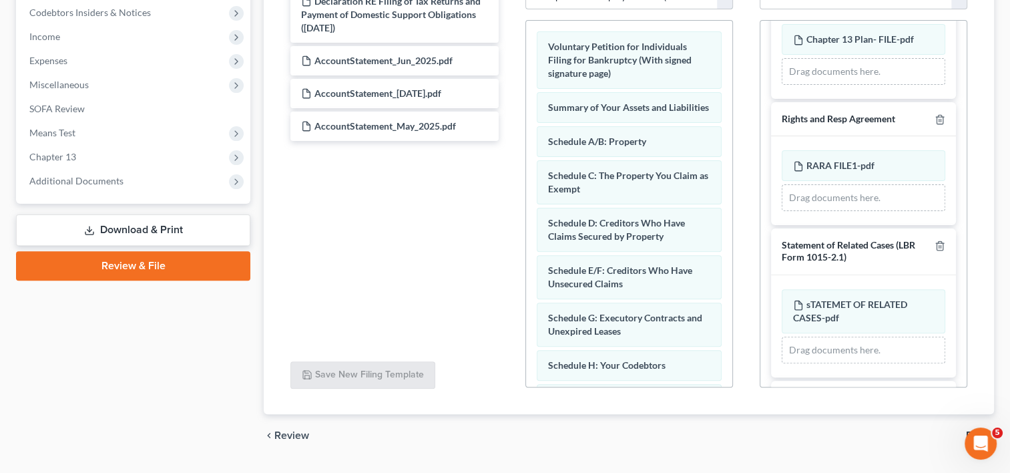
scroll to position [66, 0]
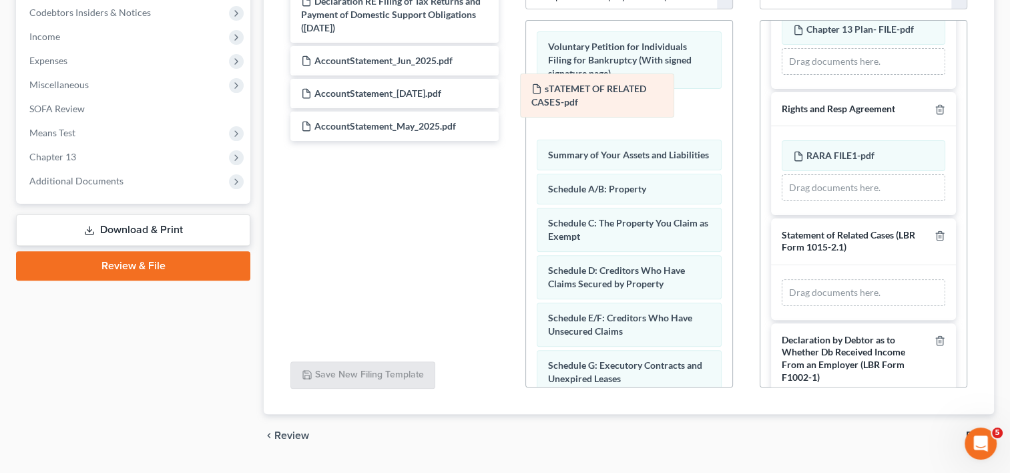
drag, startPoint x: 843, startPoint y: 295, endPoint x: 582, endPoint y: 91, distance: 331.6
click at [782, 279] on div "sTATEMET OF RELATED CASES-pdf Amended sTATEMET OF RELATED CASES-pdf sTATEMET OF…" at bounding box center [864, 292] width 164 height 27
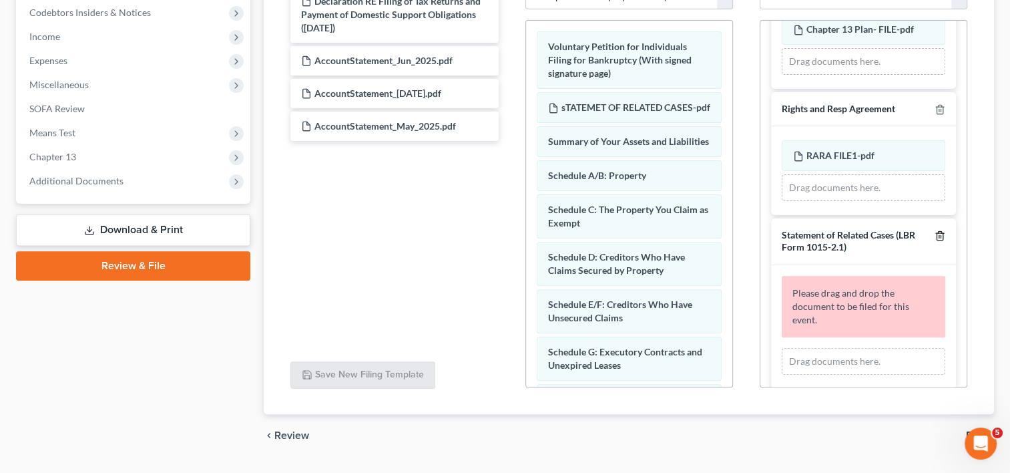
click at [941, 235] on line "button" at bounding box center [941, 236] width 0 height 3
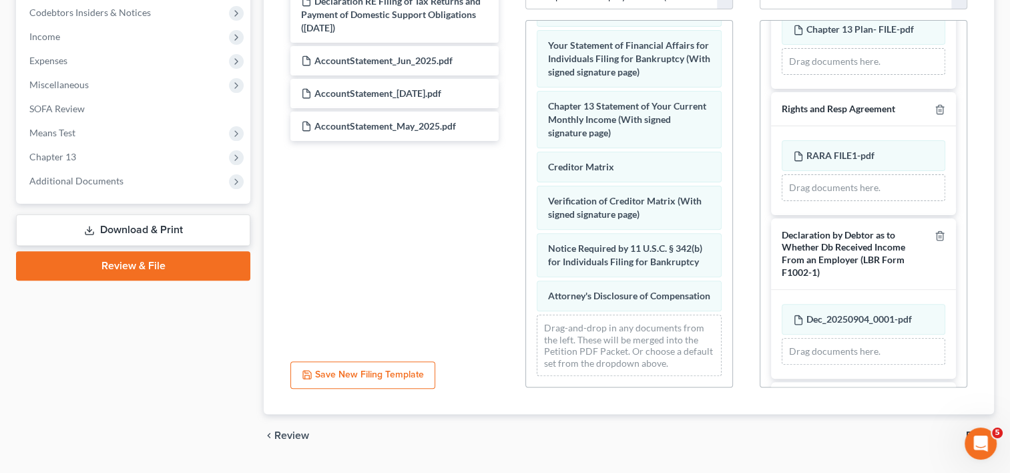
scroll to position [578, 0]
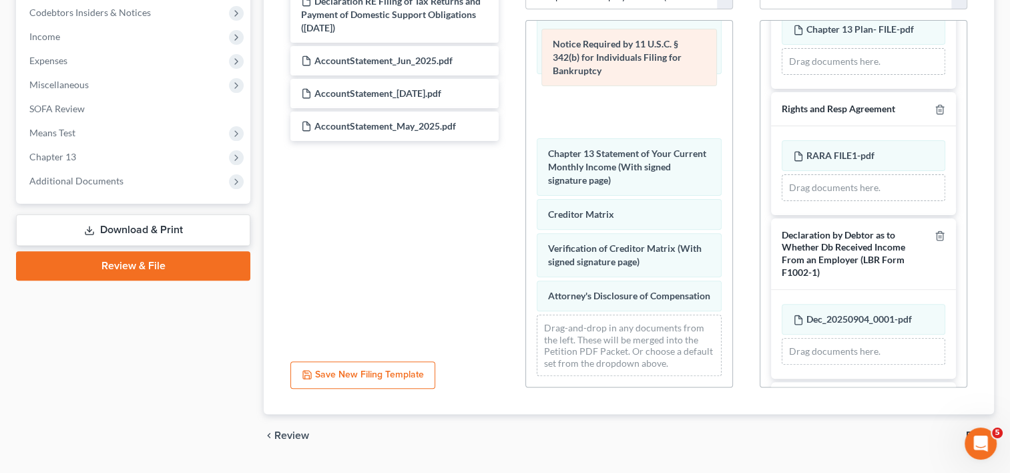
drag, startPoint x: 606, startPoint y: 229, endPoint x: 612, endPoint y: 53, distance: 175.7
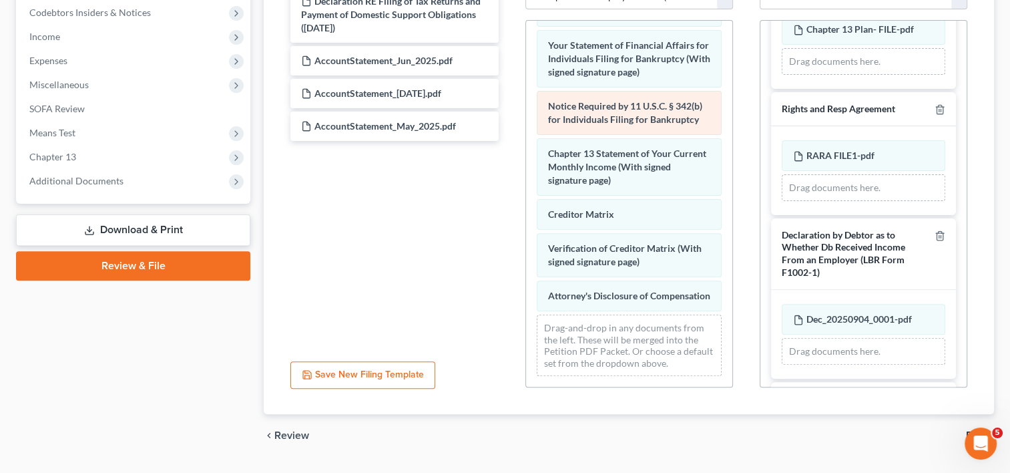
drag, startPoint x: 618, startPoint y: 289, endPoint x: 596, endPoint y: 69, distance: 220.9
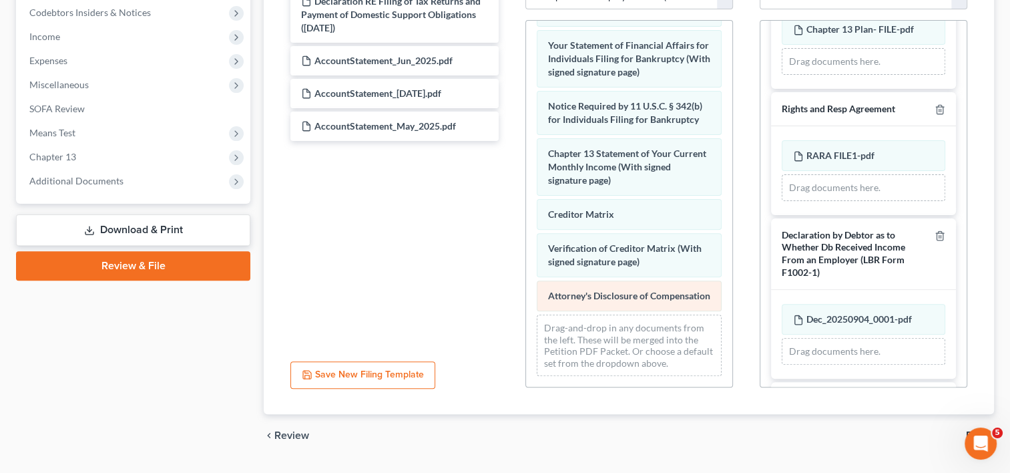
drag, startPoint x: 596, startPoint y: 69, endPoint x: 553, endPoint y: 280, distance: 214.6
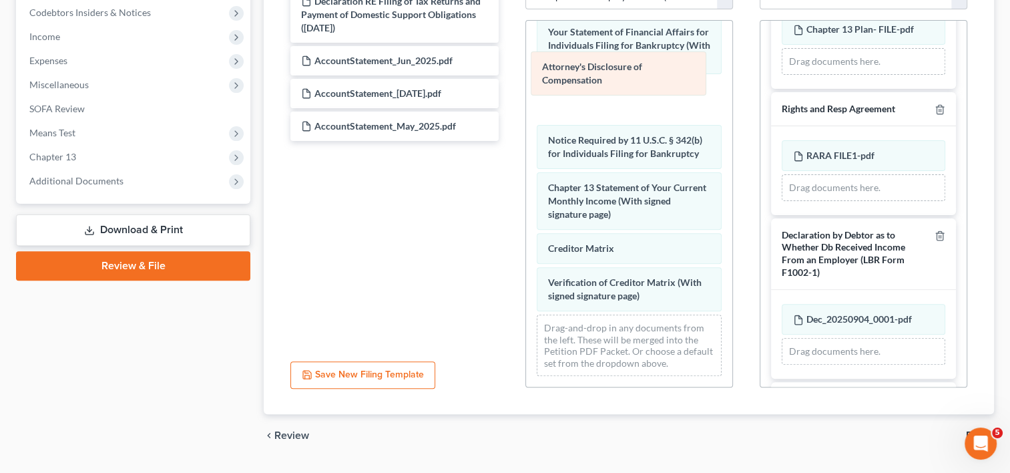
drag, startPoint x: 553, startPoint y: 280, endPoint x: 545, endPoint y: 76, distance: 203.8
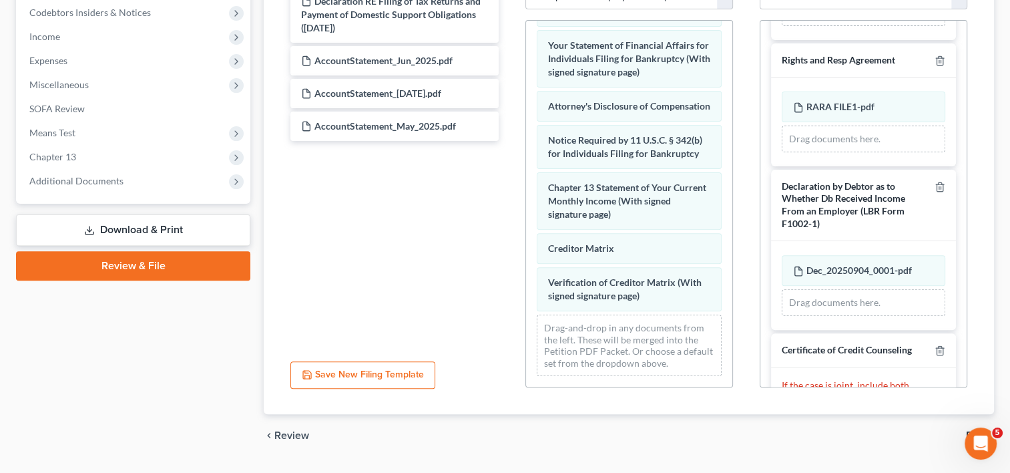
scroll to position [81, 0]
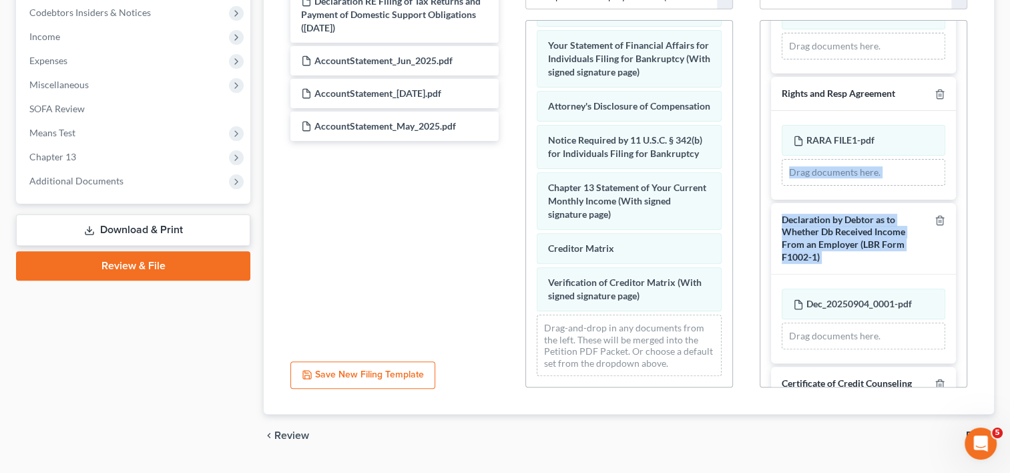
drag, startPoint x: 983, startPoint y: 196, endPoint x: 986, endPoint y: 142, distance: 54.2
click at [986, 142] on div "Assemble Forms and Events to File Select which forms you want to file merged wi…" at bounding box center [629, 86] width 731 height 658
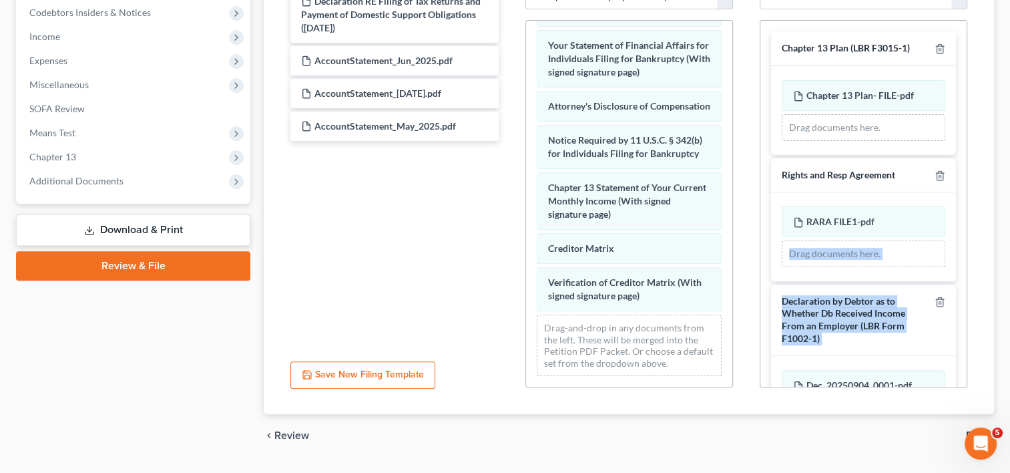
click at [986, 280] on div "Assemble Forms and Events to File Select which forms you want to file merged wi…" at bounding box center [629, 86] width 731 height 658
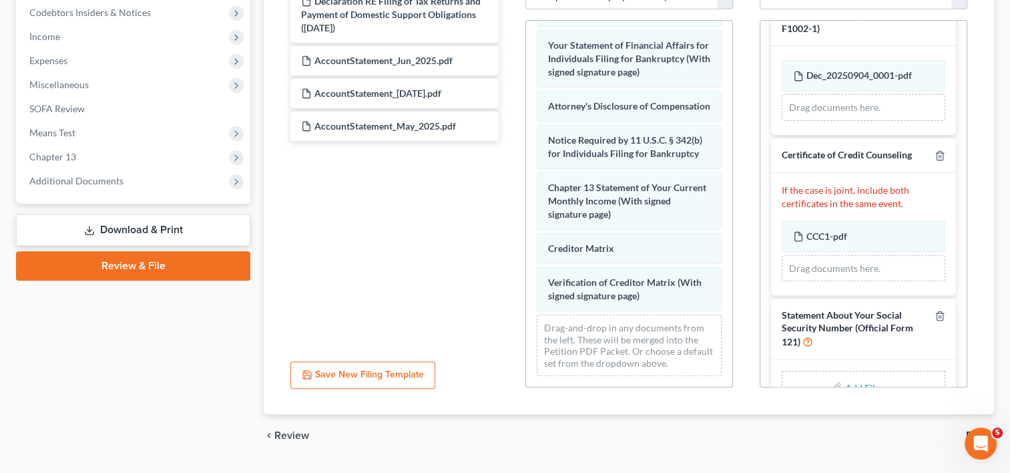
scroll to position [343, 0]
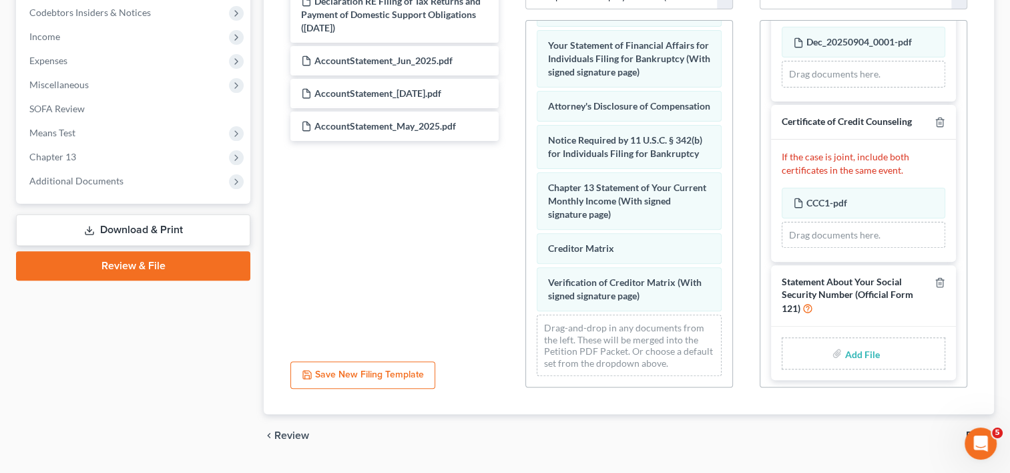
click at [854, 354] on input "file" at bounding box center [861, 353] width 32 height 24
type input "C:\fakepath\SSN.pdf"
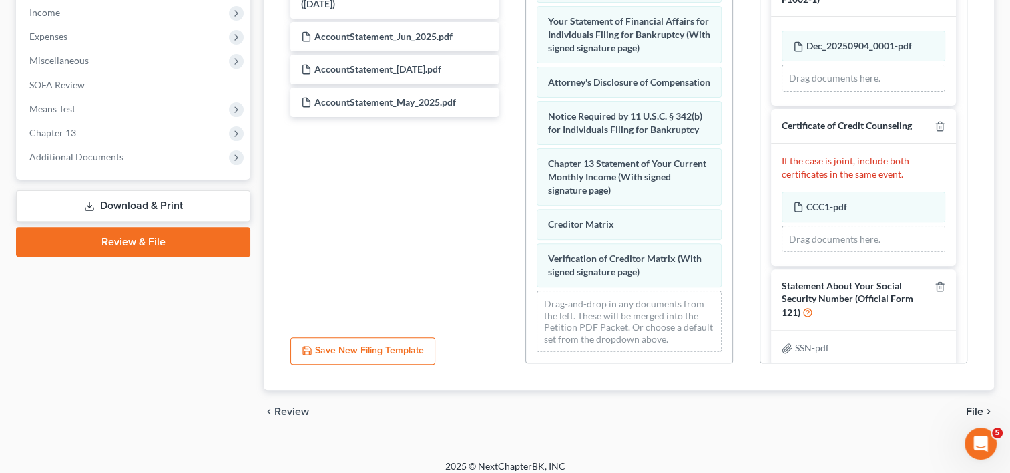
scroll to position [325, 0]
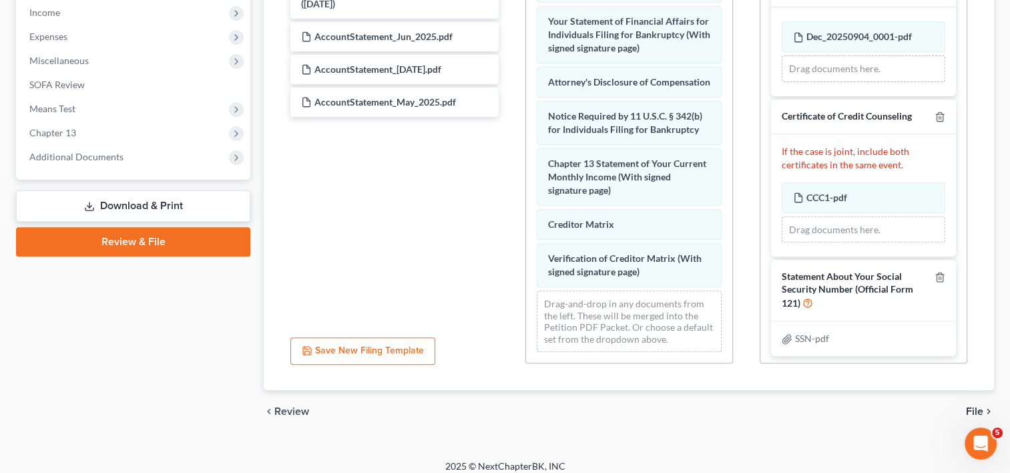
click at [970, 407] on span "File" at bounding box center [974, 411] width 17 height 11
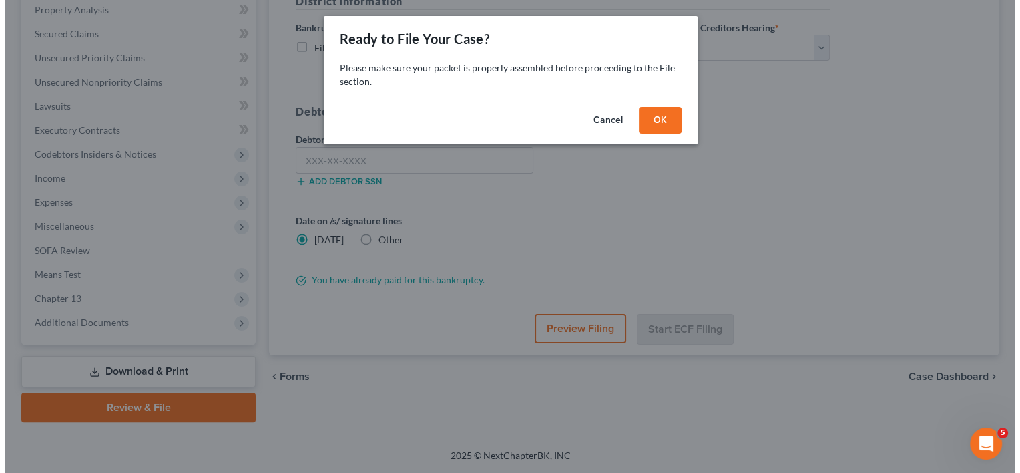
scroll to position [260, 0]
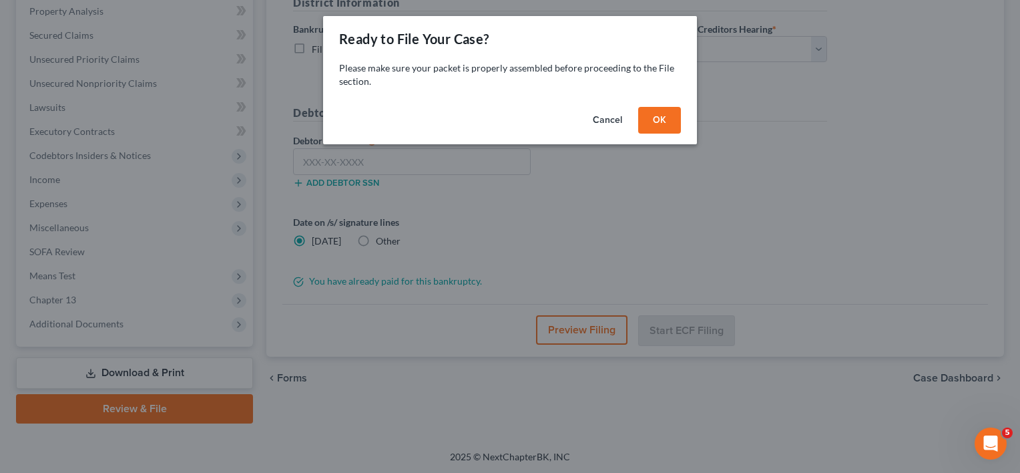
click at [665, 123] on button "OK" at bounding box center [659, 120] width 43 height 27
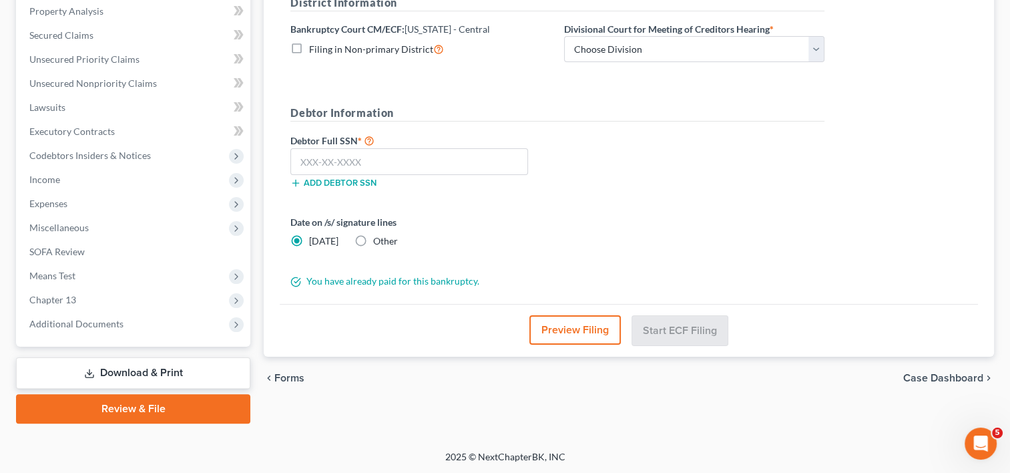
click at [373, 240] on label "Other" at bounding box center [385, 240] width 25 height 13
click at [379, 240] on input "Other" at bounding box center [383, 238] width 9 height 9
radio input "true"
radio input "false"
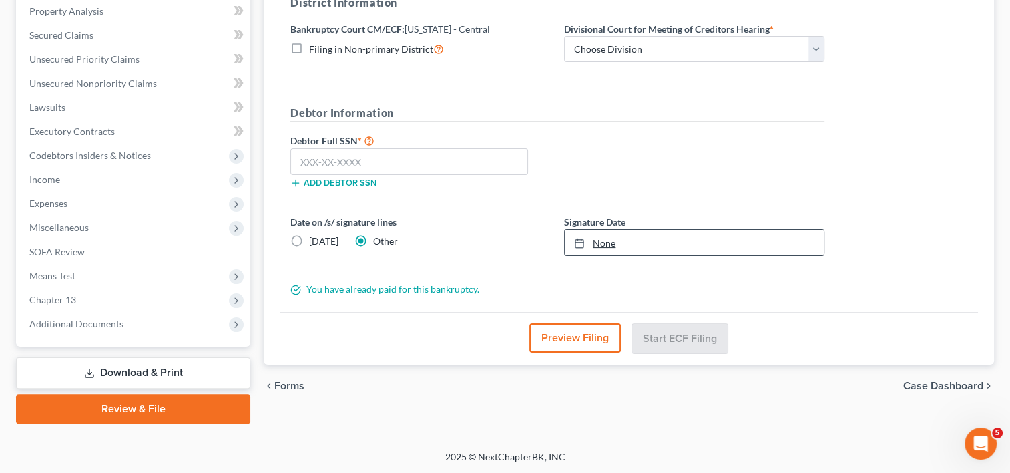
type input "[DATE]"
click at [600, 240] on link "[DATE]" at bounding box center [694, 242] width 259 height 25
click at [387, 166] on input "text" at bounding box center [409, 161] width 238 height 27
type input "562-17-5776"
click at [871, 128] on div "Almost There... Complete Required * Fields District Information Bankruptcy Cour…" at bounding box center [629, 124] width 699 height 376
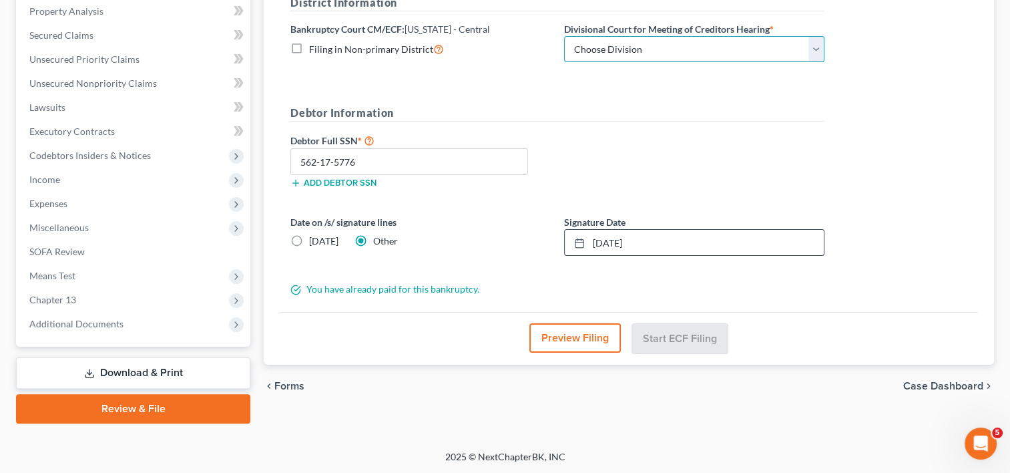
click at [805, 49] on select "Choose Division [GEOGRAPHIC_DATA][PERSON_NAME] [GEOGRAPHIC_DATA] [GEOGRAPHIC_DA…" at bounding box center [694, 49] width 260 height 27
select select "1"
click at [564, 36] on select "Choose Division [GEOGRAPHIC_DATA][PERSON_NAME] [GEOGRAPHIC_DATA] [GEOGRAPHIC_DA…" at bounding box center [694, 49] width 260 height 27
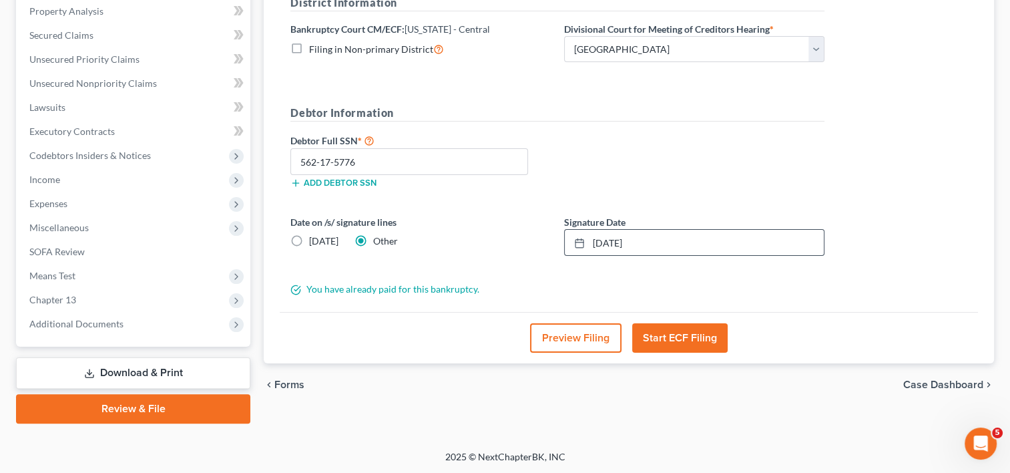
click at [674, 331] on button "Start ECF Filing" at bounding box center [679, 337] width 95 height 29
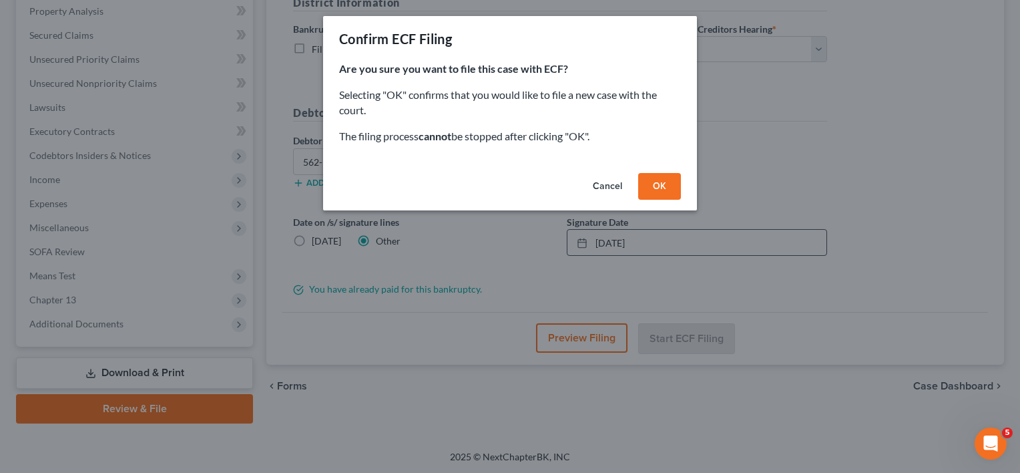
click at [668, 182] on button "OK" at bounding box center [659, 186] width 43 height 27
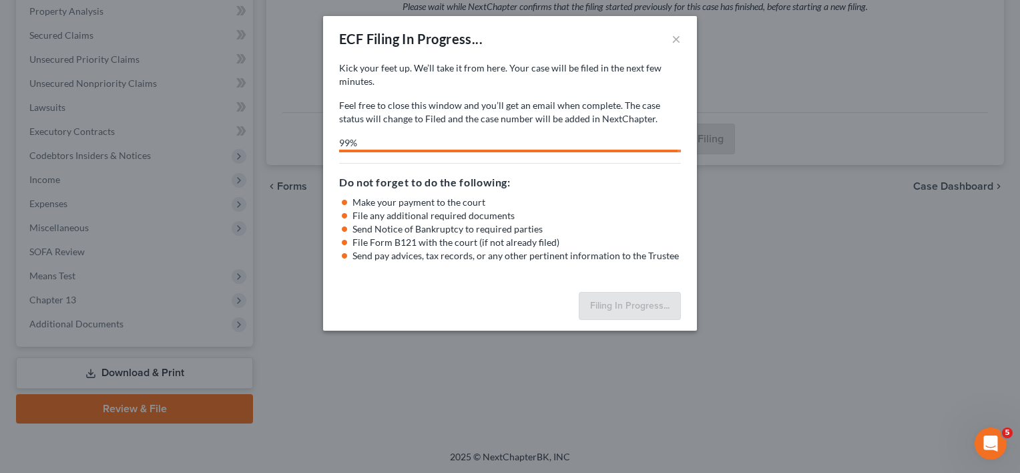
select select "1"
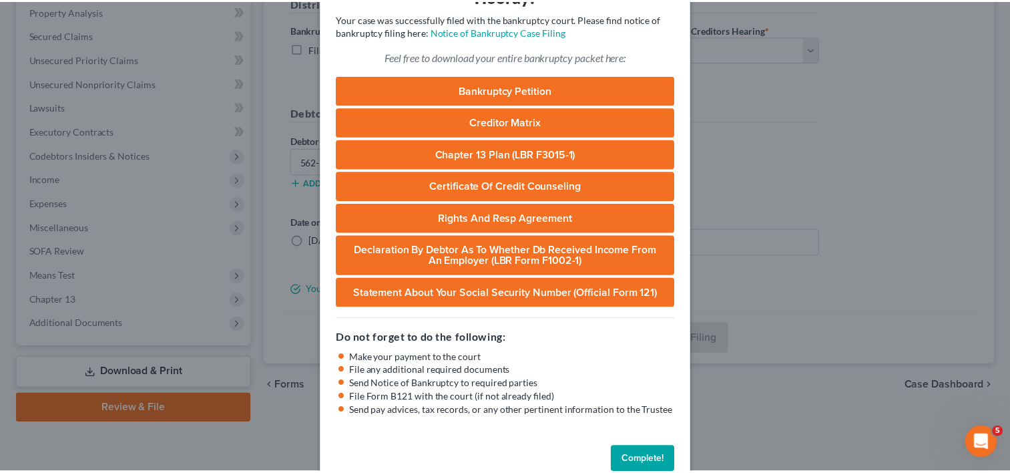
scroll to position [104, 0]
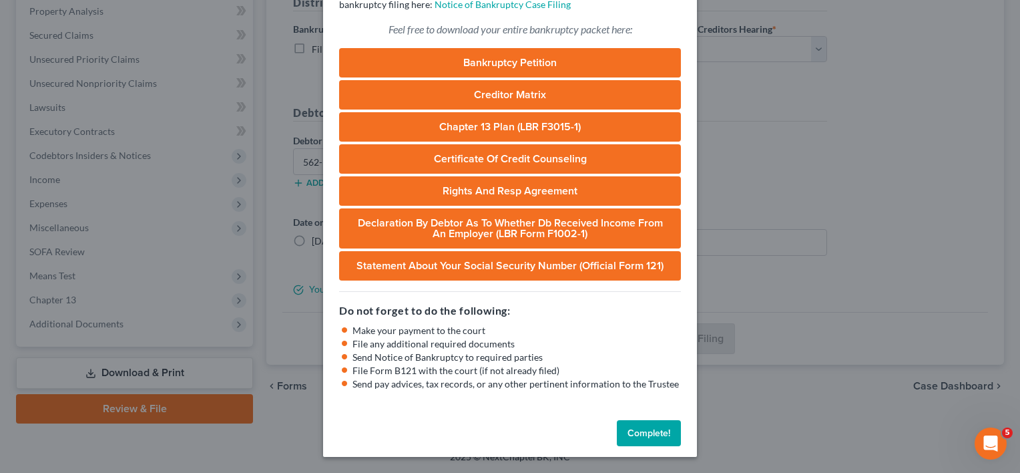
click at [646, 433] on button "Complete!" at bounding box center [649, 433] width 64 height 27
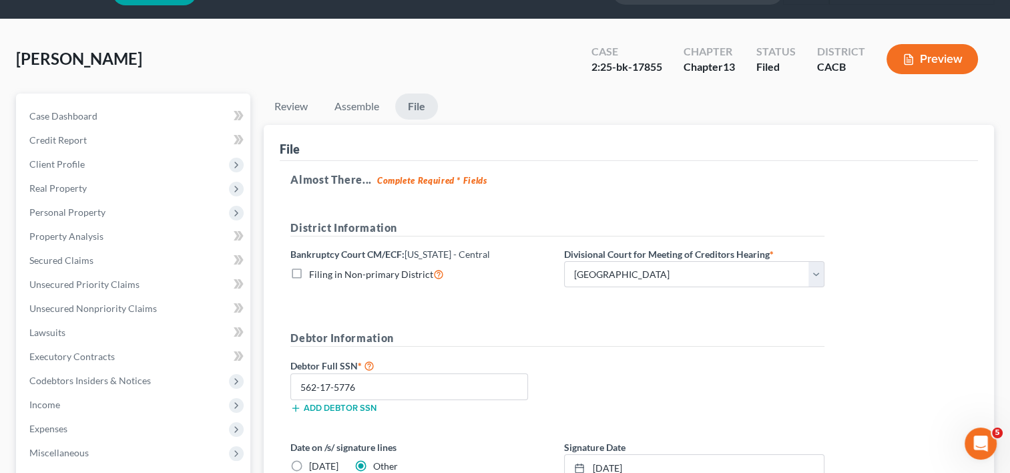
scroll to position [0, 0]
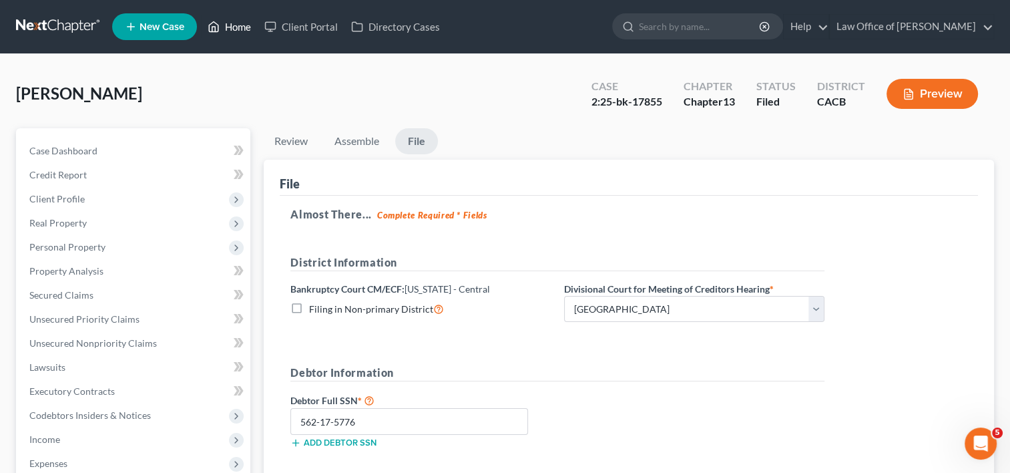
click at [237, 27] on link "Home" at bounding box center [229, 27] width 57 height 24
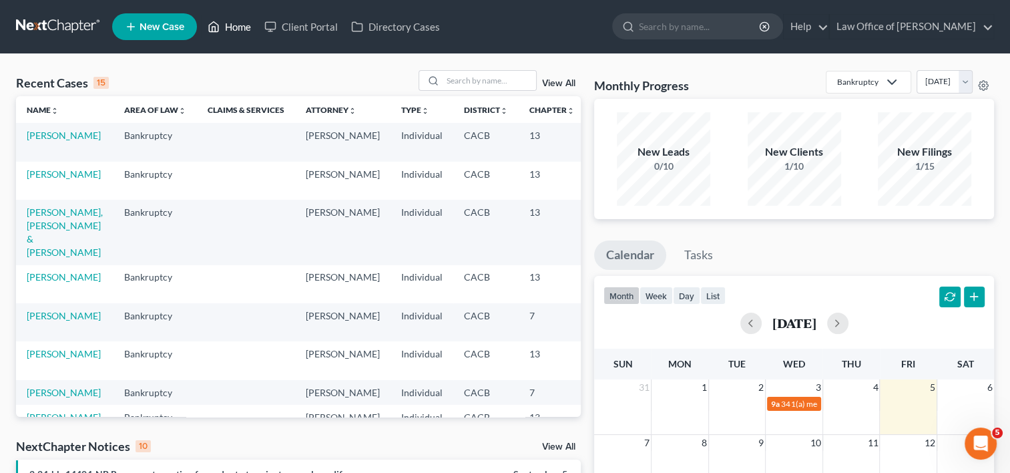
scroll to position [0, 41]
